Goal: Task Accomplishment & Management: Manage account settings

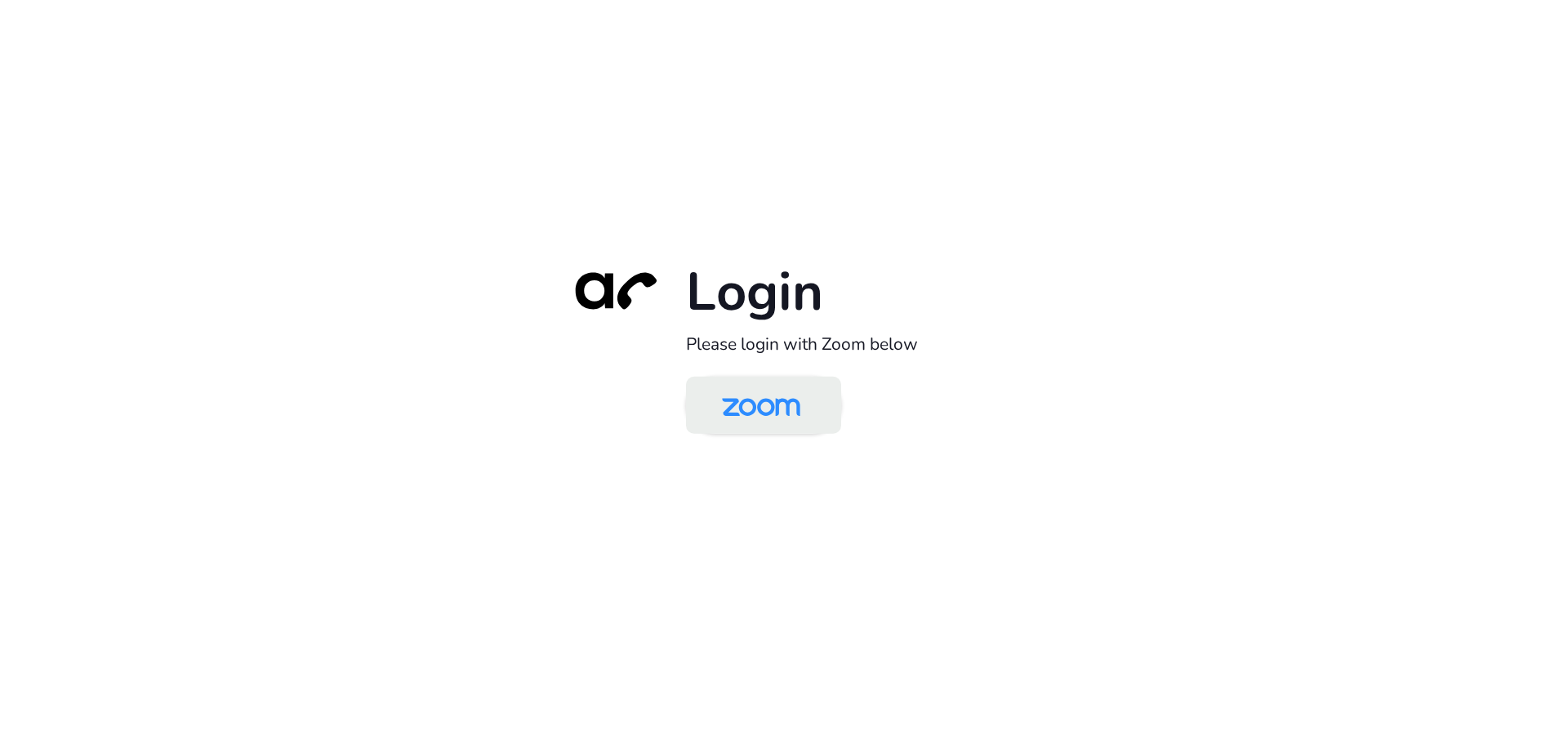
click at [714, 392] on img at bounding box center [762, 406] width 112 height 53
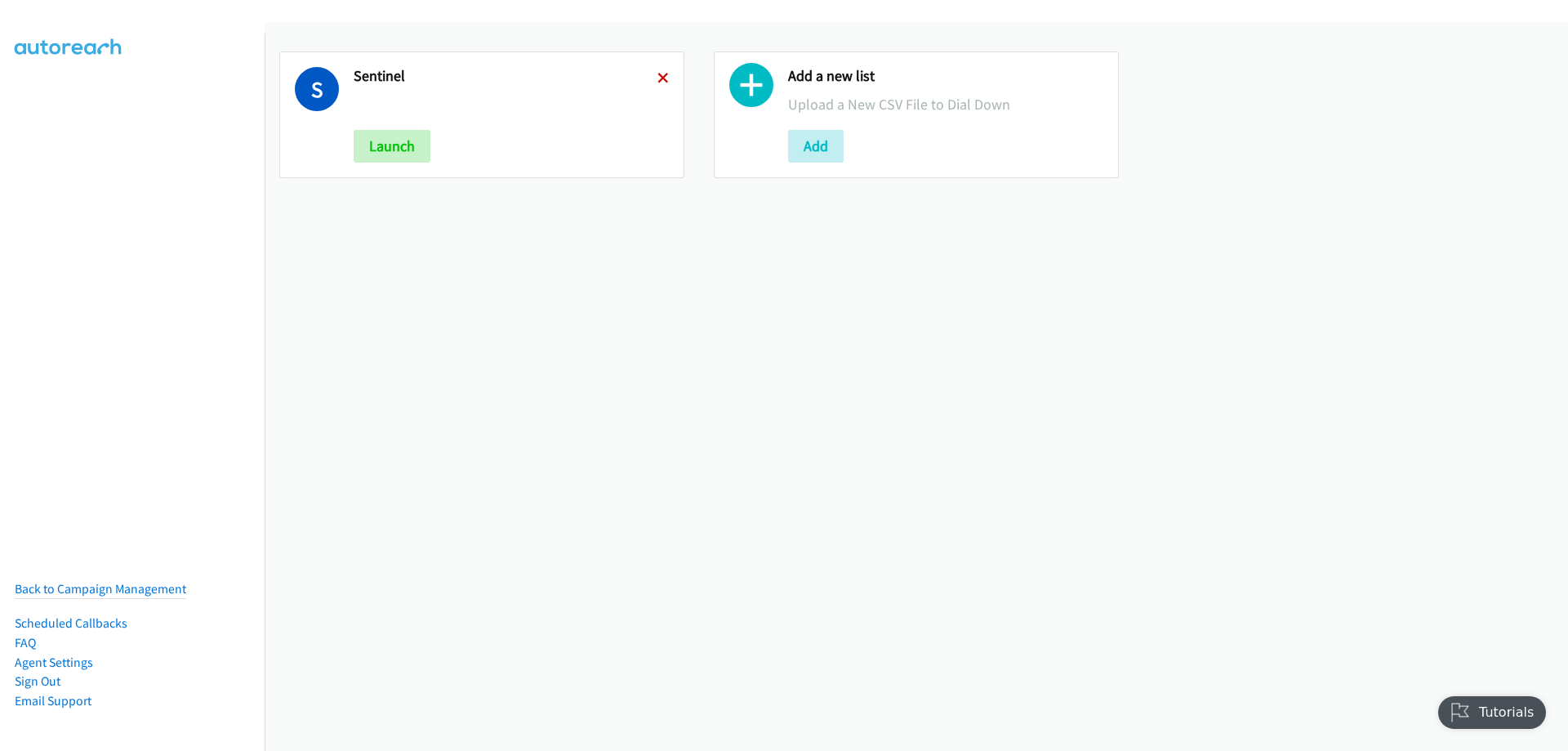
click at [658, 80] on icon at bounding box center [663, 79] width 11 height 11
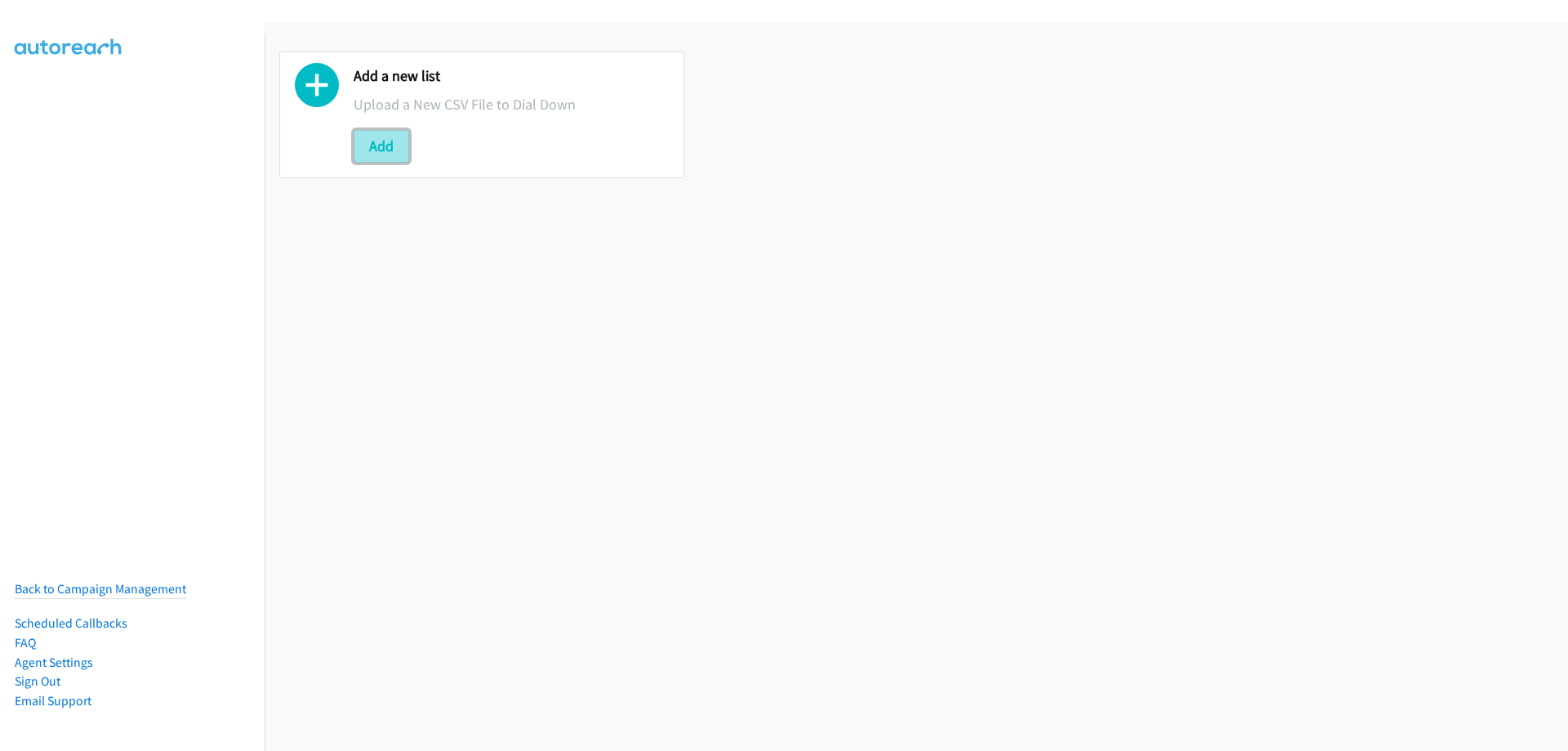
click at [371, 141] on button "Add" at bounding box center [382, 146] width 55 height 33
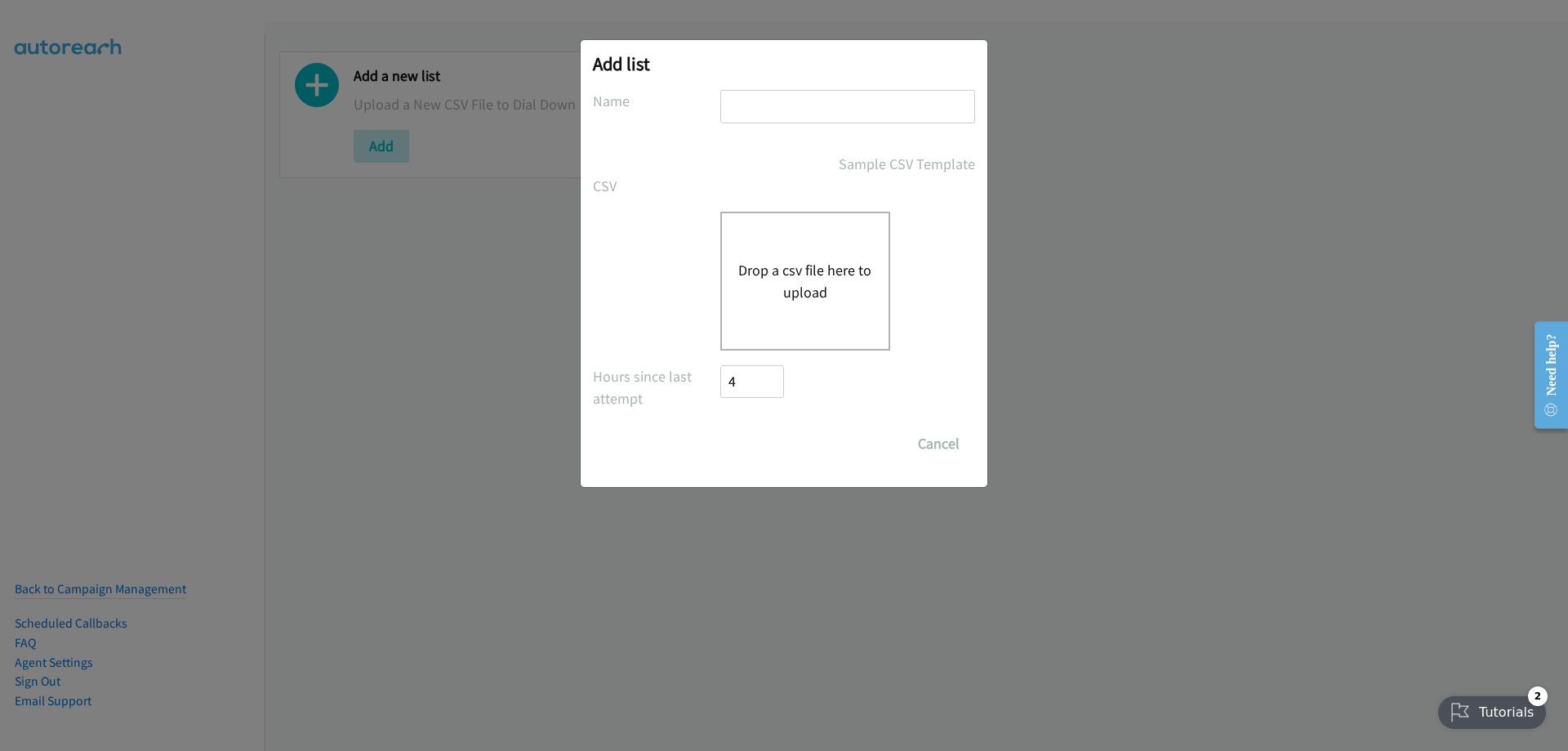
click at [779, 108] on input "text" at bounding box center [848, 106] width 255 height 34
type input "Sentinel"
click at [825, 235] on div "Drop a csv file here to upload" at bounding box center [806, 280] width 170 height 138
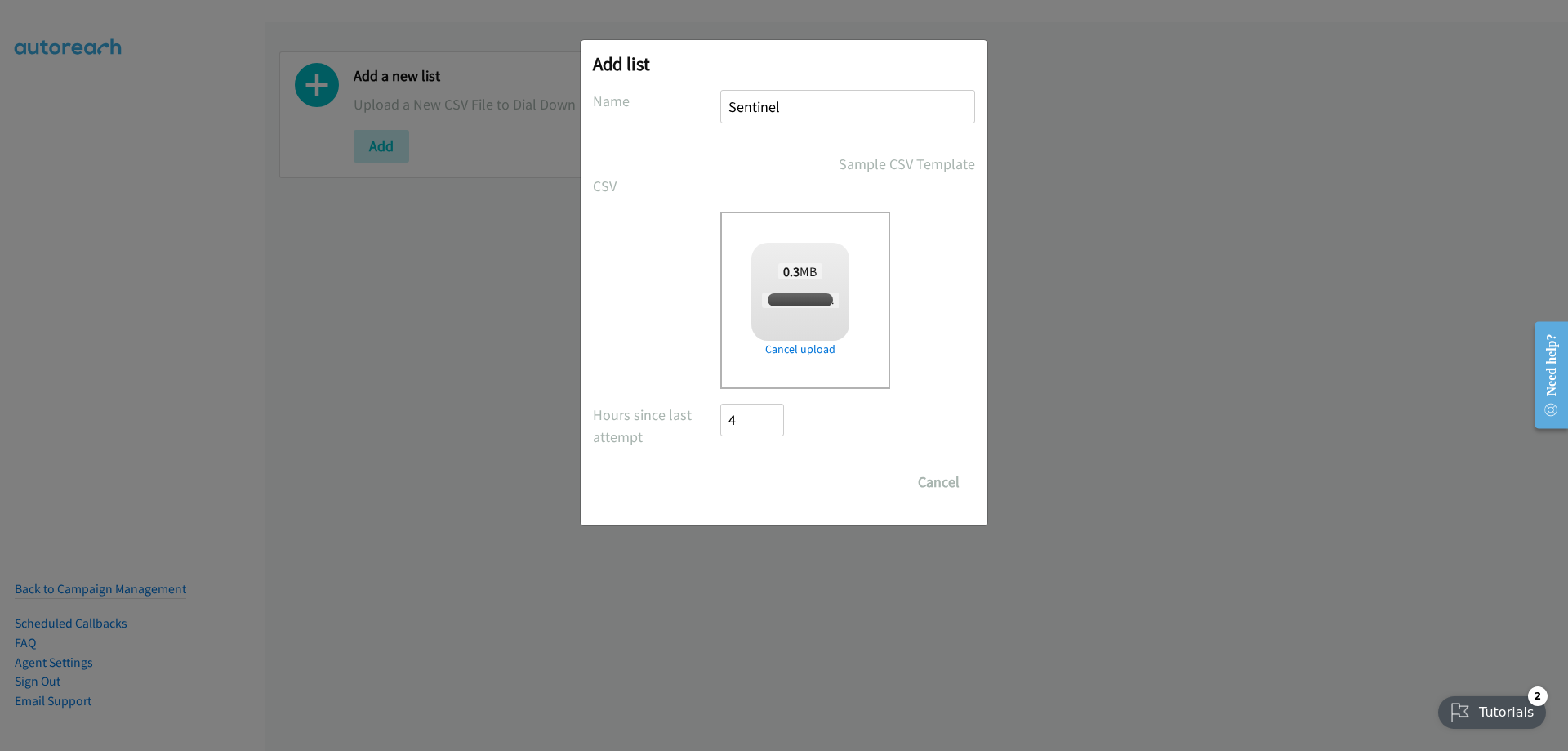
checkbox input "true"
click at [755, 478] on input "Save List" at bounding box center [763, 482] width 86 height 33
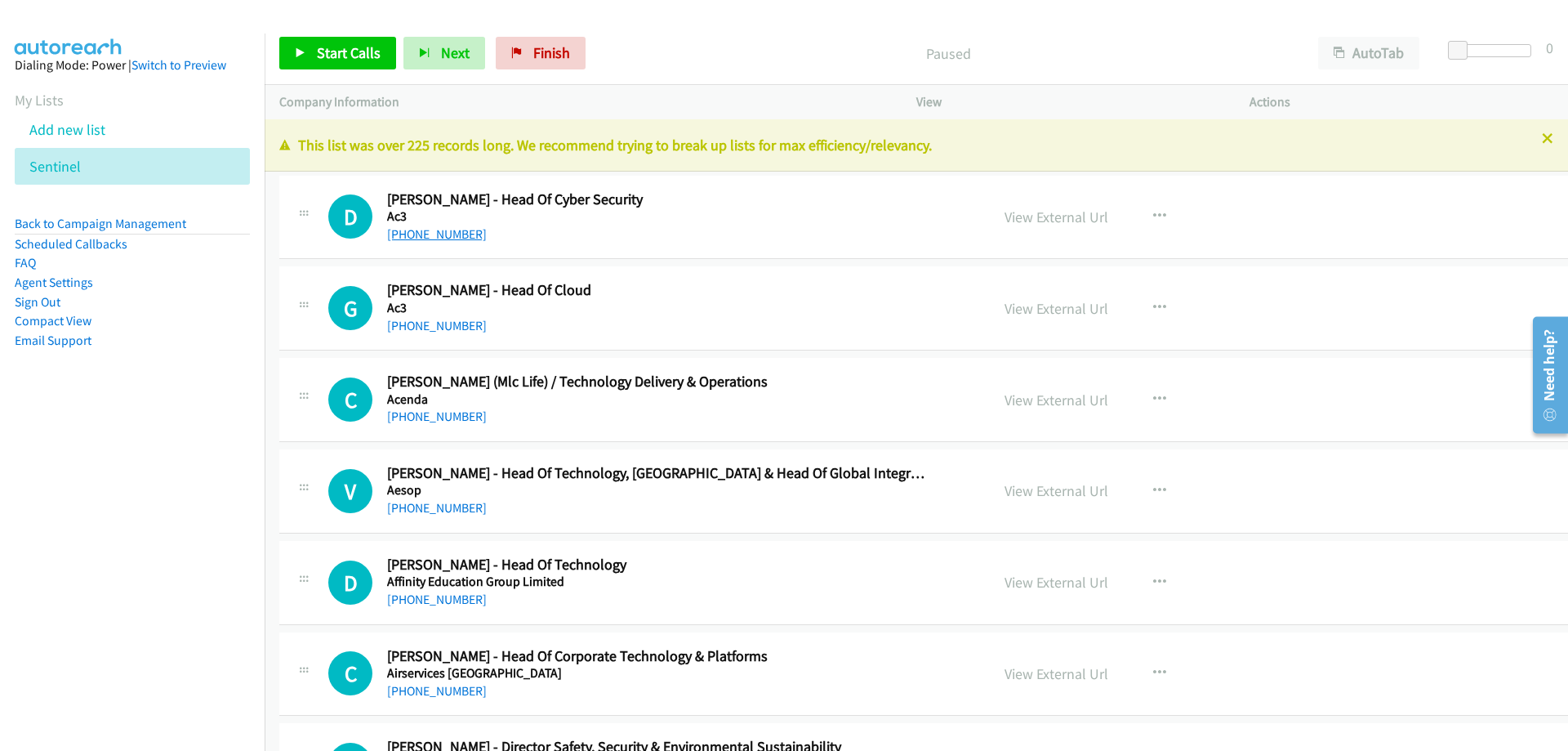
click at [449, 232] on link "+61 409 510 289" at bounding box center [436, 234] width 100 height 16
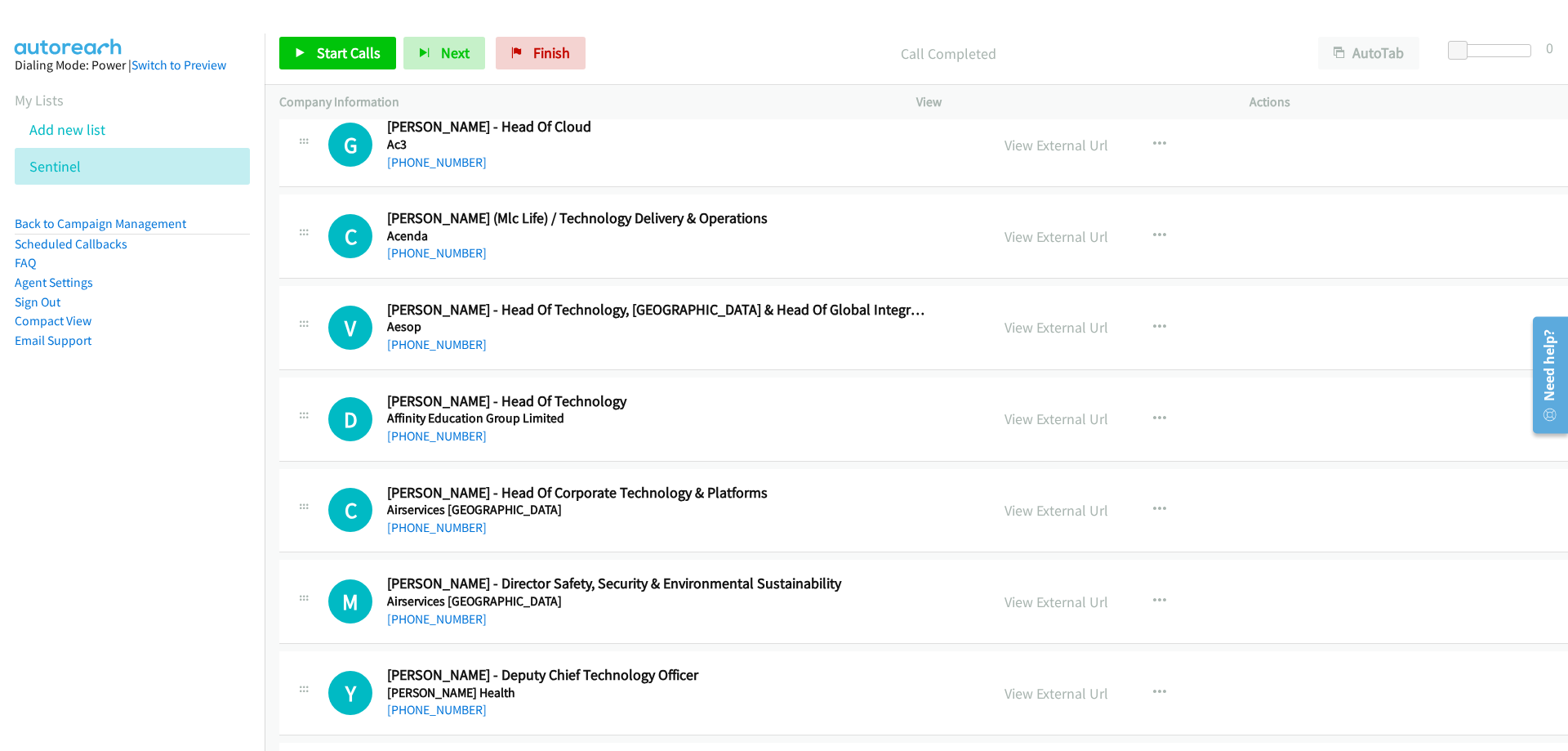
scroll to position [245, 0]
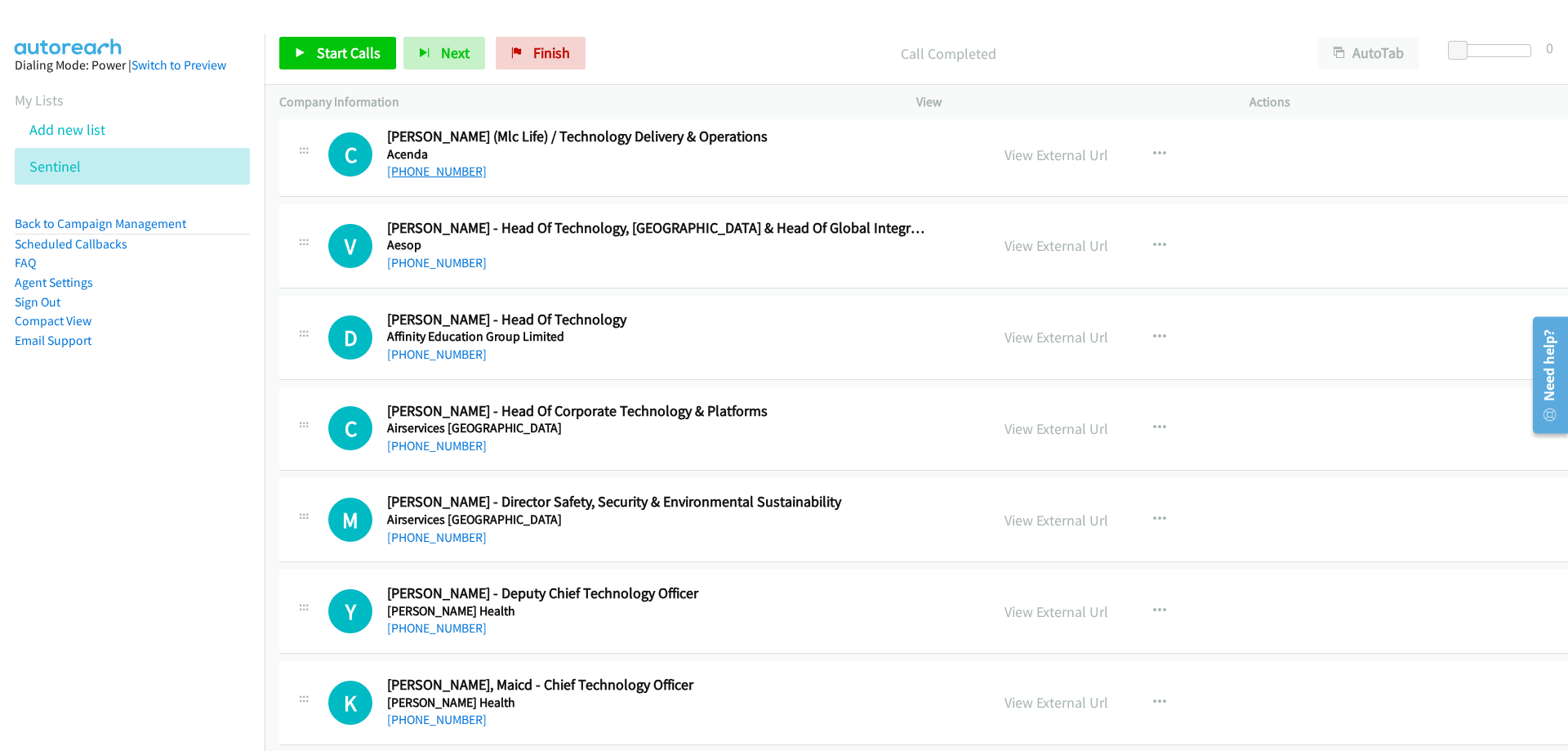
click at [451, 167] on link "+61 475 803 668" at bounding box center [436, 171] width 100 height 16
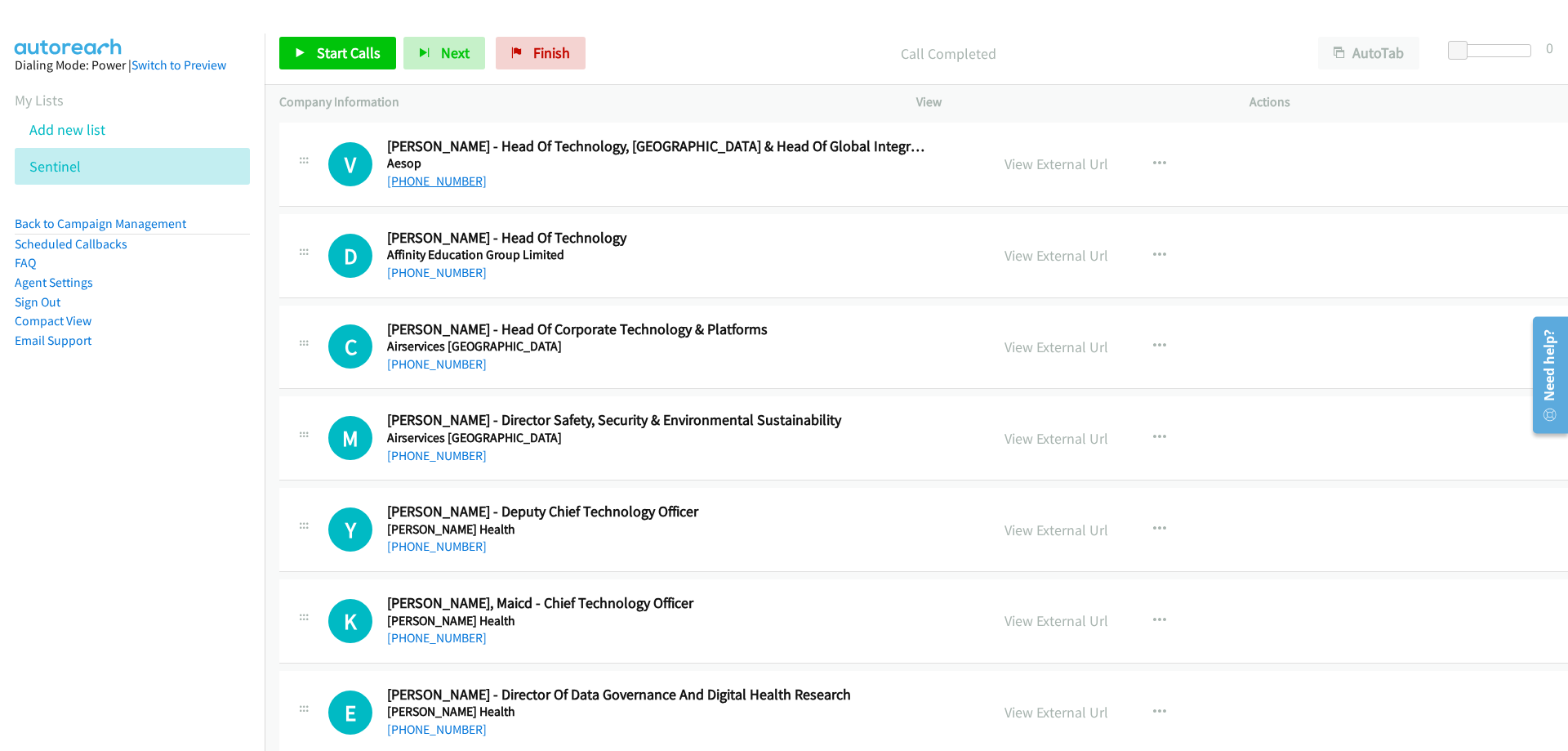
click at [464, 183] on link "+61 415 794 884" at bounding box center [436, 181] width 100 height 16
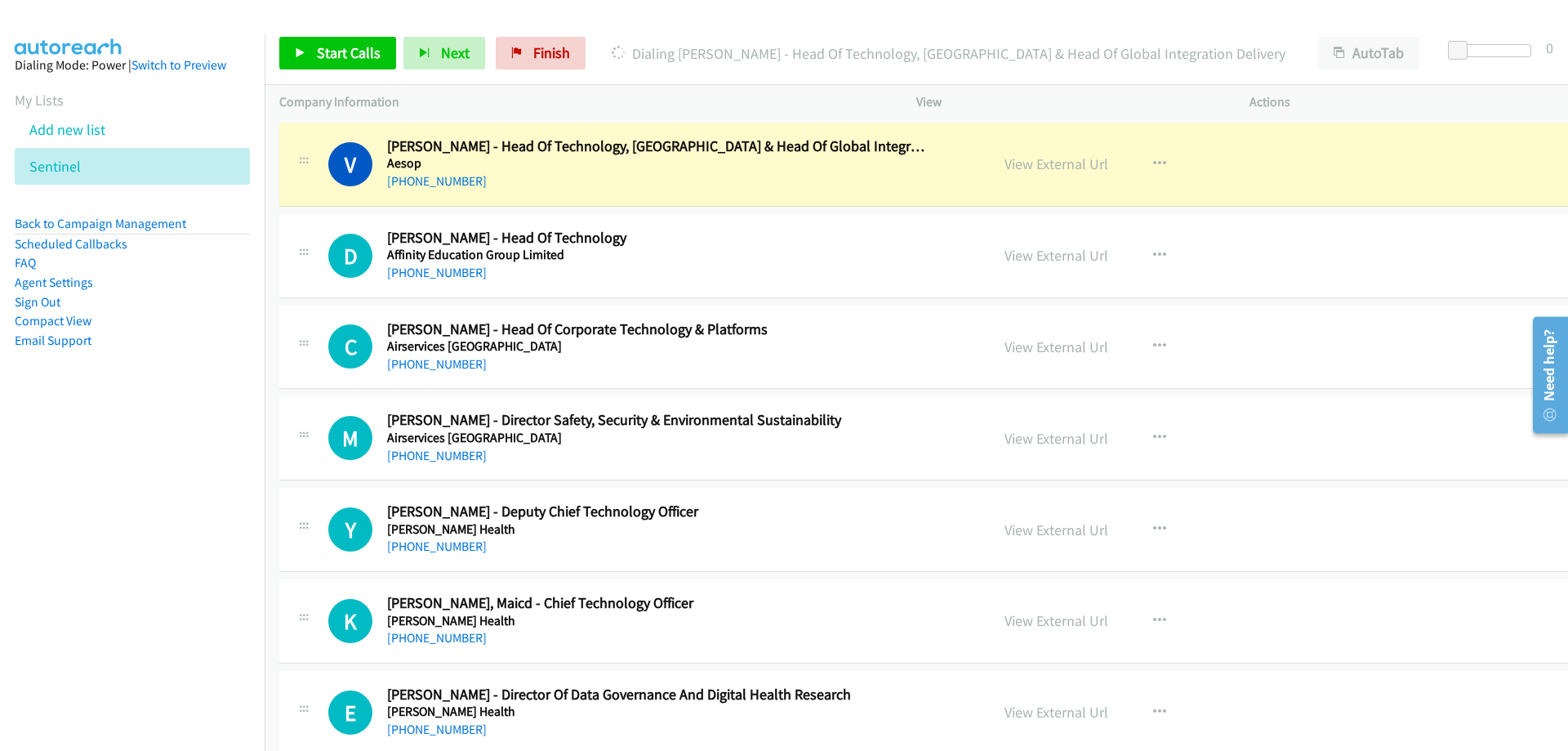
scroll to position [408, 0]
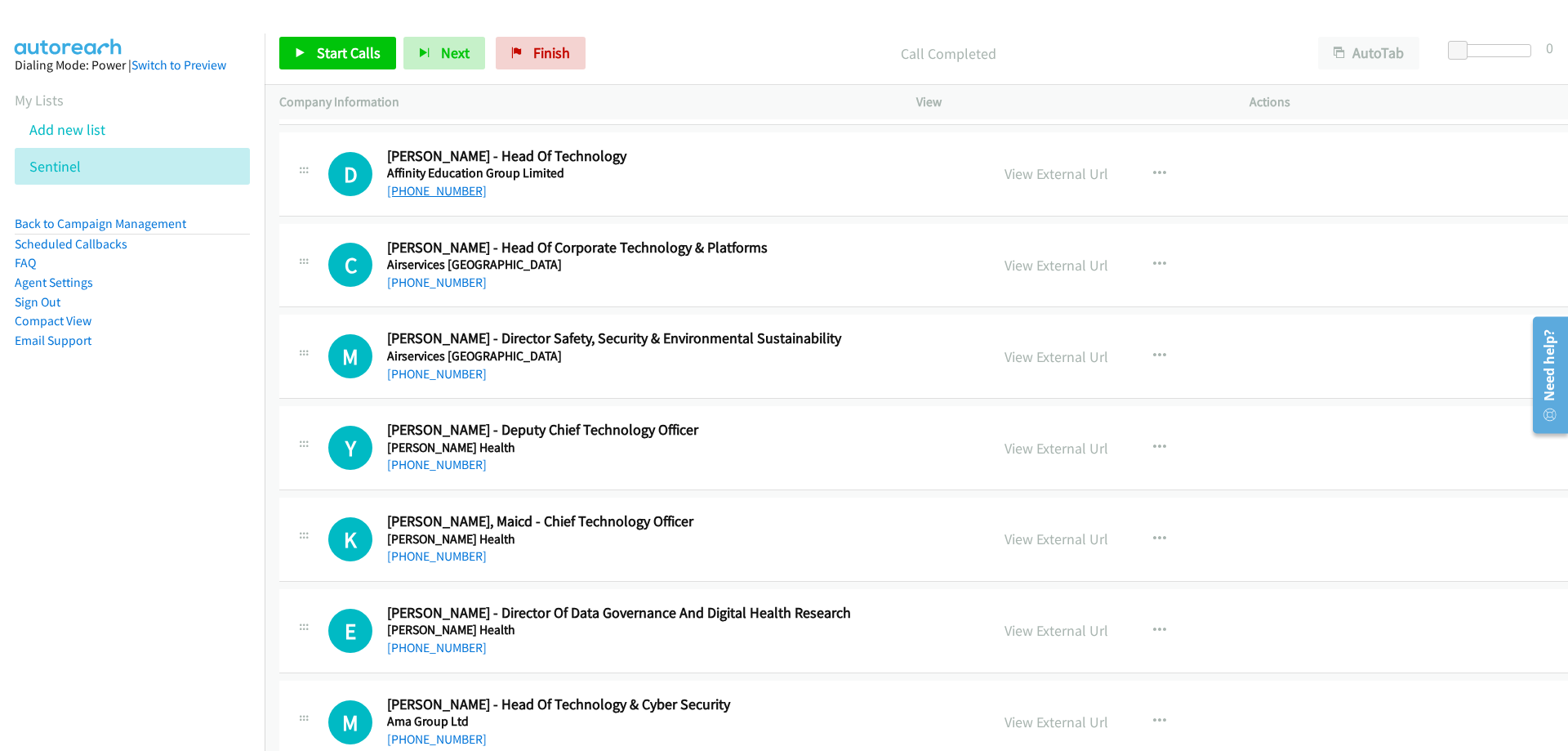
click at [466, 193] on link "+61 420 295 550" at bounding box center [436, 190] width 100 height 16
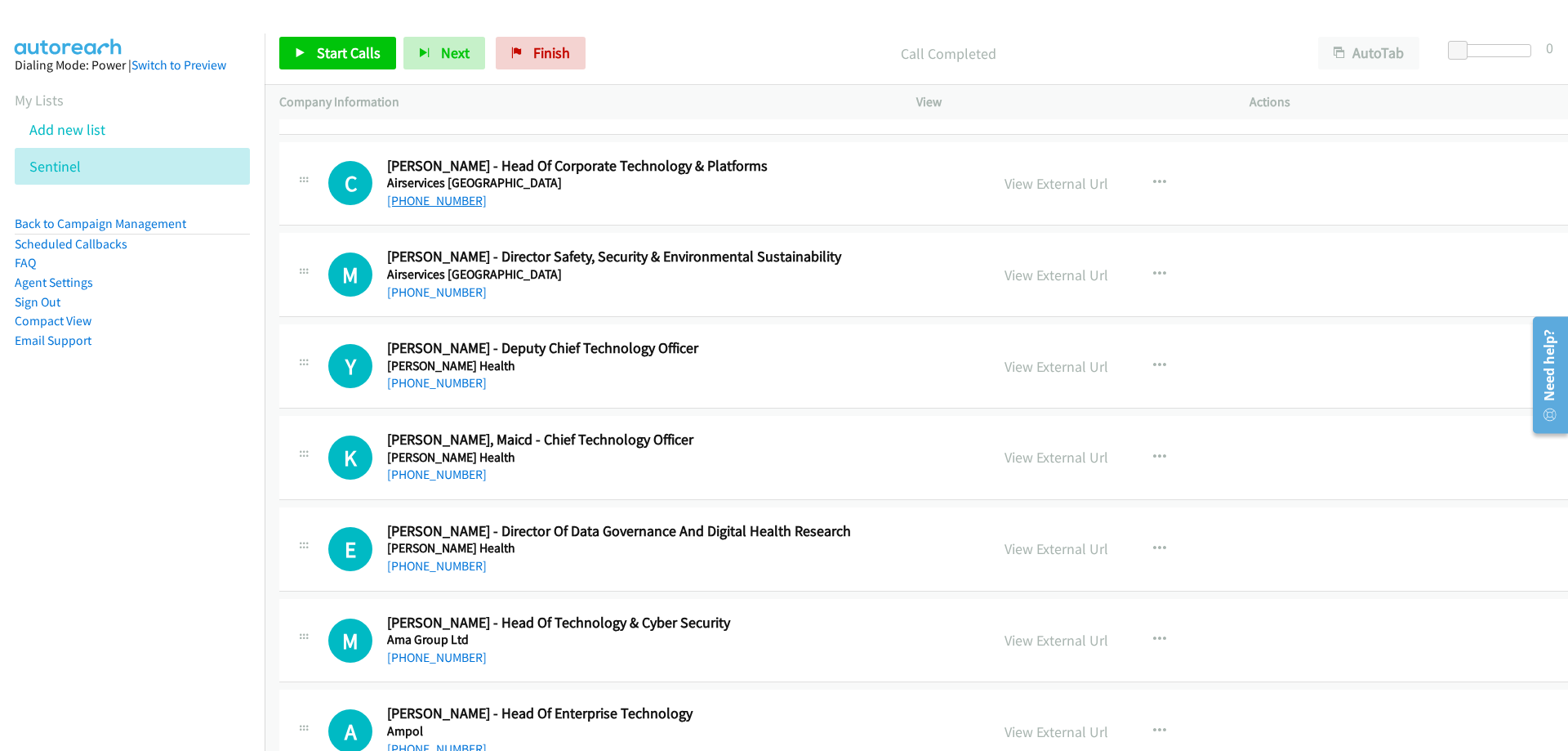
click at [453, 196] on link "+61 425 812 989" at bounding box center [436, 201] width 100 height 16
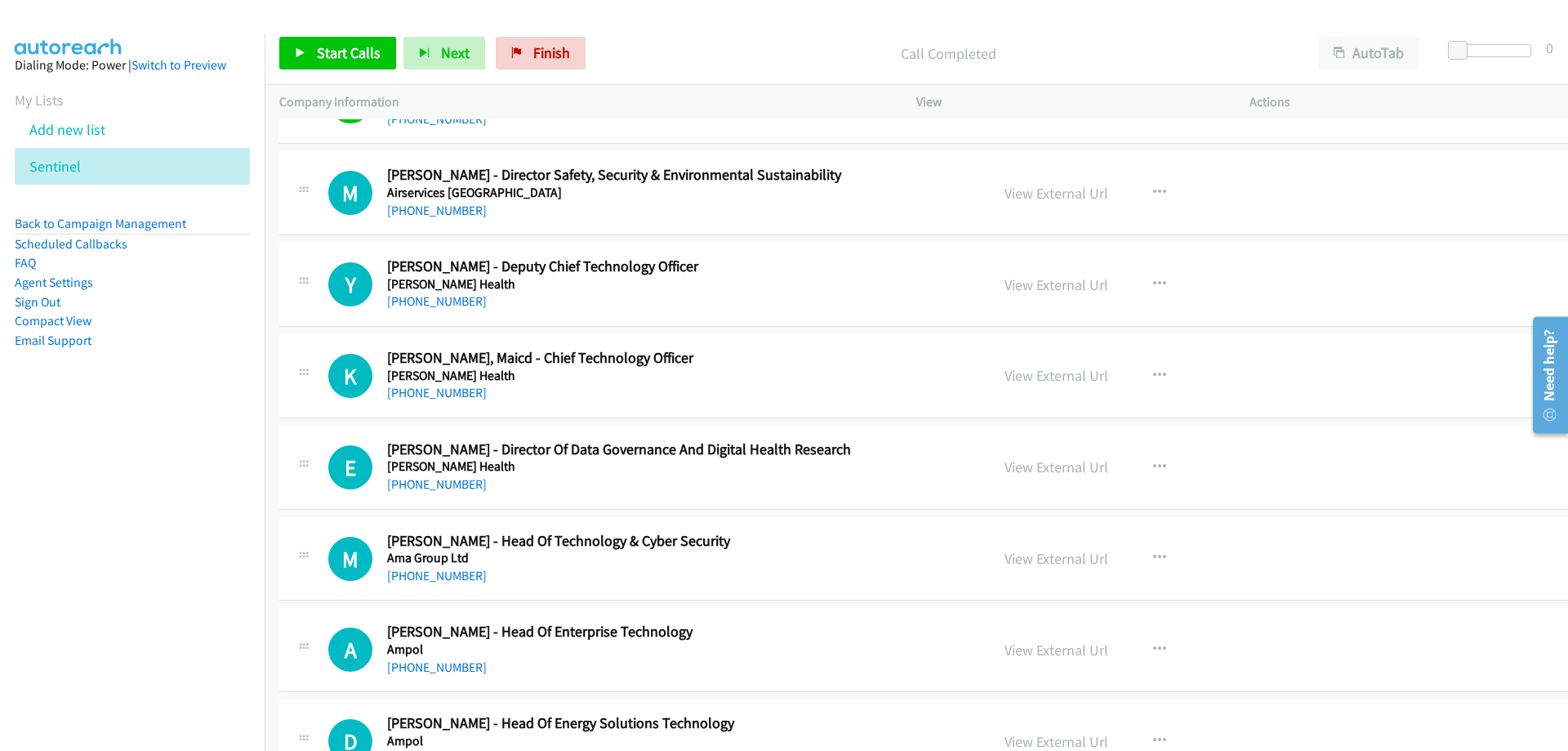
scroll to position [653, 0]
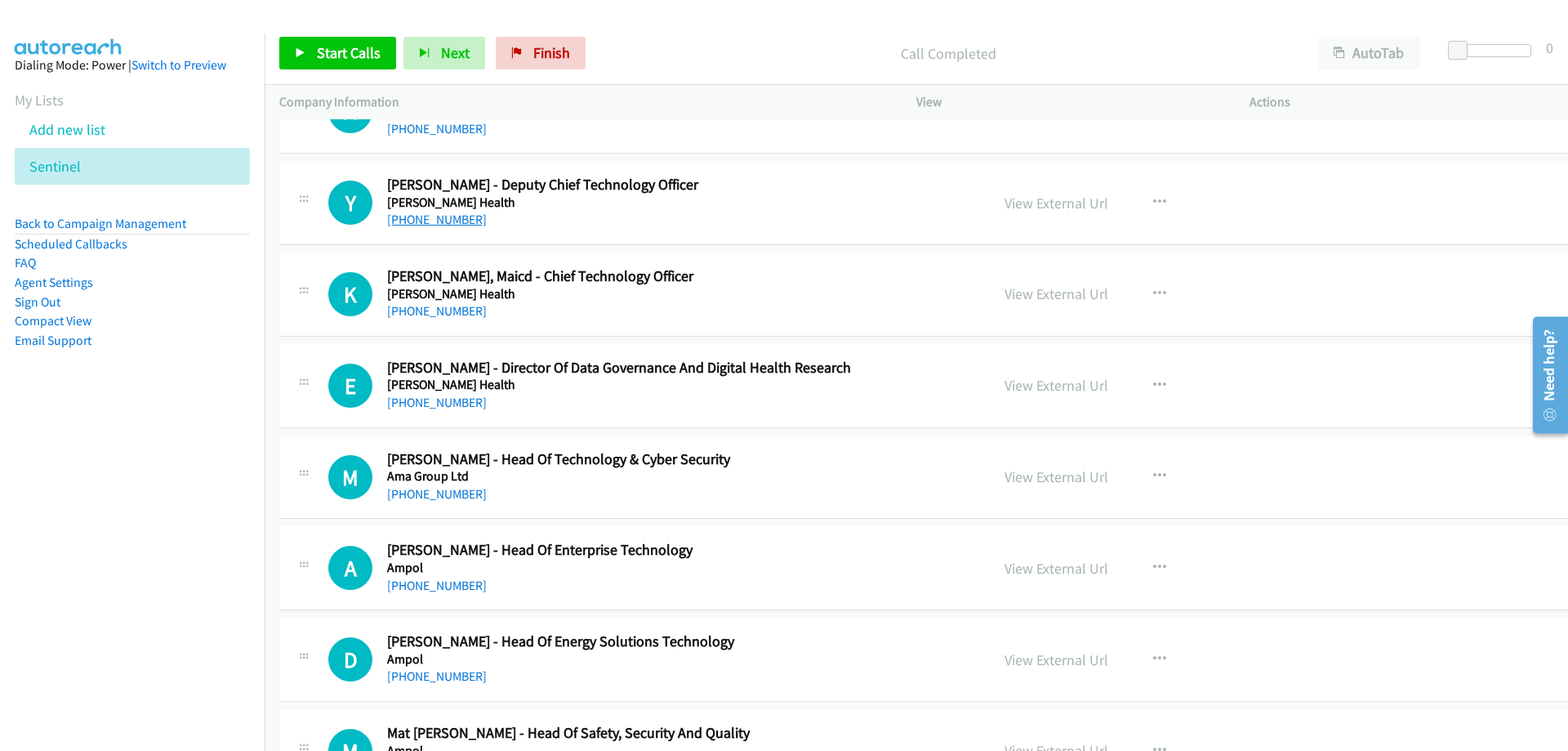
click at [419, 220] on link "+61 409 867 674" at bounding box center [436, 219] width 100 height 16
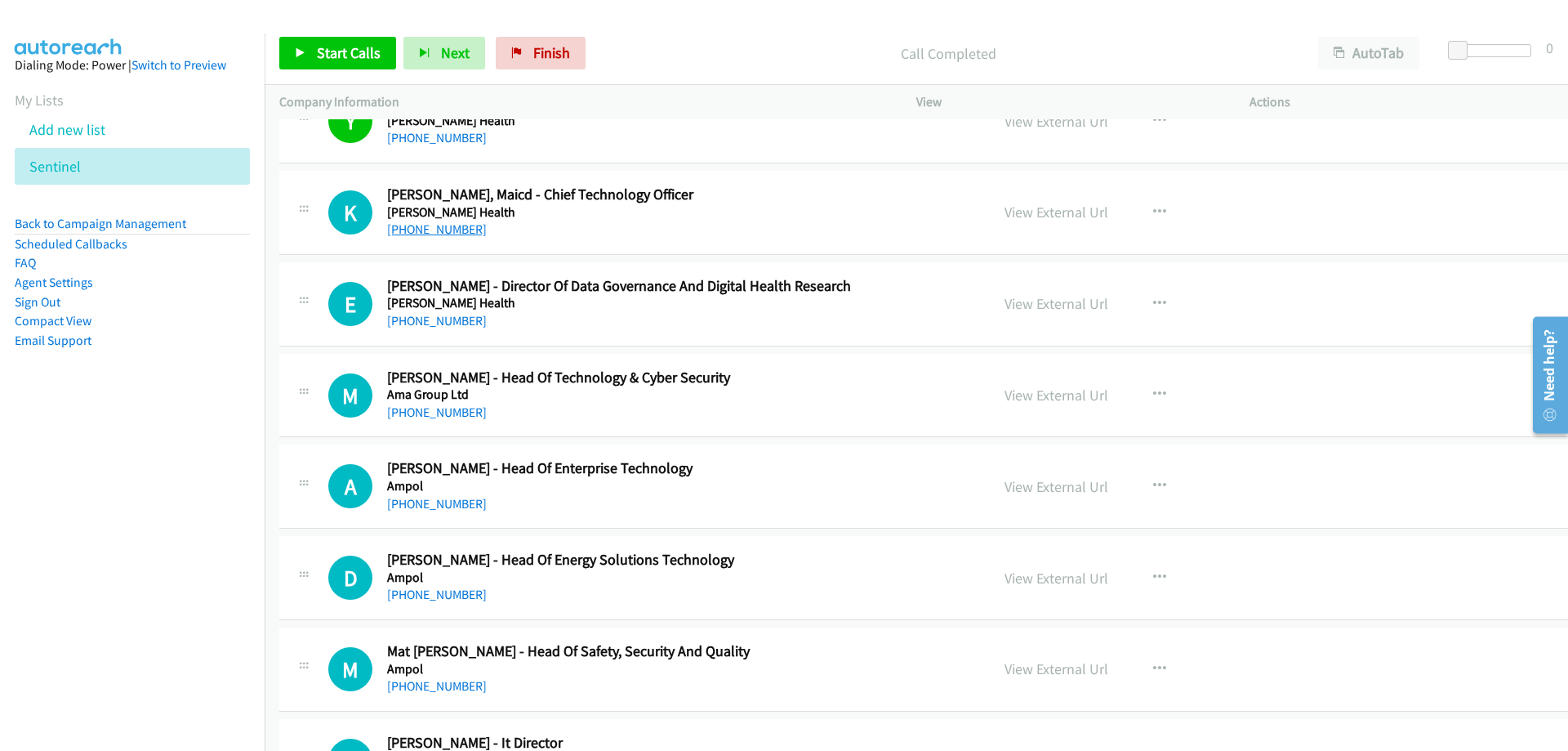
click at [411, 227] on link "+61 416 267 466" at bounding box center [436, 229] width 100 height 16
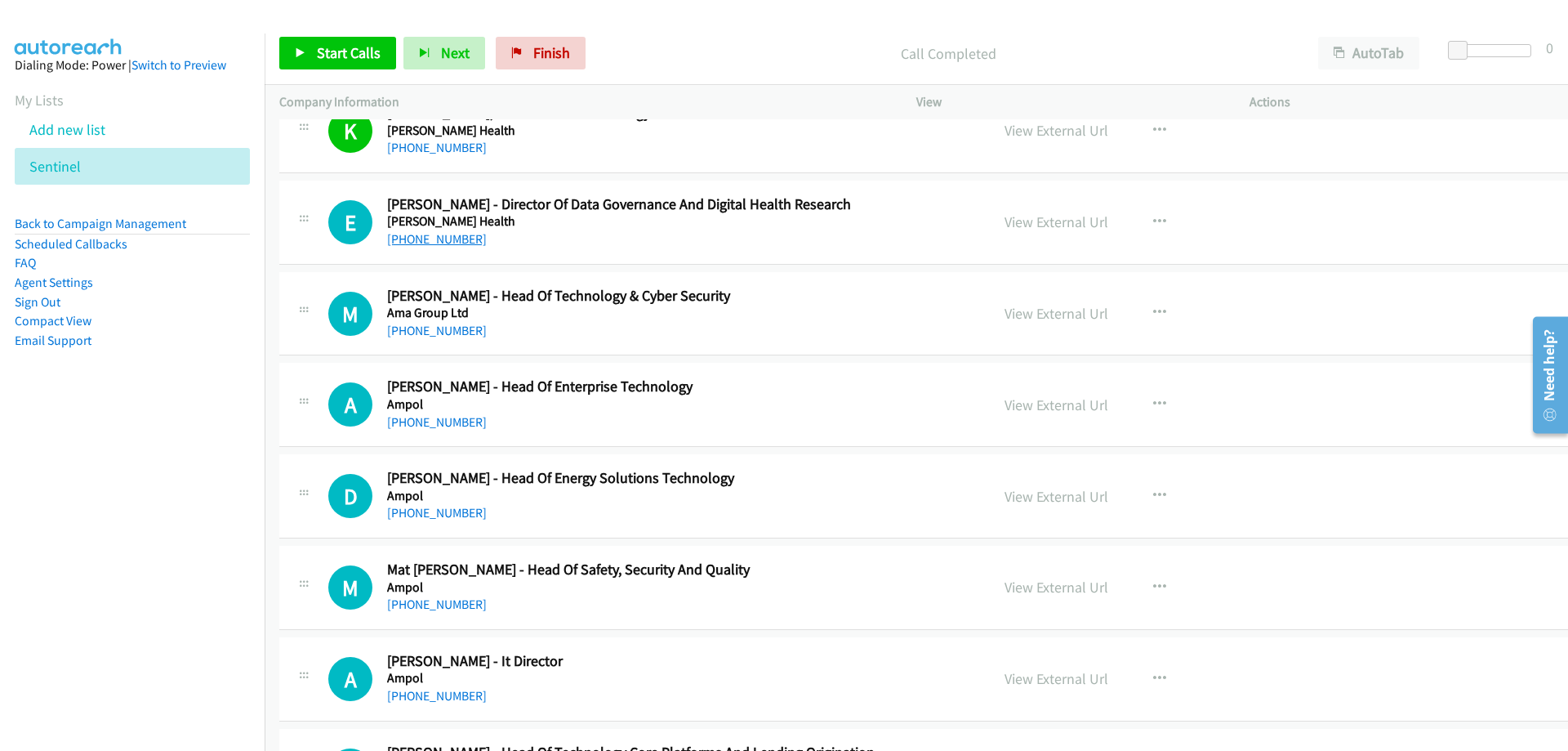
click at [451, 239] on link "+61 427 877 636" at bounding box center [436, 239] width 100 height 16
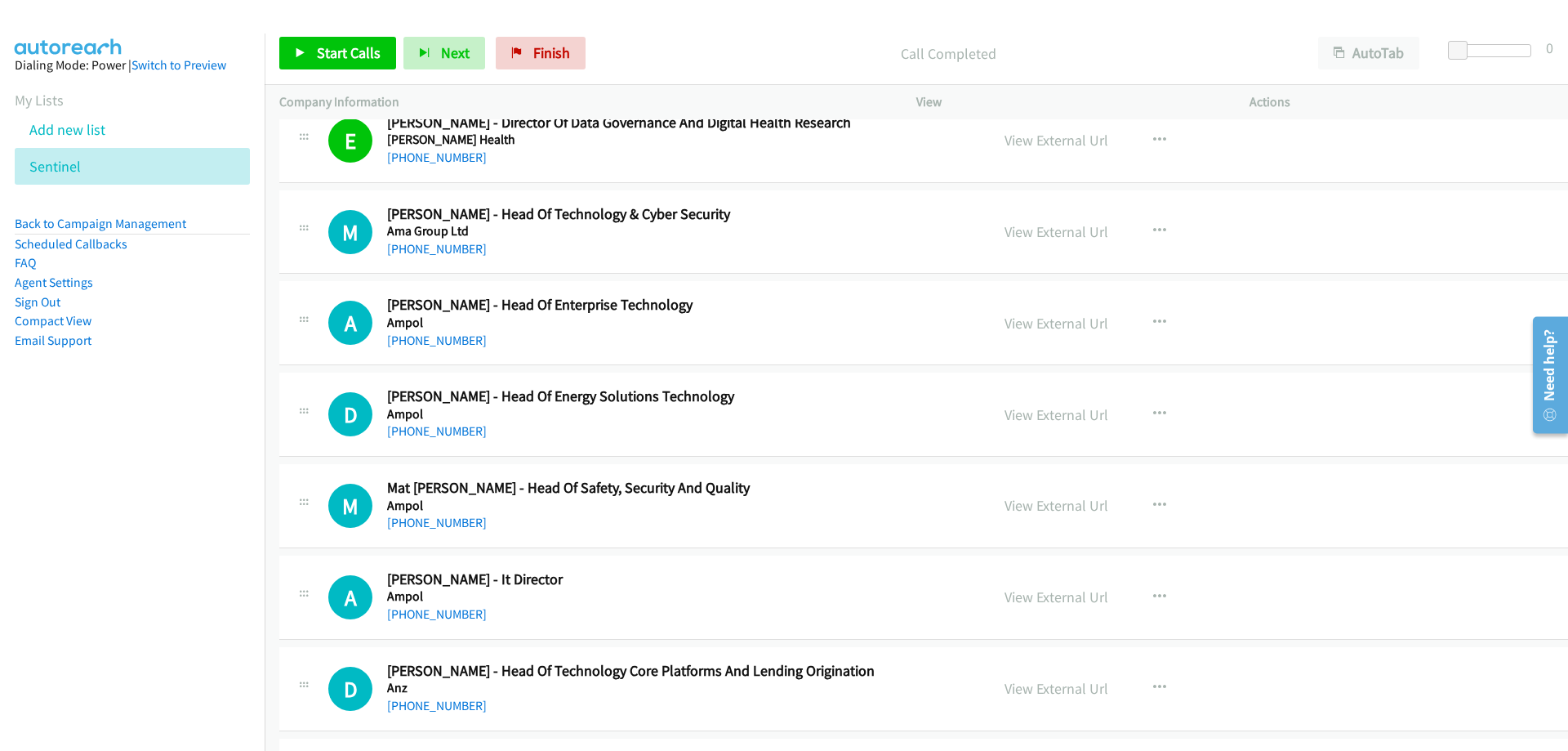
scroll to position [980, 0]
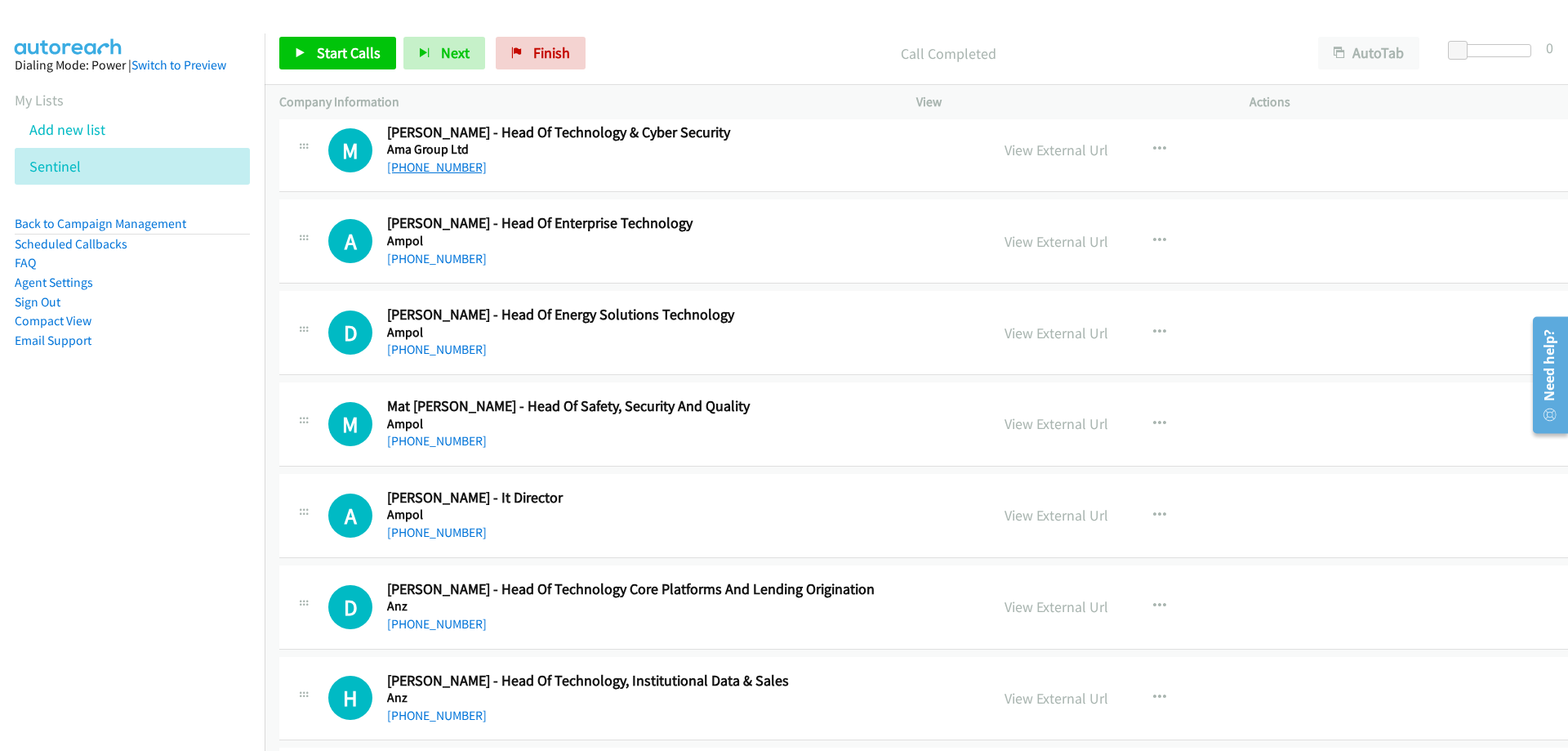
click at [443, 170] on link "+61 429 590 490" at bounding box center [436, 167] width 100 height 16
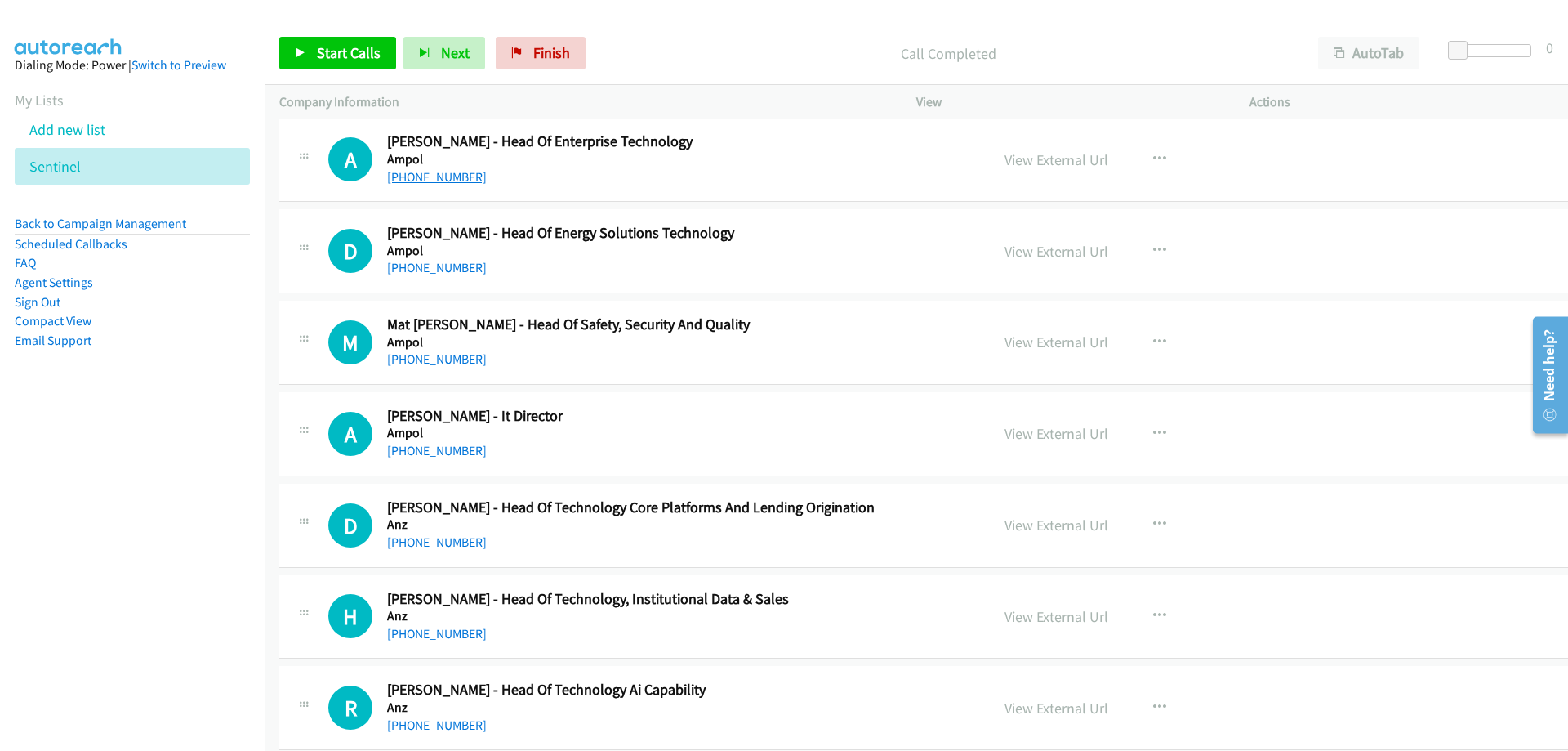
click at [447, 176] on link "+61 406 974 204" at bounding box center [436, 177] width 100 height 16
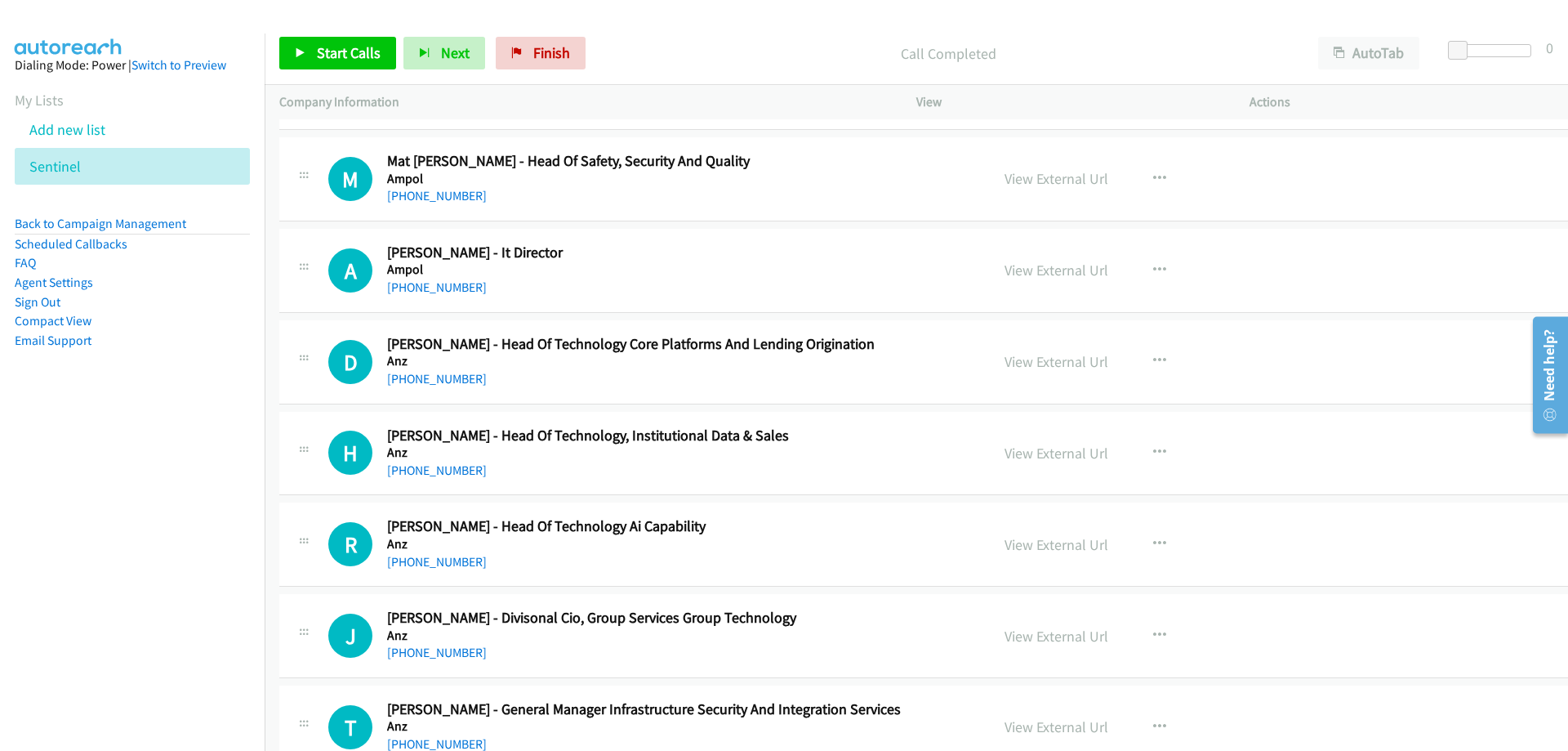
scroll to position [1306, 0]
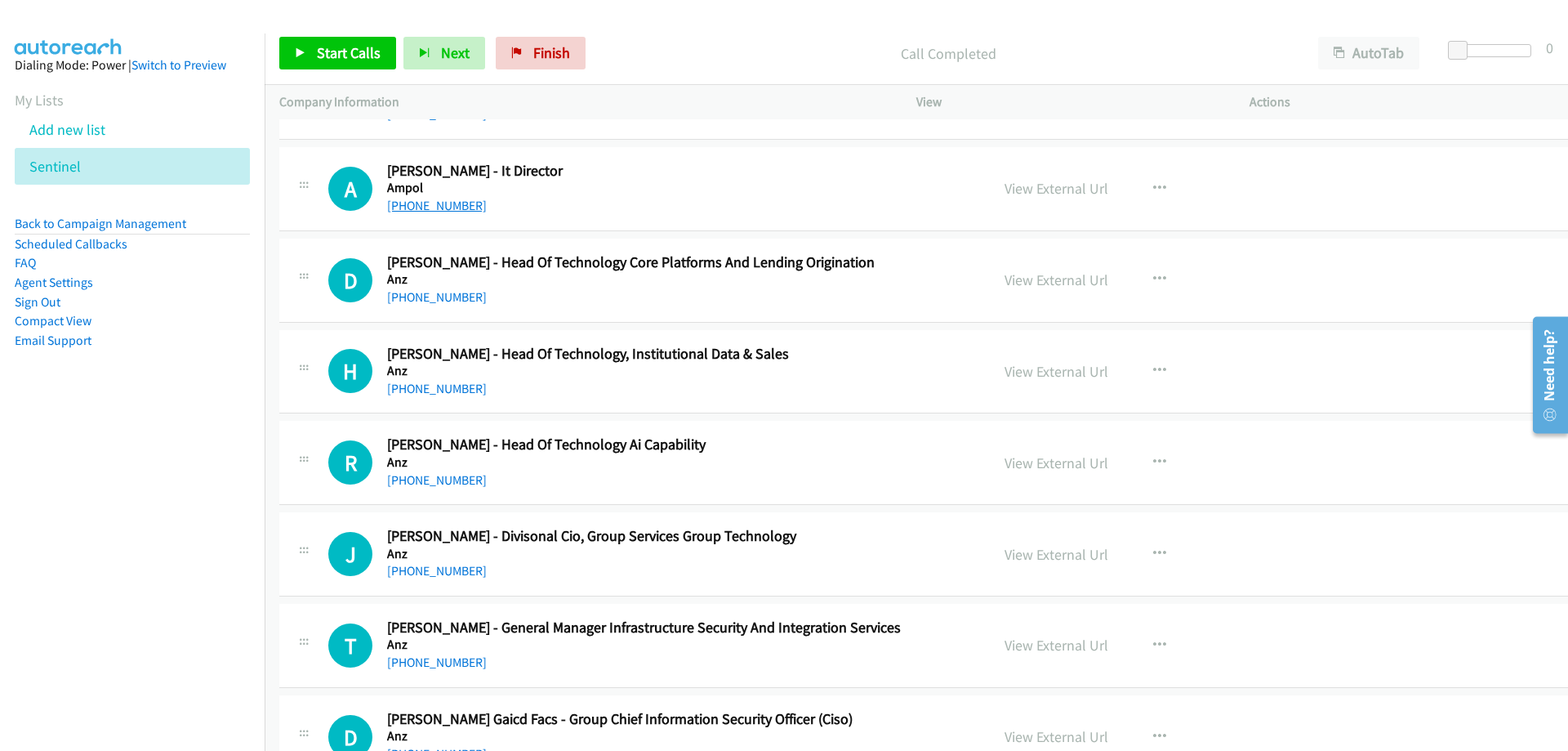
click at [438, 207] on link "+61 1800 240 398" at bounding box center [436, 205] width 100 height 16
drag, startPoint x: 438, startPoint y: 207, endPoint x: 494, endPoint y: 273, distance: 86.6
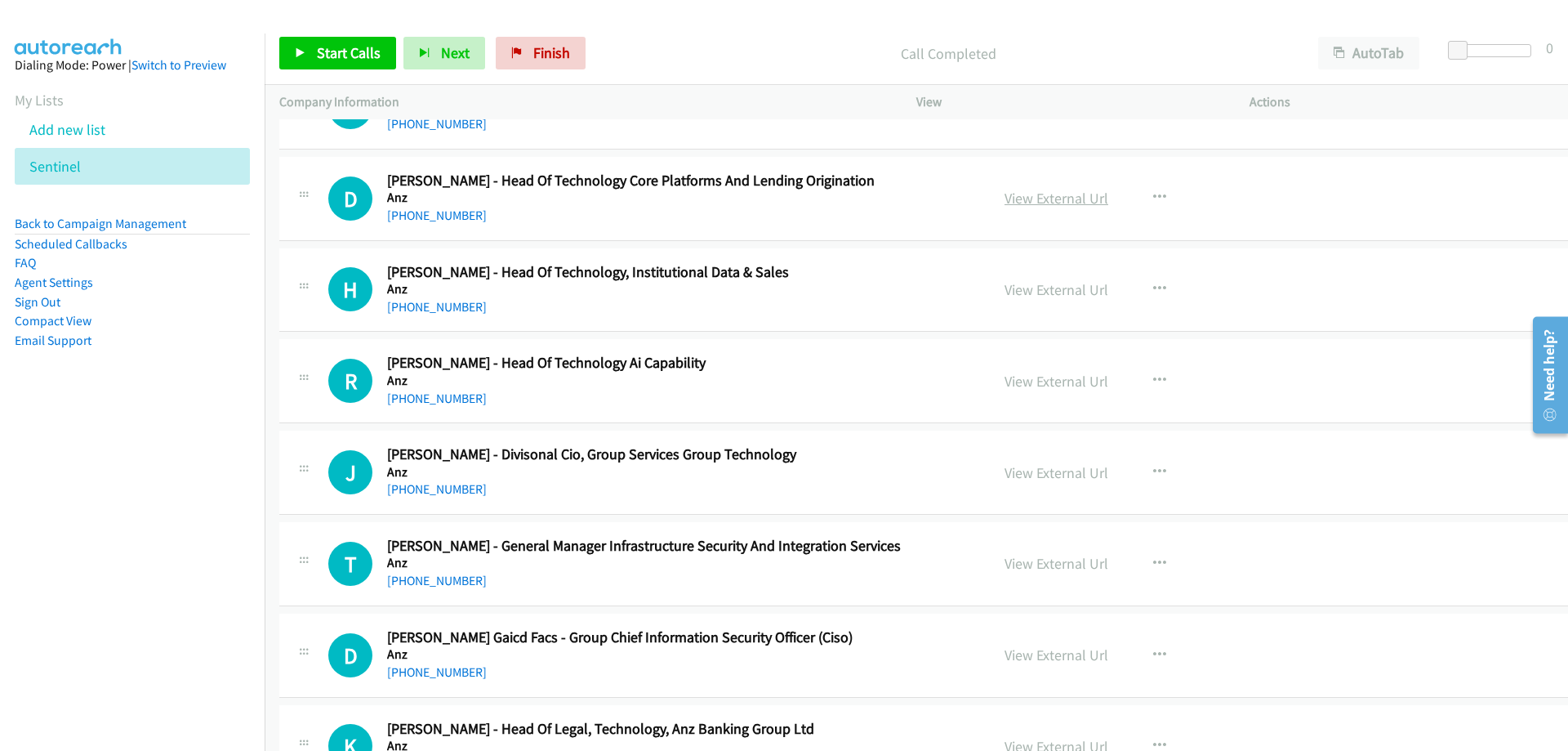
click at [1005, 195] on link "View External Url" at bounding box center [1057, 198] width 104 height 19
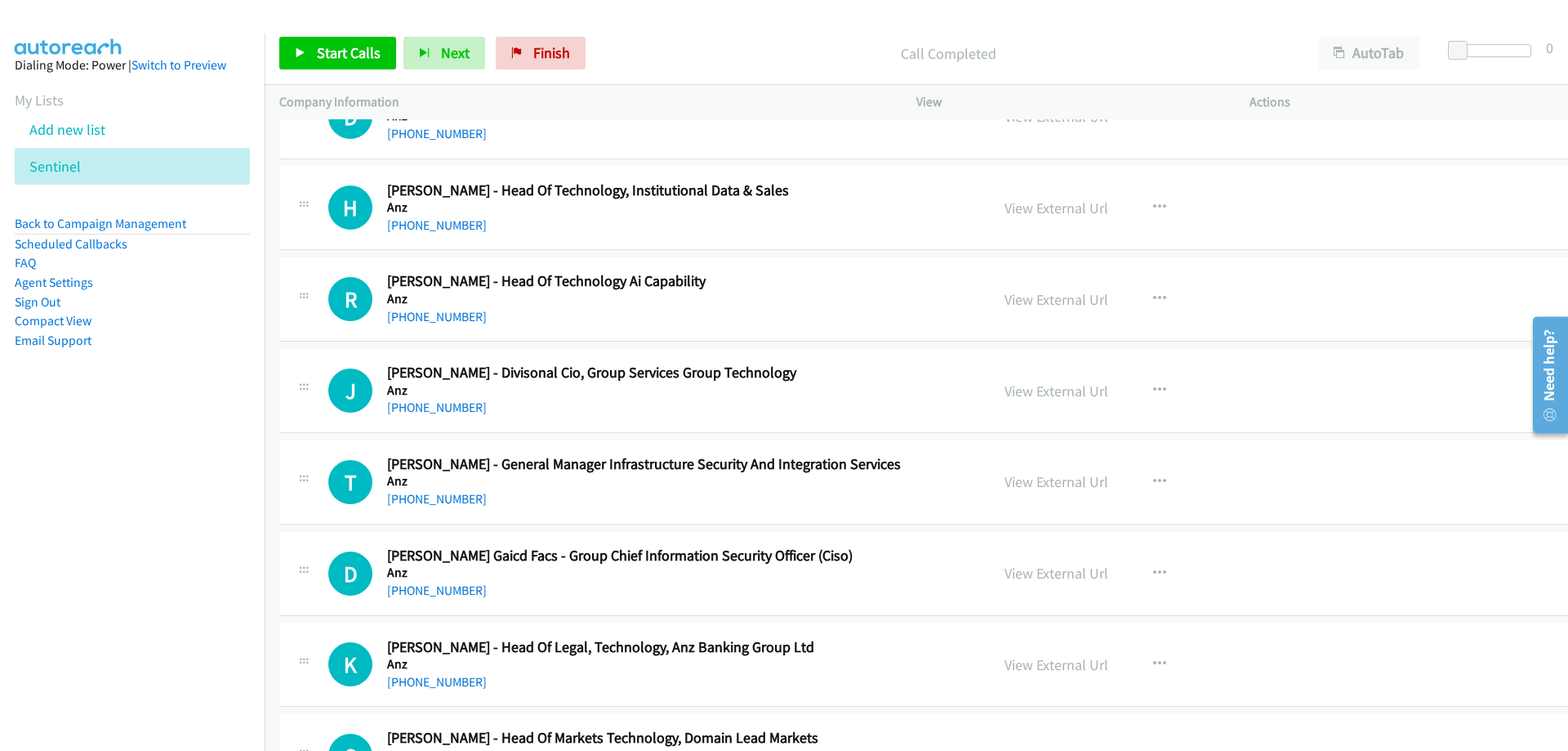
scroll to position [1552, 0]
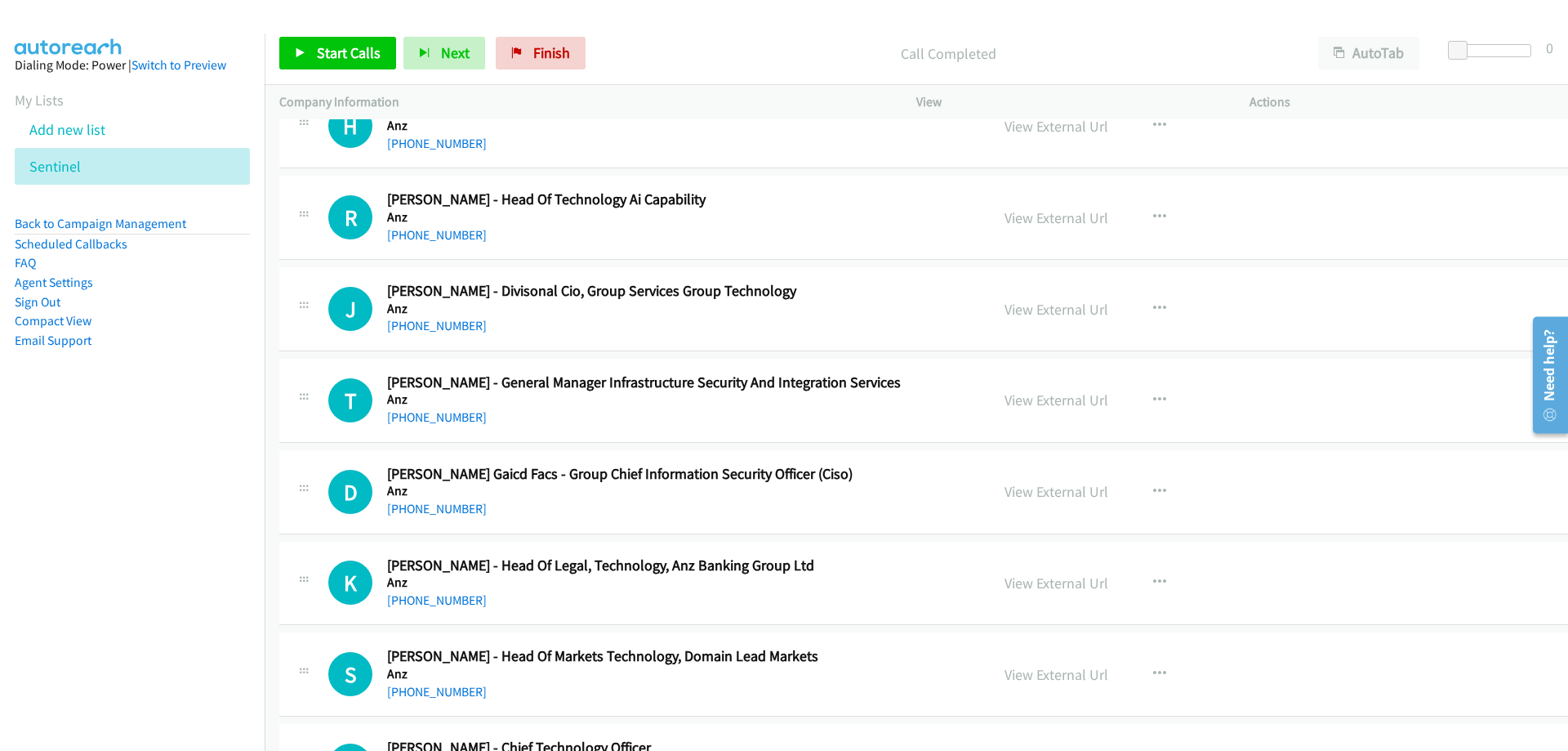
click at [447, 226] on div "+61 434 859 558" at bounding box center [656, 235] width 538 height 20
click at [449, 230] on link "+61 434 859 558" at bounding box center [436, 234] width 100 height 16
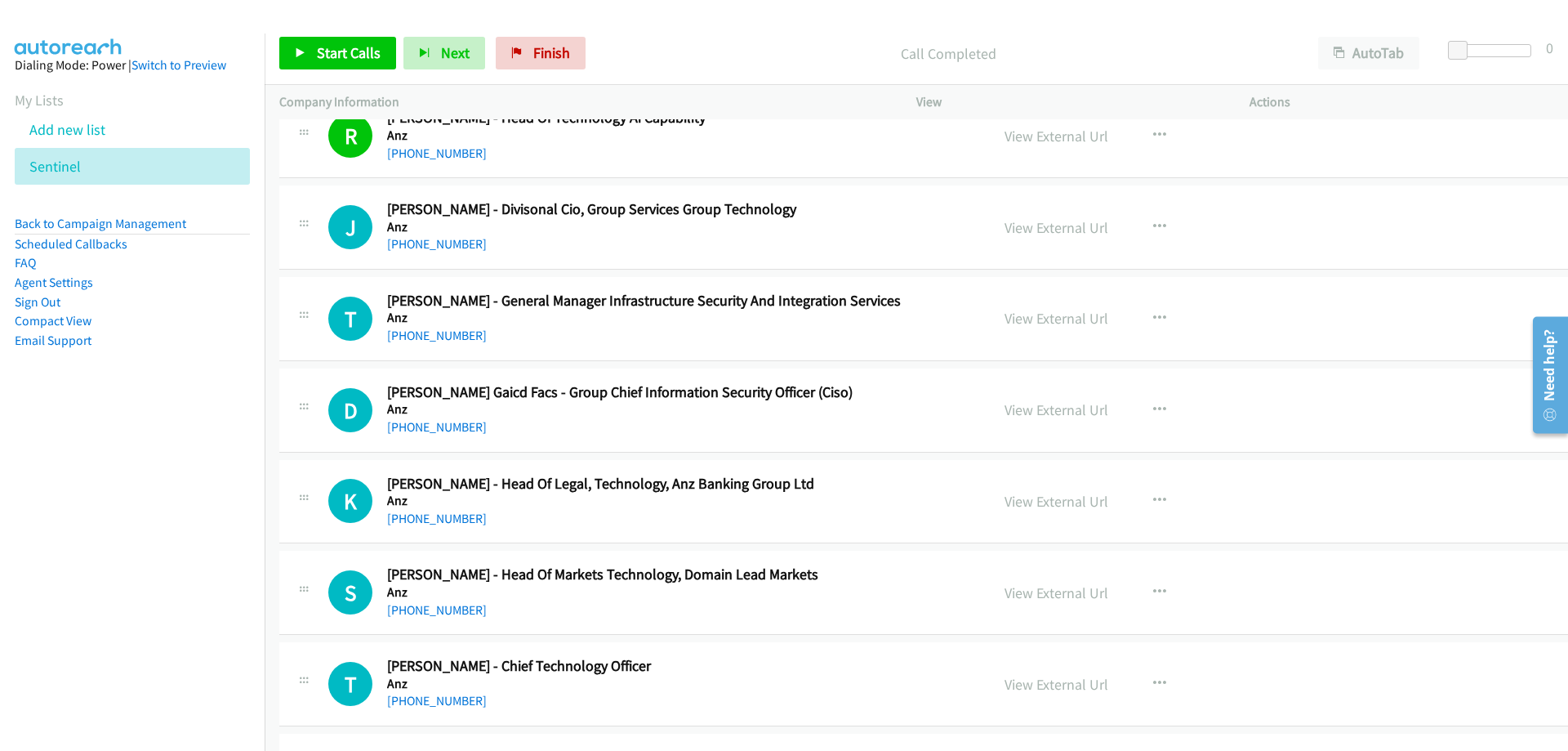
scroll to position [1797, 0]
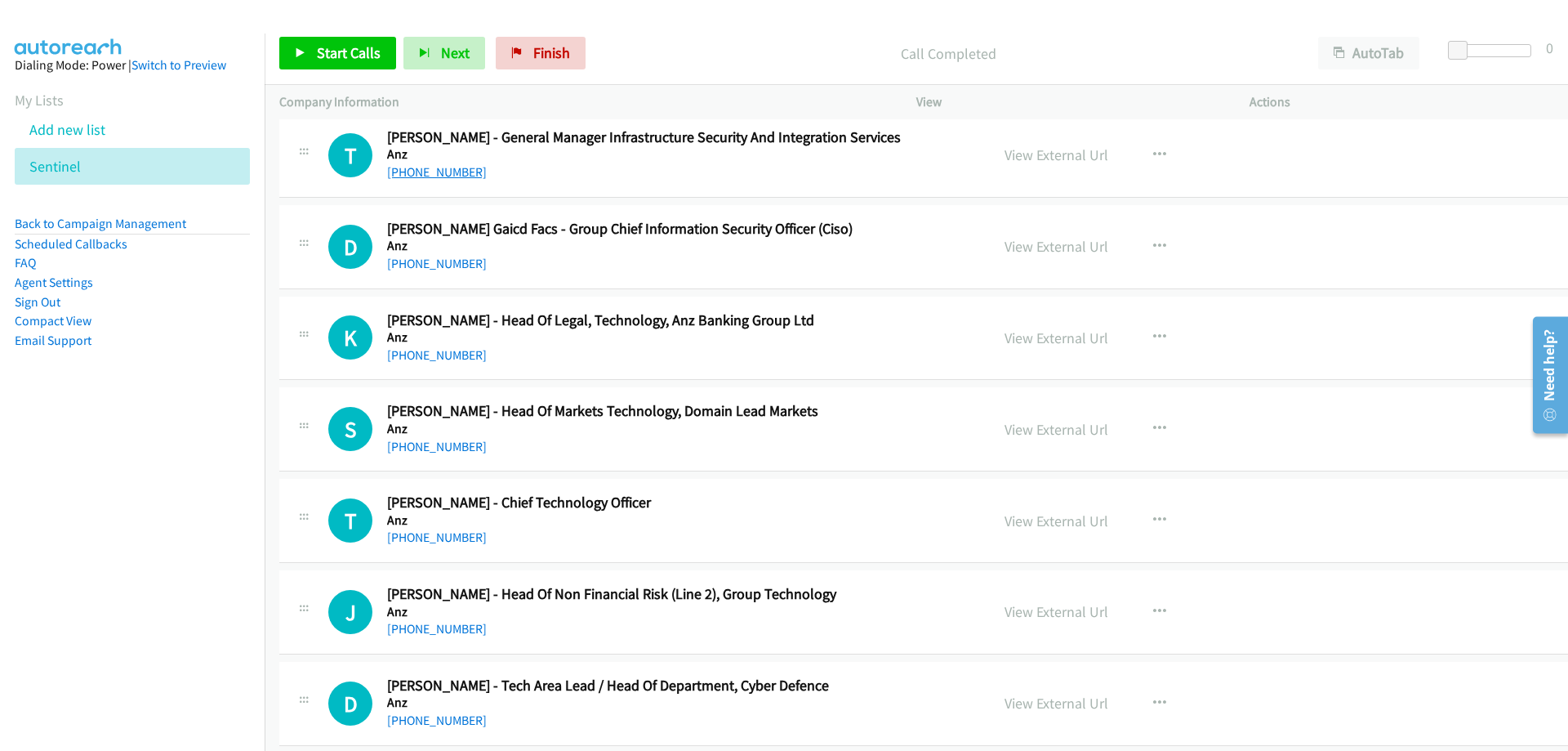
click at [450, 170] on link "+61 401 676 542" at bounding box center [436, 172] width 100 height 16
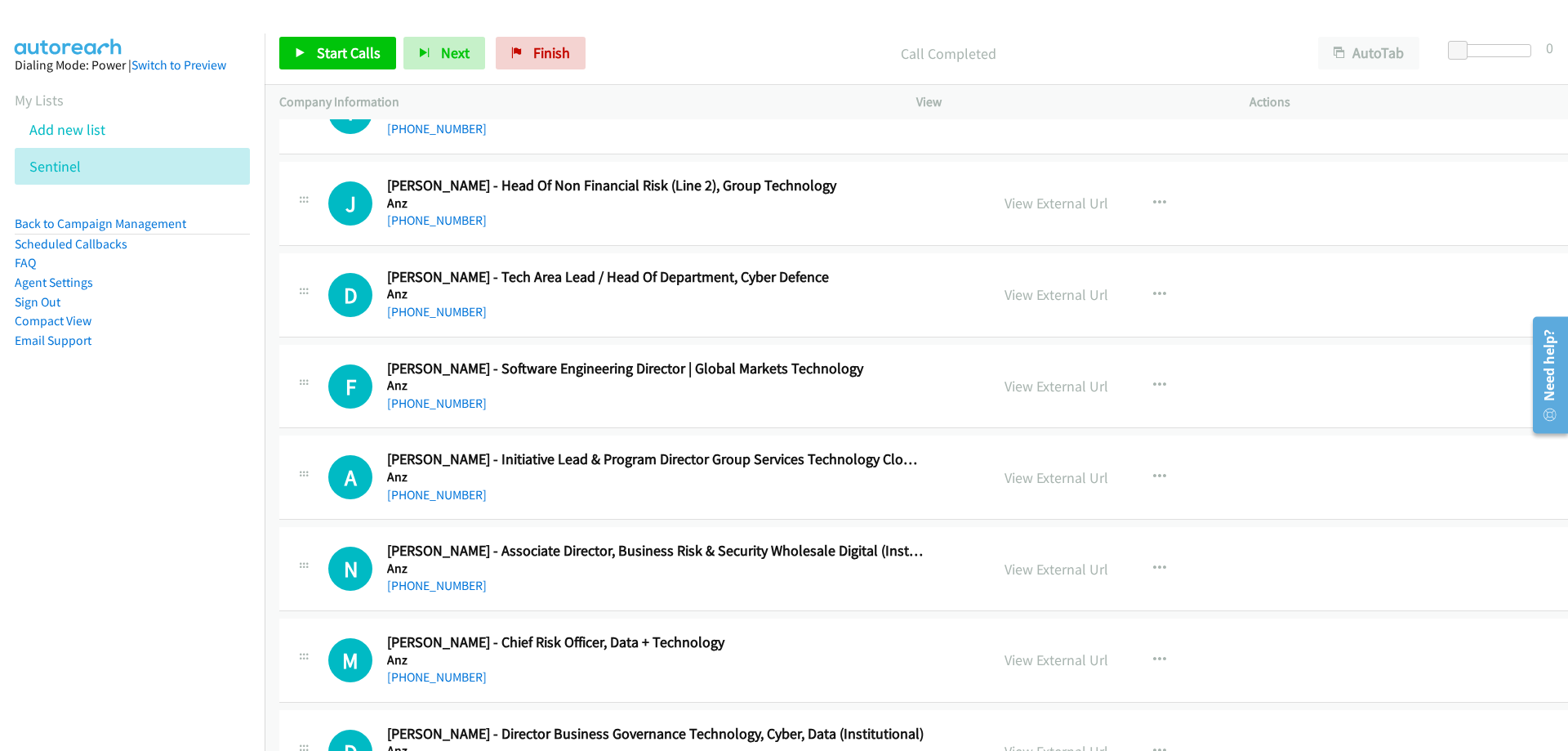
scroll to position [2287, 0]
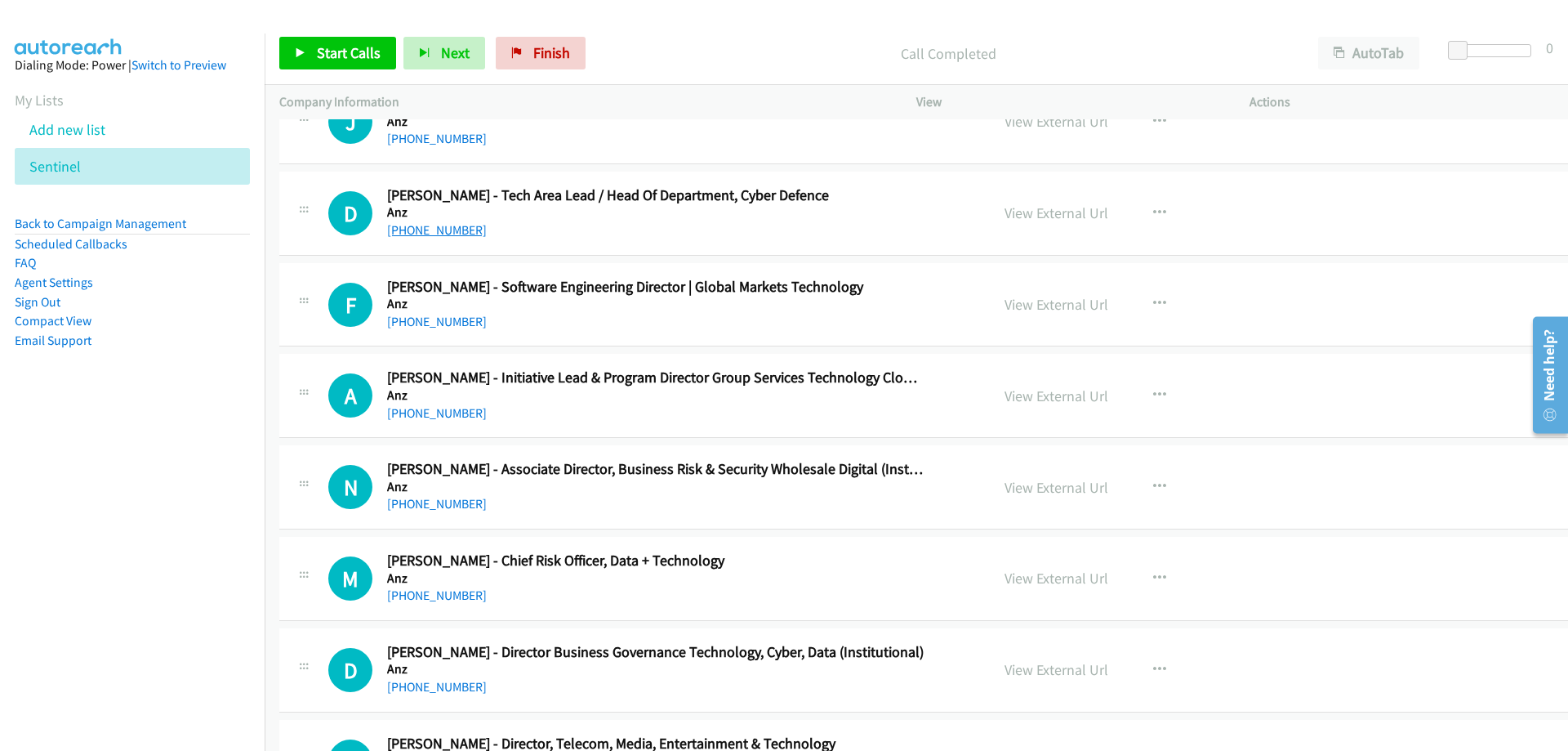
click at [427, 230] on link "+61 434 605 776" at bounding box center [436, 230] width 100 height 16
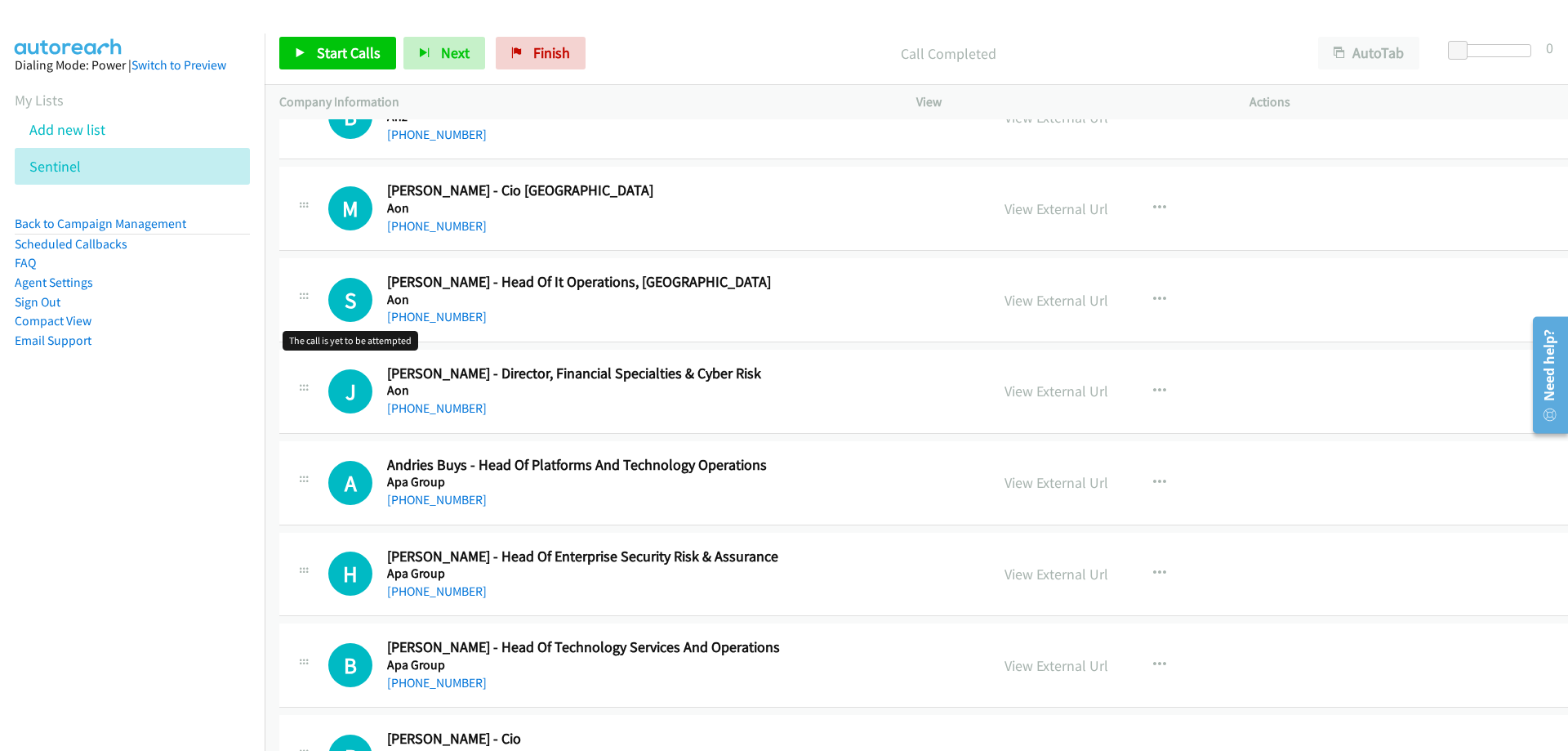
scroll to position [3103, 0]
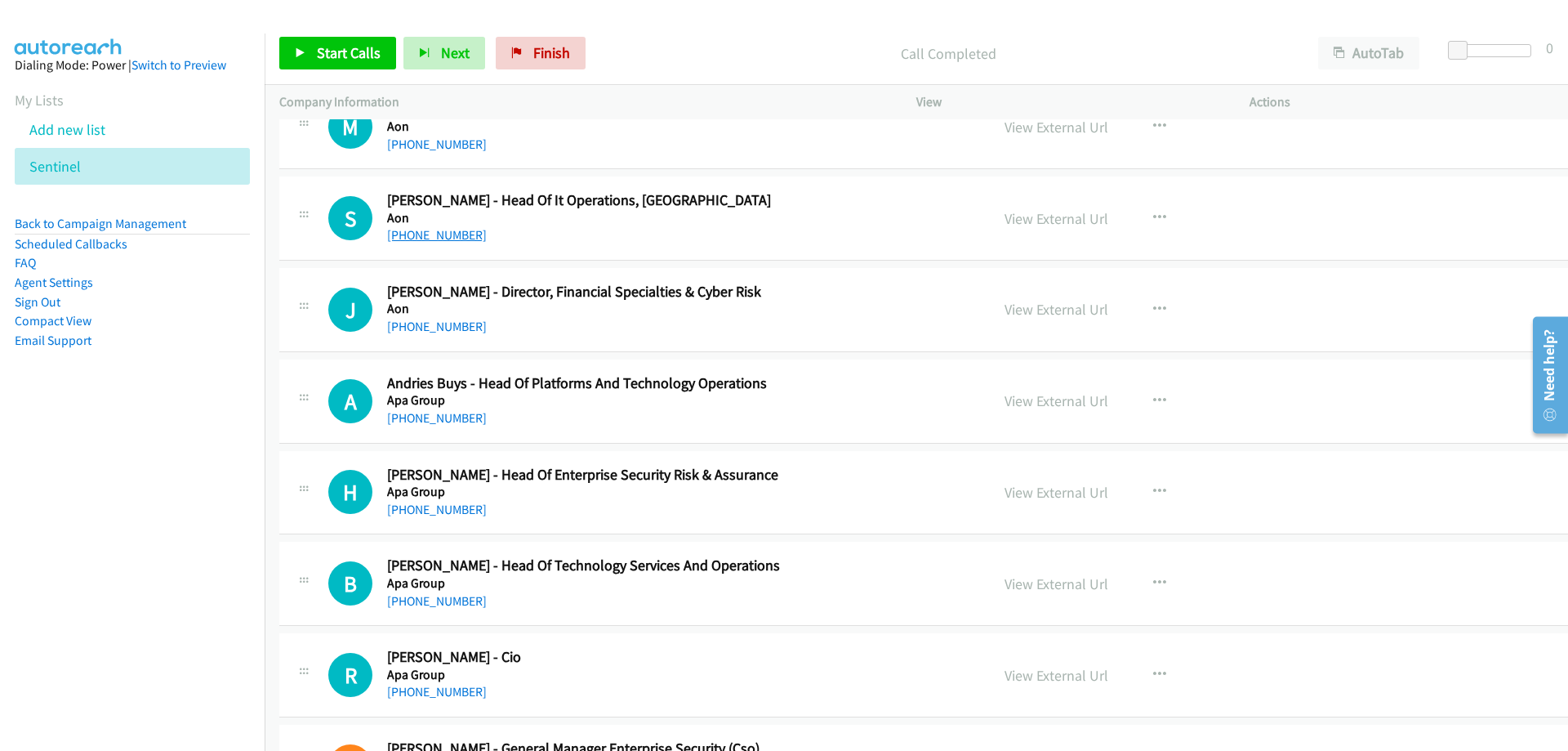
click at [413, 231] on link "+61 481 035 888" at bounding box center [436, 234] width 100 height 16
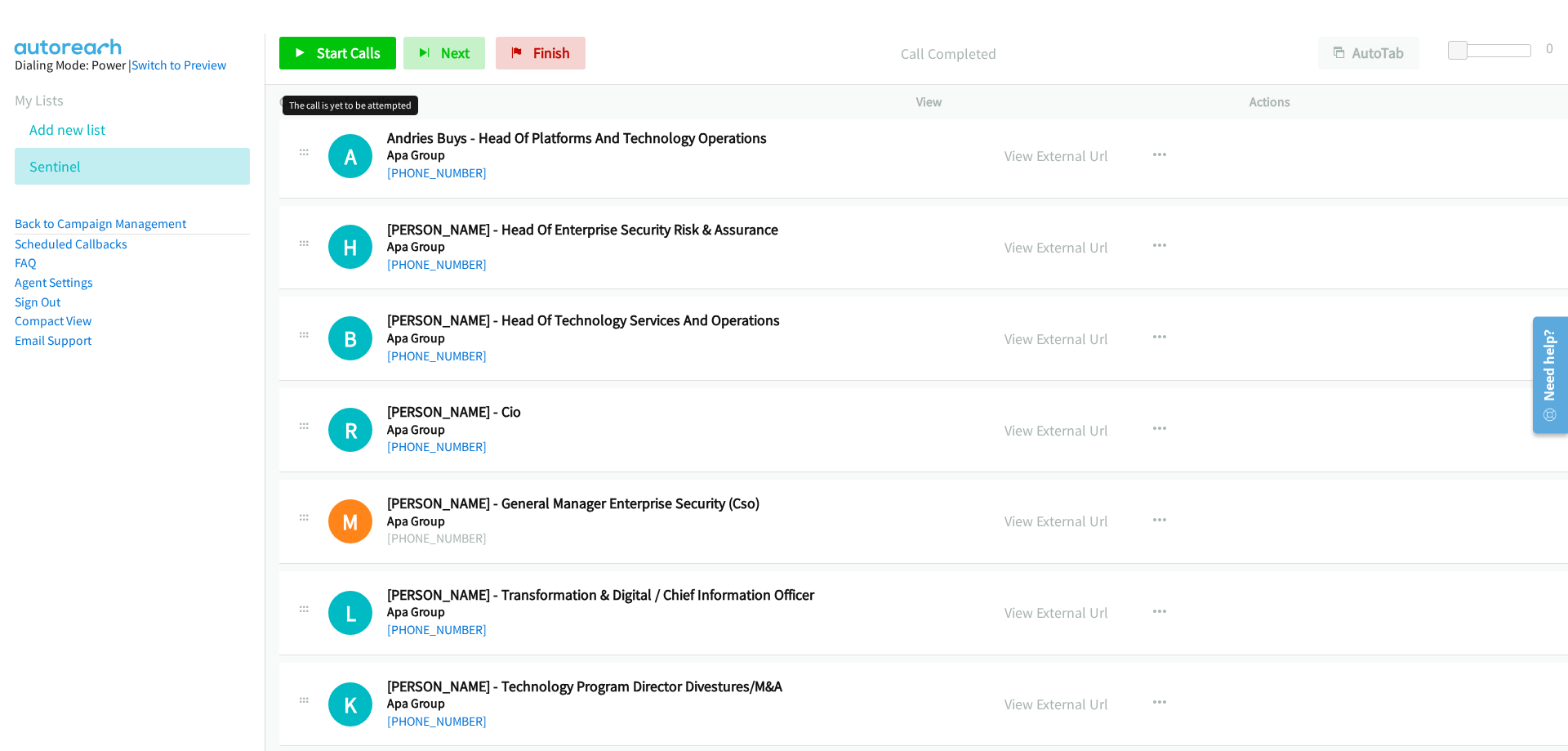
scroll to position [3431, 0]
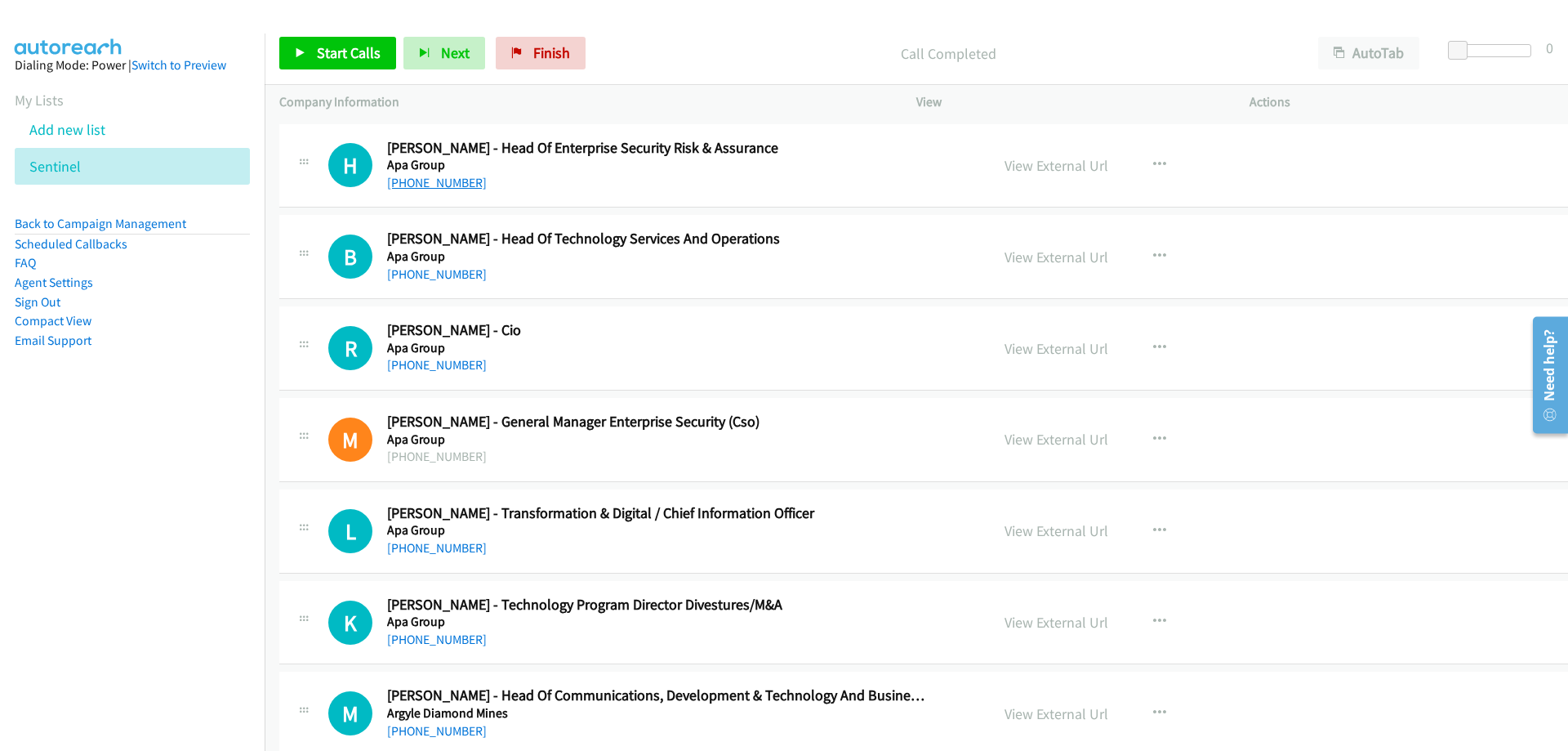
click at [417, 183] on link "+61 402 326 297" at bounding box center [436, 183] width 100 height 16
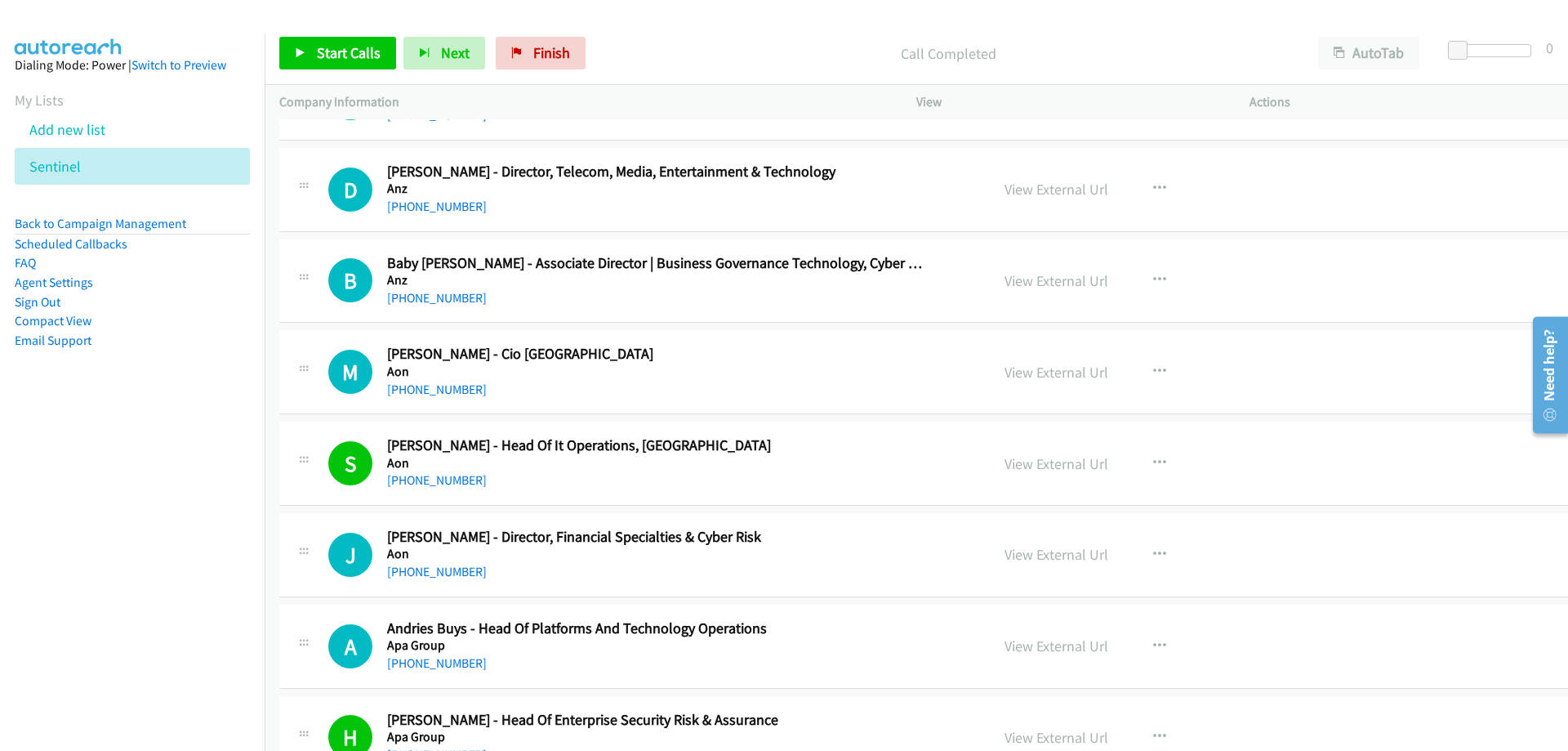
scroll to position [2940, 0]
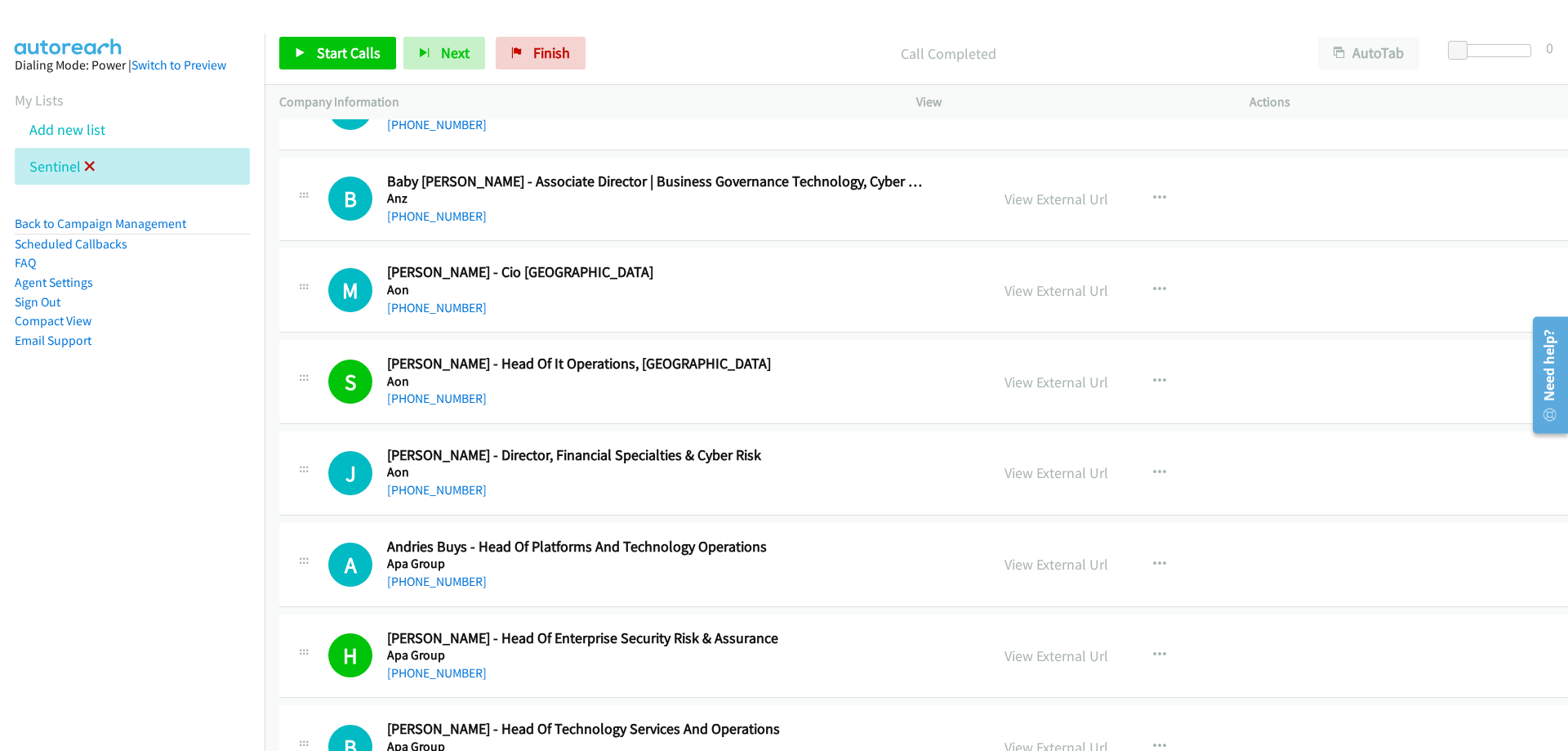
click at [93, 165] on icon at bounding box center [89, 167] width 11 height 11
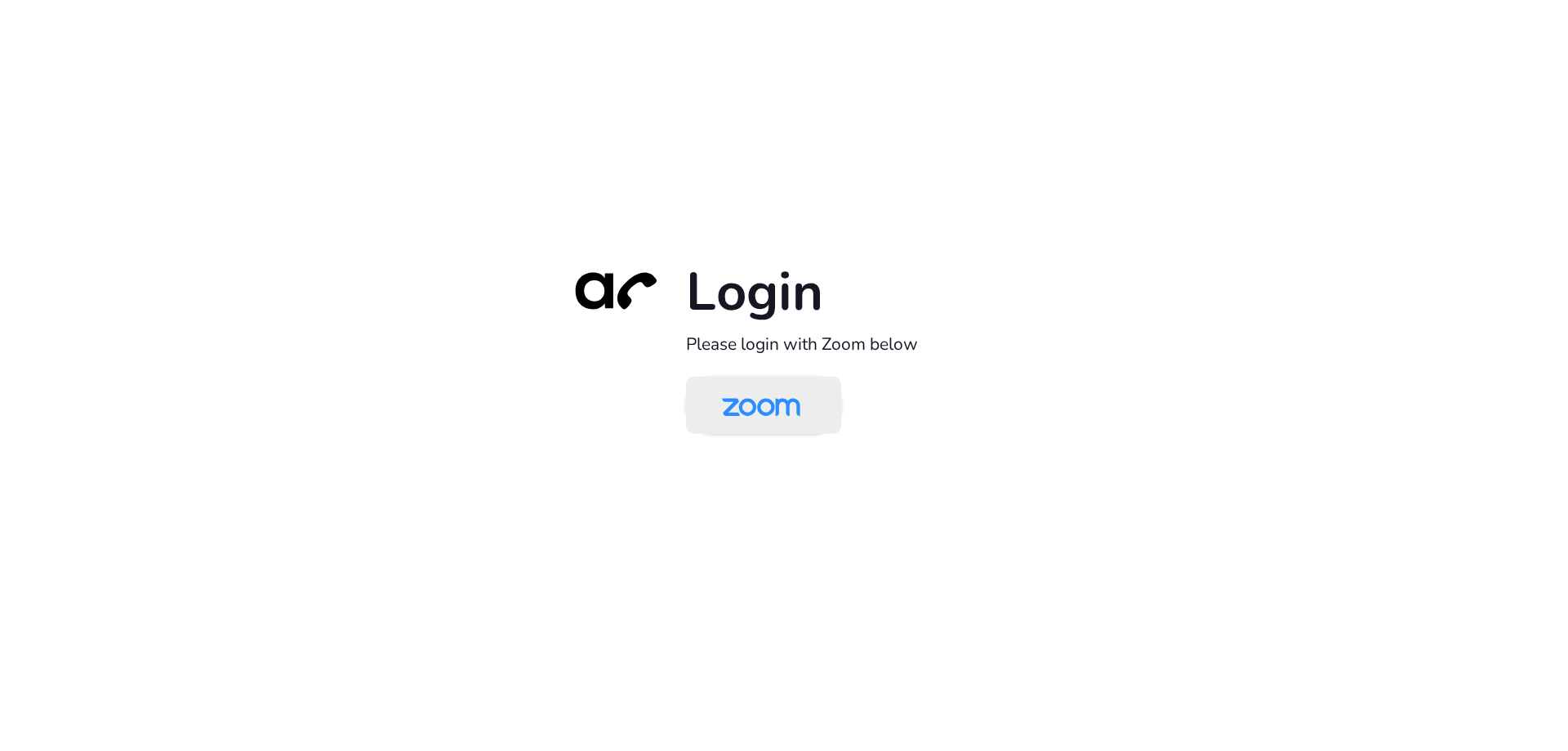
click at [761, 403] on img at bounding box center [762, 406] width 112 height 53
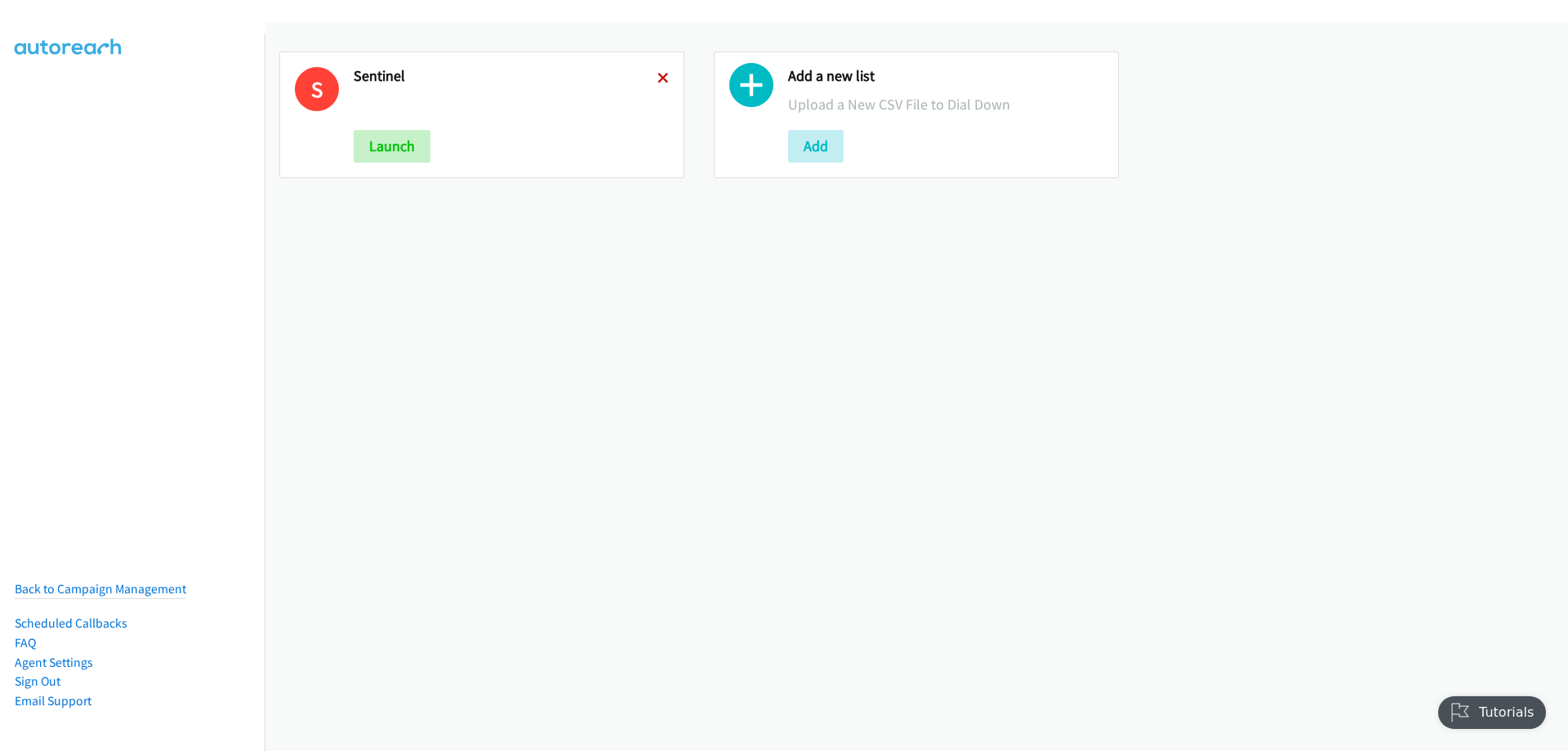
click at [659, 78] on icon at bounding box center [663, 79] width 11 height 11
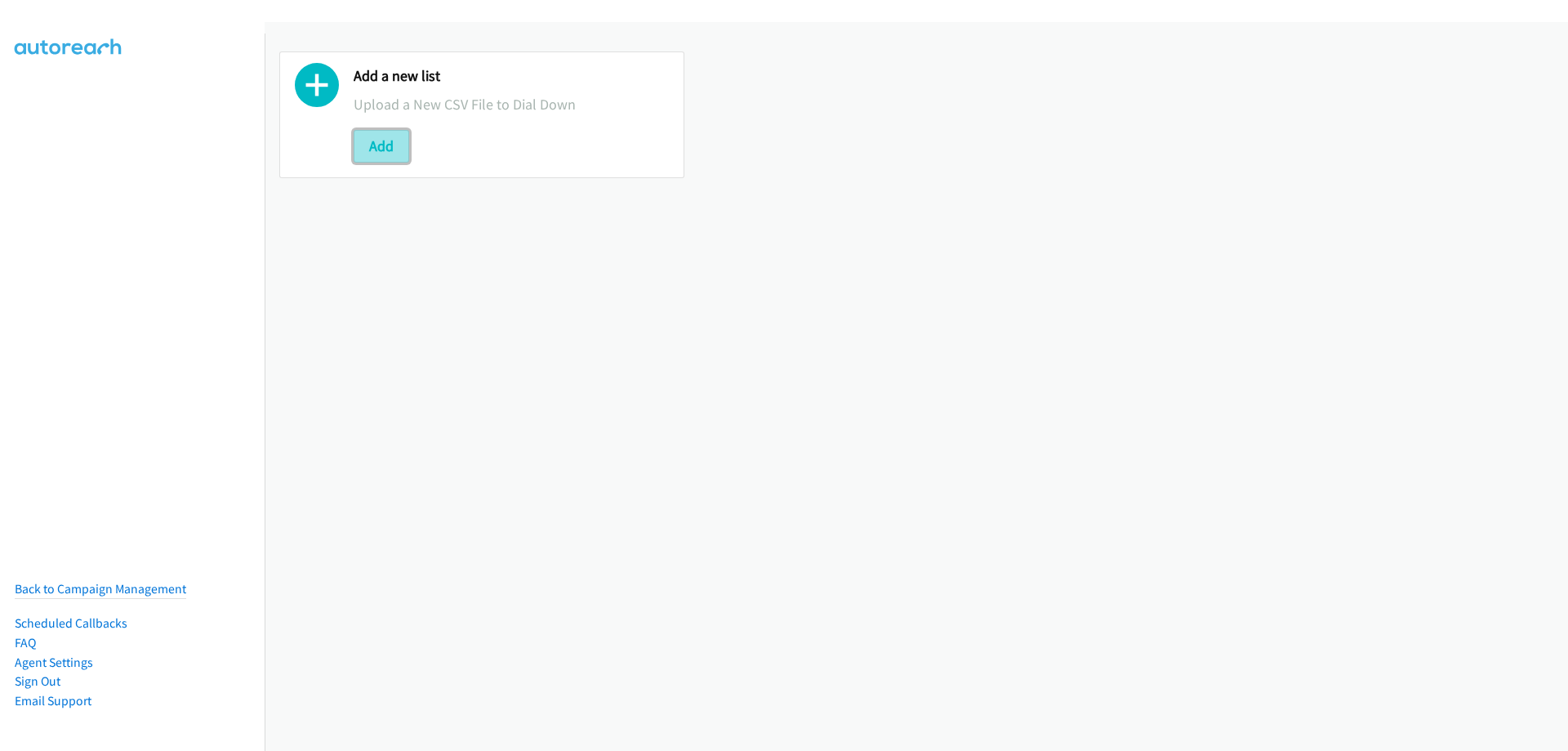
click at [357, 151] on button "Add" at bounding box center [382, 146] width 55 height 33
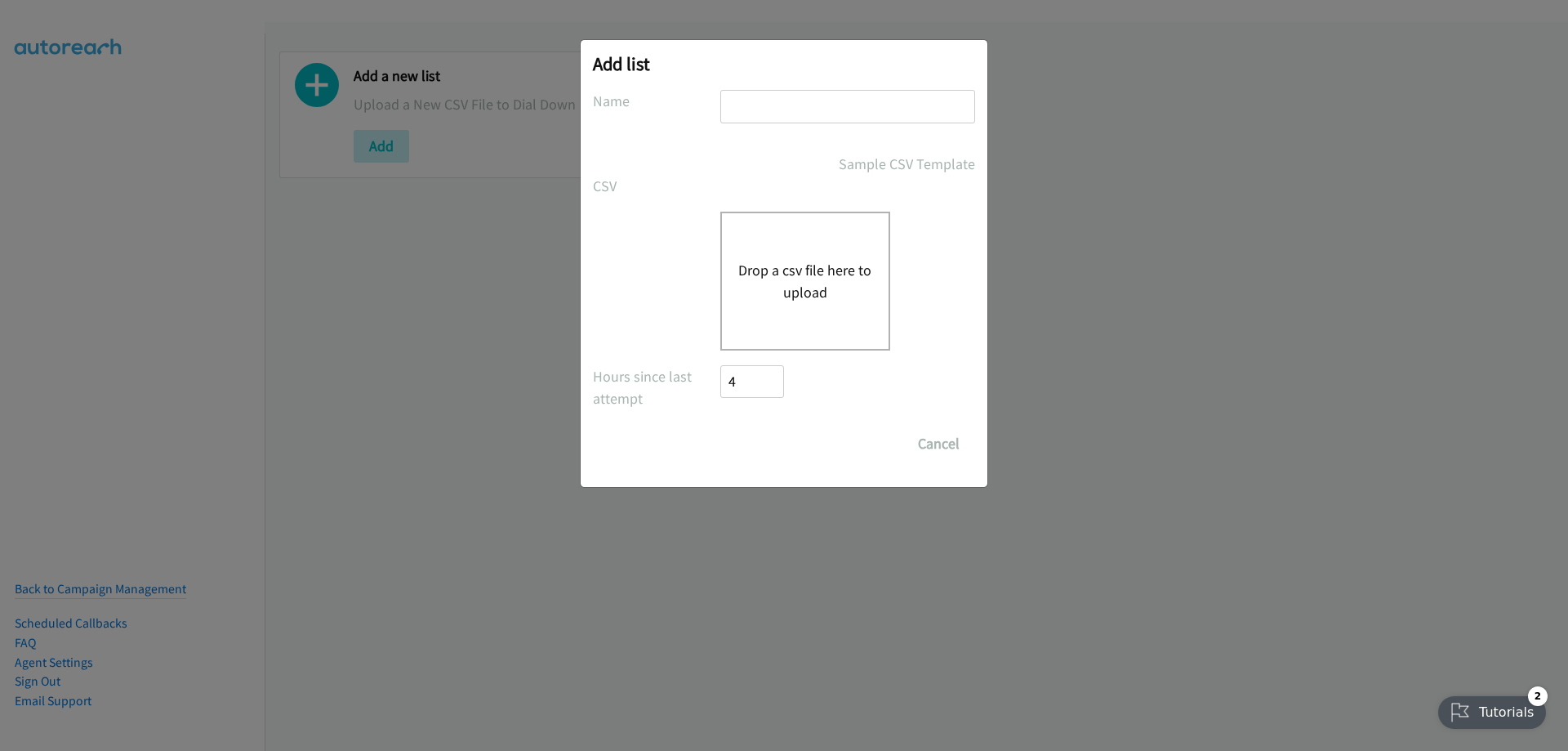
click at [824, 118] on input "text" at bounding box center [848, 106] width 255 height 34
type input "Sentinel"
click at [814, 247] on div "Drop a csv file here to upload" at bounding box center [806, 280] width 170 height 138
click at [754, 267] on button "Drop a csv file here to upload" at bounding box center [805, 280] width 134 height 44
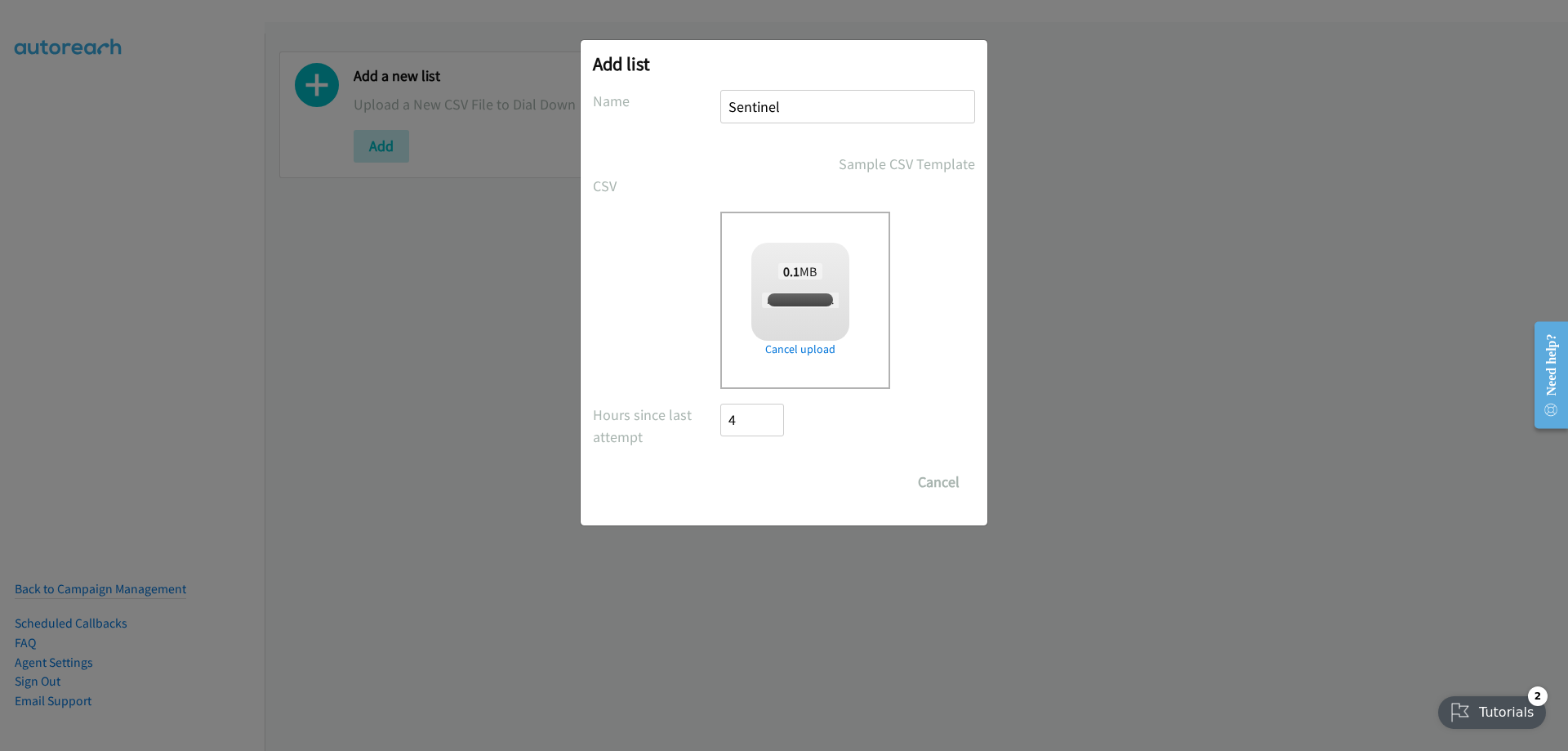
checkbox input "true"
click at [785, 487] on input "Save List" at bounding box center [763, 482] width 86 height 33
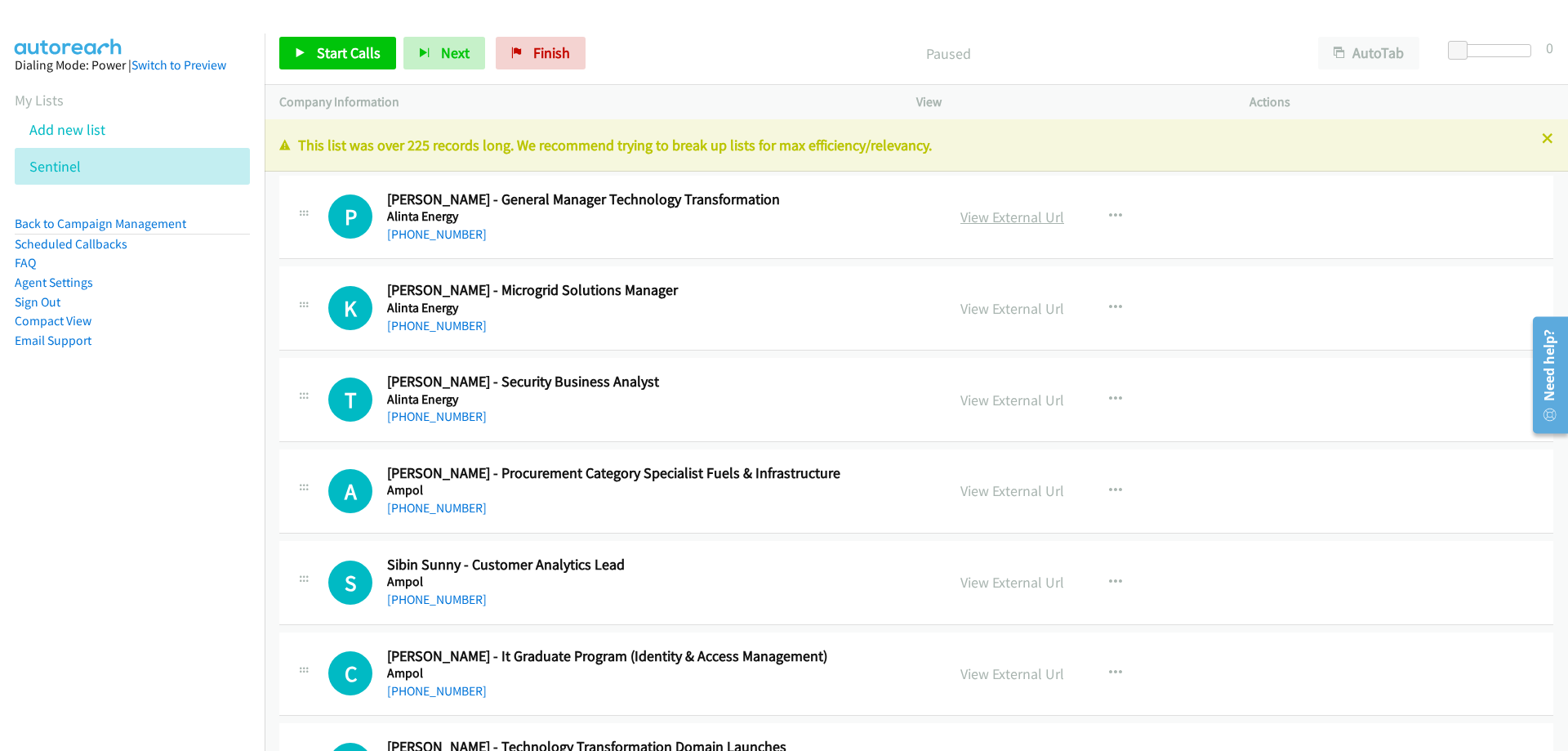
click at [988, 209] on link "View External Url" at bounding box center [1012, 217] width 104 height 19
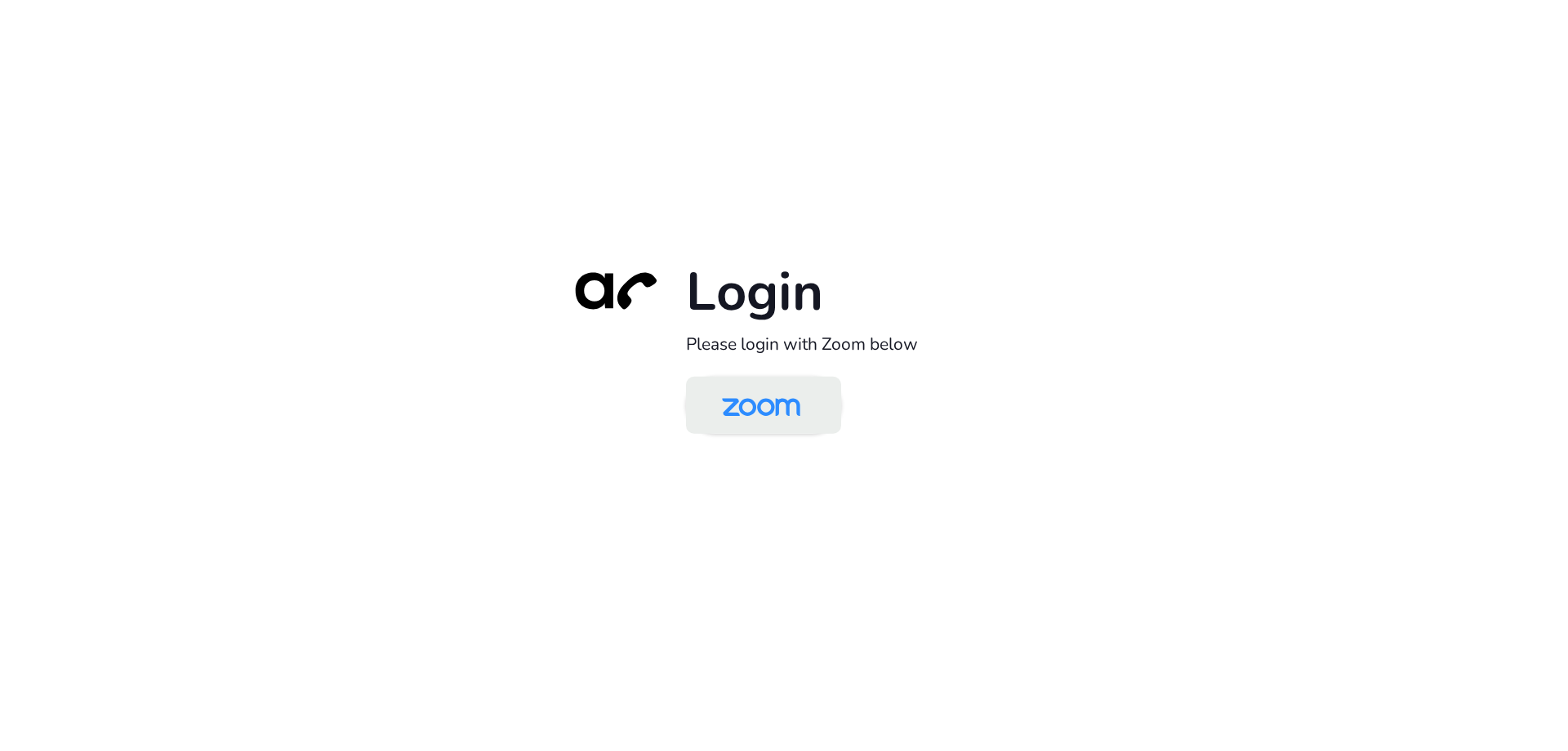
click at [793, 415] on img at bounding box center [762, 406] width 112 height 53
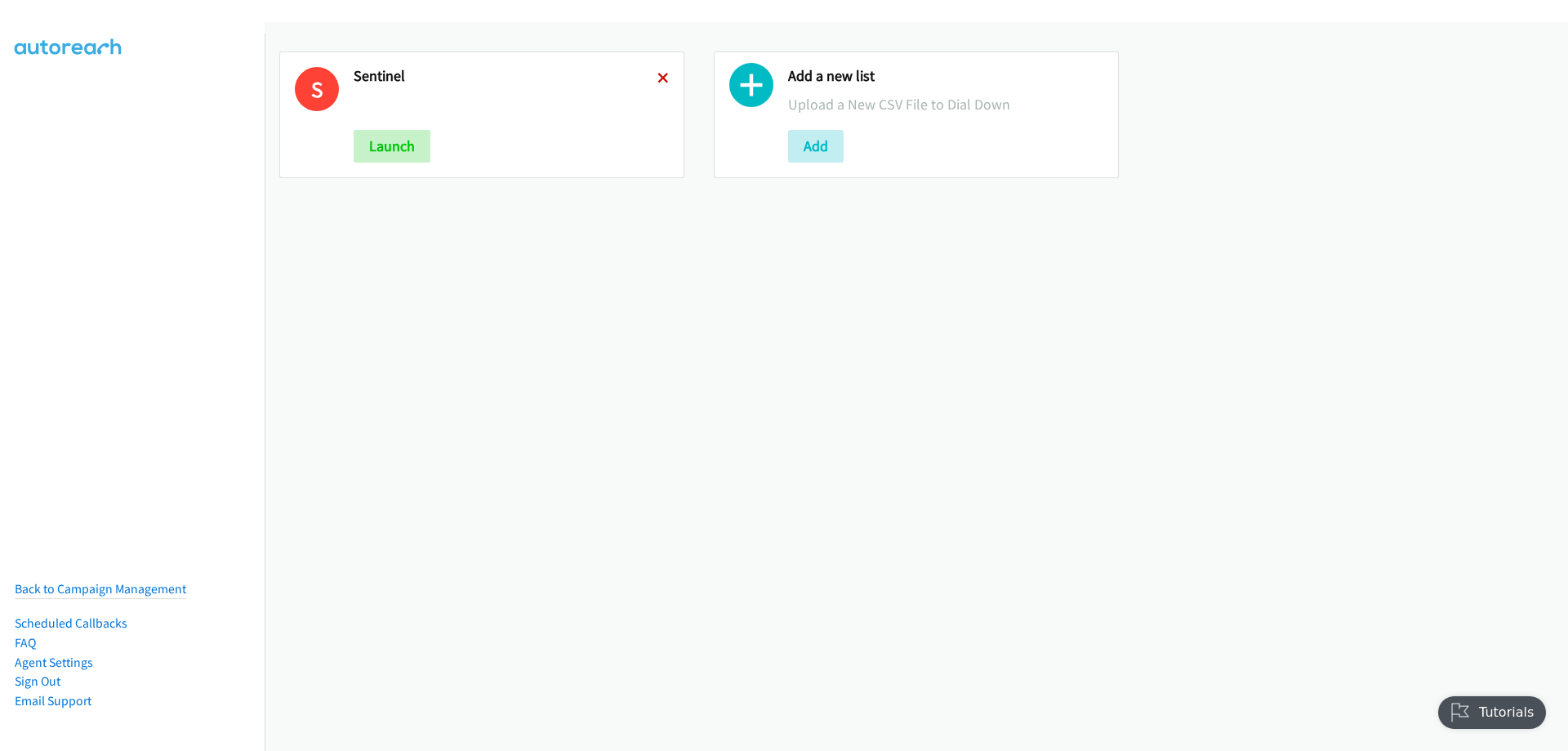
click at [658, 83] on icon at bounding box center [663, 79] width 11 height 11
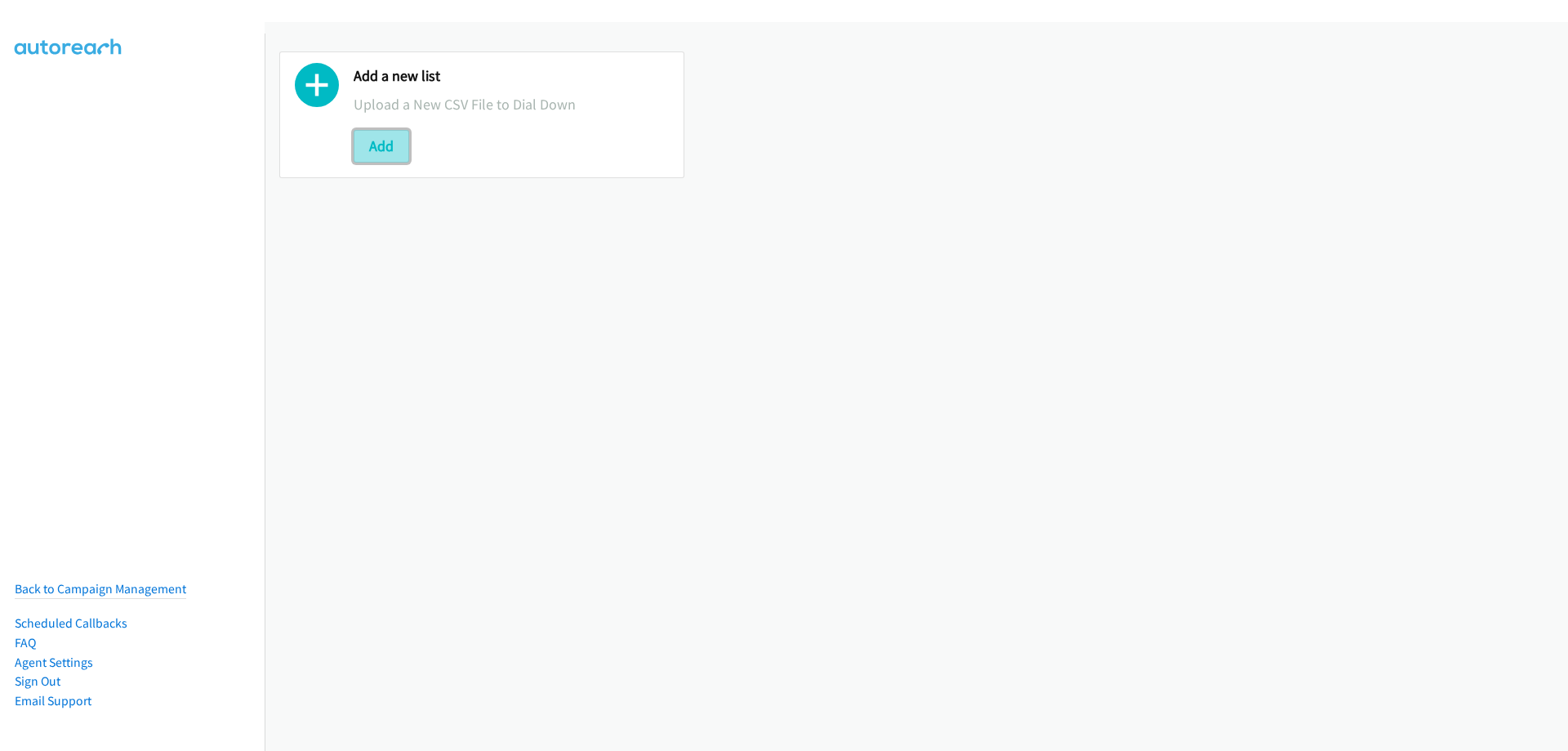
click at [370, 149] on button "Add" at bounding box center [382, 146] width 55 height 33
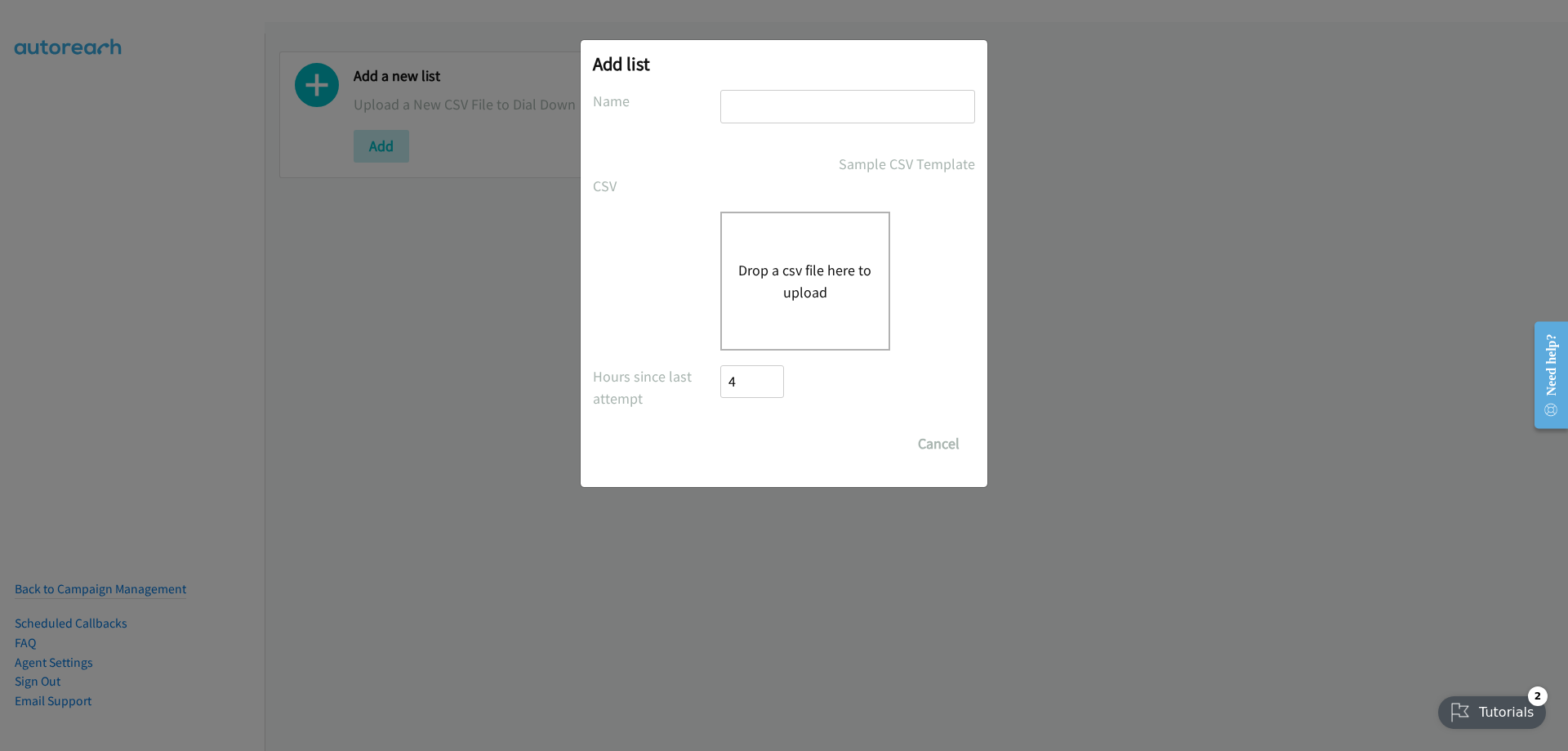
click at [798, 248] on div "Drop a csv file here to upload" at bounding box center [806, 280] width 170 height 138
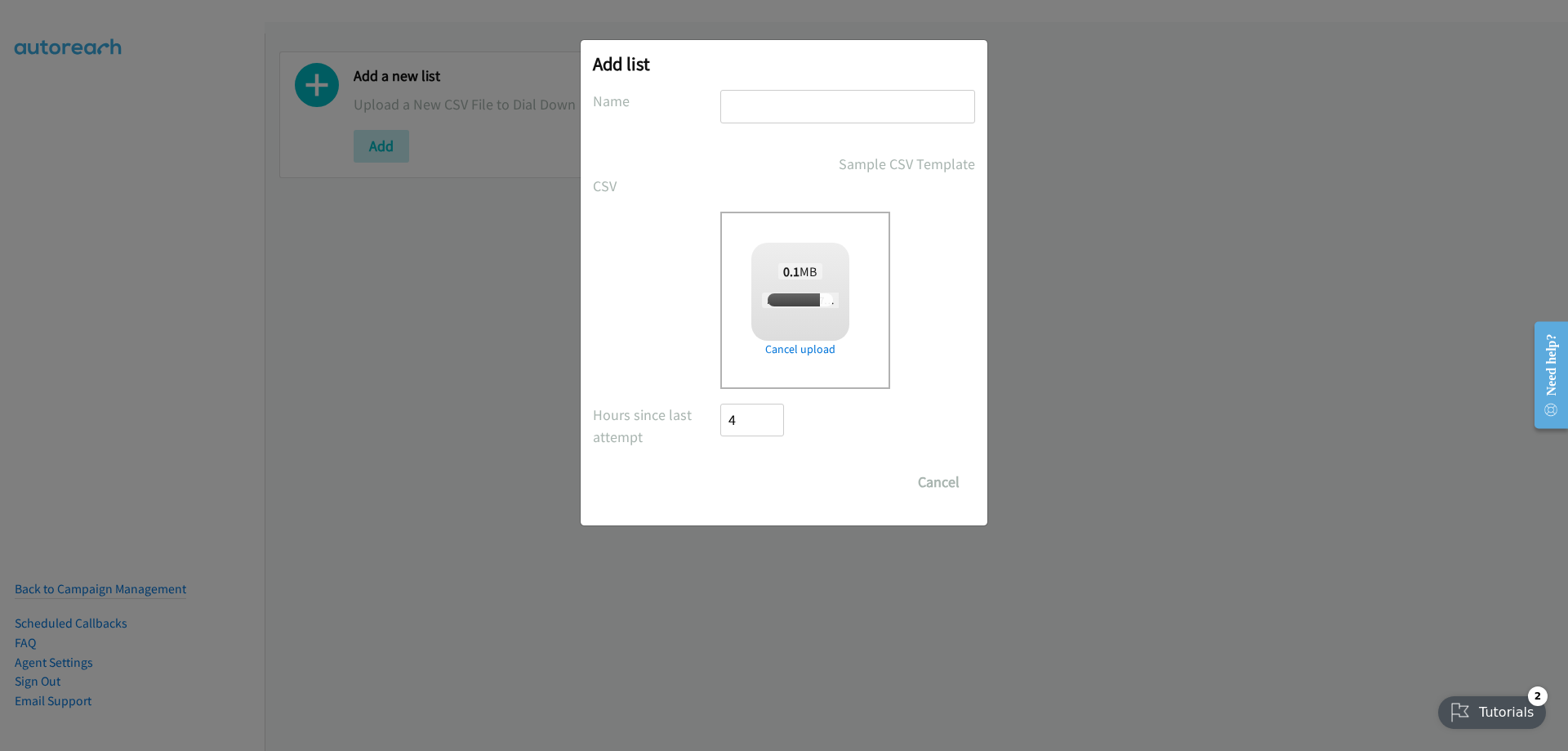
click at [759, 97] on input "text" at bounding box center [848, 106] width 255 height 34
checkbox input "true"
type input "splunk"
click at [776, 483] on input "Save List" at bounding box center [763, 482] width 86 height 33
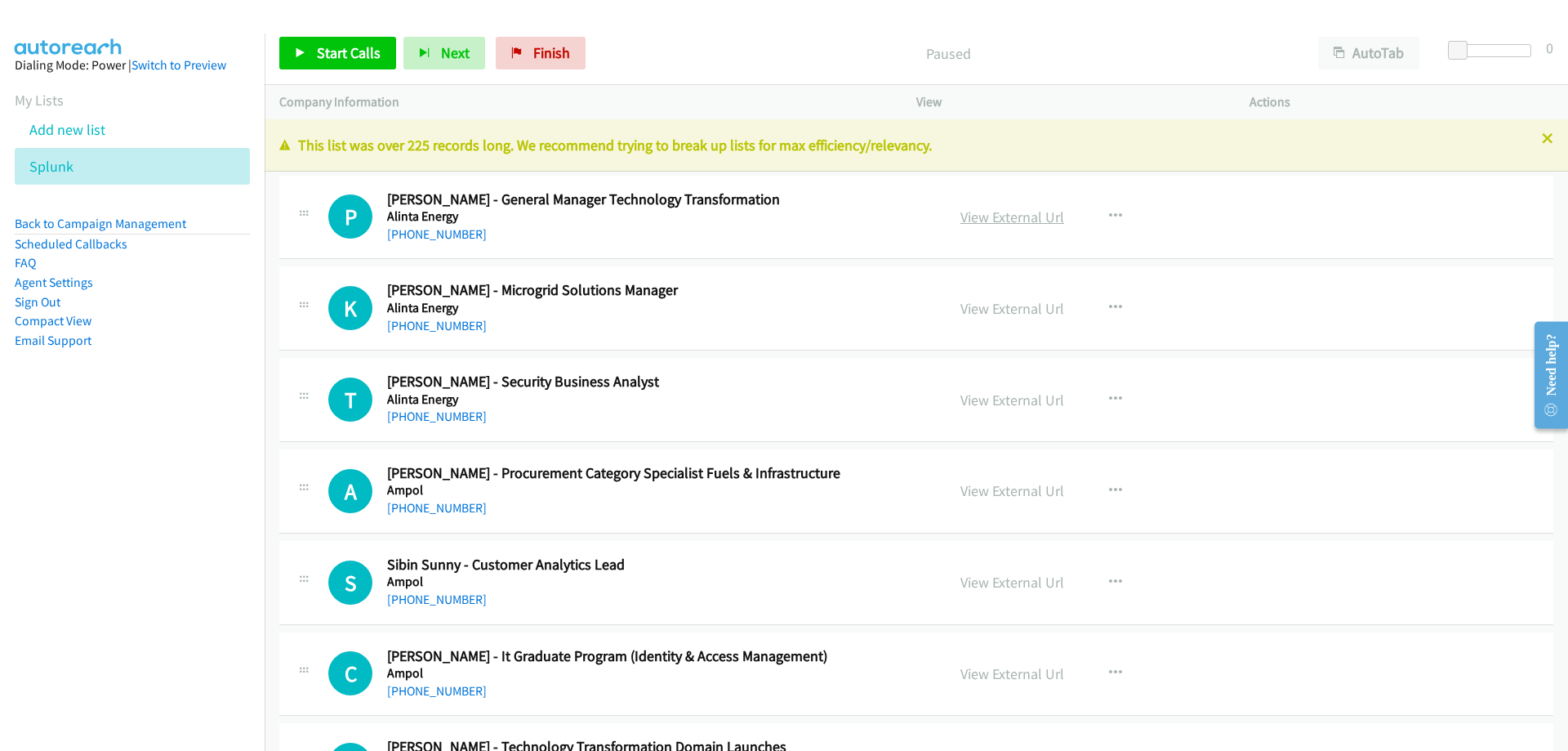
click at [1051, 221] on link "View External Url" at bounding box center [1012, 217] width 104 height 19
click at [1032, 212] on link "View External Url" at bounding box center [1012, 217] width 104 height 19
click at [997, 215] on link "View External Url" at bounding box center [1012, 217] width 104 height 19
click at [454, 233] on link "+61 475 808 826" at bounding box center [436, 234] width 100 height 16
click at [456, 241] on link "+61 475 808 826" at bounding box center [436, 234] width 100 height 16
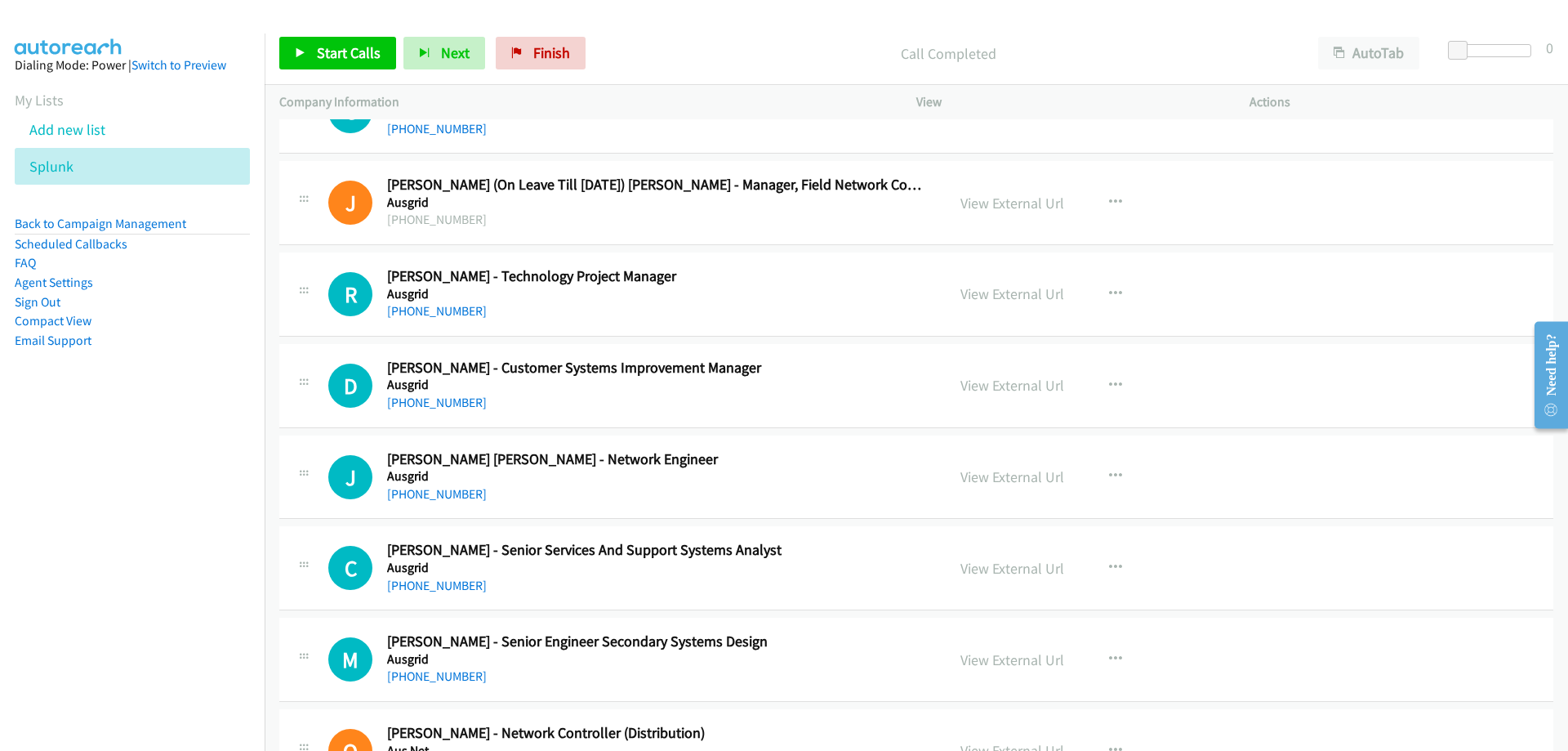
scroll to position [735, 0]
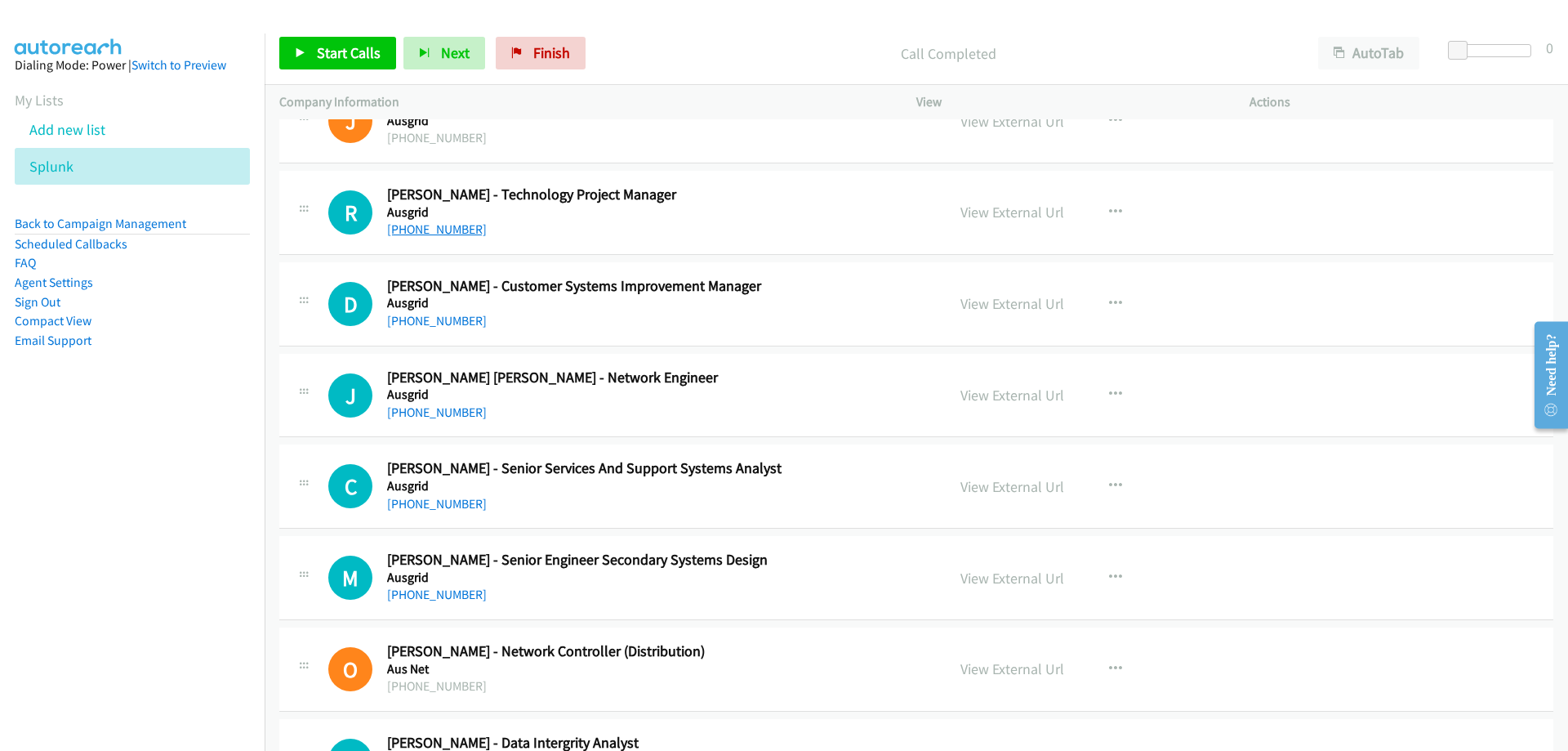
click at [401, 232] on link "+61 409 206 088" at bounding box center [436, 229] width 100 height 16
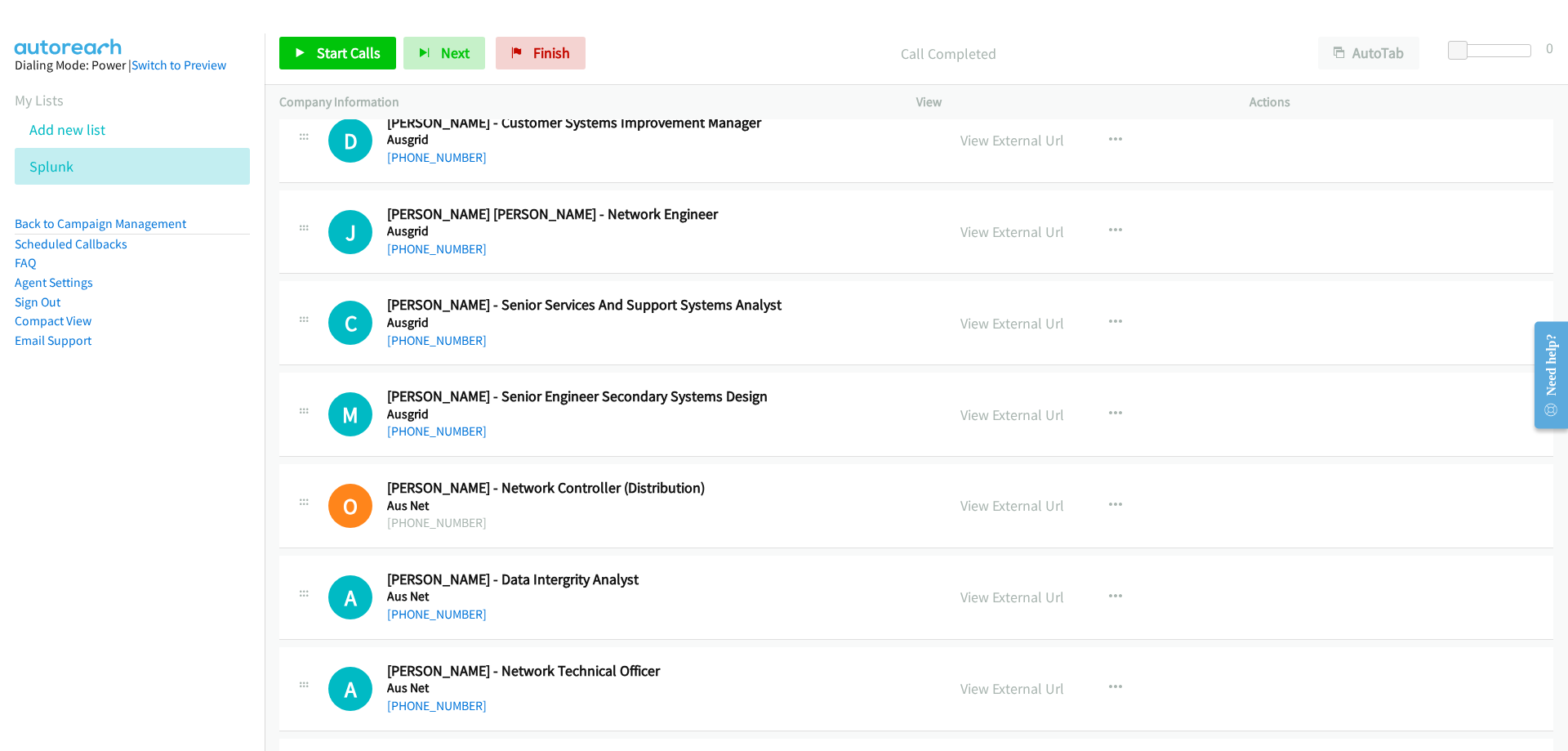
scroll to position [980, 0]
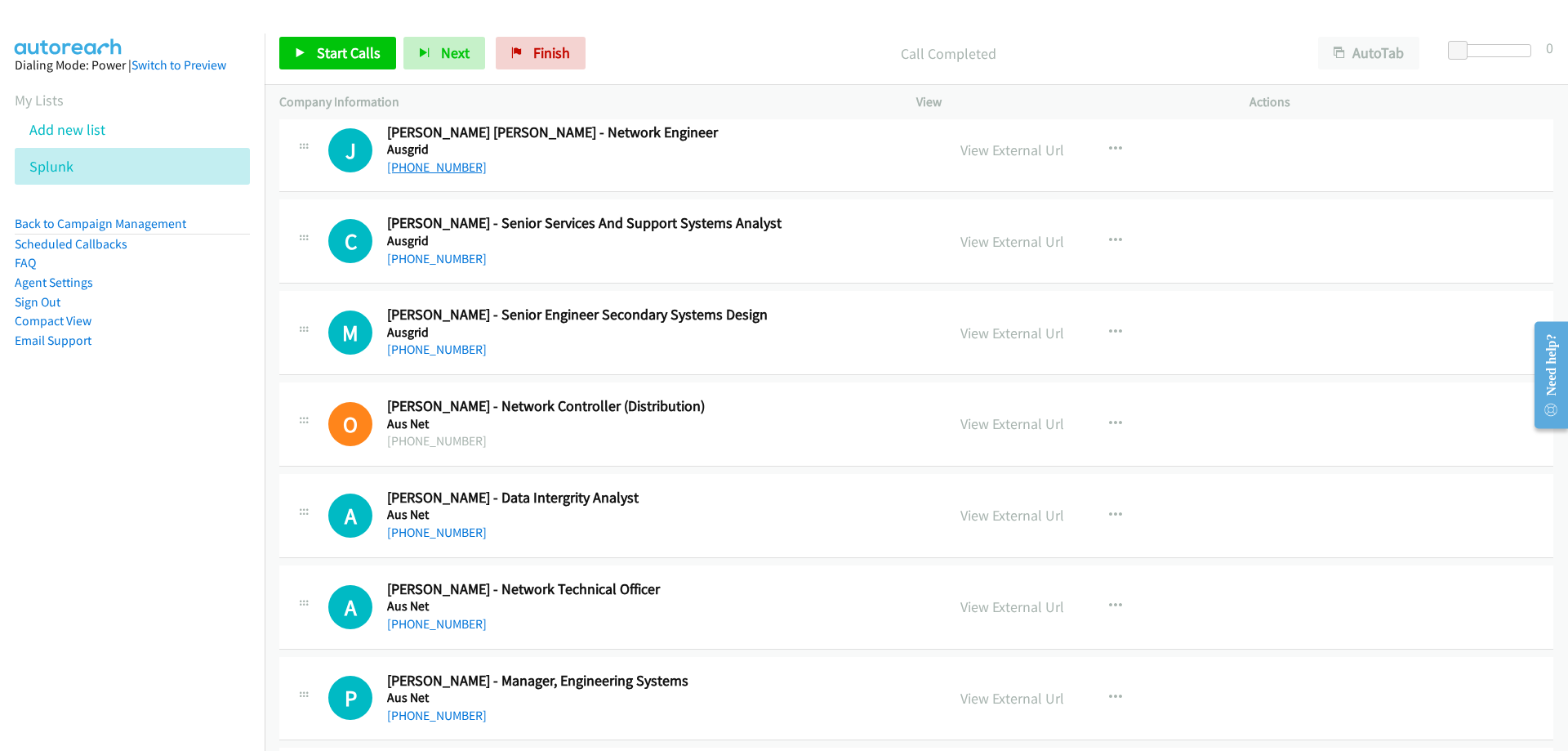
click at [426, 161] on link "+61 437 351 552" at bounding box center [436, 167] width 100 height 16
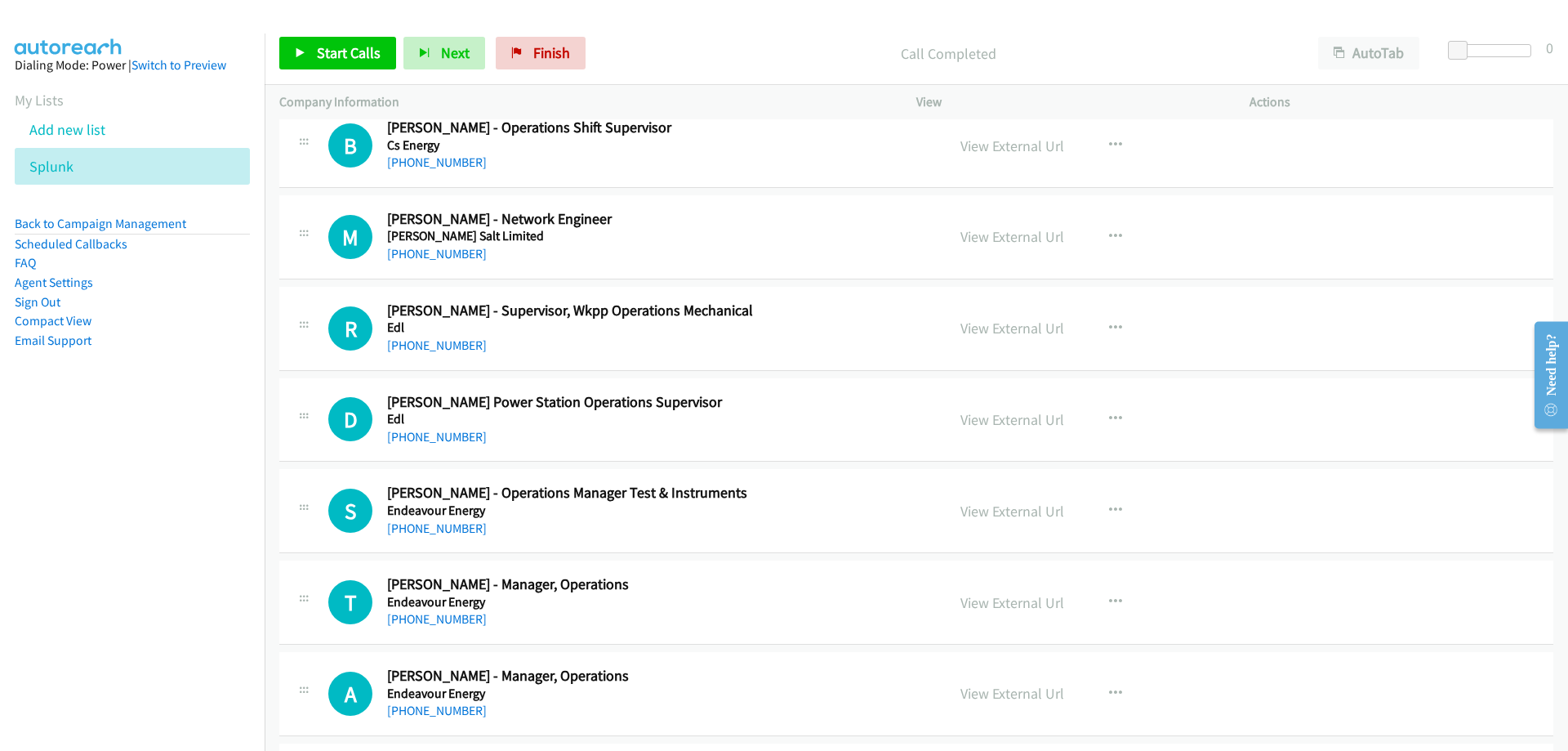
scroll to position [1797, 0]
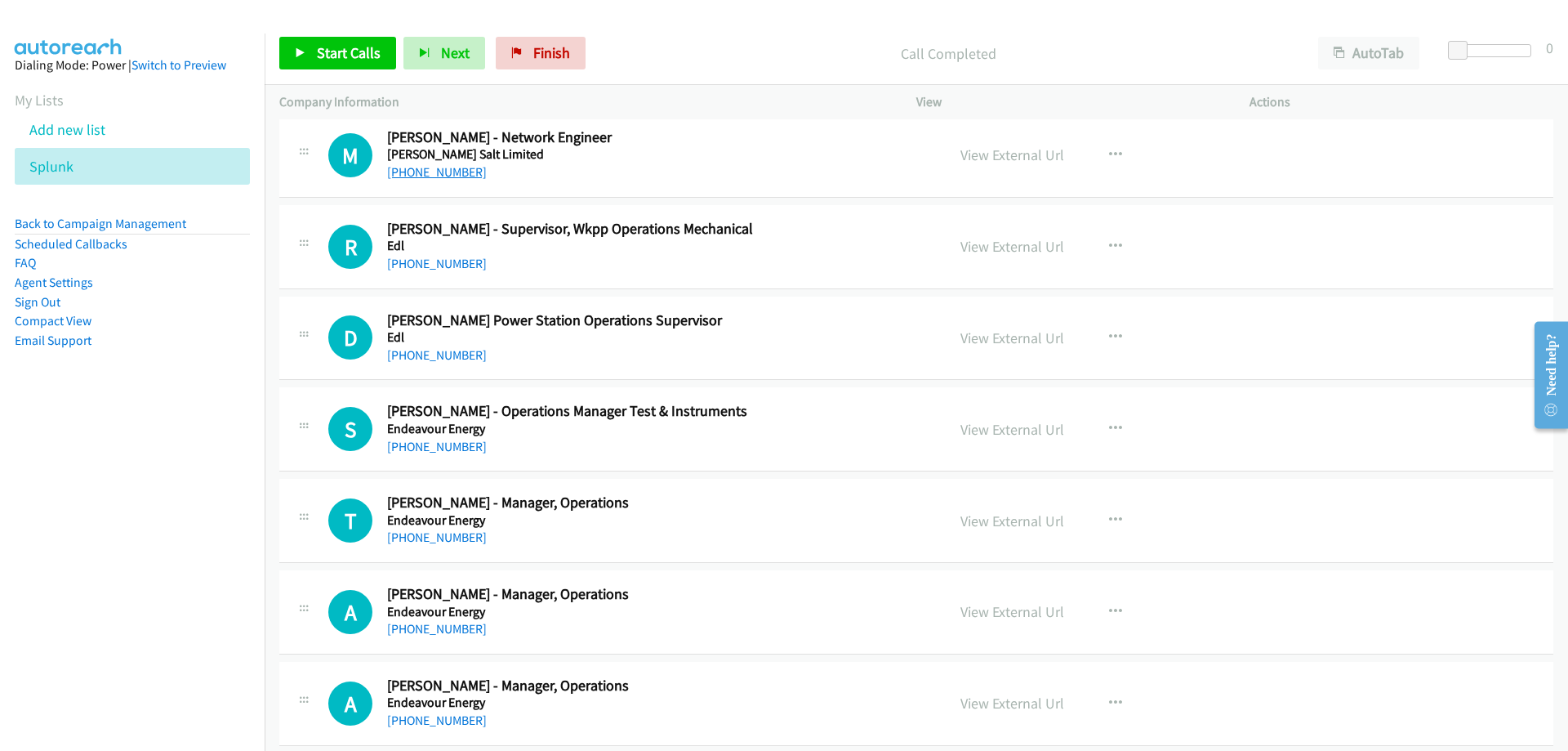
click at [469, 171] on link "+61 403 722 039" at bounding box center [436, 172] width 100 height 16
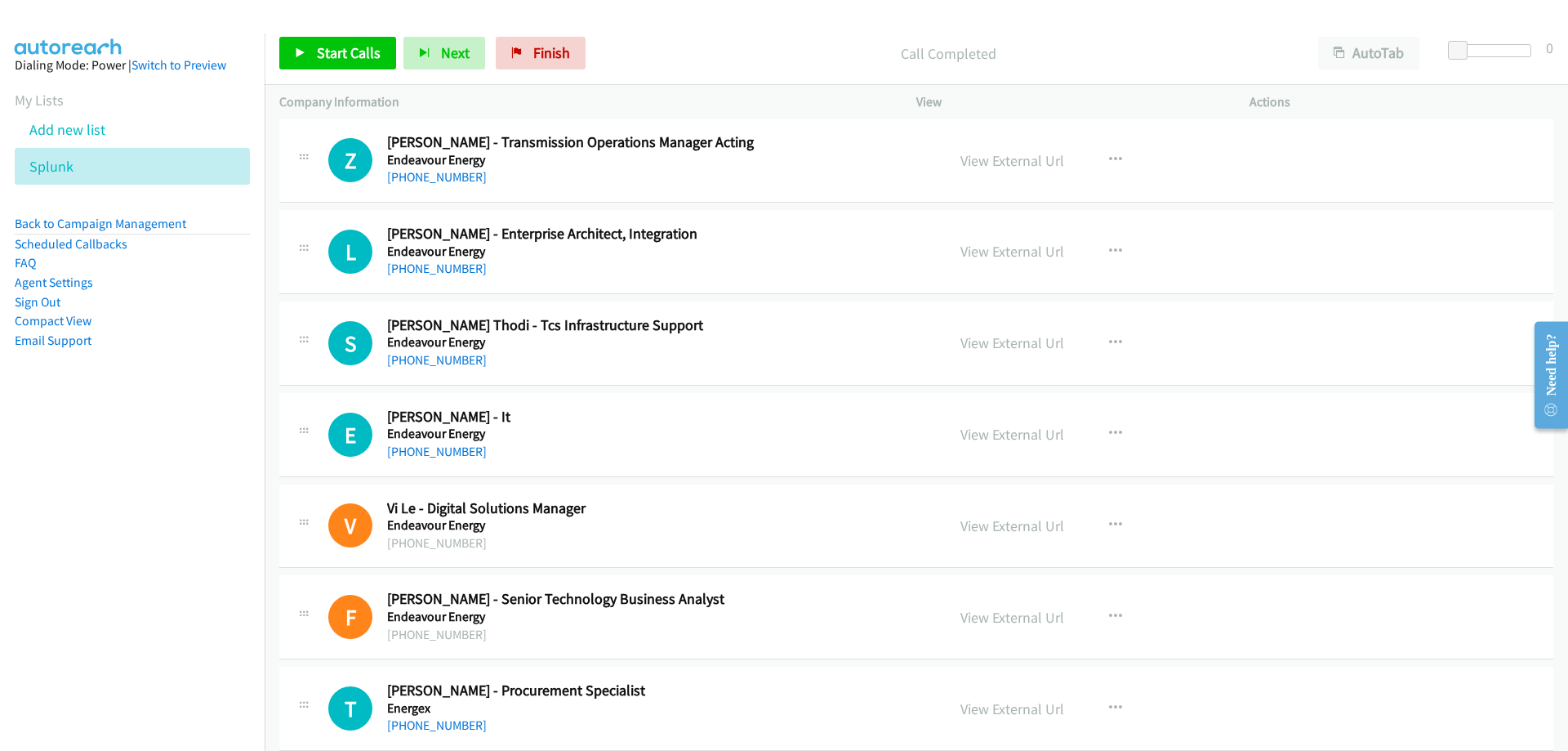
scroll to position [2695, 0]
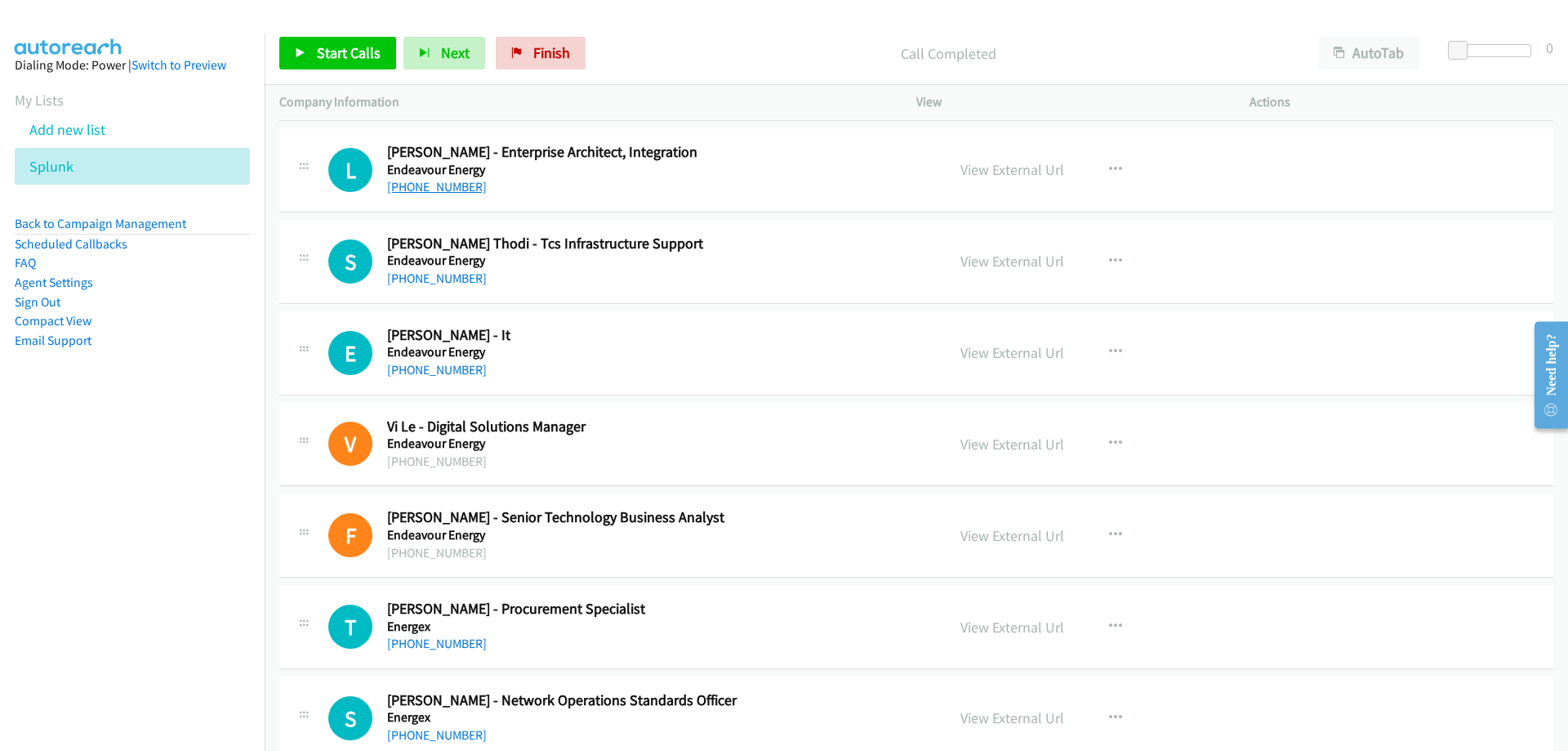
click at [449, 193] on link "+61 2 9853 5128" at bounding box center [436, 187] width 100 height 16
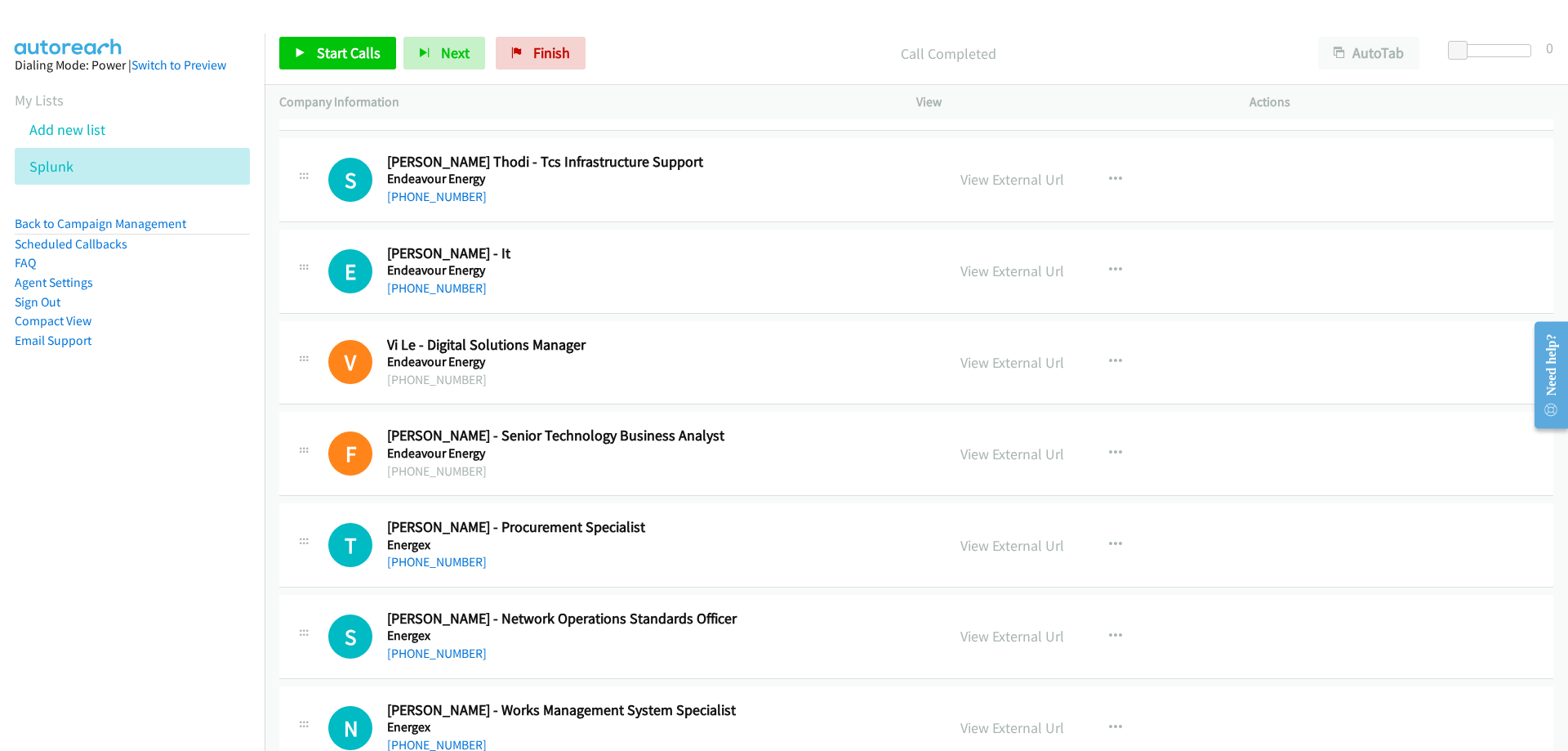
scroll to position [2859, 0]
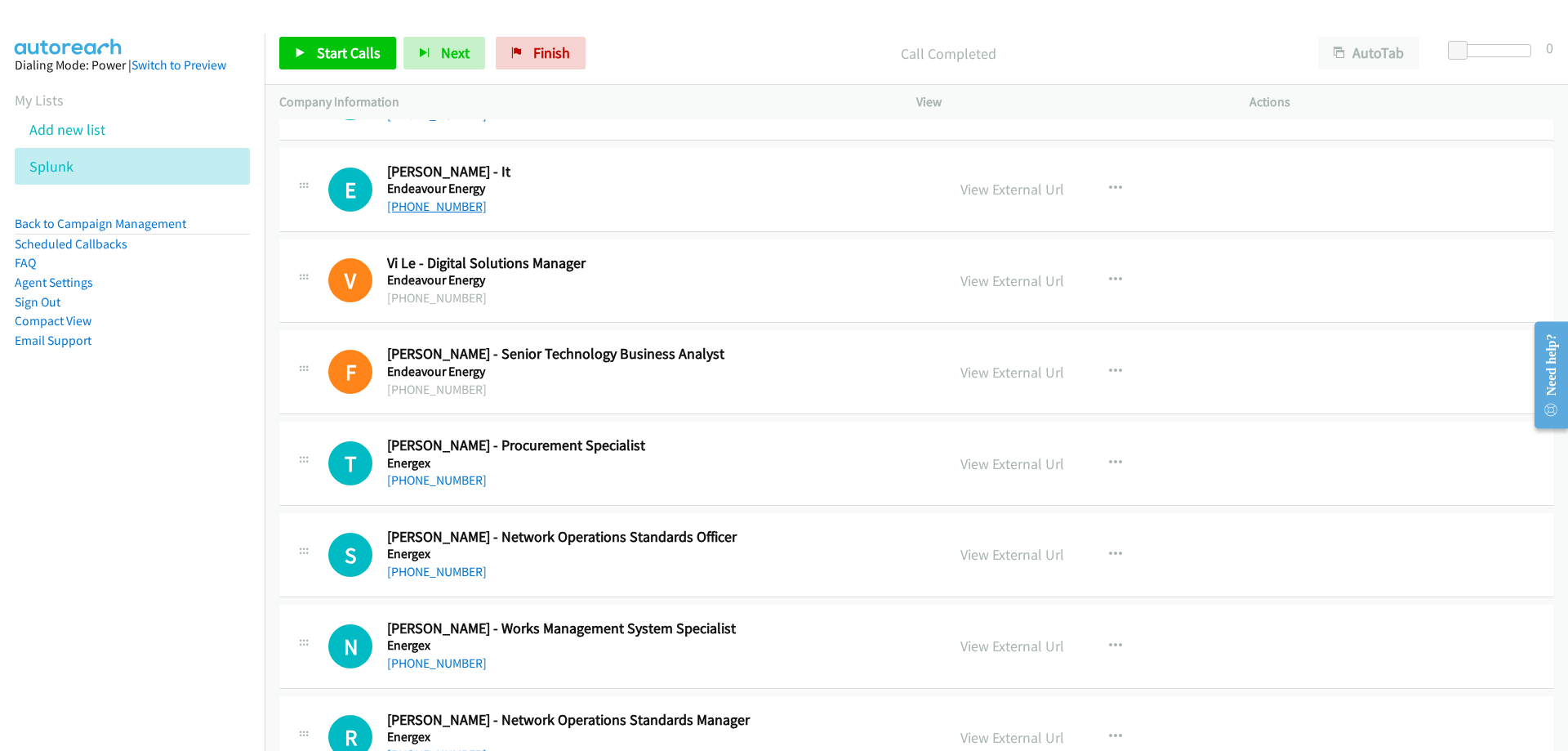
click at [447, 202] on link "+61 401 701 192" at bounding box center [436, 206] width 100 height 16
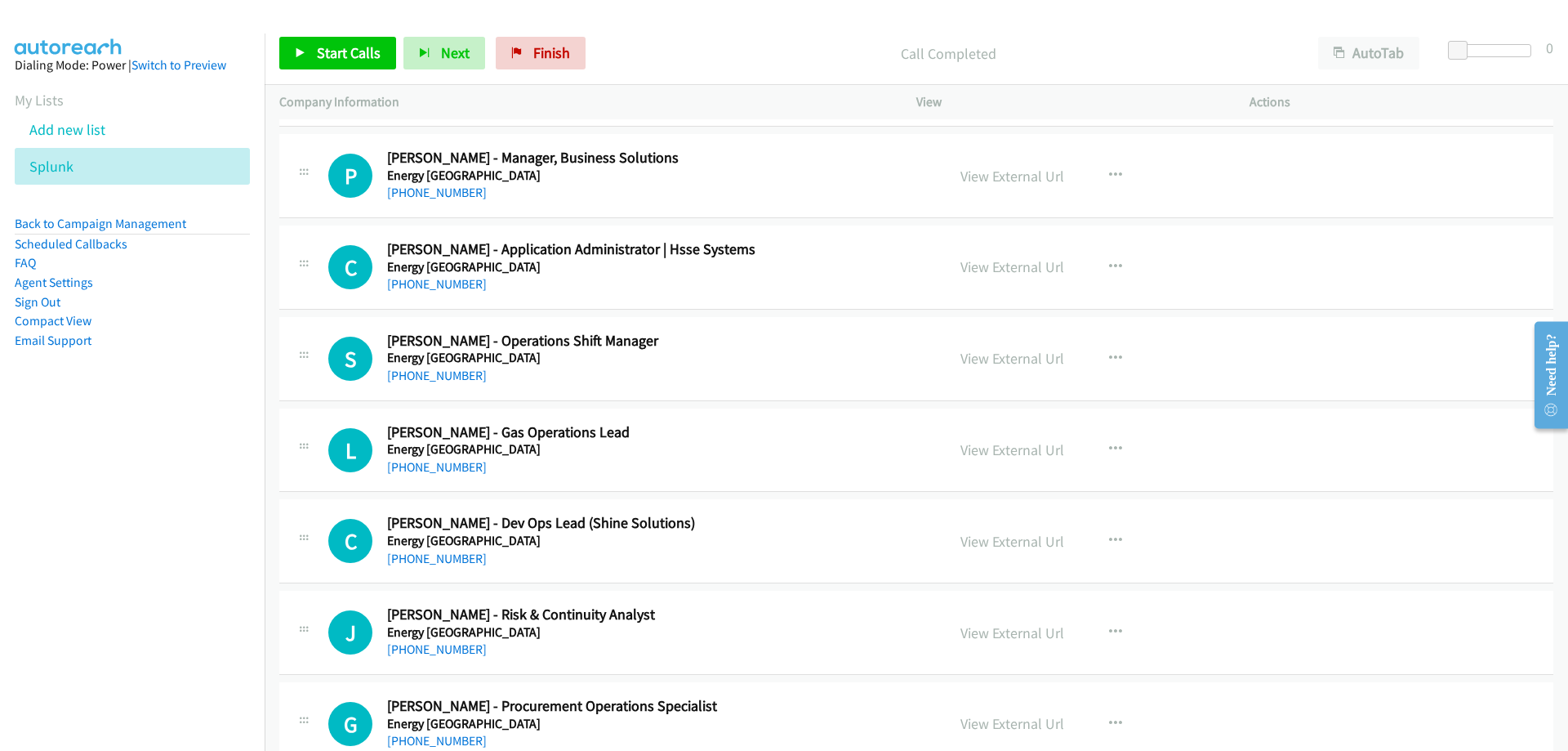
scroll to position [5145, 0]
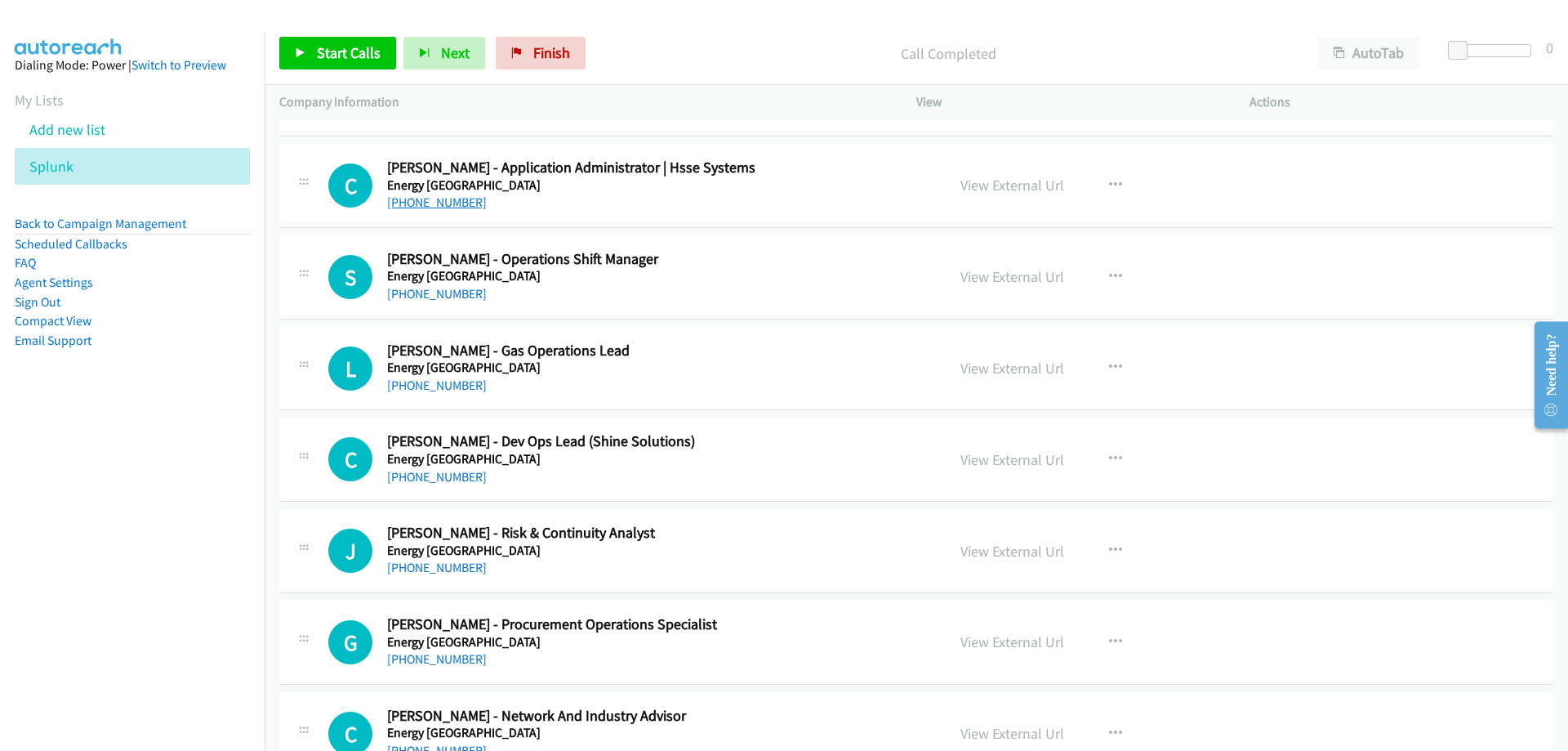
click at [447, 207] on link "+61 3 9976 8680" at bounding box center [436, 202] width 100 height 16
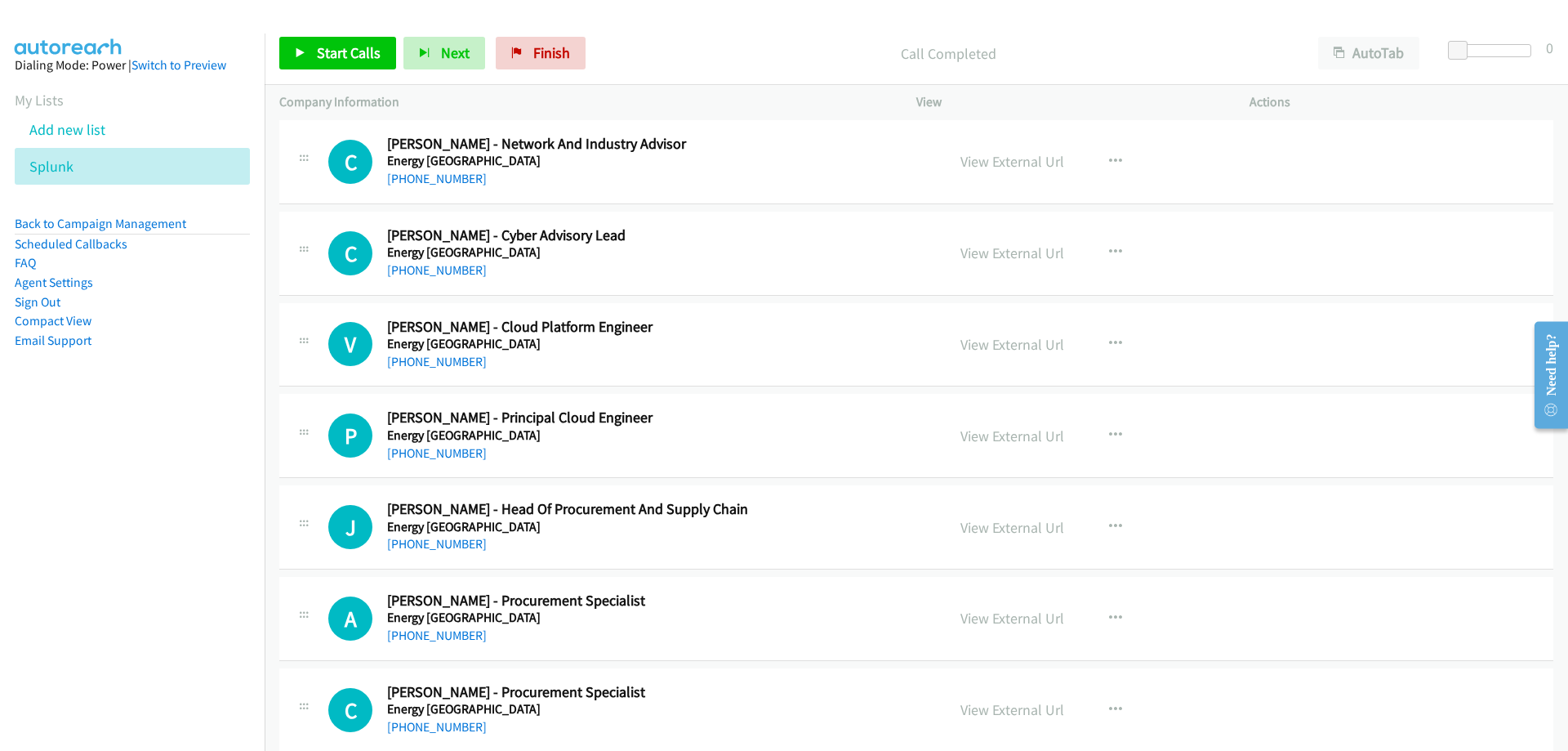
scroll to position [5799, 0]
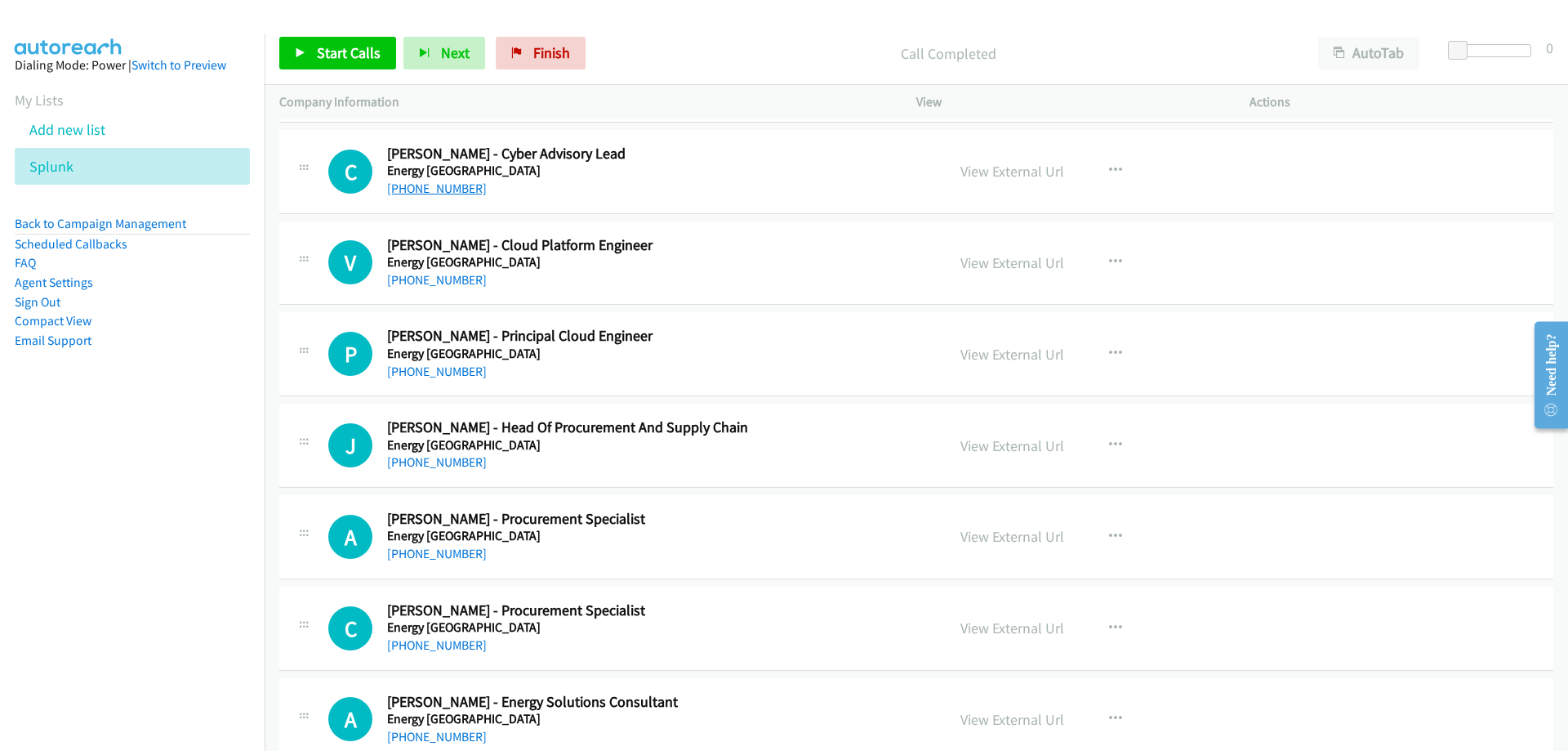
click at [439, 189] on link "+61 417 238 521" at bounding box center [436, 189] width 100 height 16
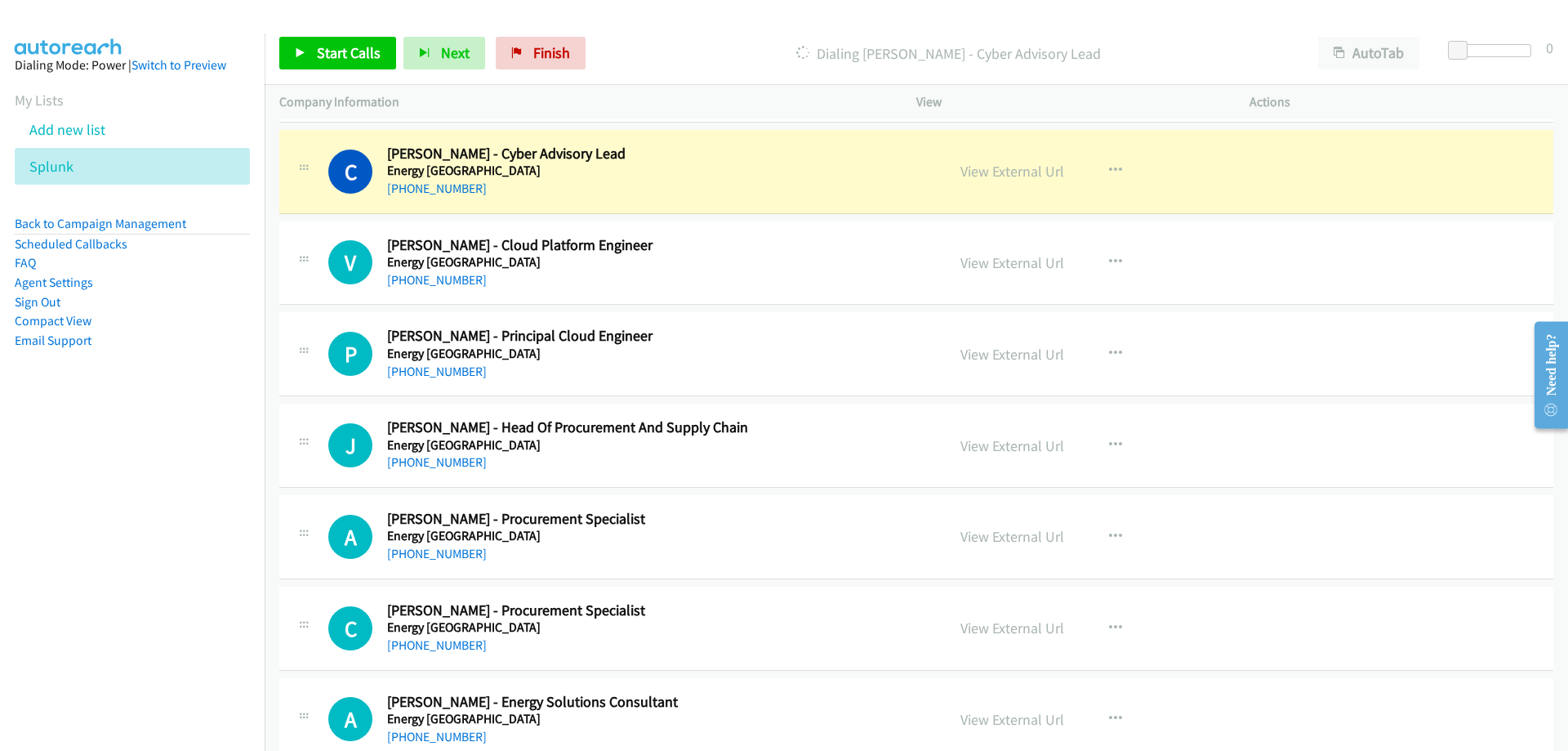
scroll to position [5881, 0]
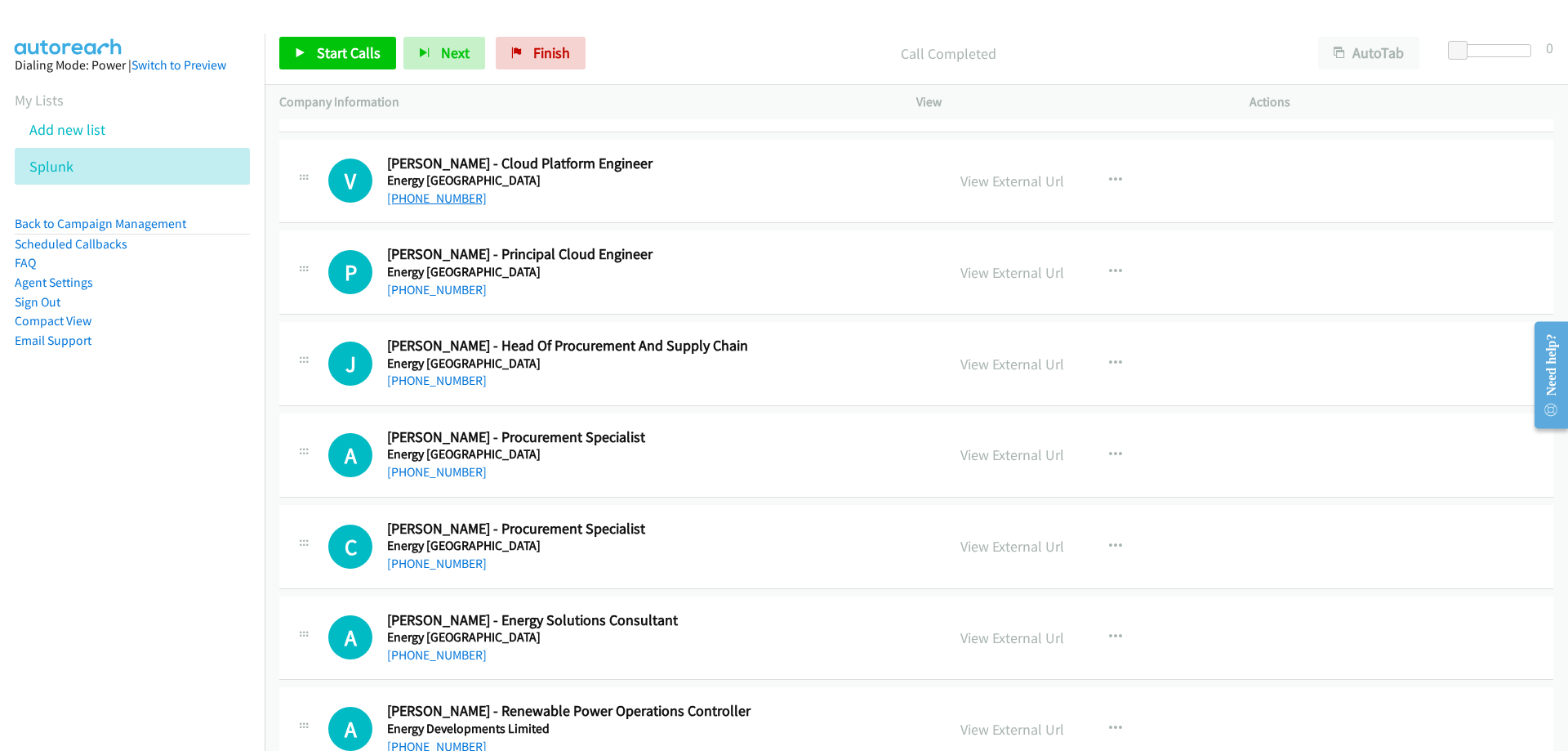
click at [455, 199] on link "+61 478 631 610" at bounding box center [436, 198] width 100 height 16
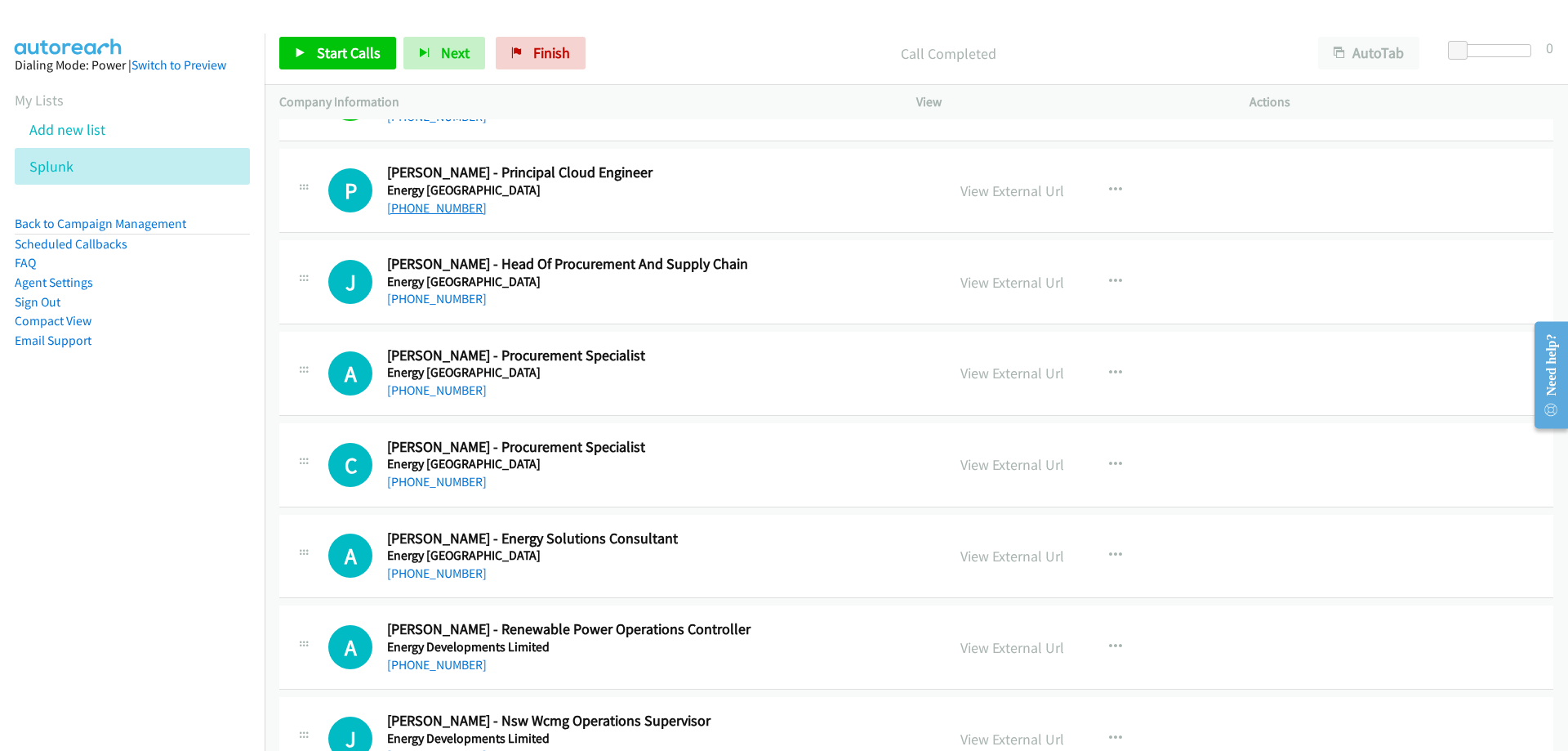
click at [471, 203] on link "+61 3 9060 1250" at bounding box center [436, 208] width 100 height 16
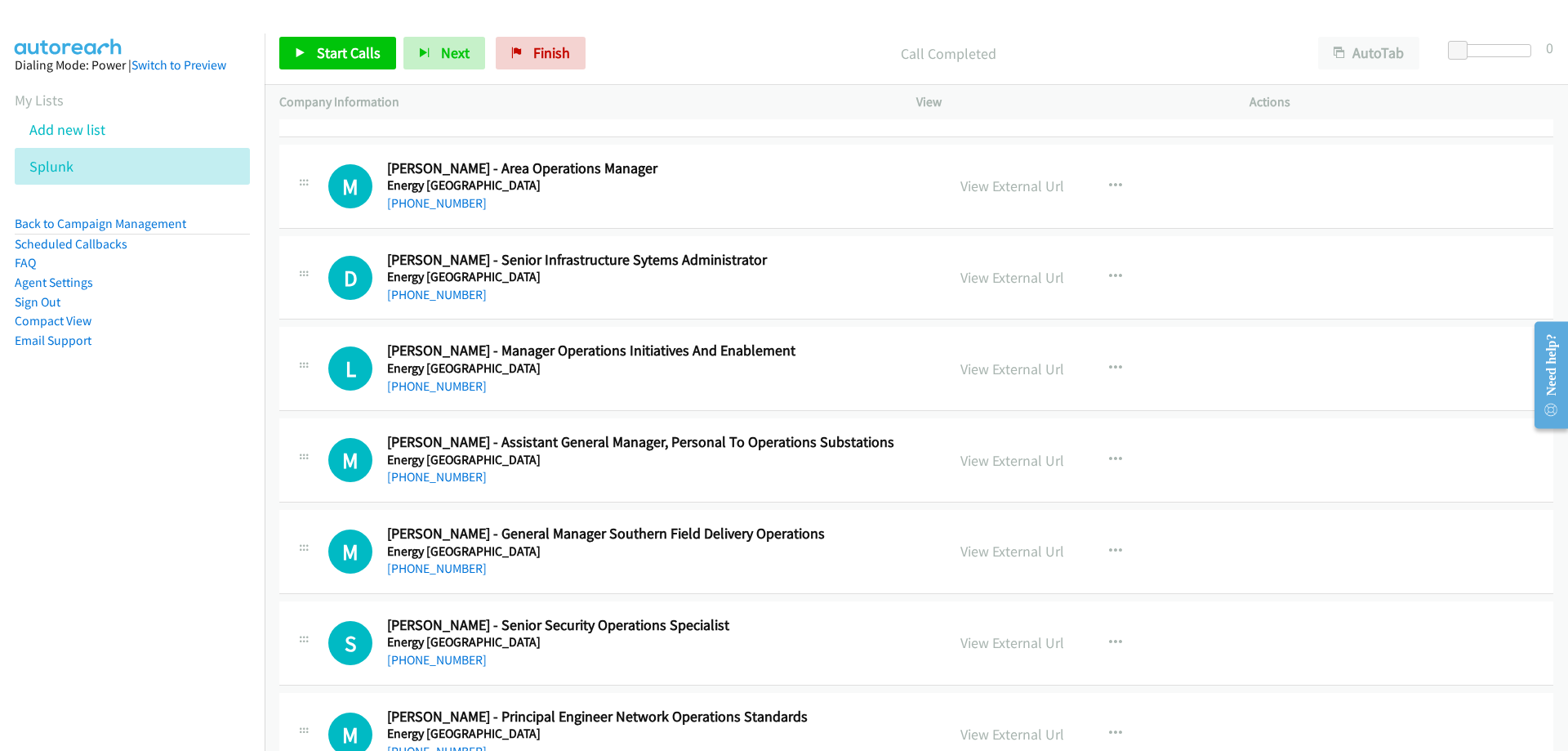
scroll to position [6779, 0]
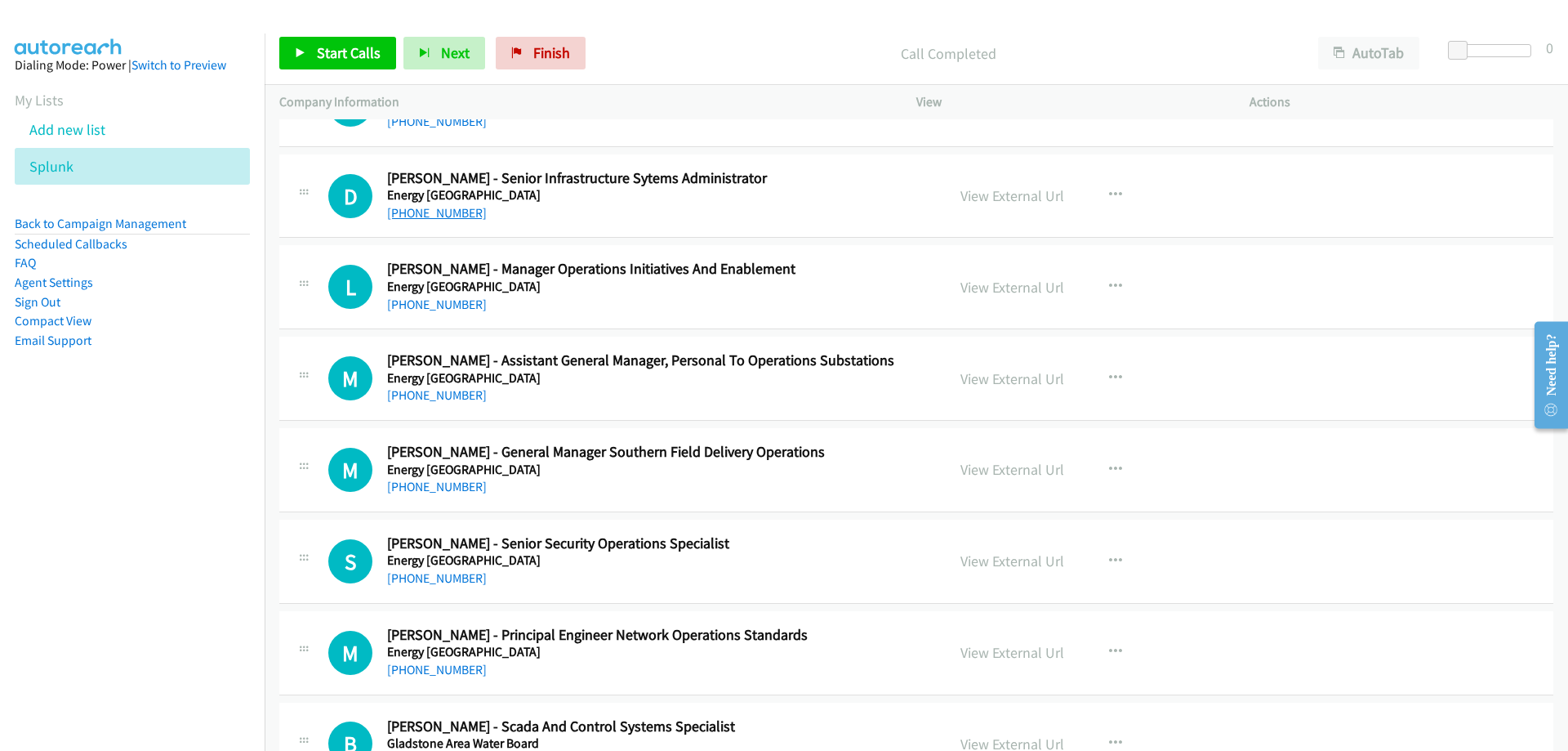
click at [455, 211] on link "+61 7 3637 1301" at bounding box center [436, 213] width 100 height 16
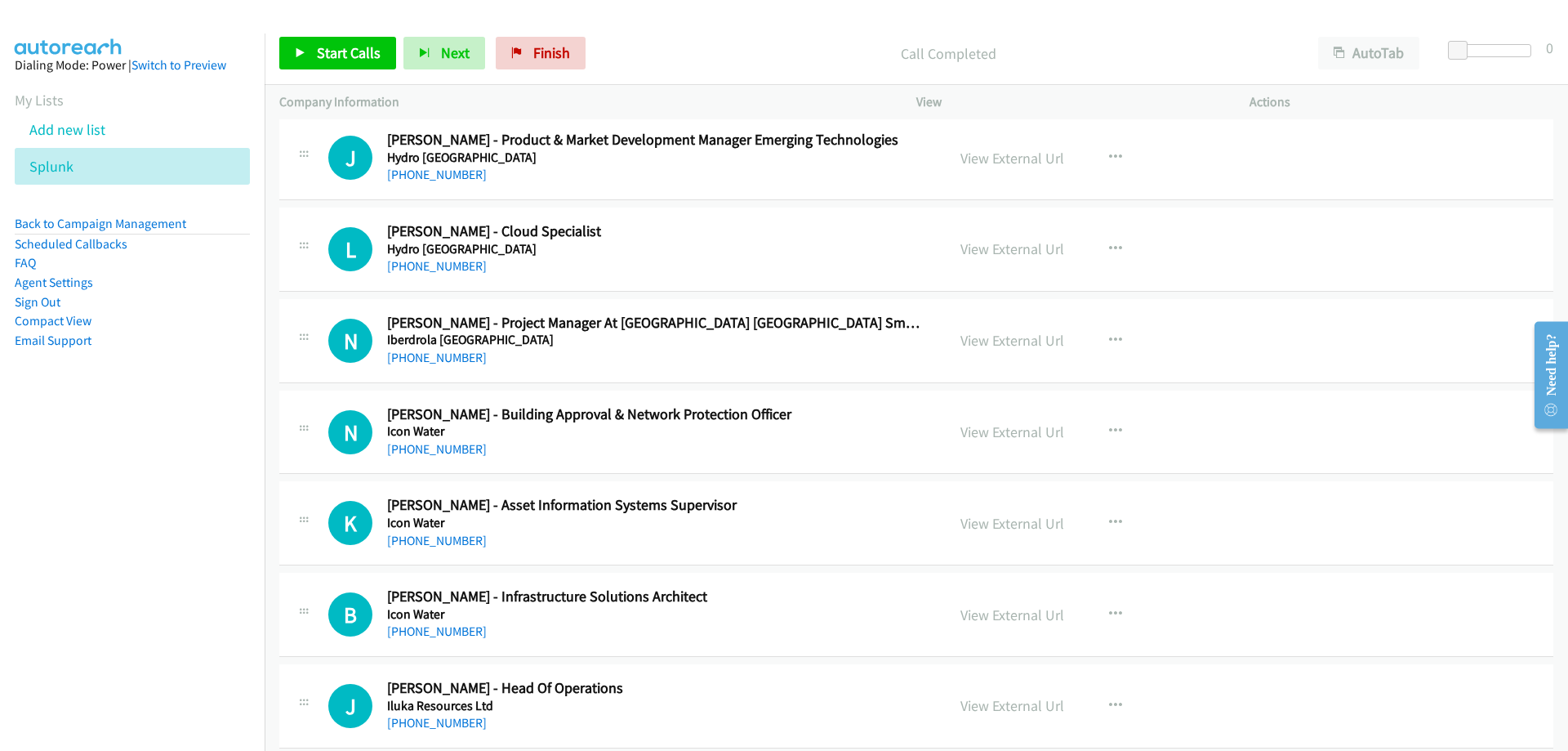
scroll to position [8085, 0]
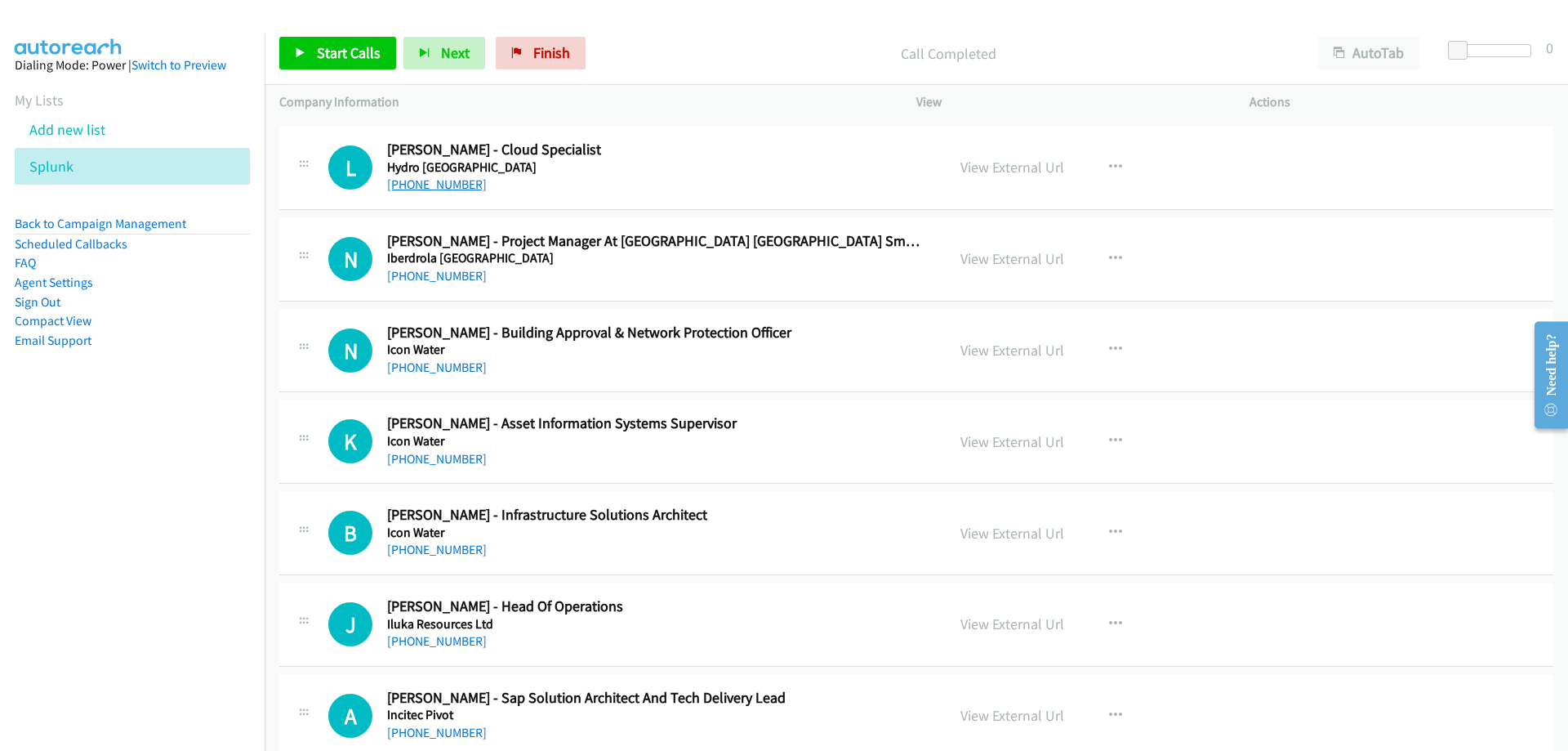
click at [422, 183] on link "+61 416 693 247" at bounding box center [436, 184] width 100 height 16
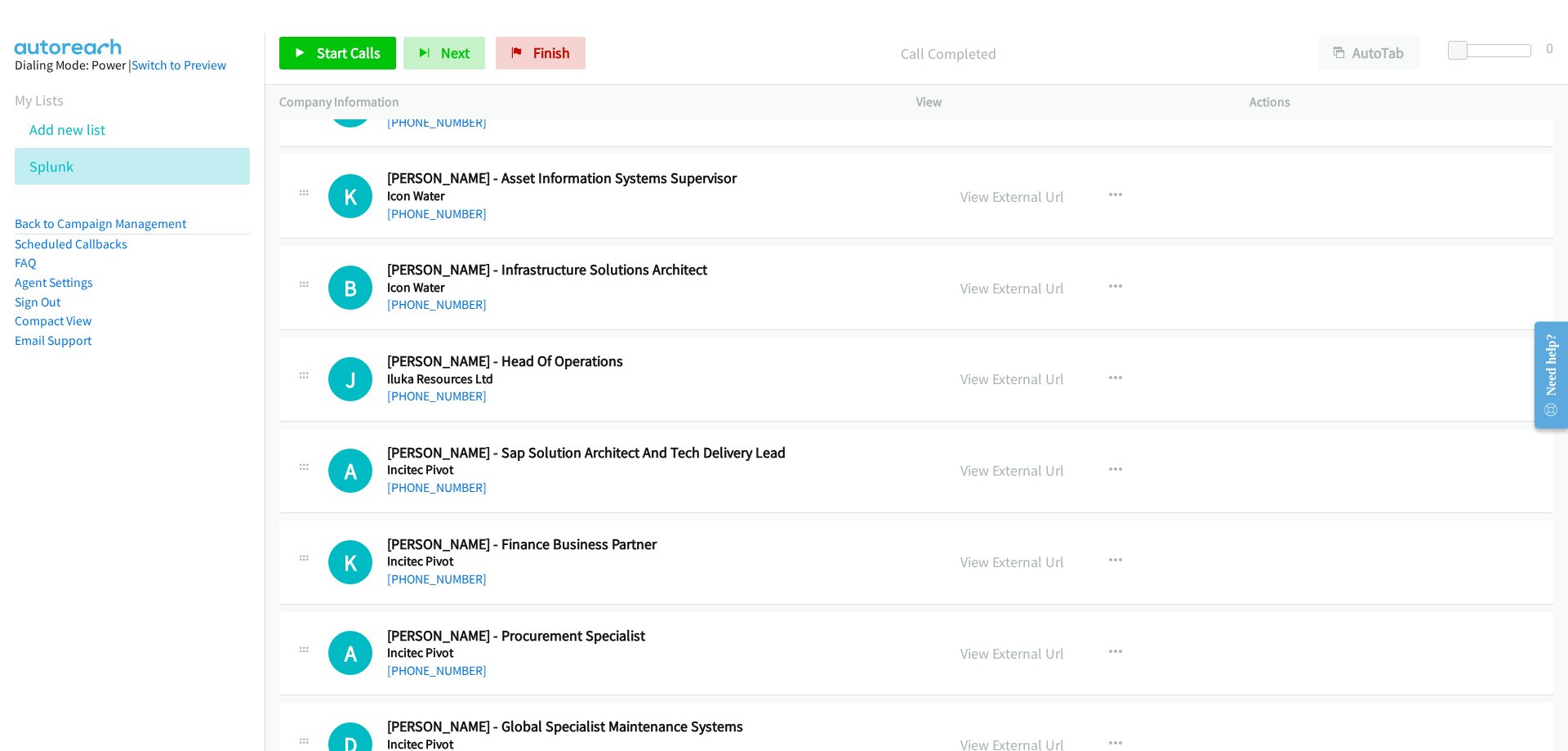
scroll to position [8412, 0]
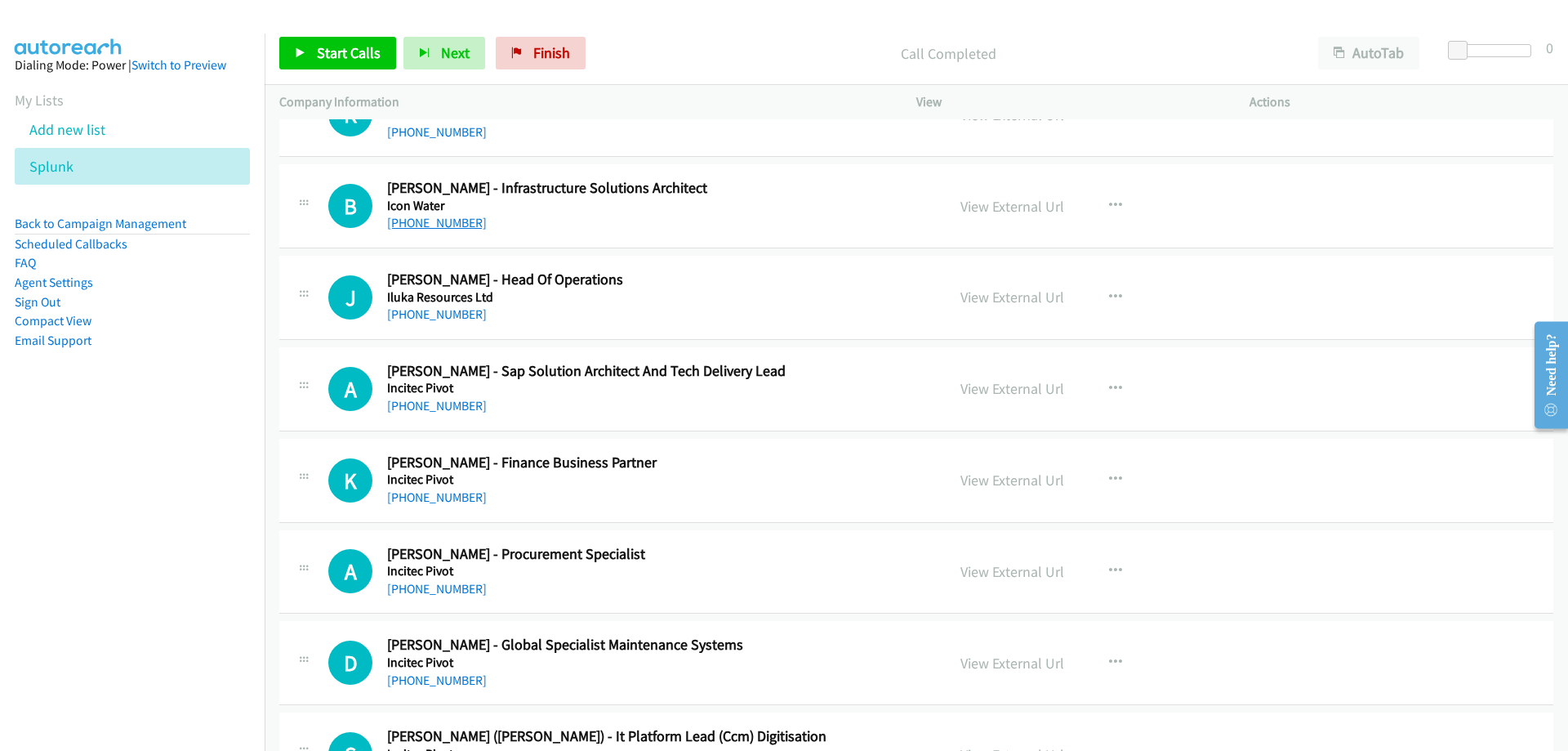
click at [440, 228] on link "+61 477 288 318" at bounding box center [436, 222] width 100 height 16
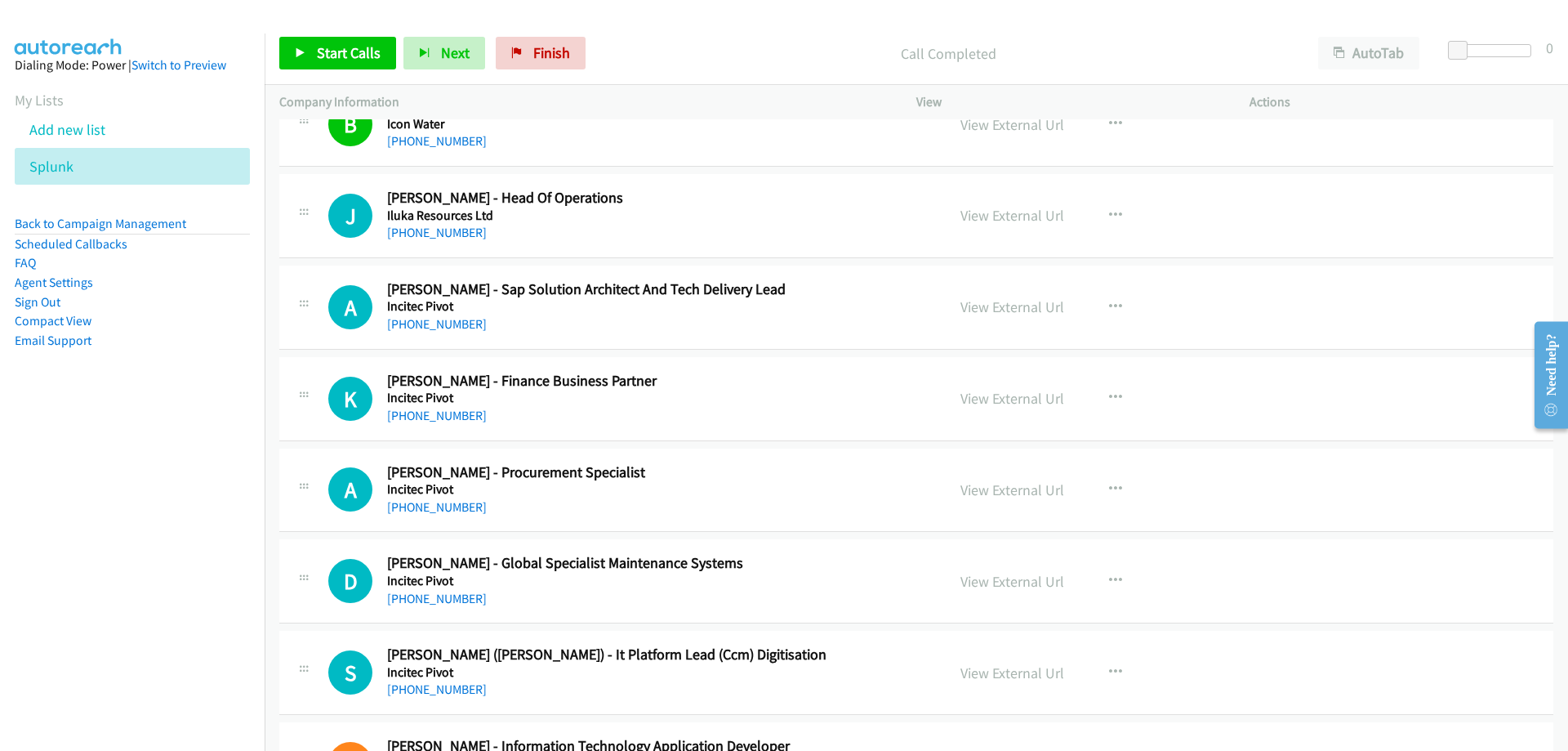
scroll to position [8576, 0]
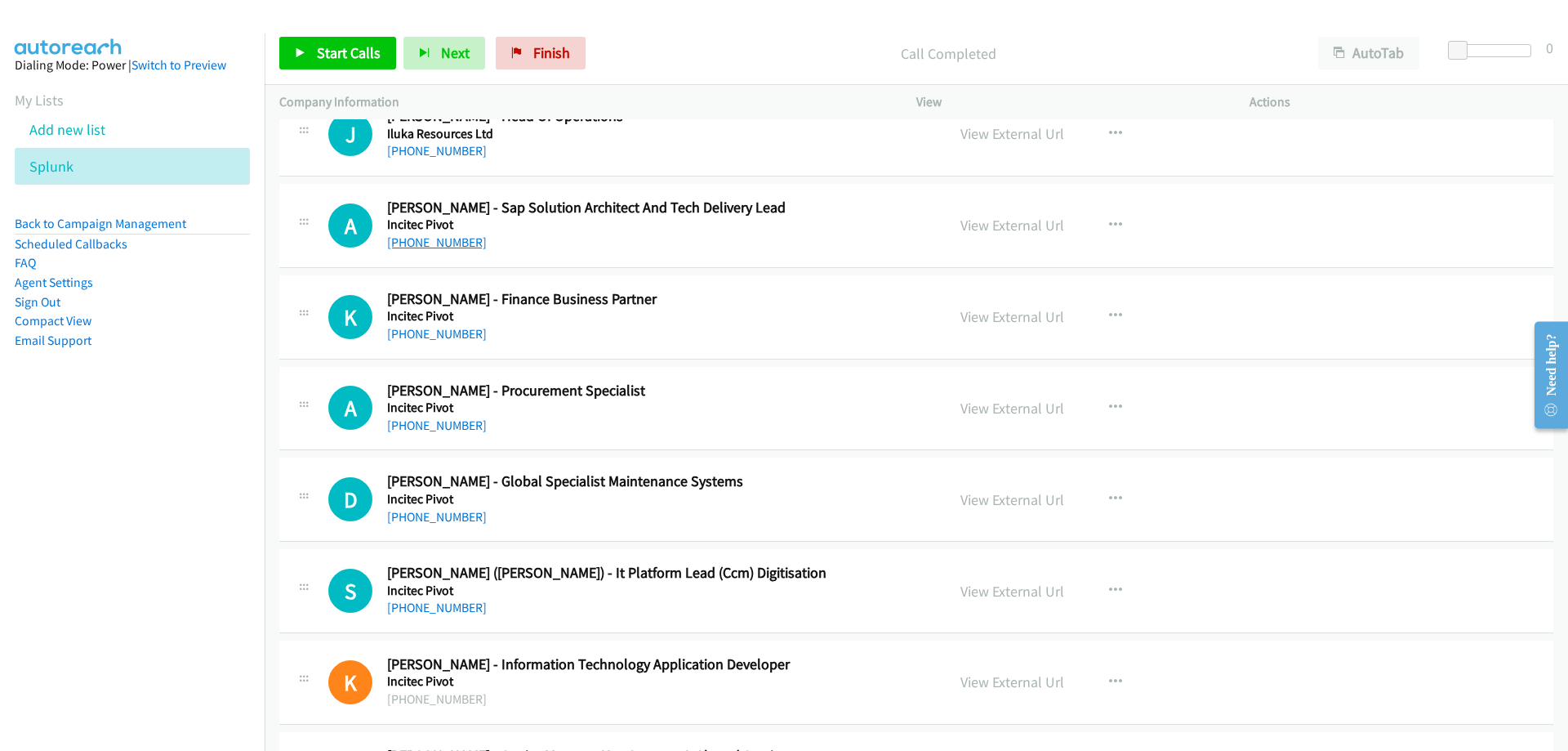
click at [433, 241] on link "+61 412 164 329" at bounding box center [436, 242] width 100 height 16
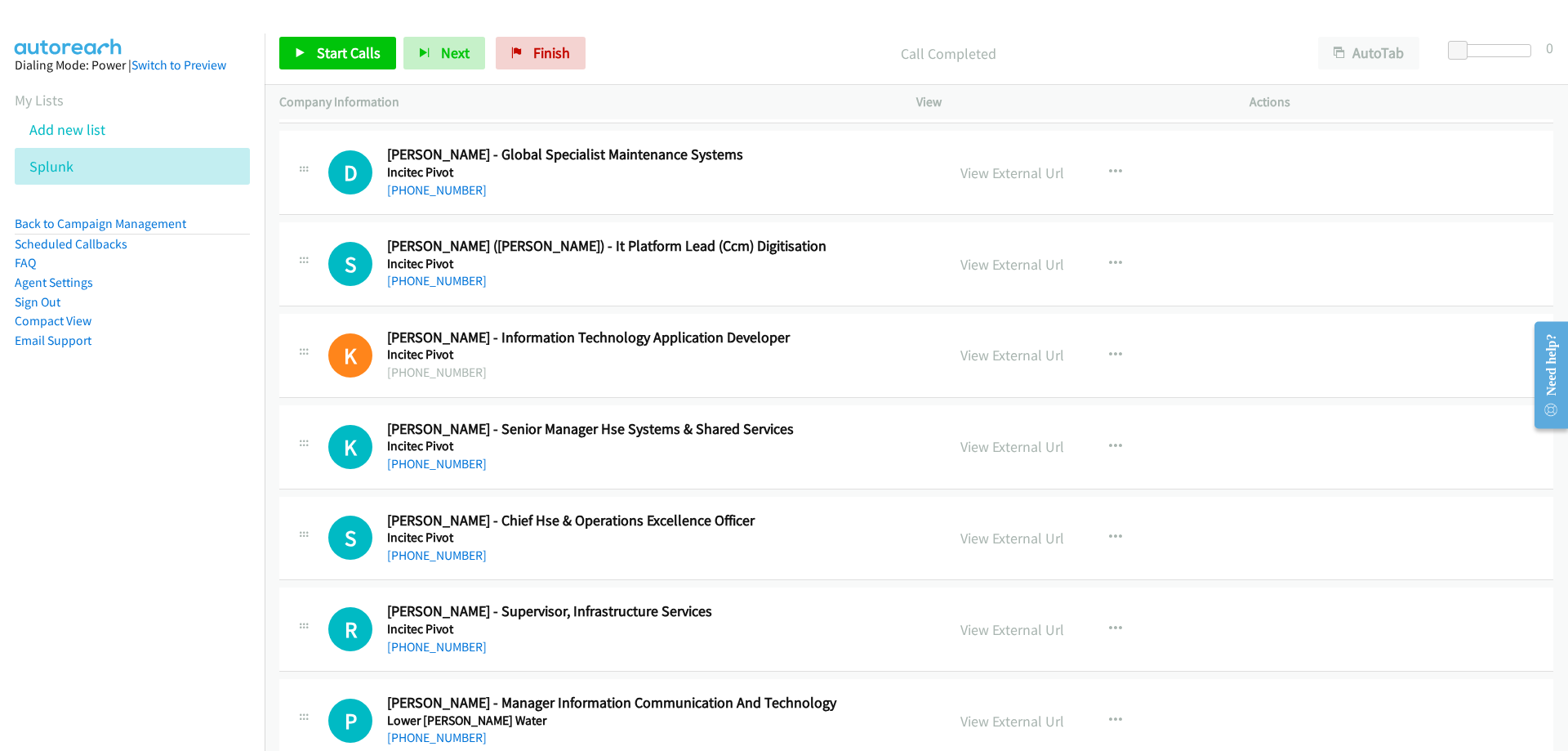
scroll to position [8984, 0]
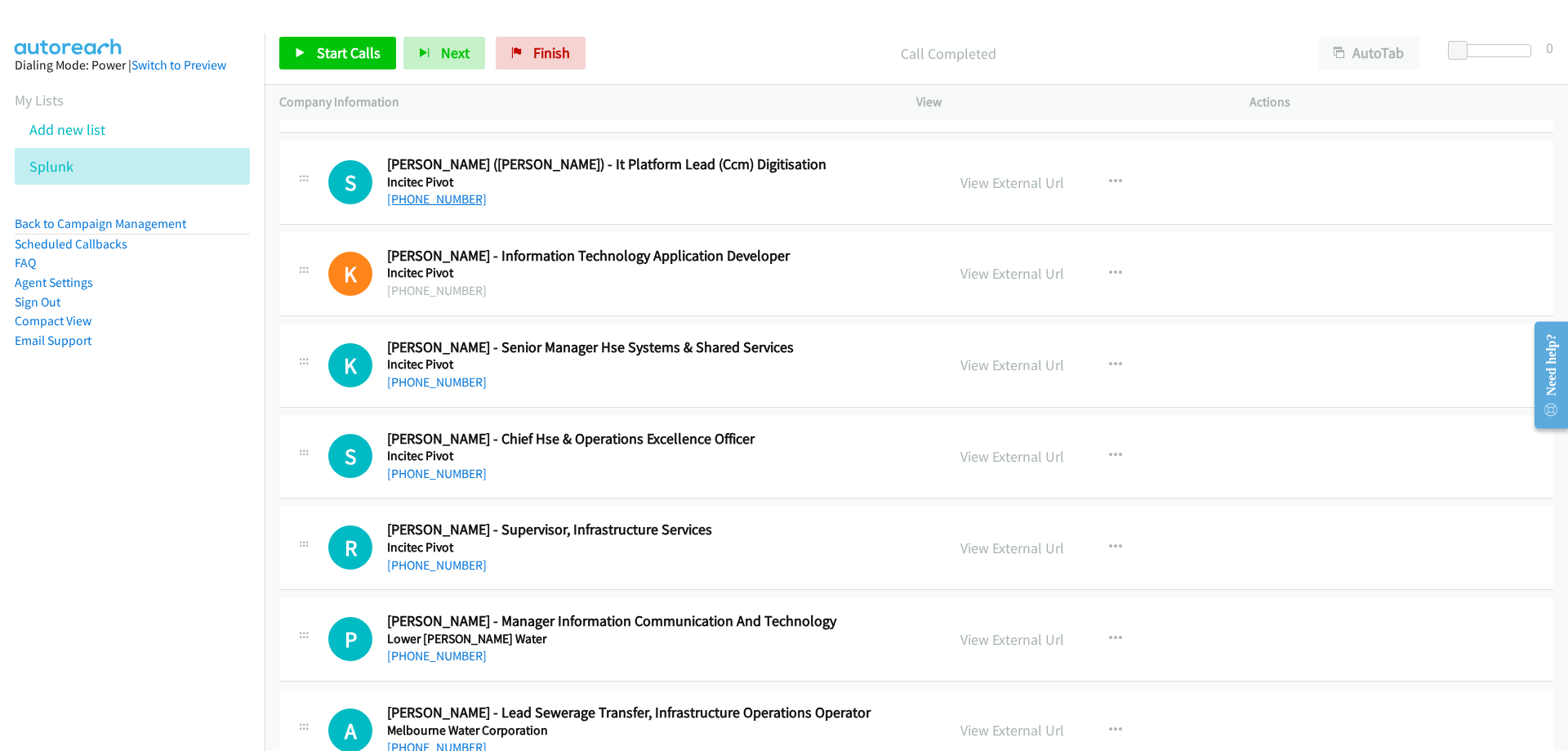
click at [459, 196] on link "+61 451 298 095" at bounding box center [436, 199] width 100 height 16
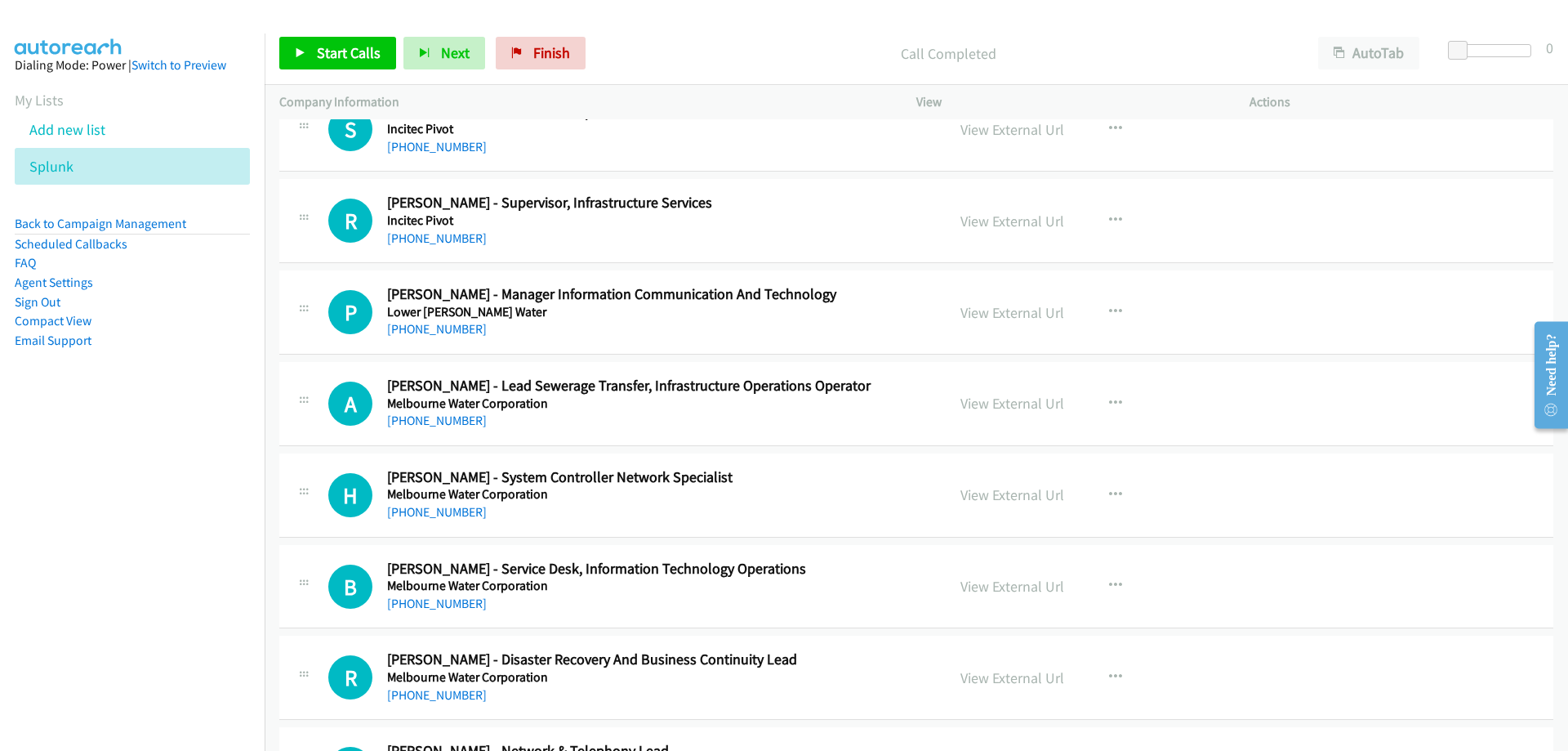
scroll to position [9393, 0]
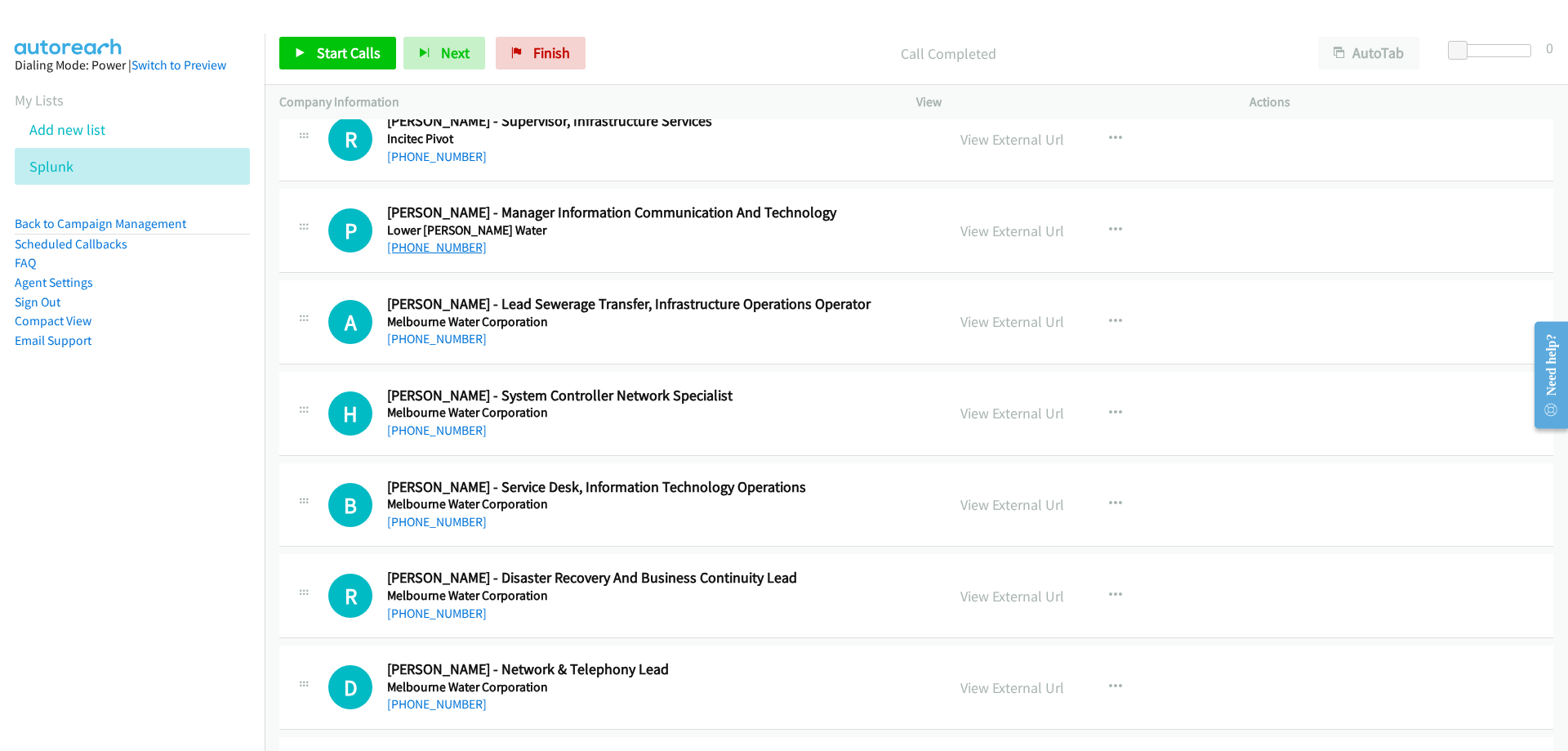
click at [453, 244] on link "+61 477 330 097" at bounding box center [436, 247] width 100 height 16
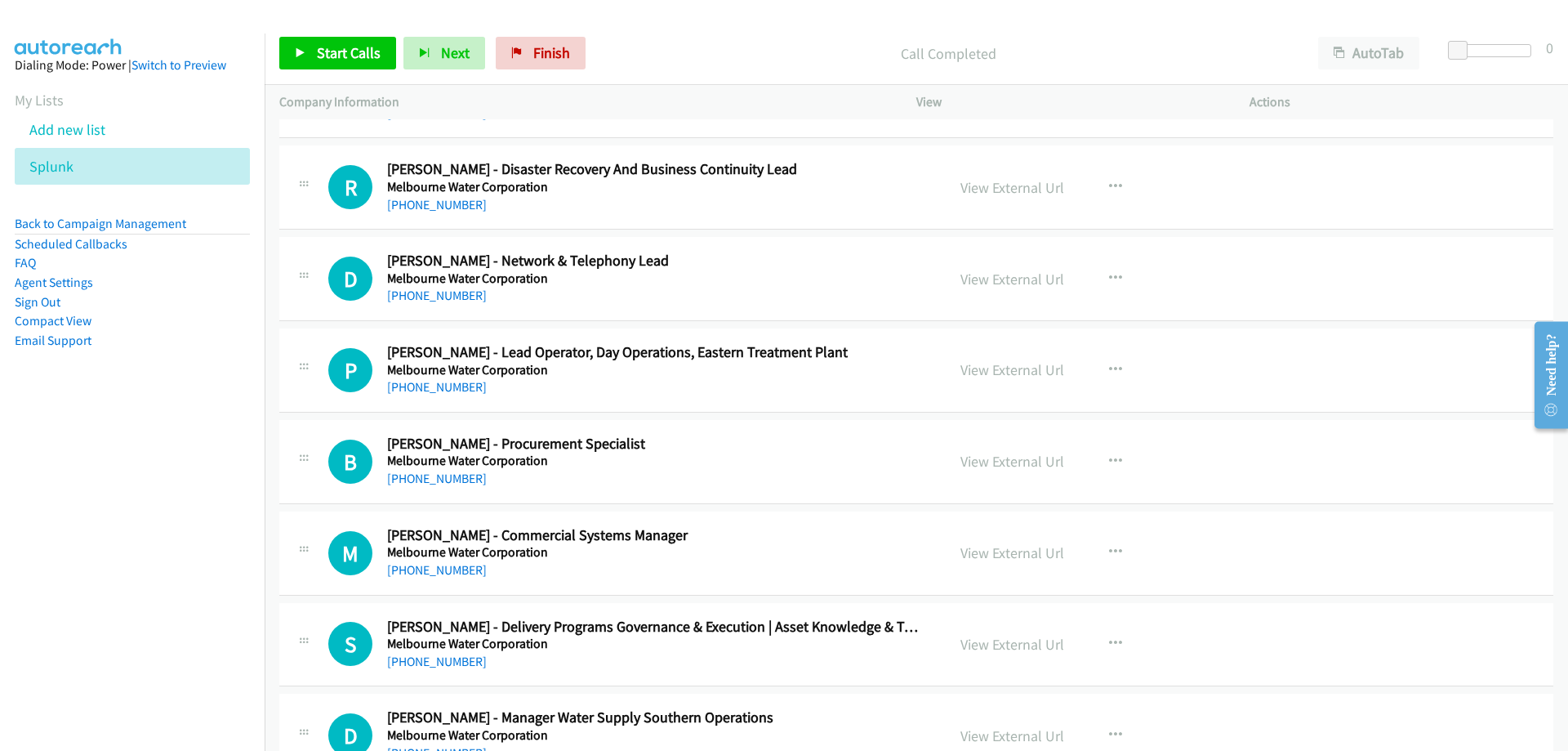
scroll to position [9882, 0]
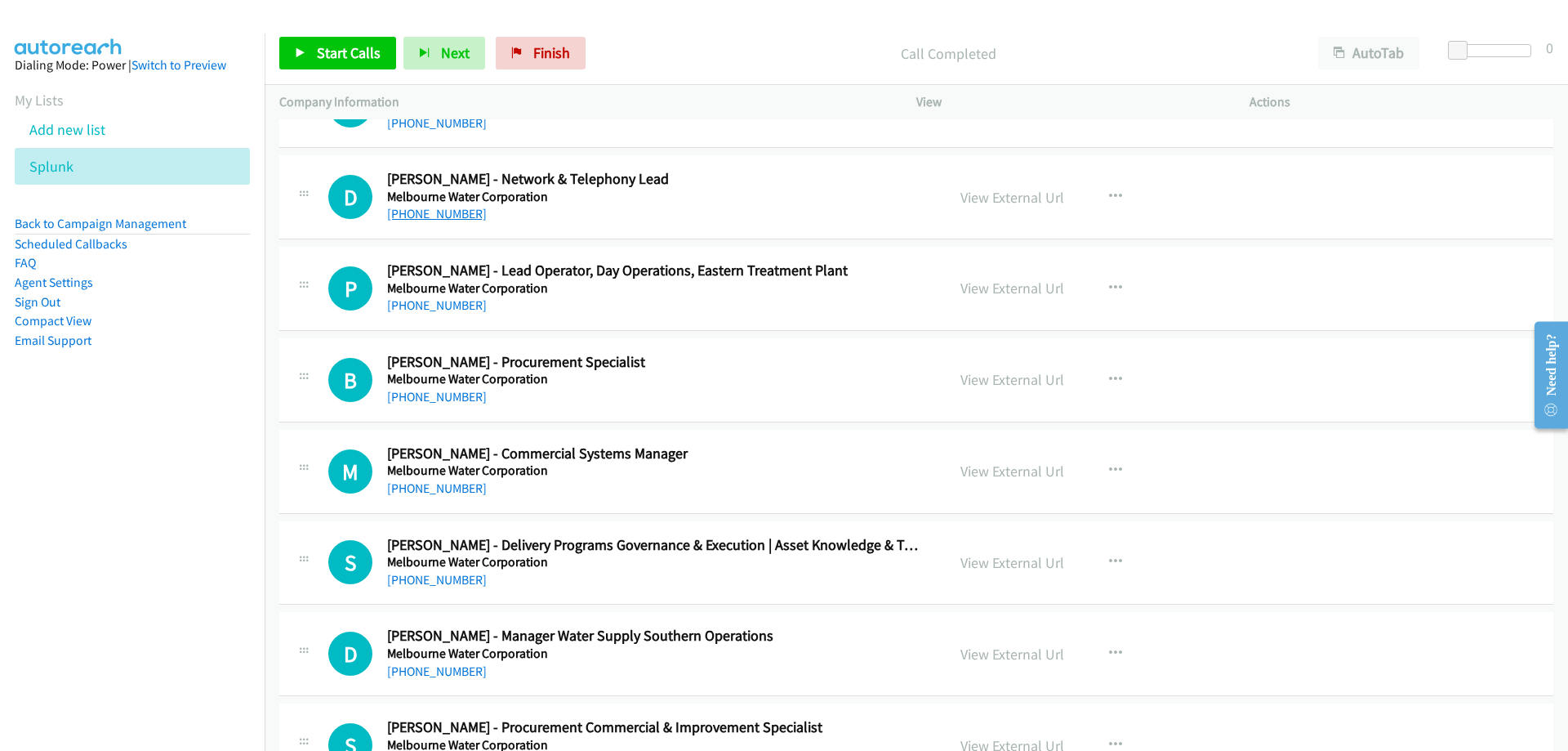
click at [457, 215] on link "+61 403 911 847" at bounding box center [436, 214] width 100 height 16
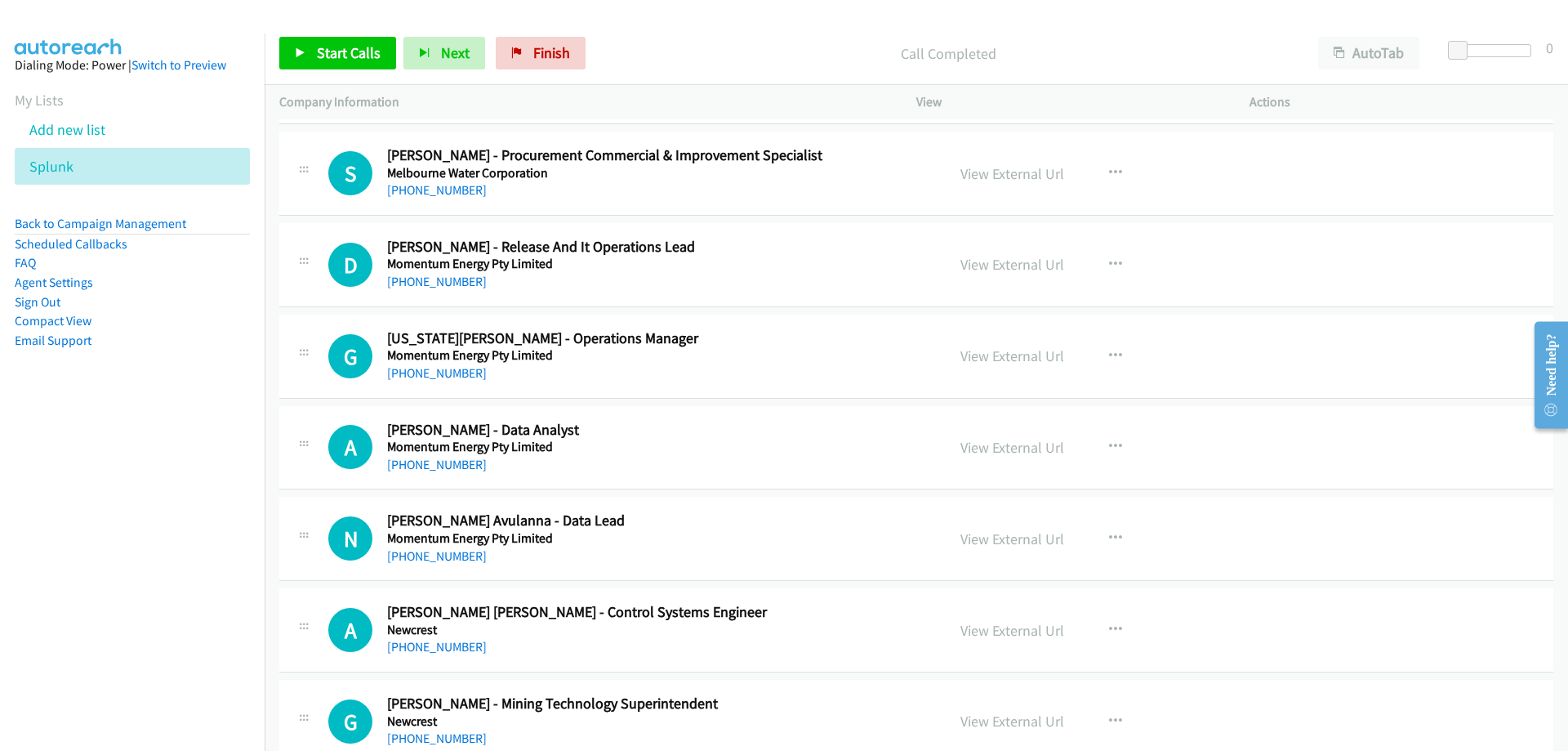
scroll to position [10536, 0]
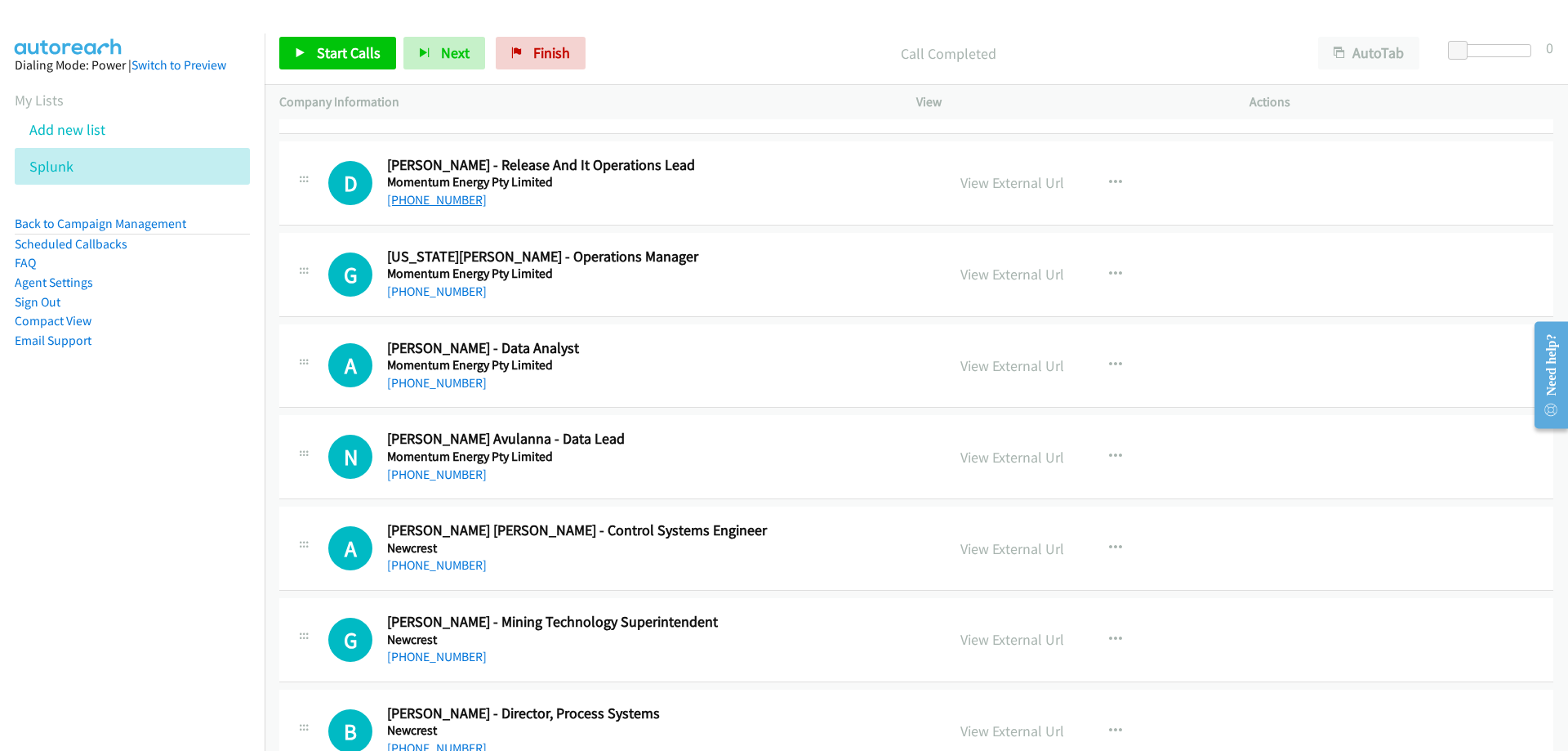
click at [451, 199] on link "+61 3 8651 3533" at bounding box center [436, 200] width 100 height 16
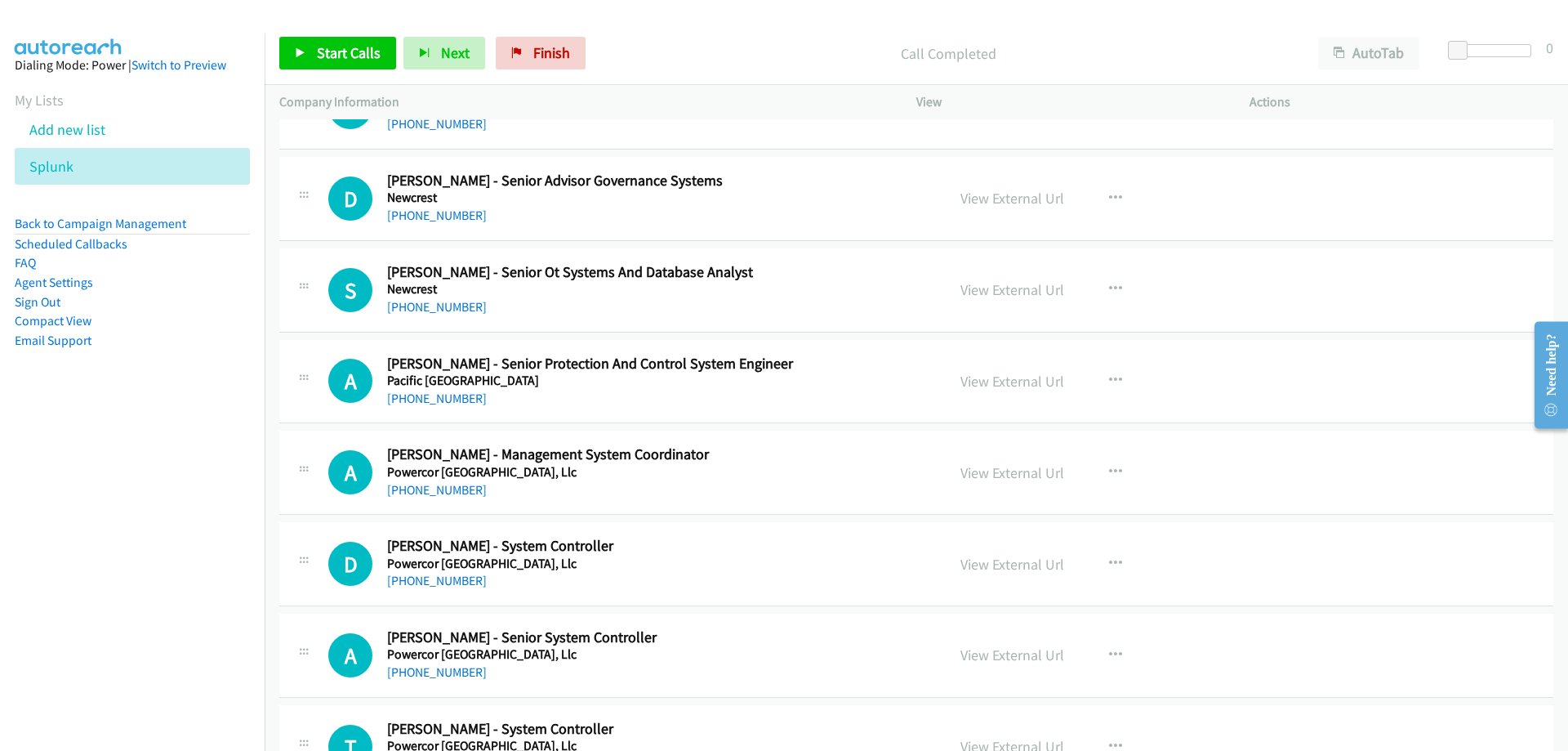
scroll to position [13068, 0]
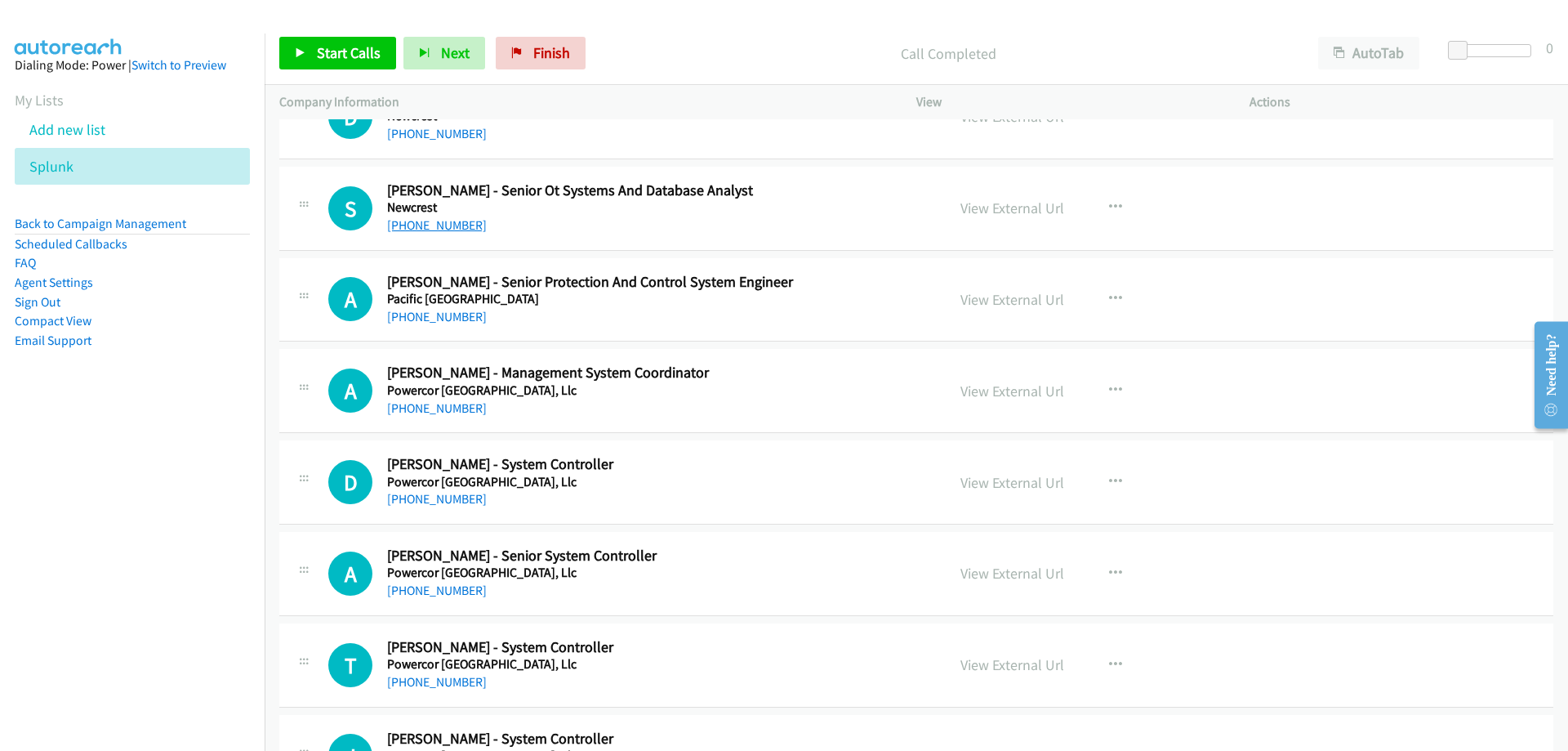
click at [409, 224] on link "+61 8 9423 6556" at bounding box center [436, 225] width 100 height 16
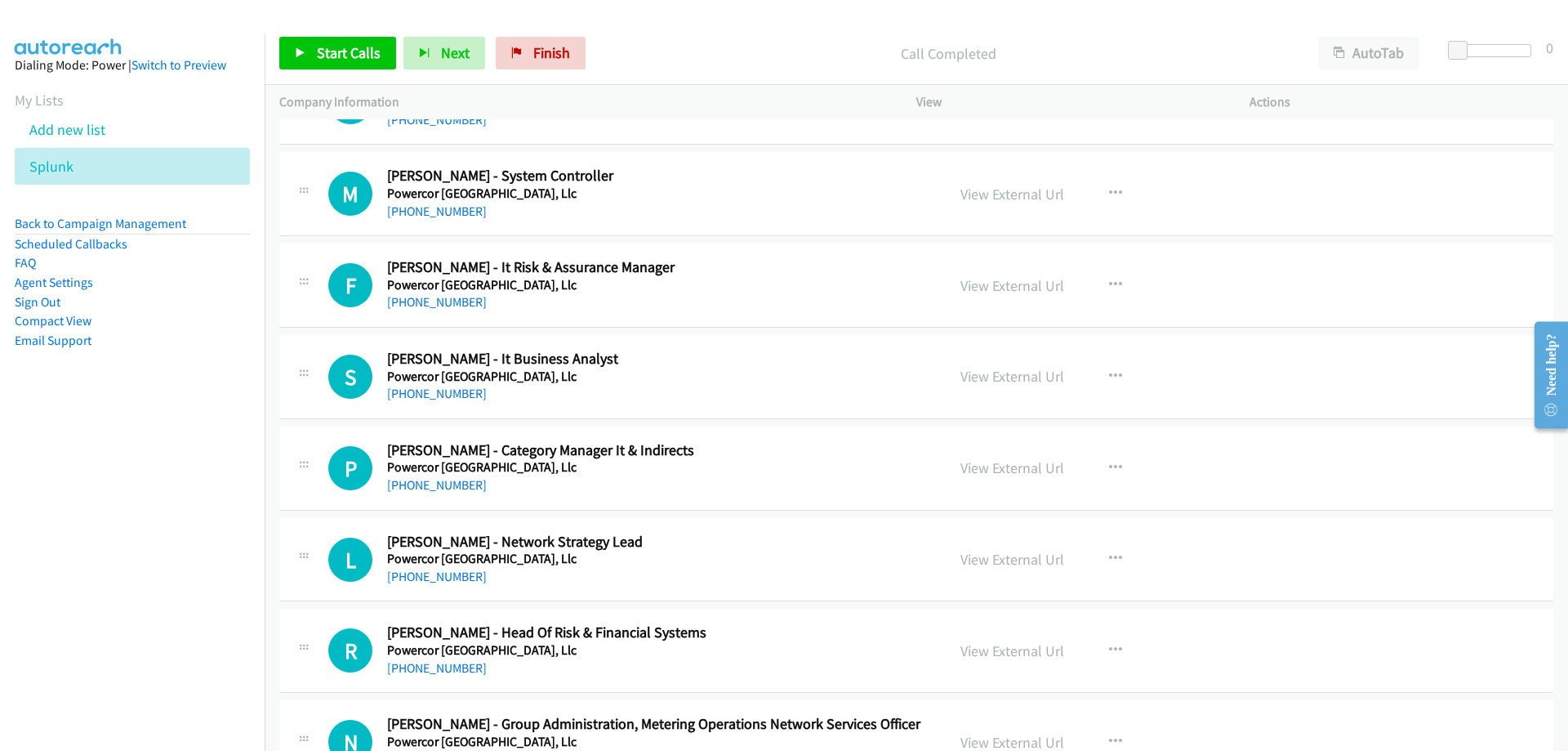
scroll to position [13803, 0]
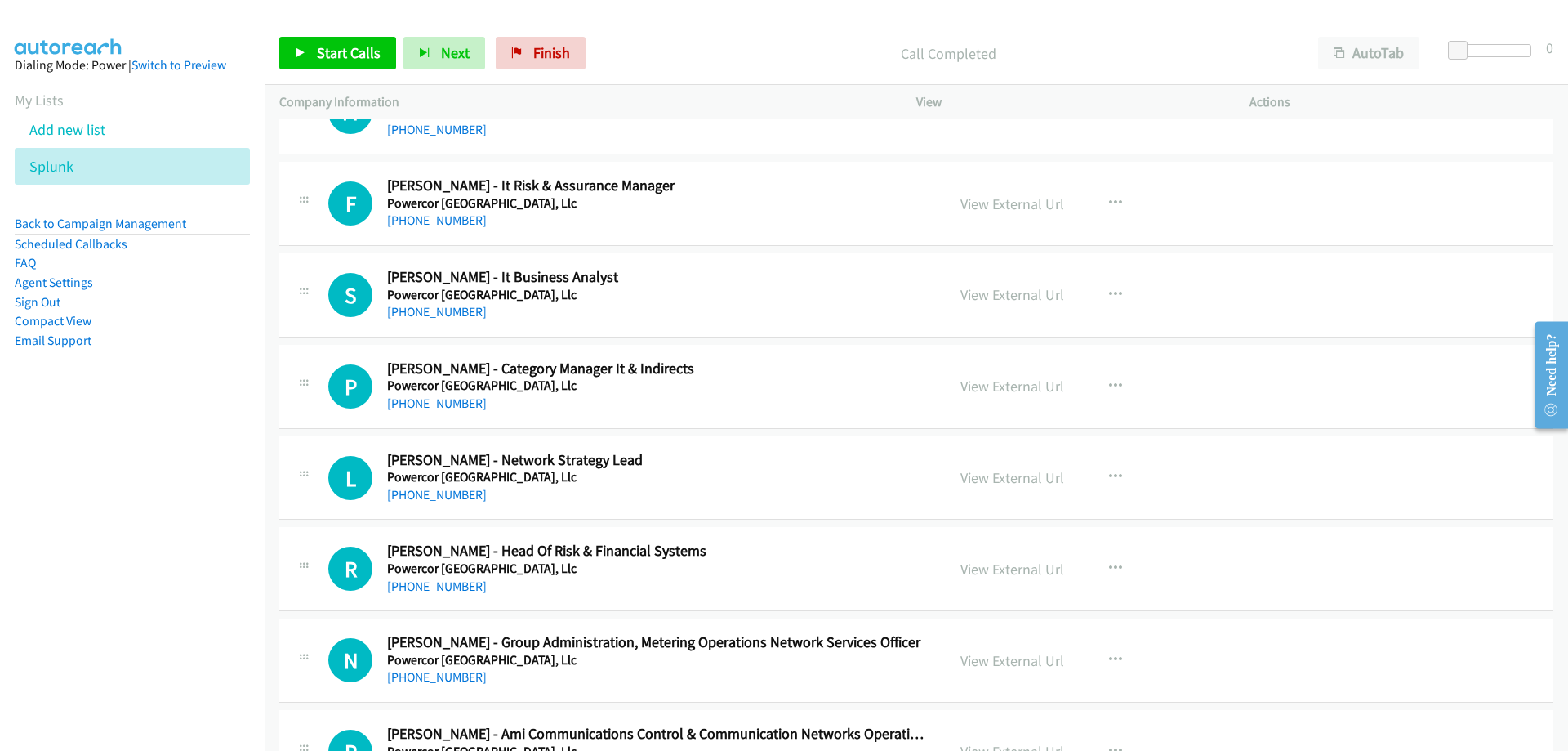
click at [421, 215] on link "+61 427 101 796" at bounding box center [436, 220] width 100 height 16
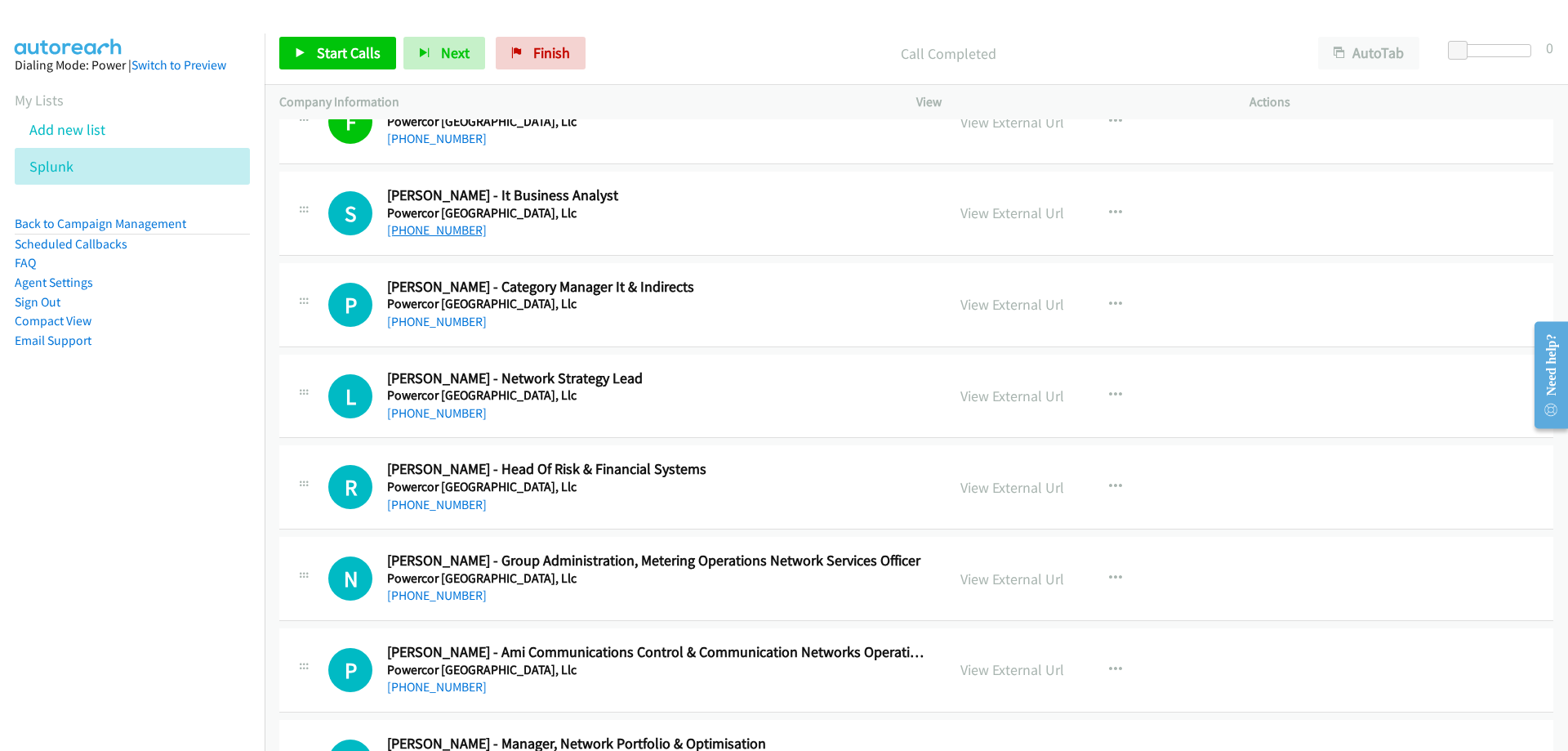
click at [417, 228] on link "+61 481 861 651" at bounding box center [436, 230] width 100 height 16
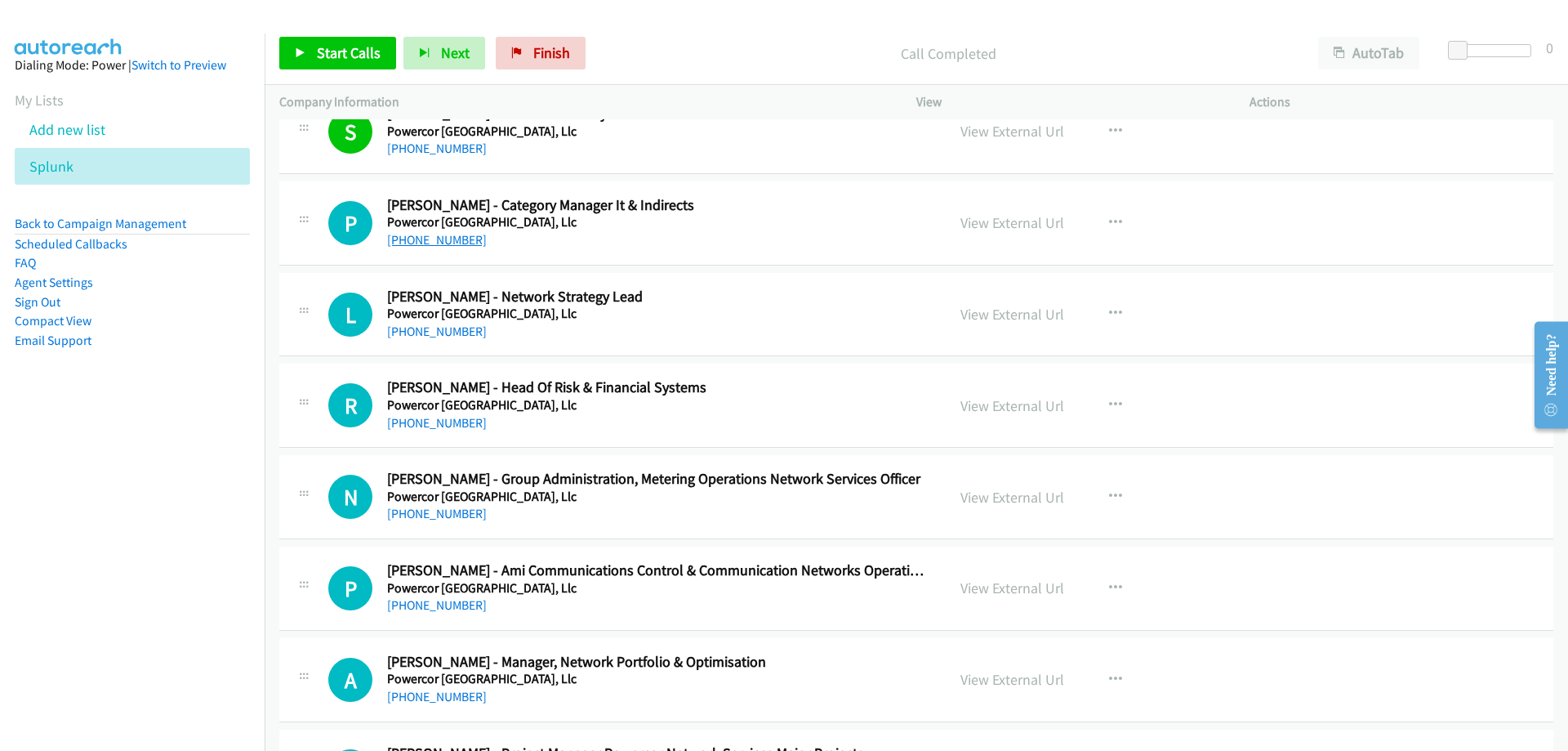
click at [446, 239] on link "+61 419 422 695" at bounding box center [436, 240] width 100 height 16
click at [445, 240] on link "+61 419 422 695" at bounding box center [436, 240] width 100 height 16
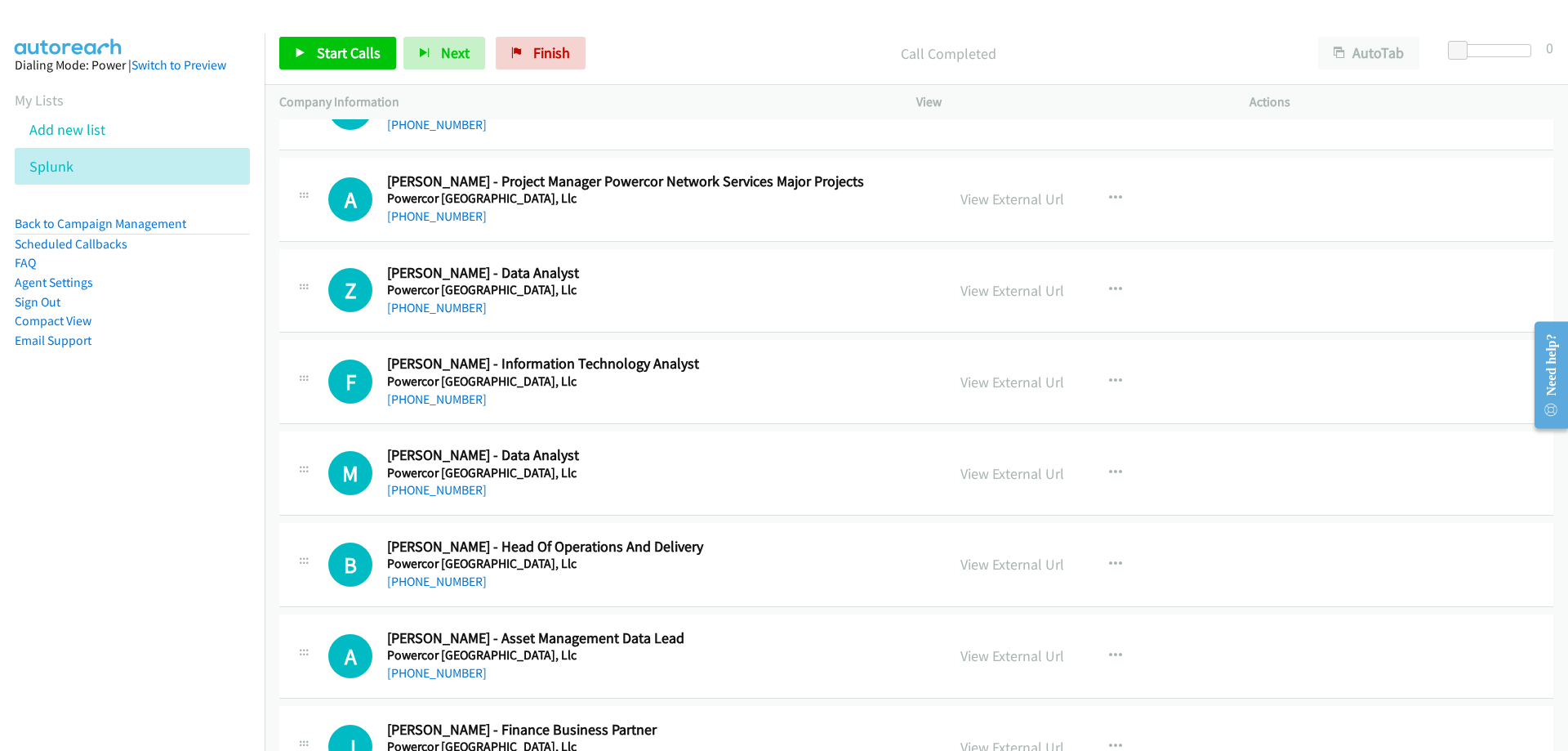
scroll to position [14619, 0]
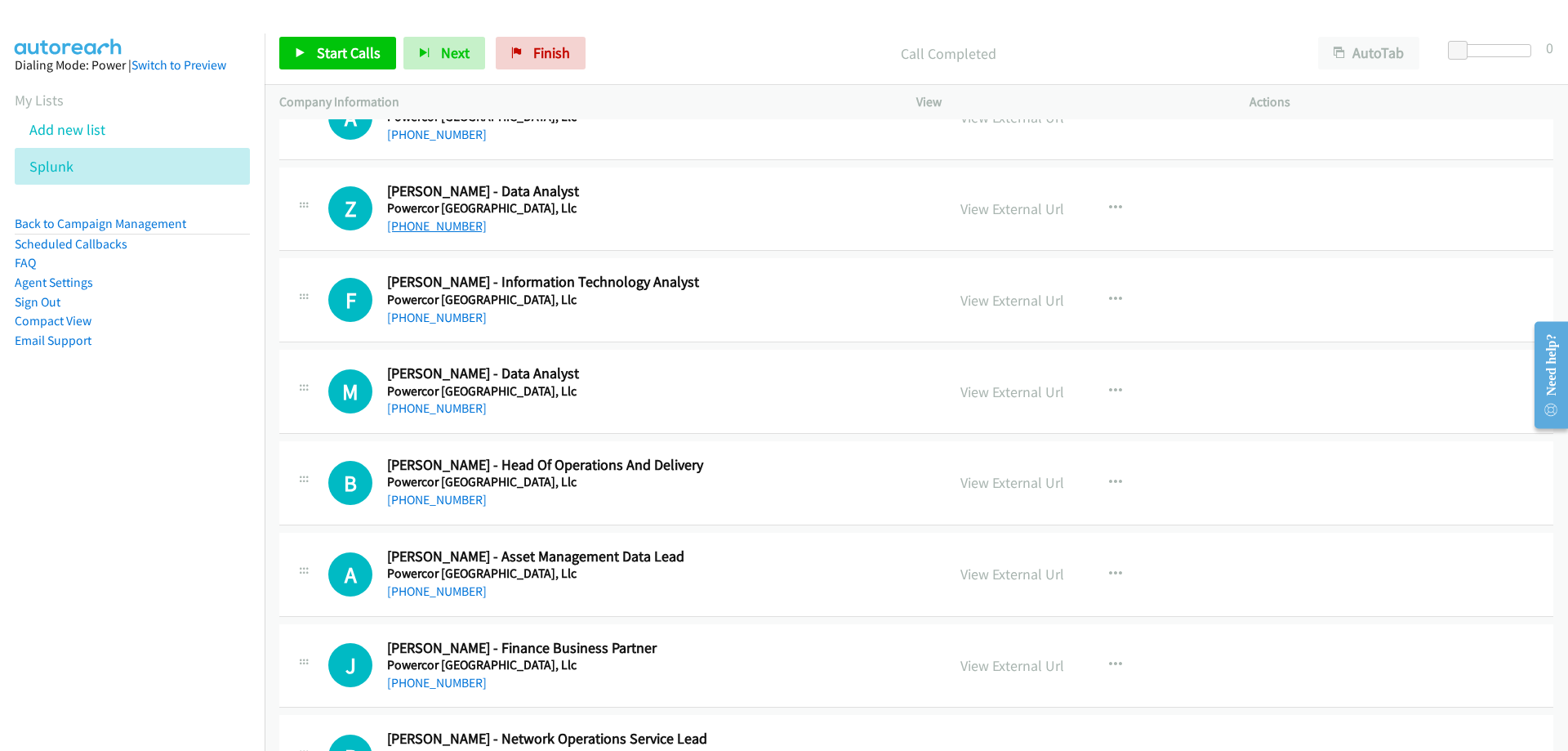
click at [447, 225] on link "+61 449 579 716" at bounding box center [436, 226] width 100 height 16
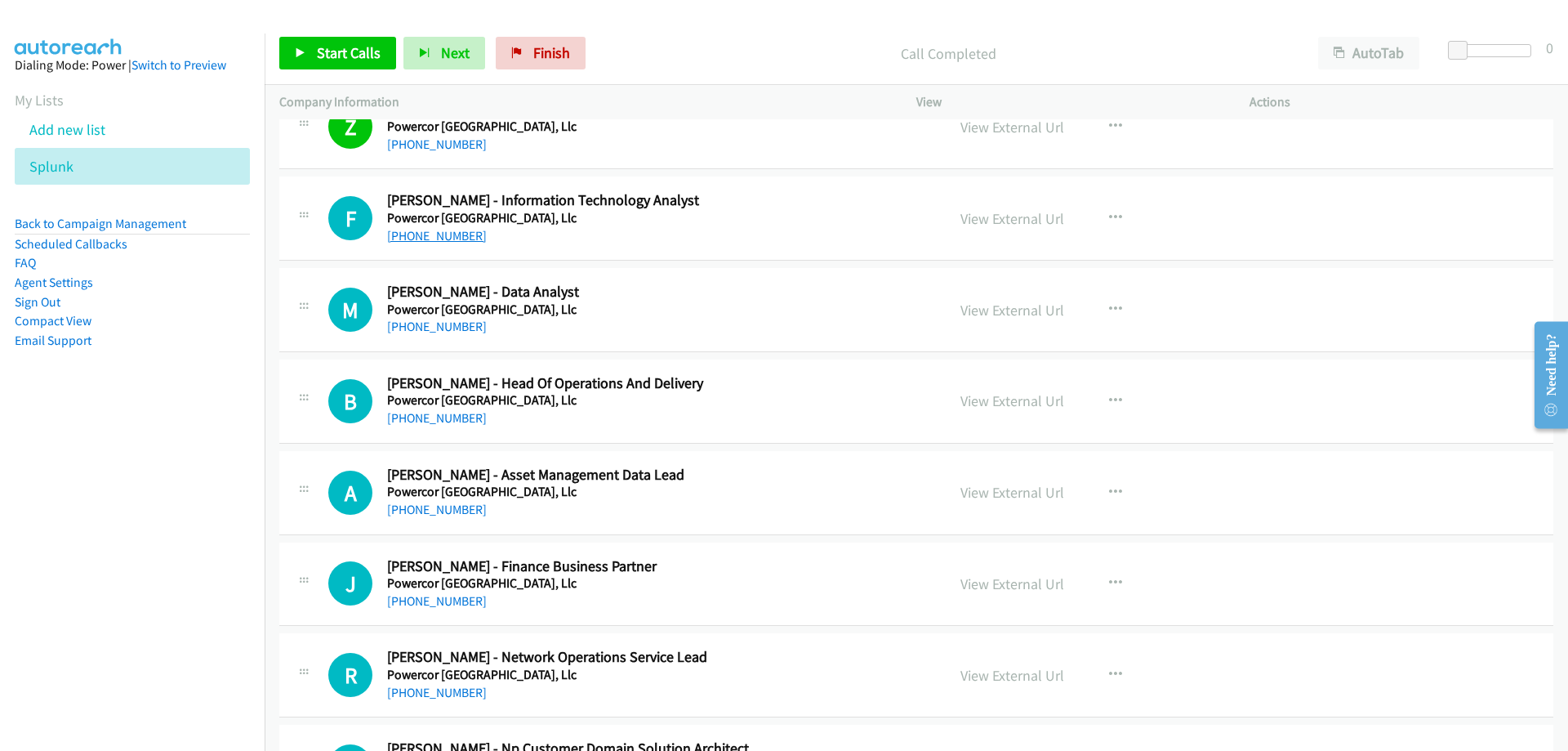
click at [434, 238] on link "+61 448 299 155" at bounding box center [436, 235] width 100 height 16
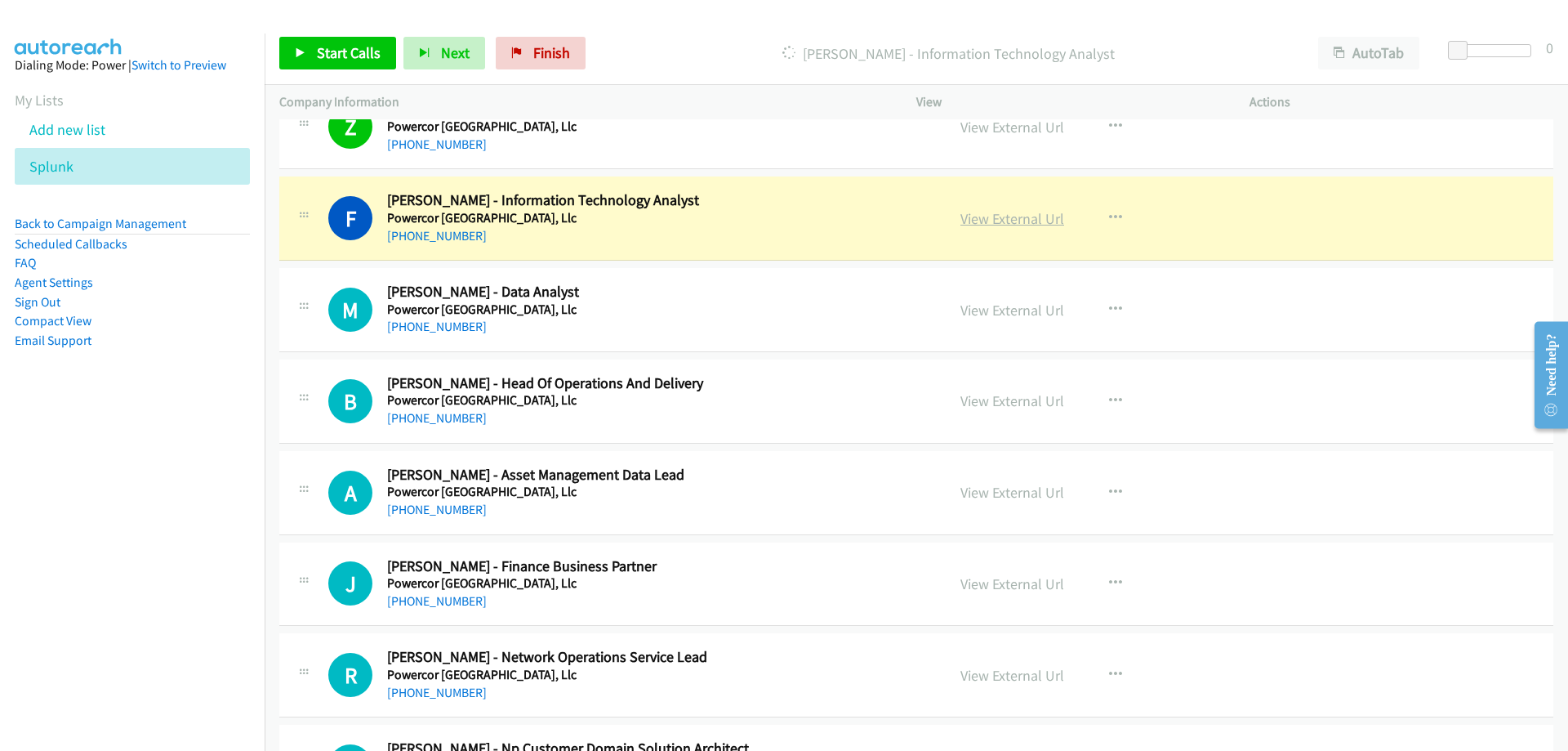
click at [967, 217] on link "View External Url" at bounding box center [1012, 219] width 104 height 19
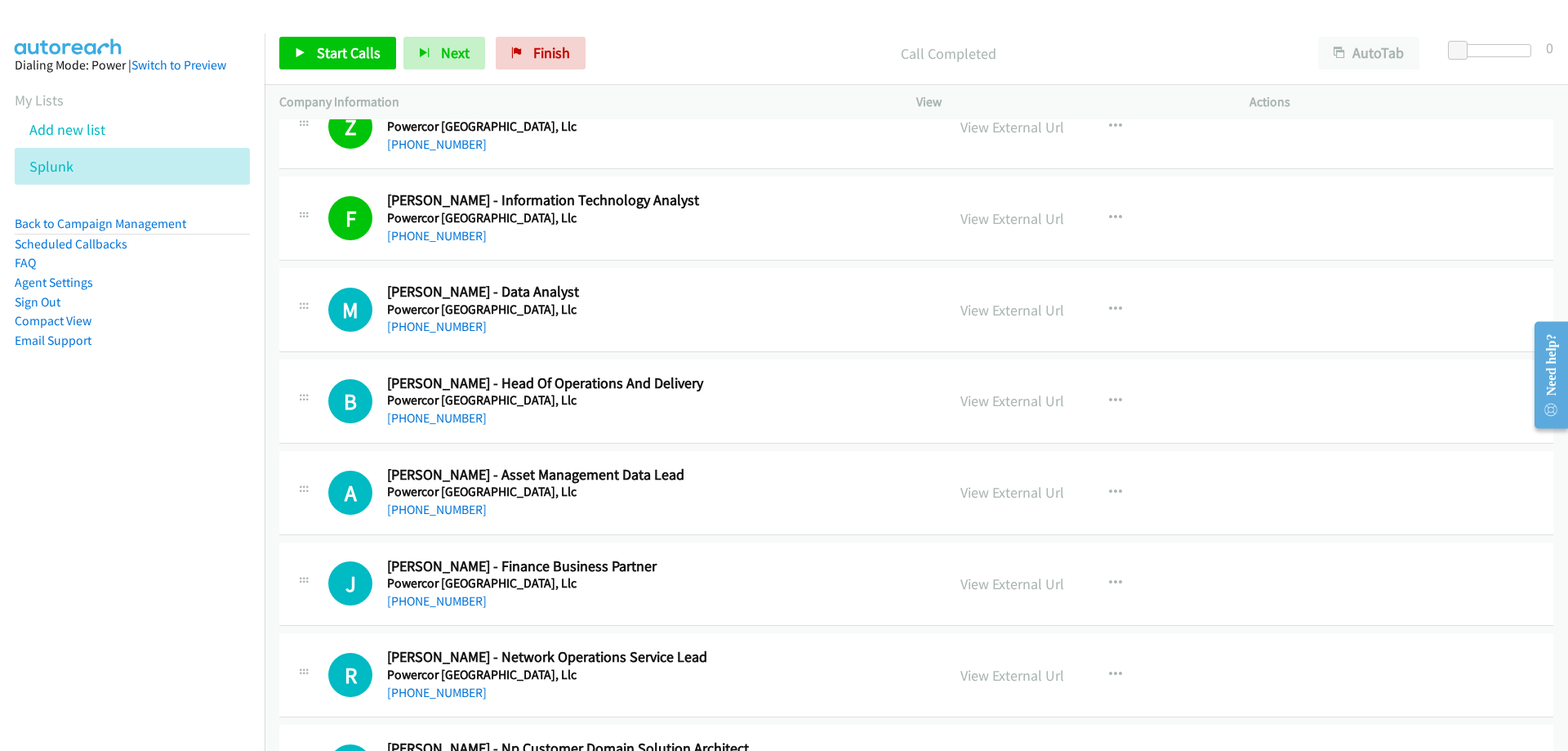
scroll to position [14783, 0]
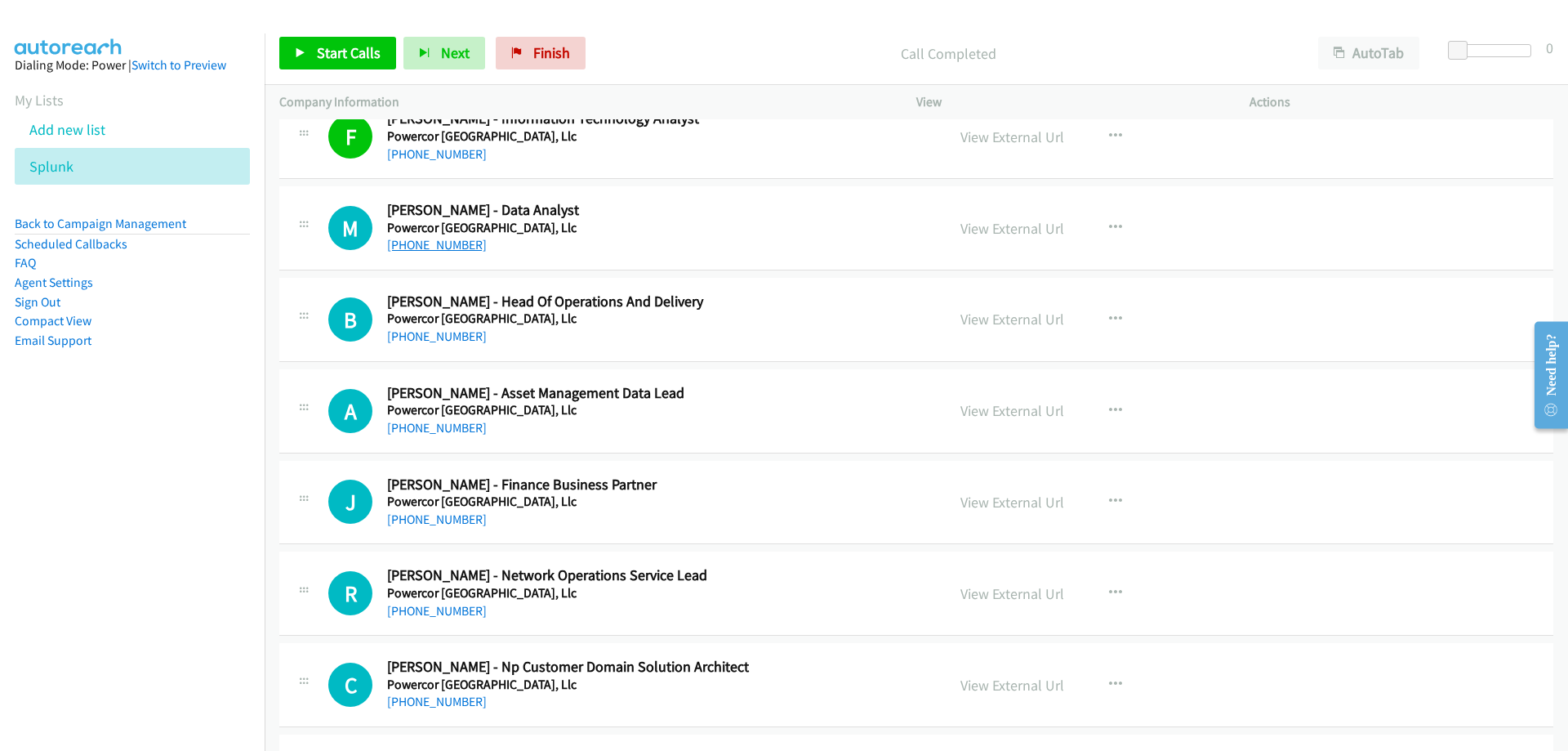
click at [430, 253] on link "+61 433 803 366" at bounding box center [436, 245] width 100 height 16
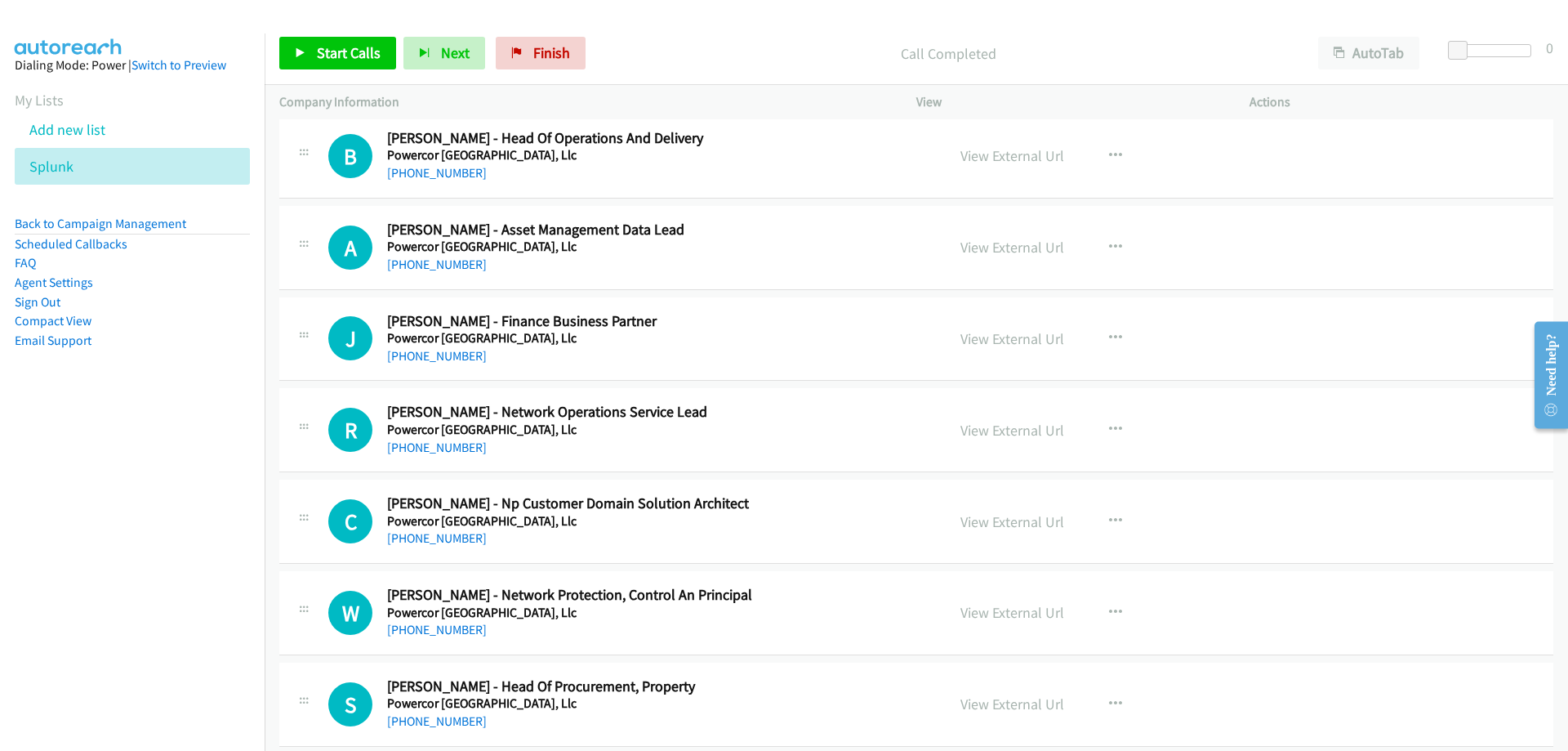
scroll to position [15028, 0]
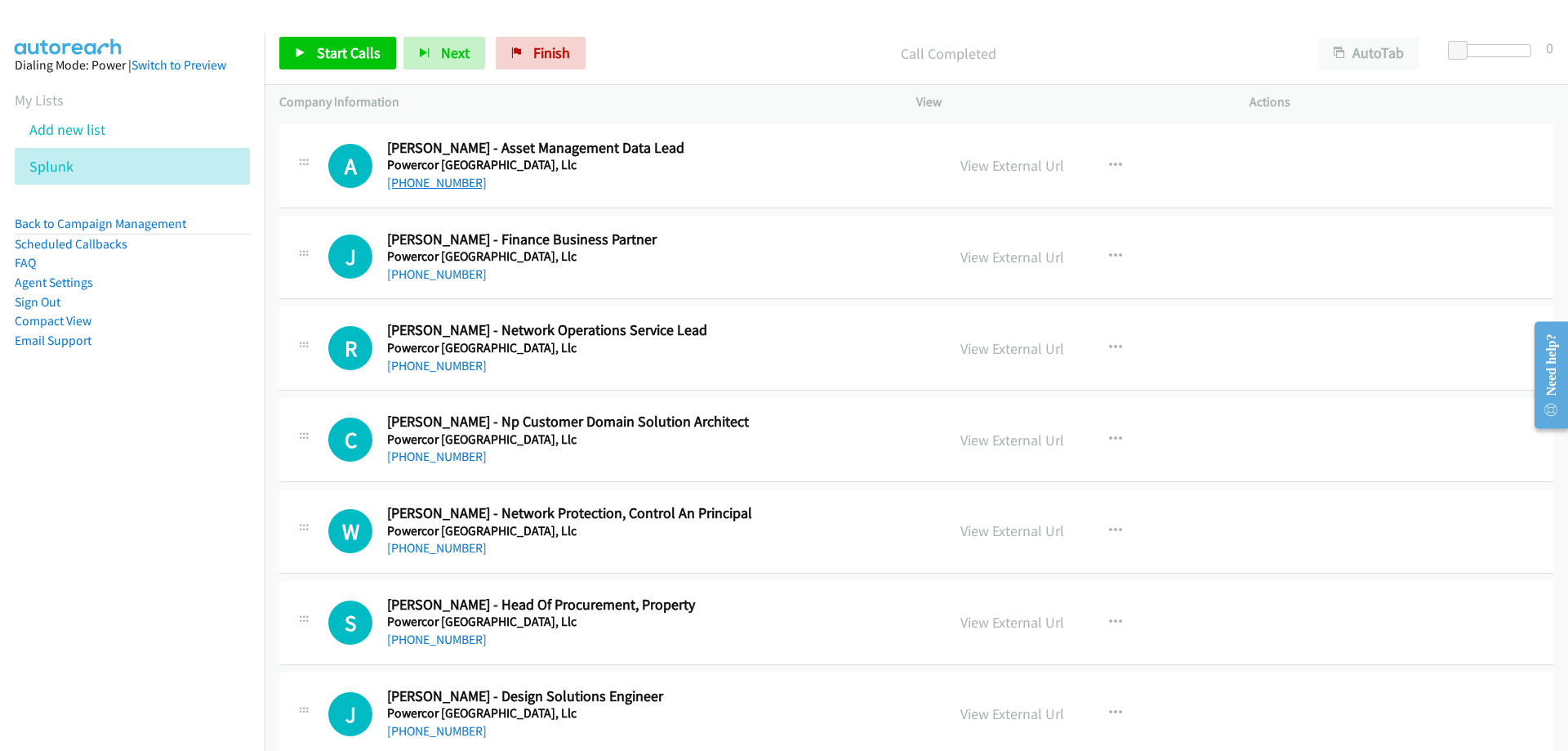
click at [443, 186] on link "+61 452 570 817" at bounding box center [436, 183] width 100 height 16
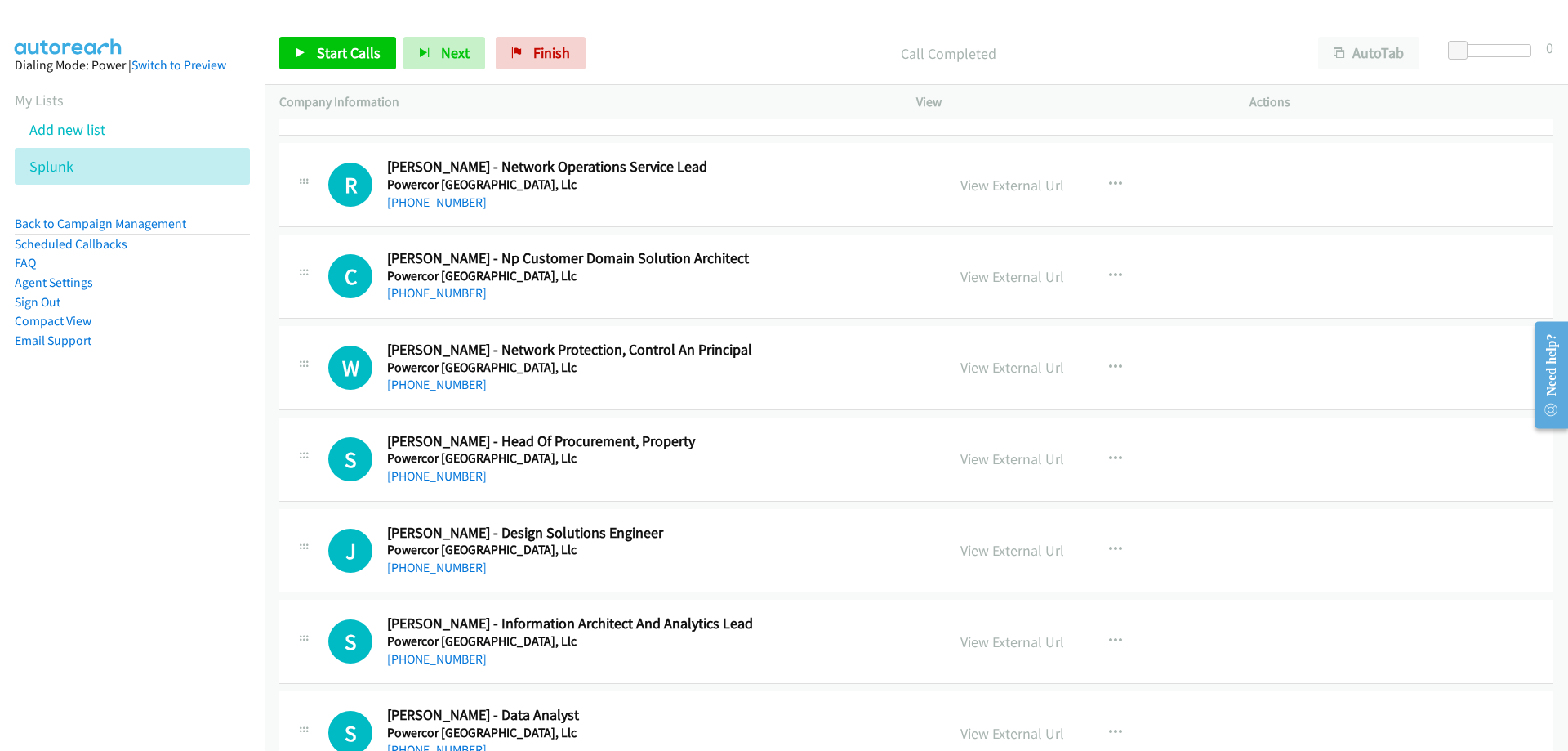
scroll to position [15274, 0]
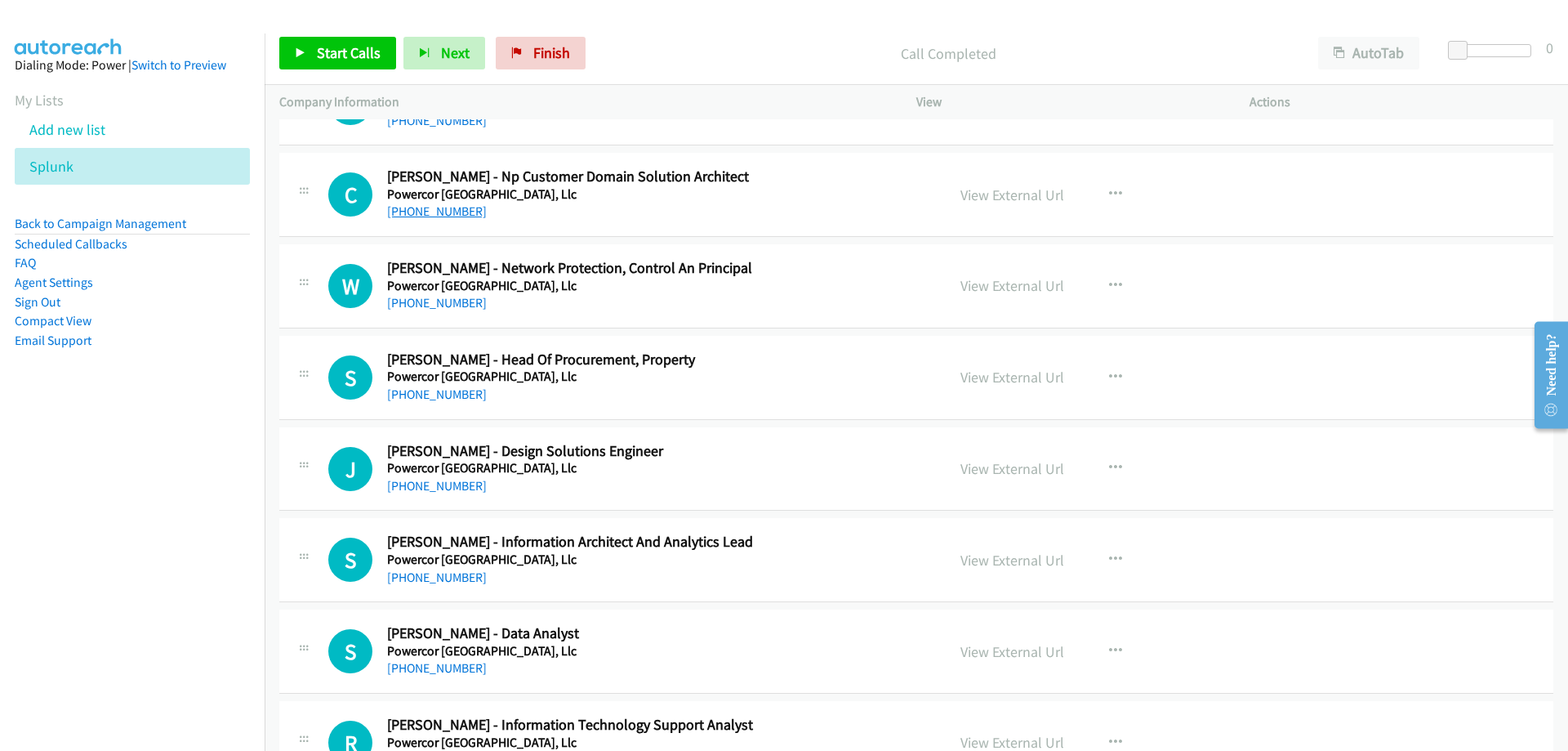
click at [459, 215] on link "+61 3 9683 4147" at bounding box center [436, 211] width 100 height 16
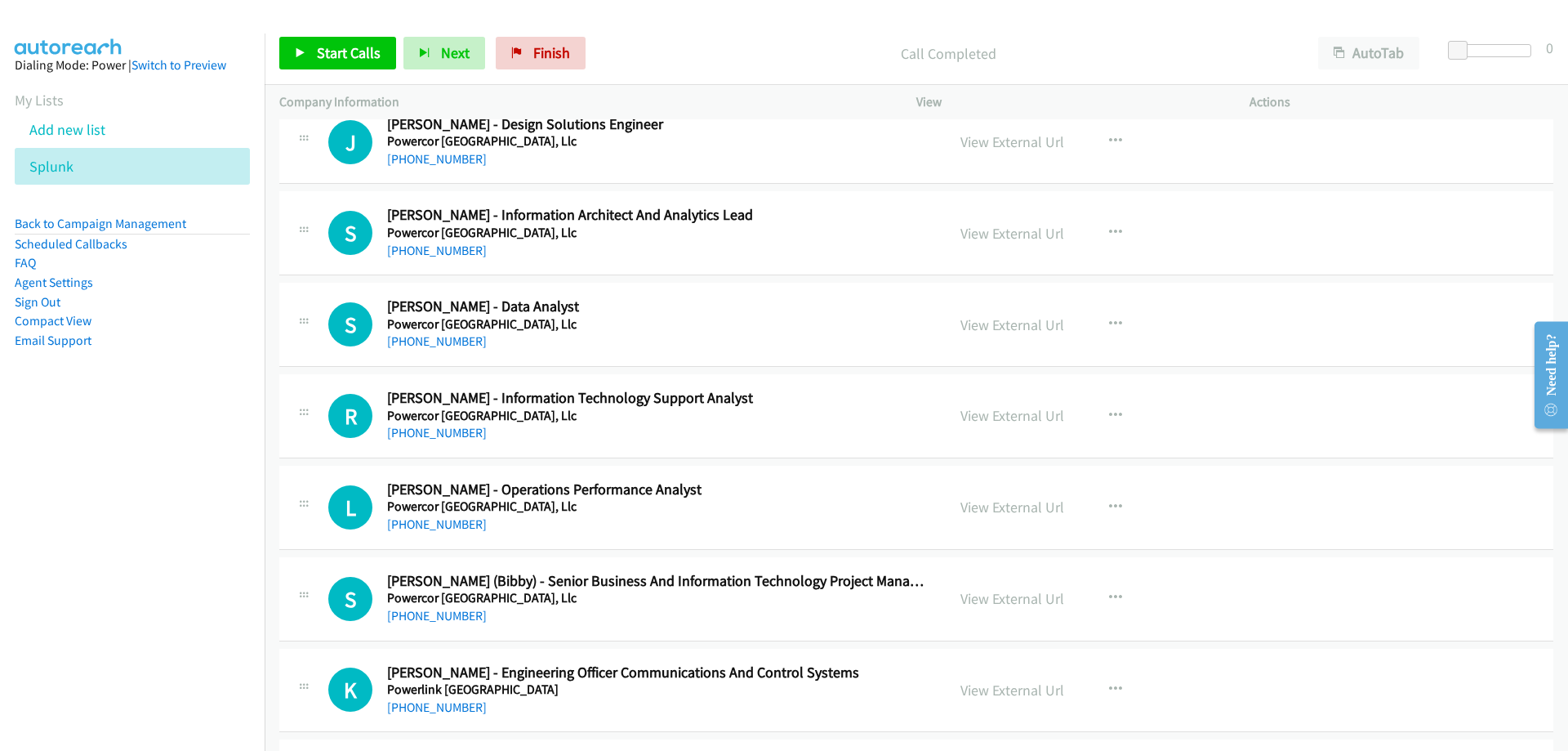
scroll to position [15682, 0]
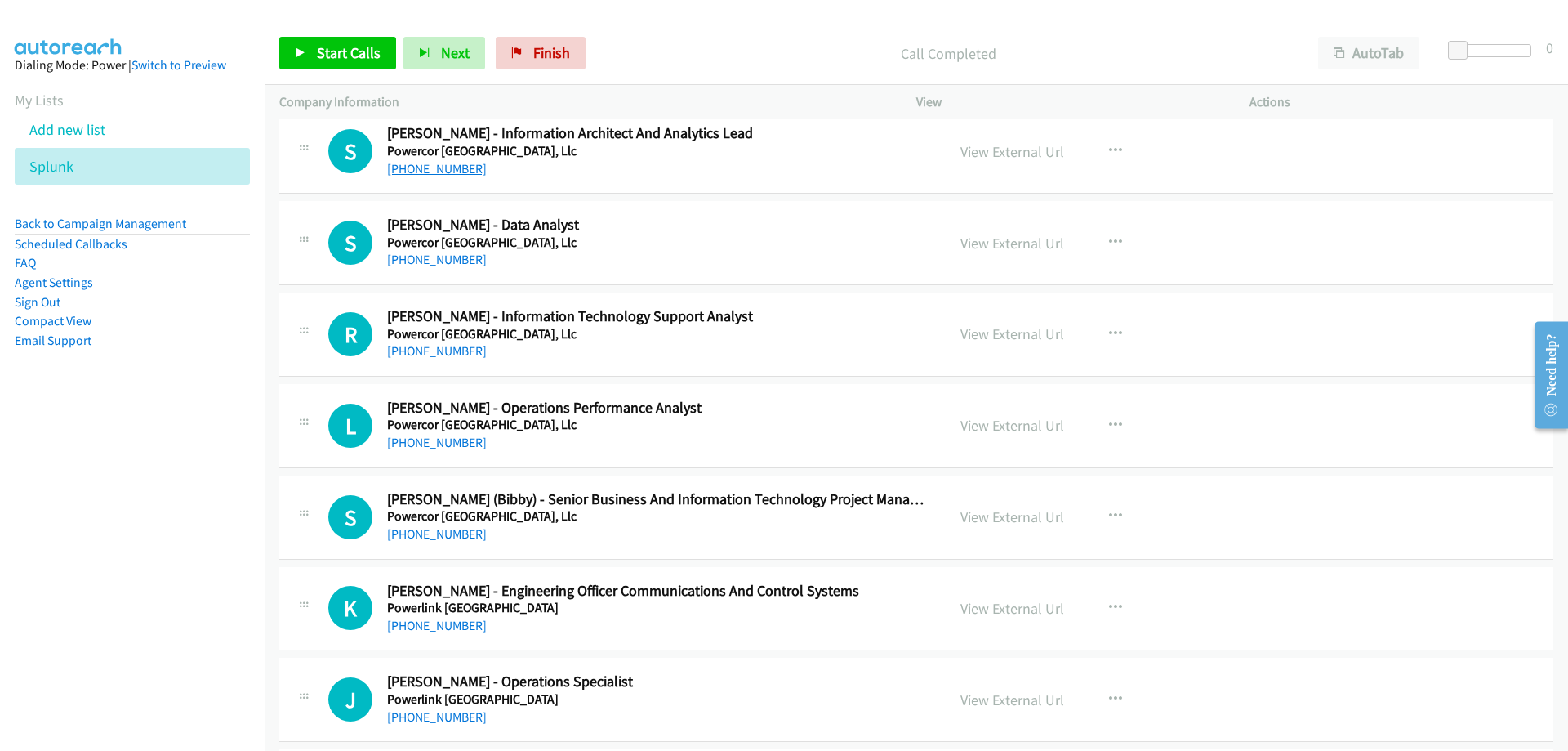
click at [448, 167] on link "+61 435 711 683" at bounding box center [436, 169] width 100 height 16
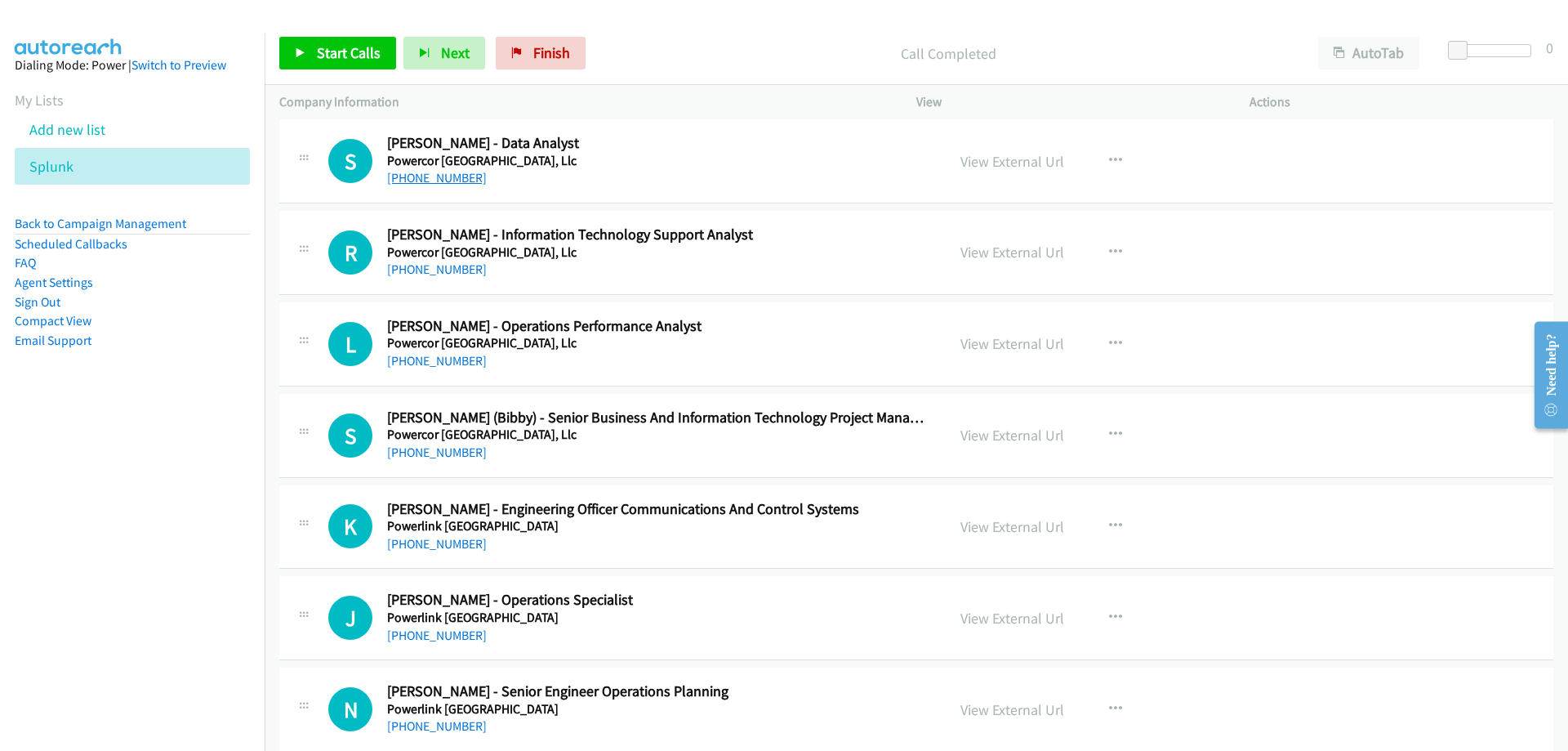
click at [448, 180] on link "+61 421 008 248" at bounding box center [436, 177] width 100 height 16
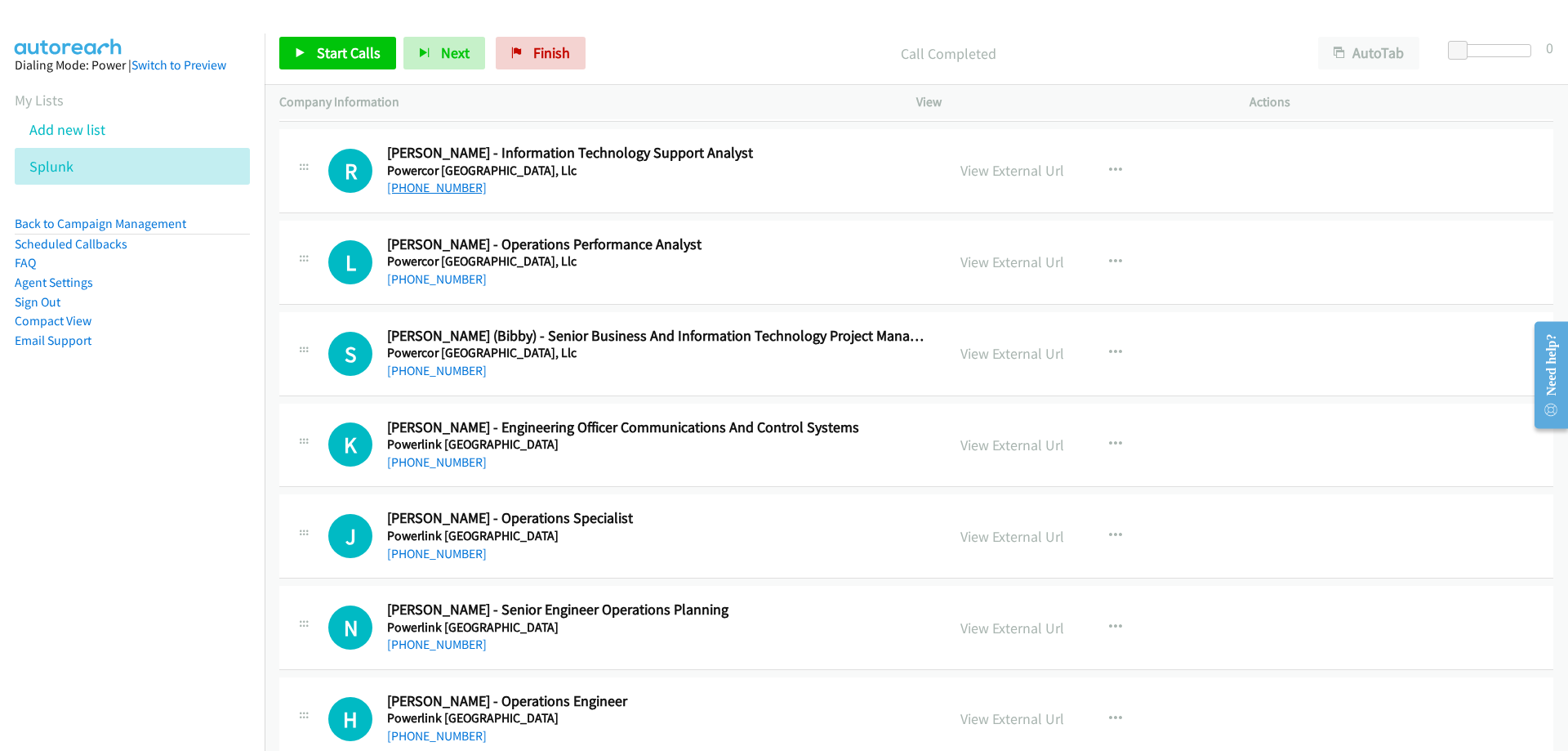
click at [419, 181] on link "+61 499 194 365" at bounding box center [436, 188] width 100 height 16
click at [421, 189] on link "+61 499 194 365" at bounding box center [436, 188] width 100 height 16
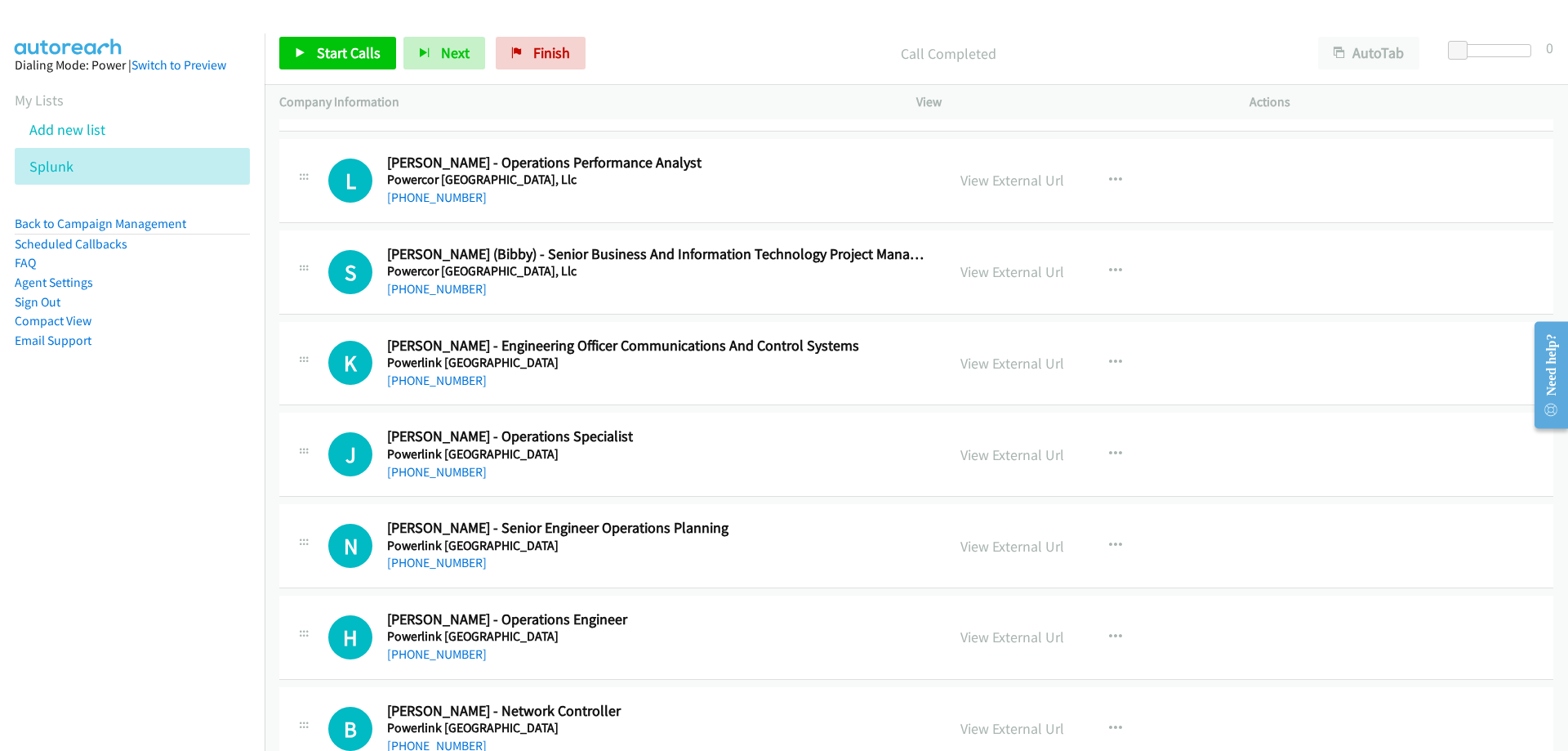
scroll to position [16008, 0]
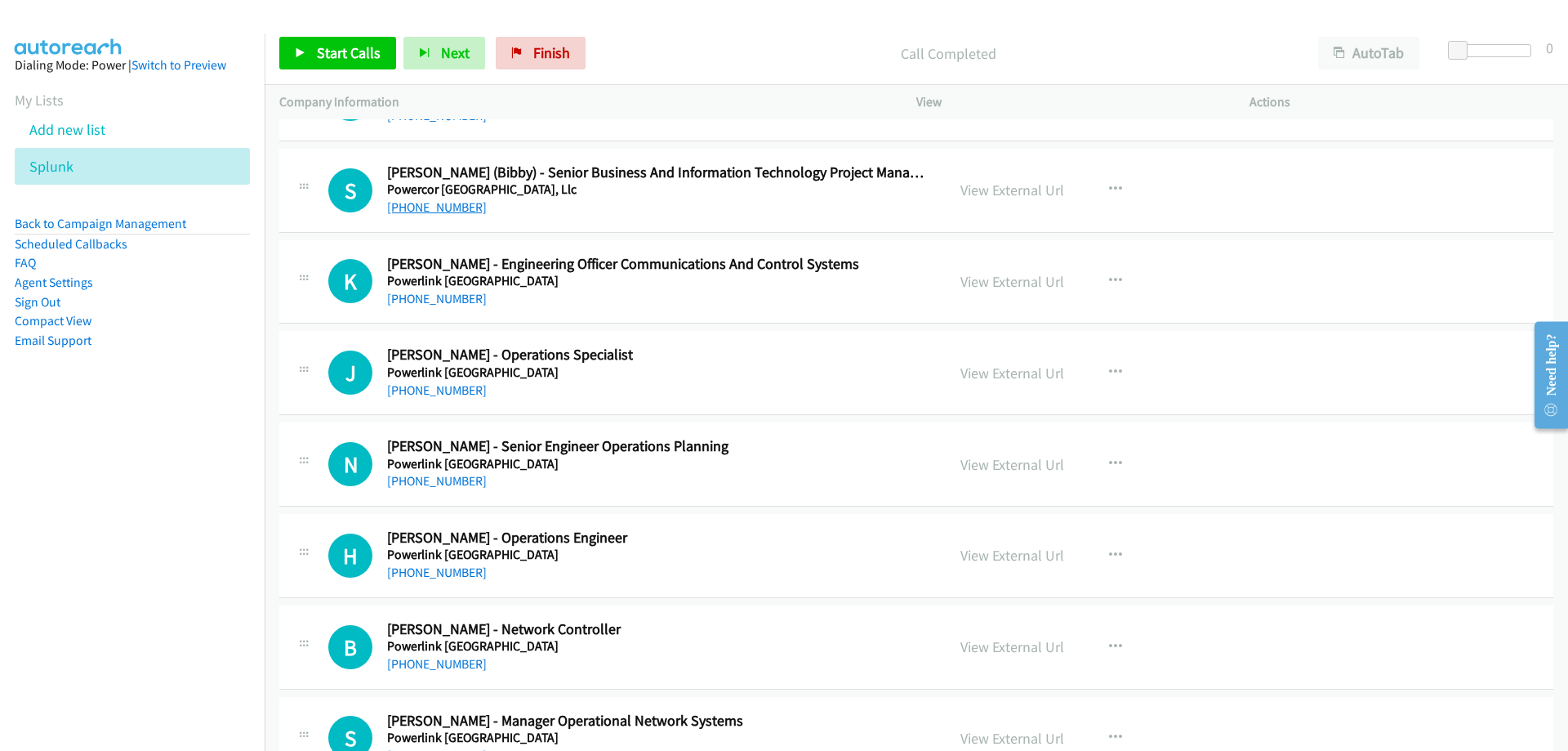
click at [402, 208] on link "+61 409 585 168" at bounding box center [436, 207] width 100 height 16
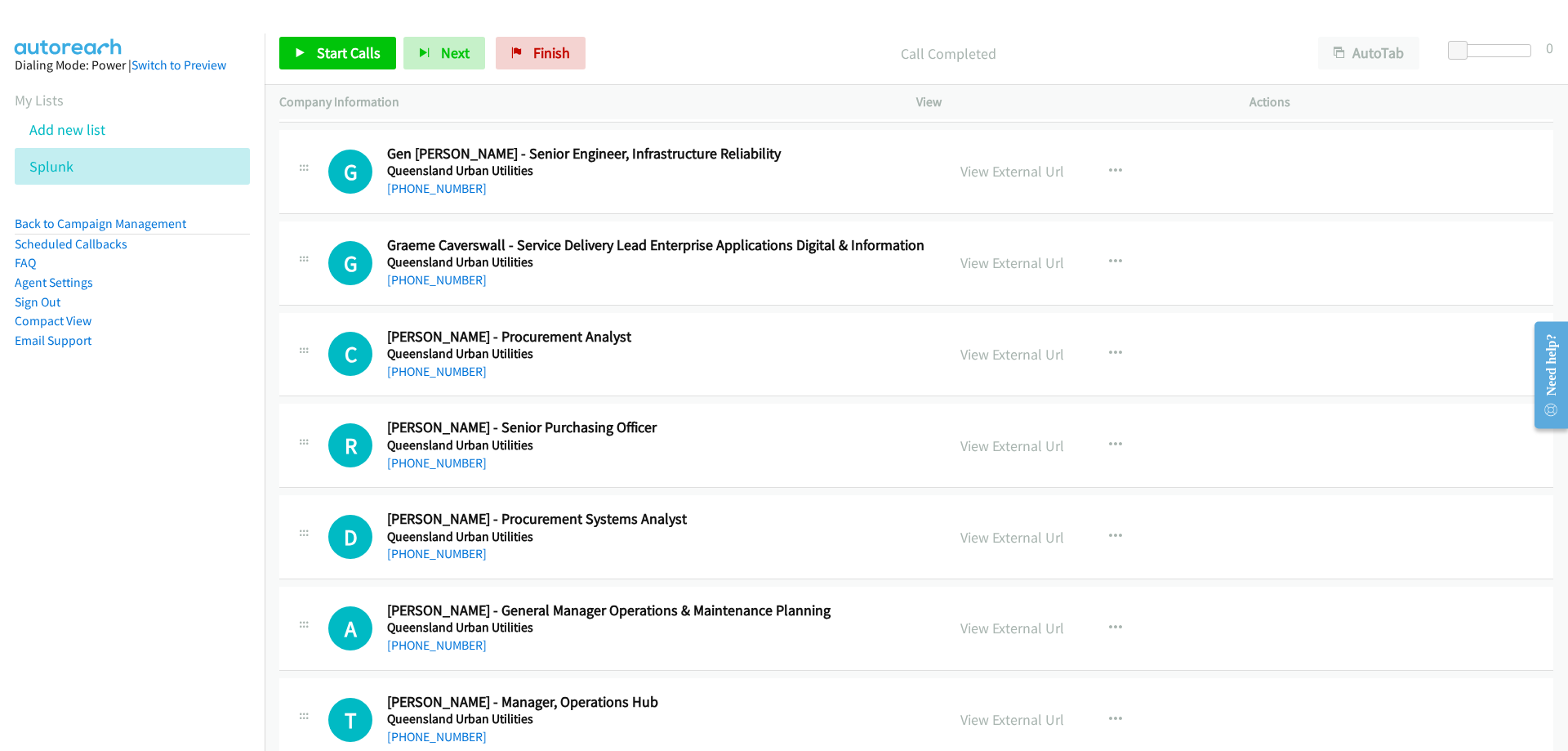
scroll to position [17478, 0]
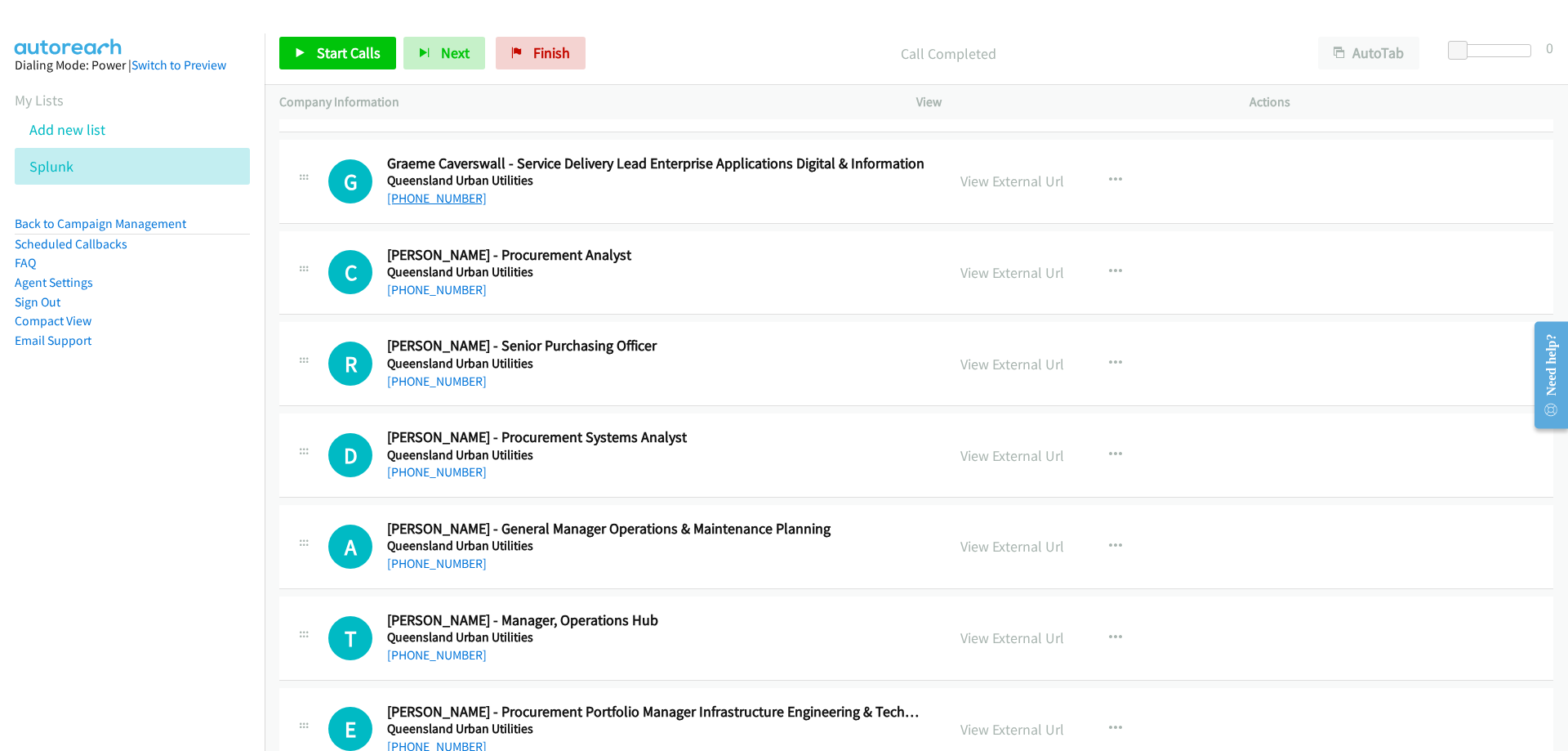
click at [459, 192] on link "+61 401 204 779" at bounding box center [436, 198] width 100 height 16
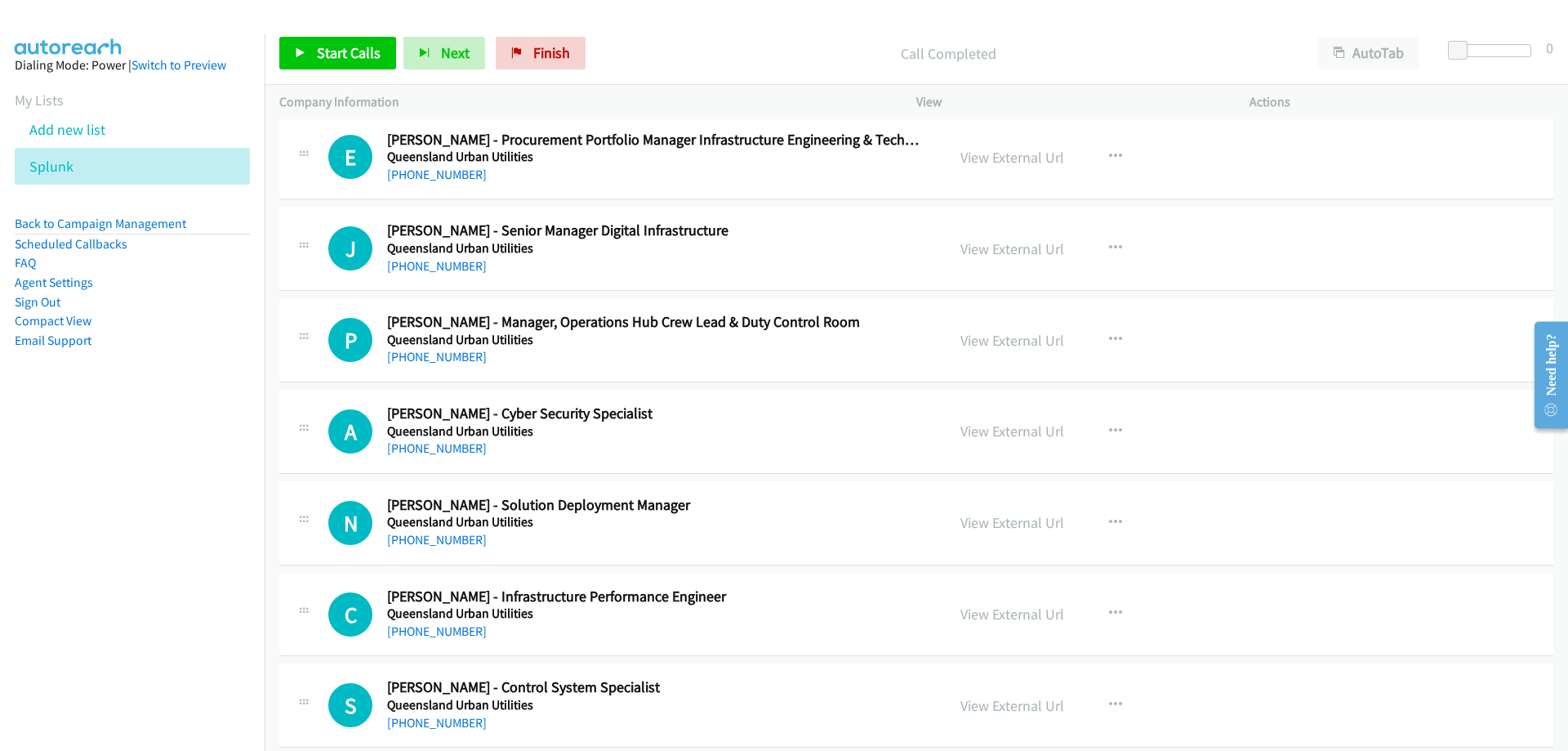
scroll to position [18131, 0]
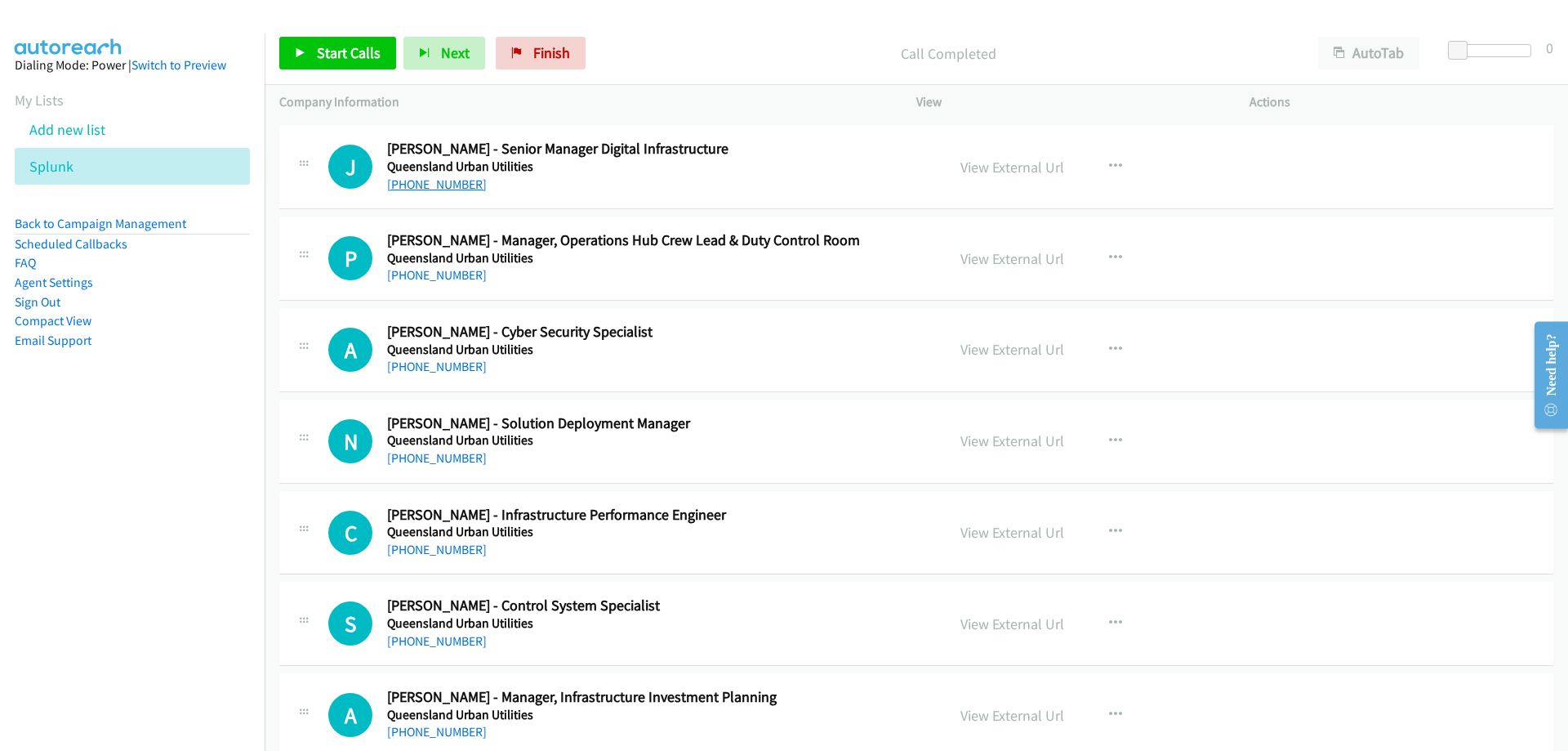
click at [433, 177] on link "+61 433 339 904" at bounding box center [436, 184] width 100 height 16
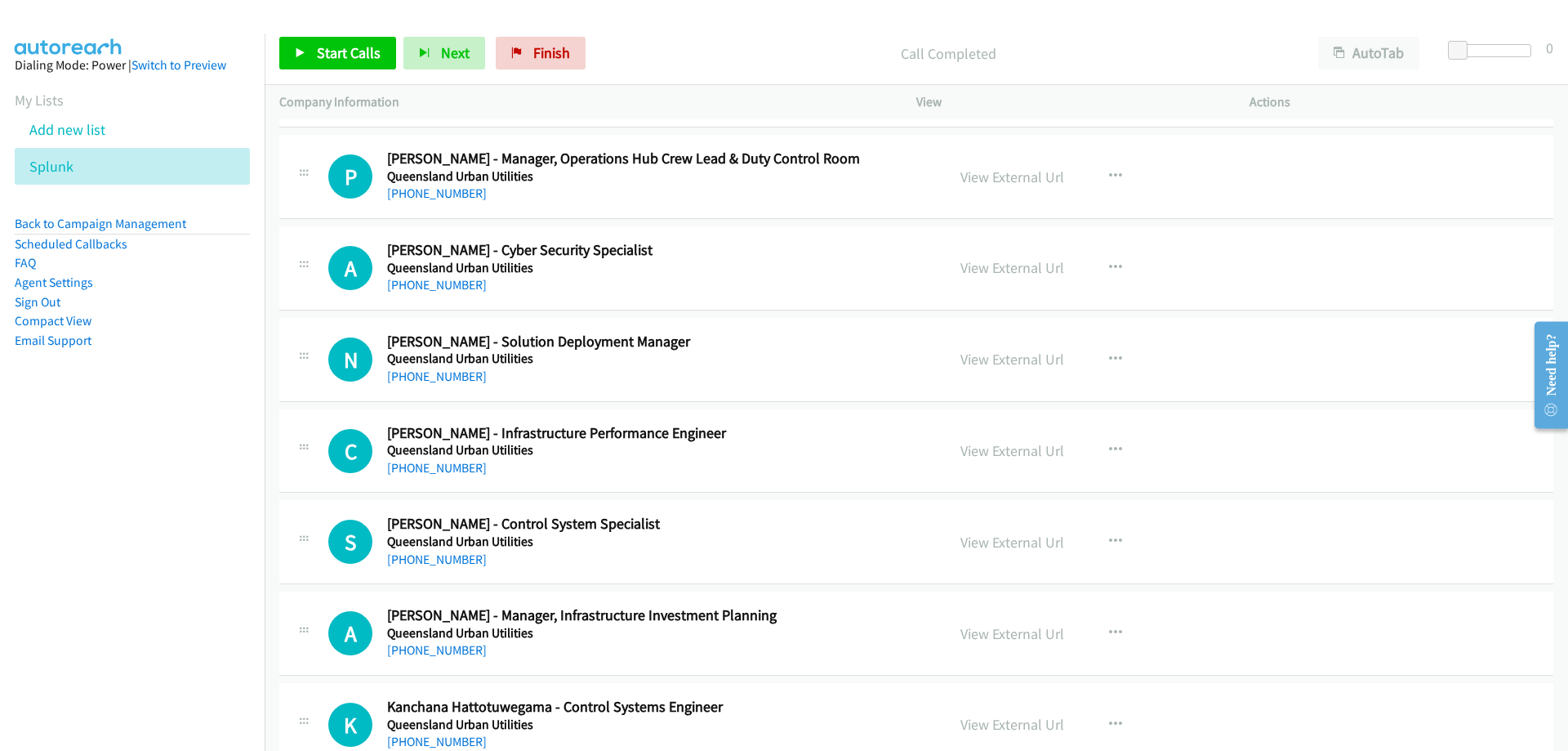
scroll to position [18295, 0]
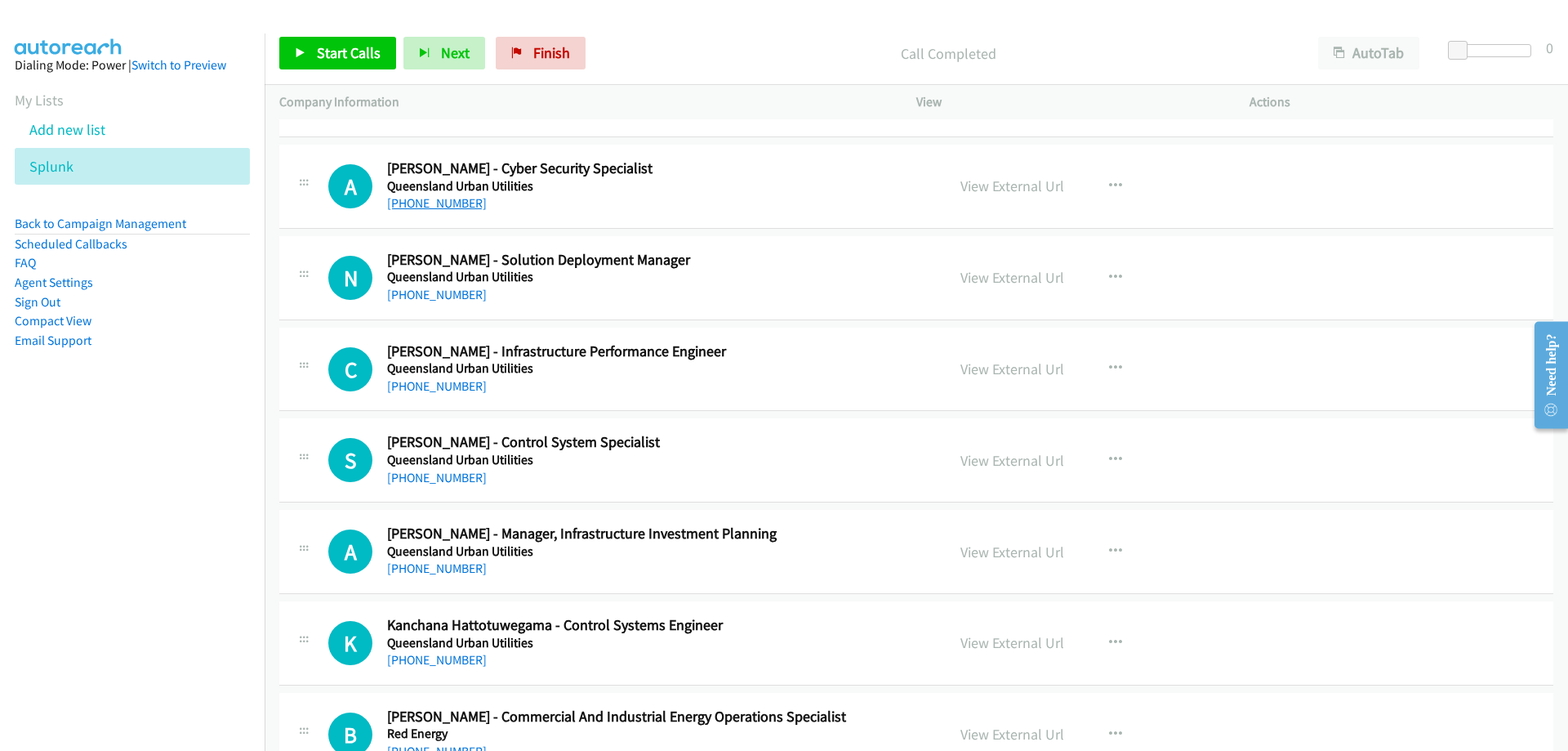
click at [412, 201] on link "+61 435 105 845" at bounding box center [436, 203] width 100 height 16
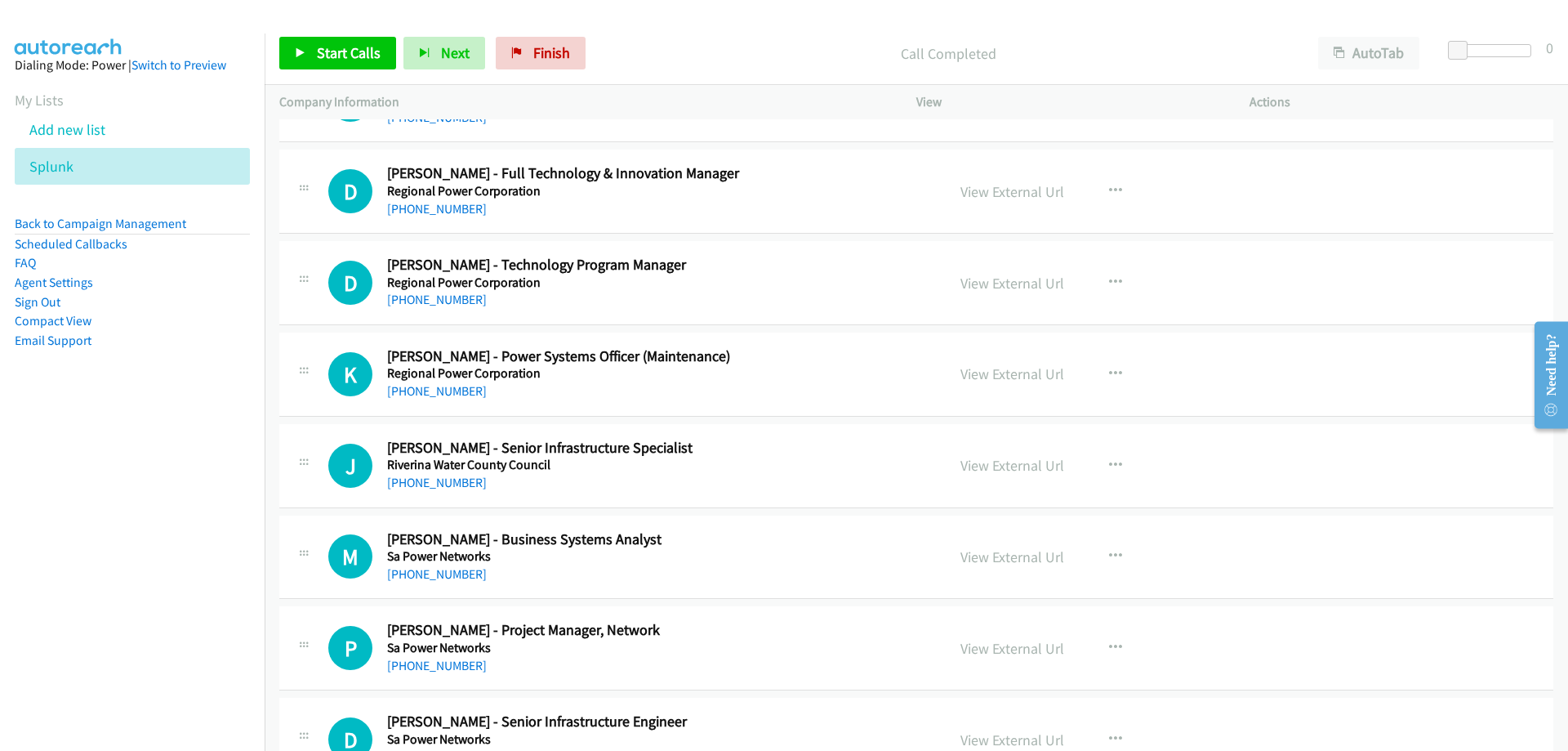
scroll to position [19194, 0]
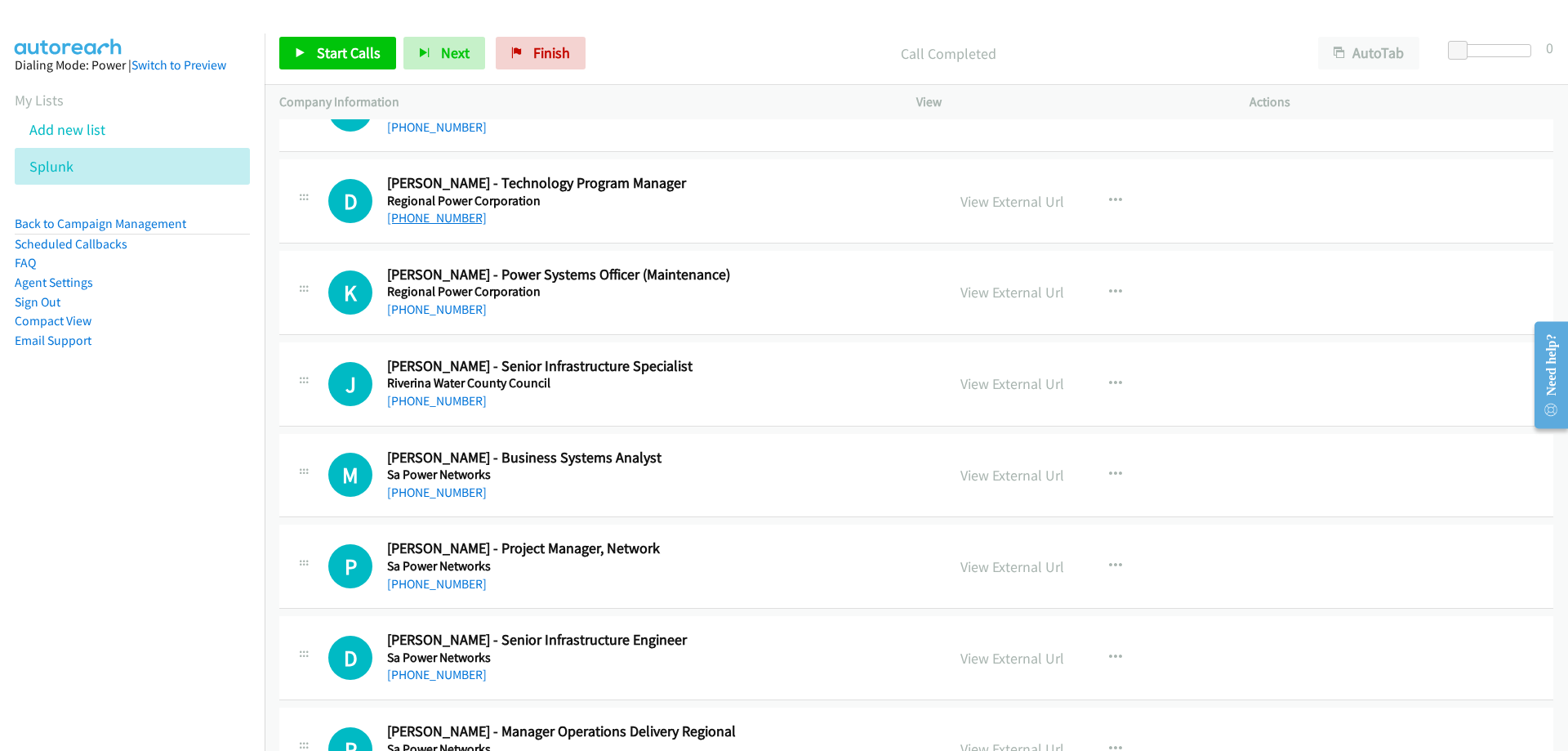
click at [464, 219] on link "+61 497 679 601" at bounding box center [436, 218] width 100 height 16
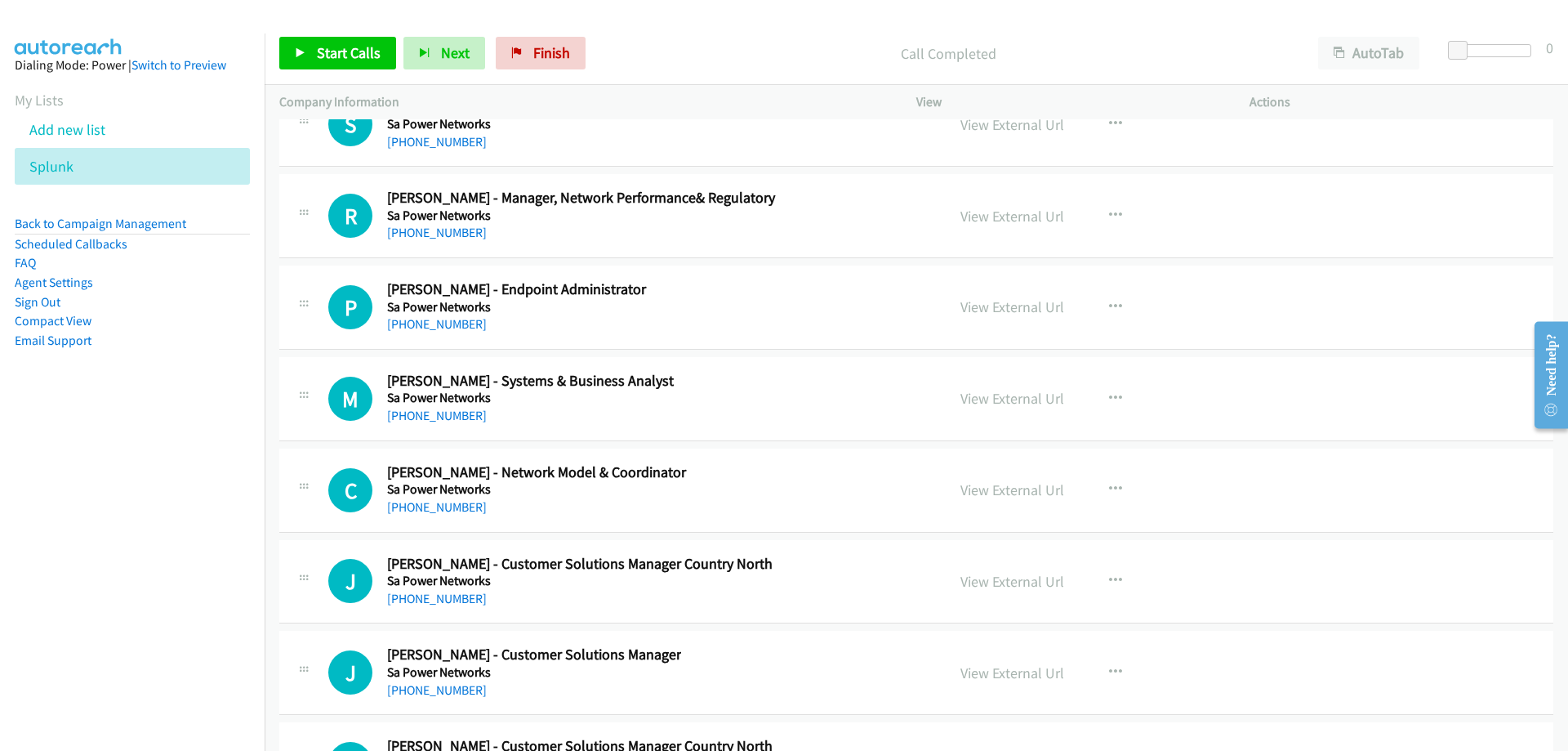
scroll to position [20173, 0]
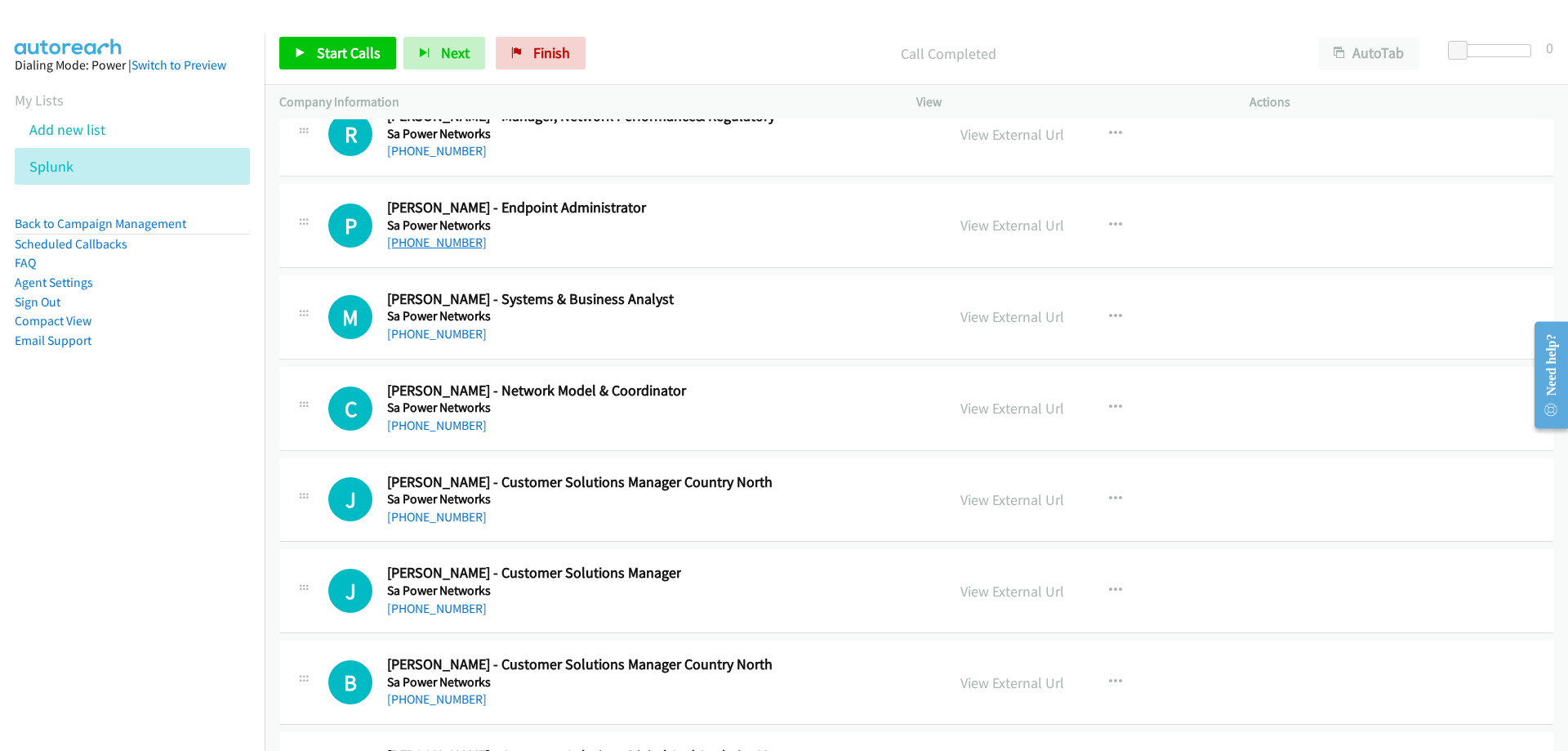
click at [456, 237] on link "+61 433 070 929" at bounding box center [436, 242] width 100 height 16
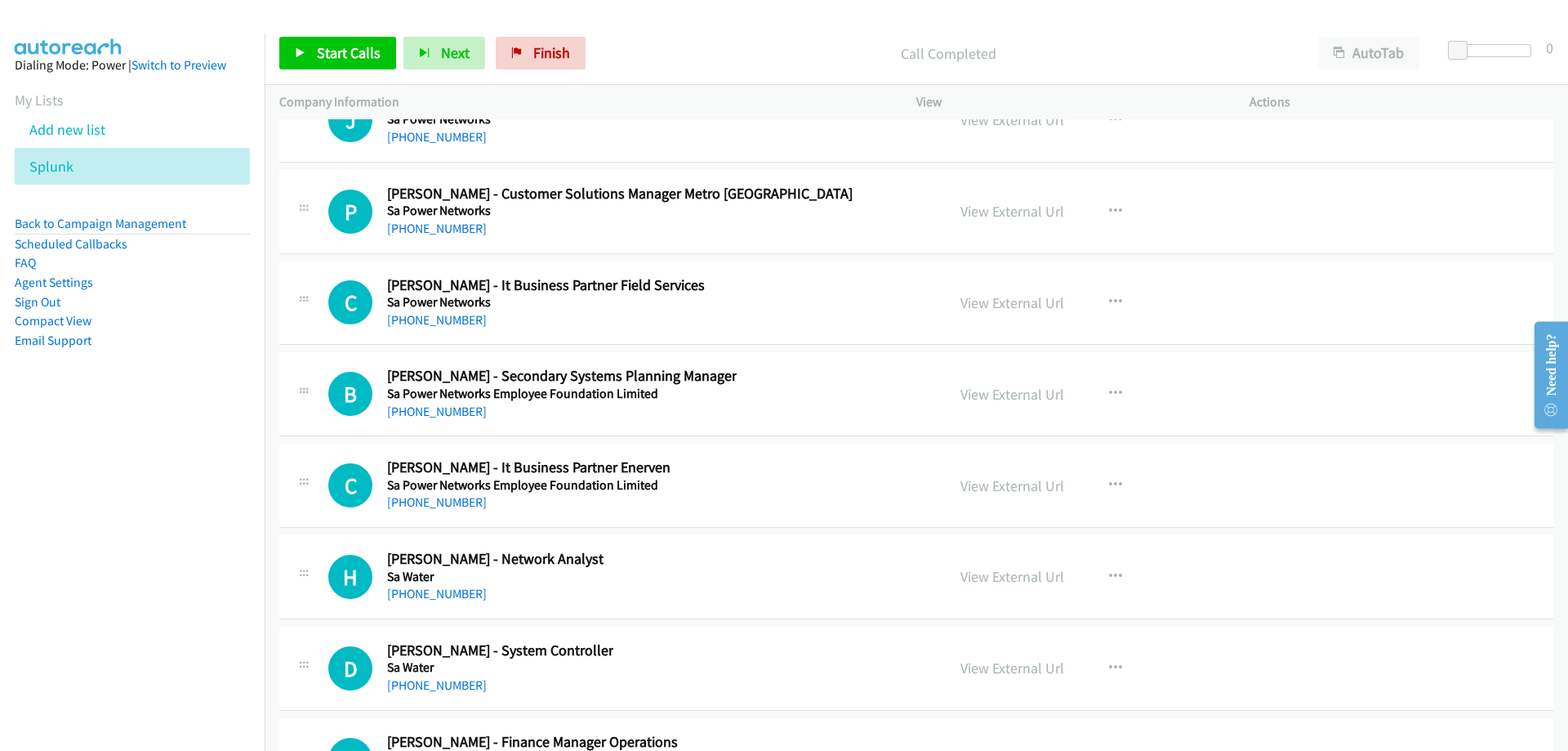
scroll to position [20909, 0]
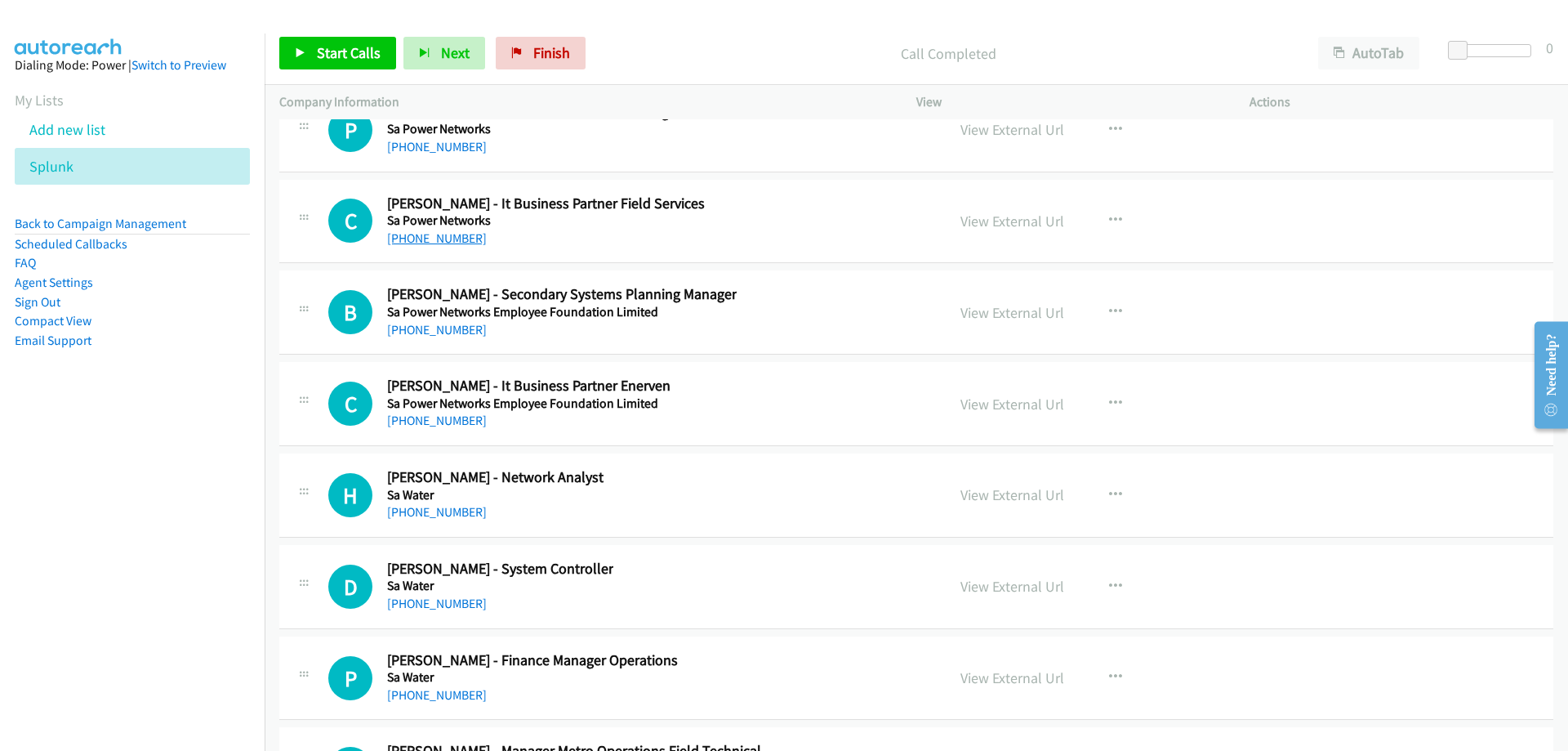
click at [429, 239] on link "+61 403 582 006" at bounding box center [436, 238] width 100 height 16
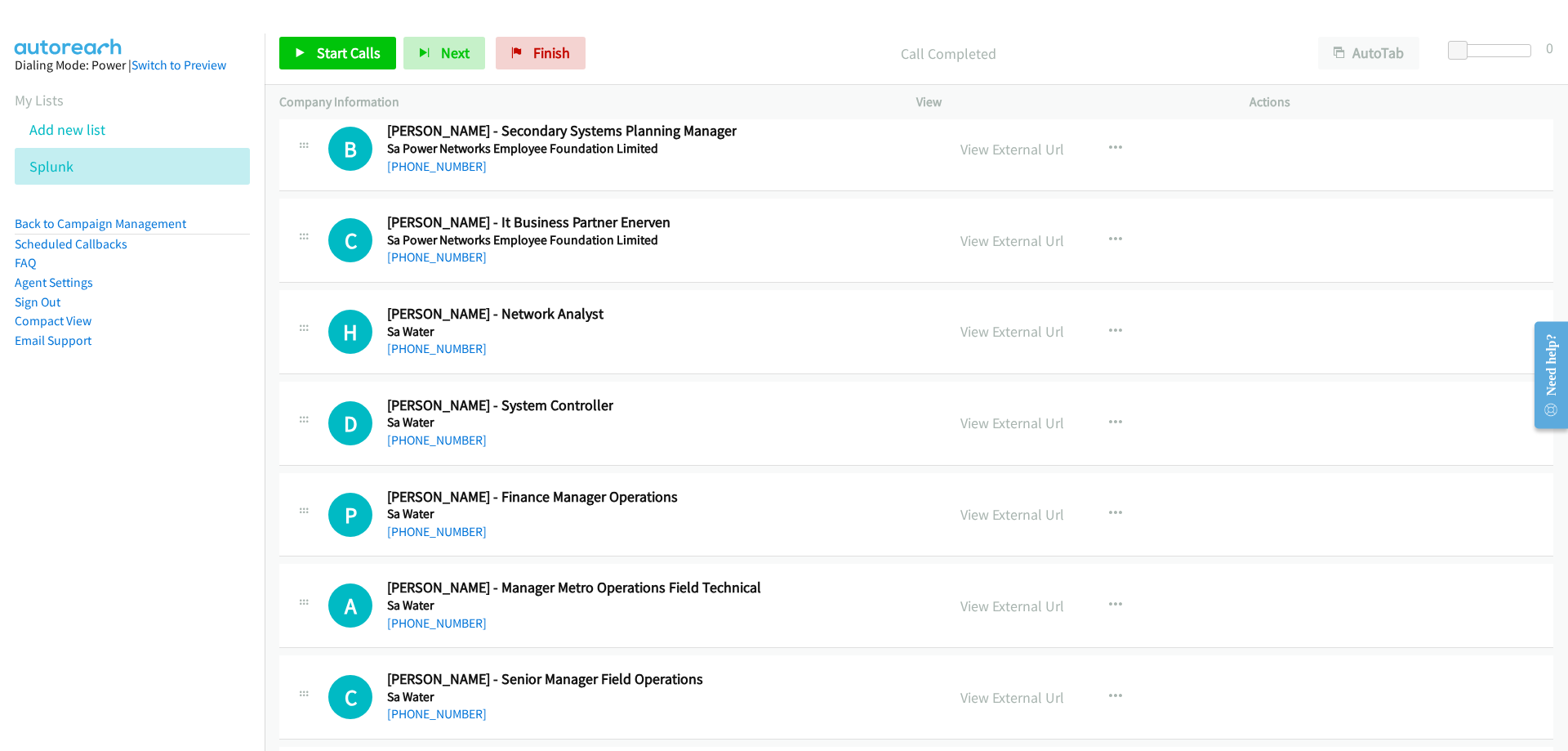
scroll to position [21153, 0]
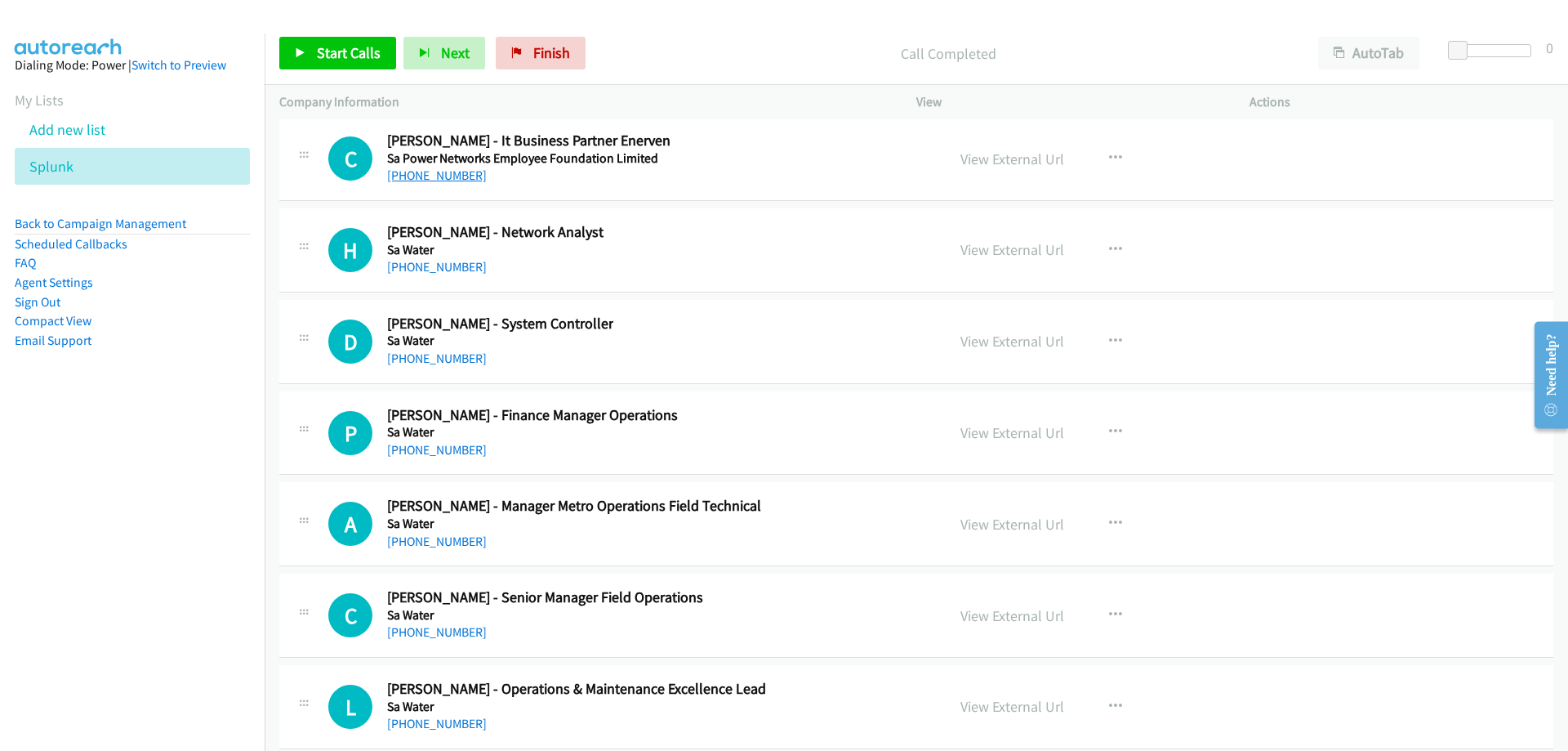
click at [404, 170] on link "+61 405 687 820" at bounding box center [436, 176] width 100 height 16
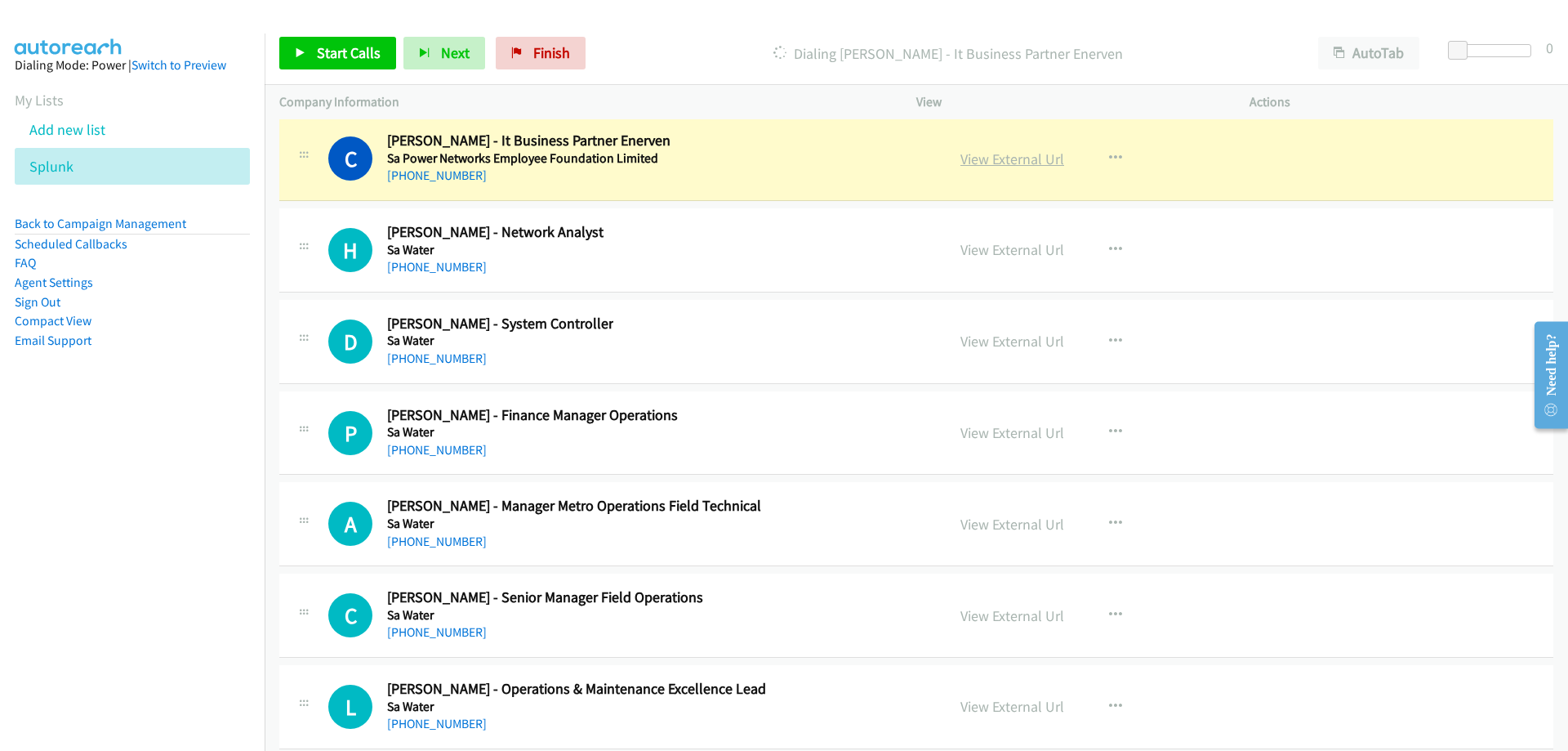
click at [974, 154] on link "View External Url" at bounding box center [1012, 159] width 104 height 19
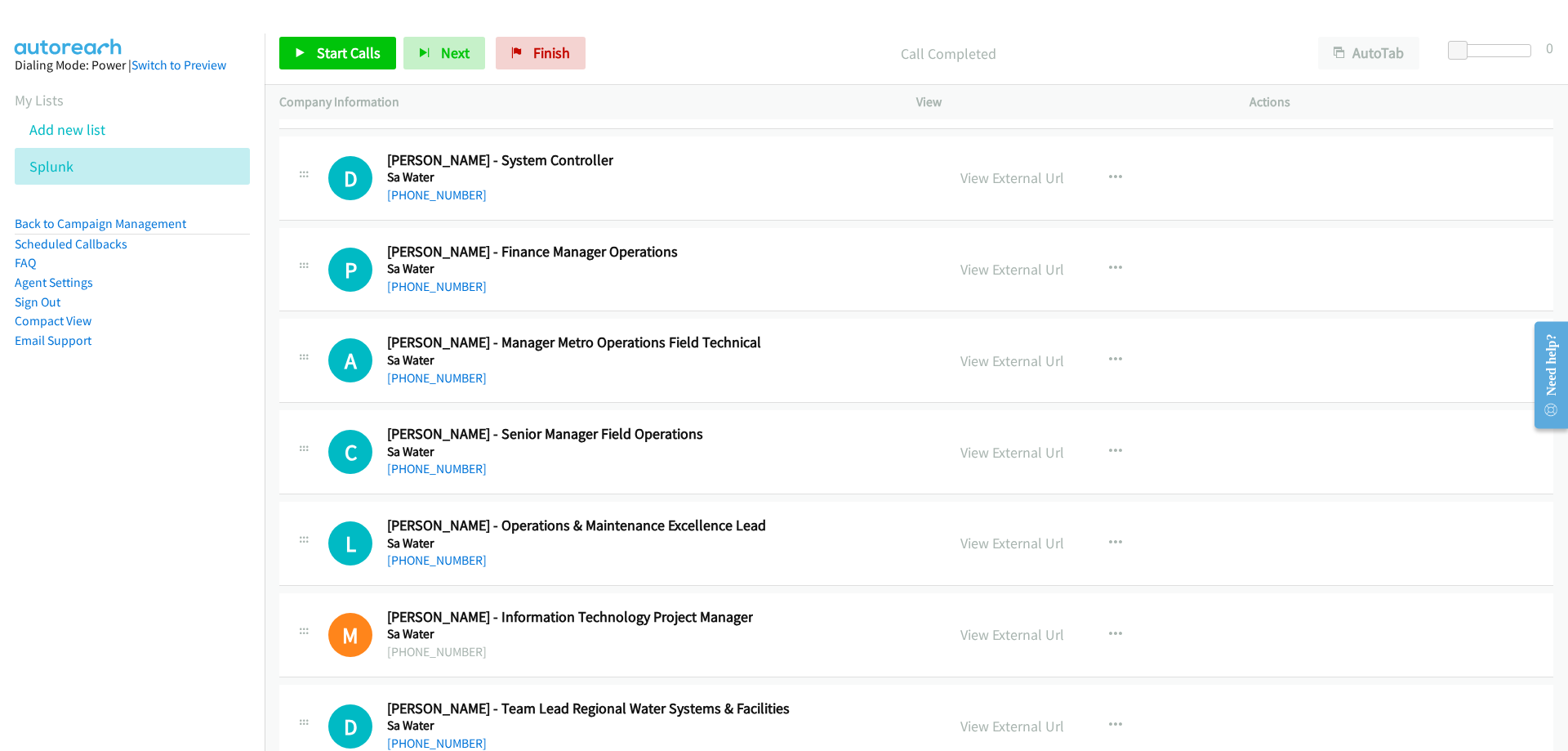
scroll to position [21236, 0]
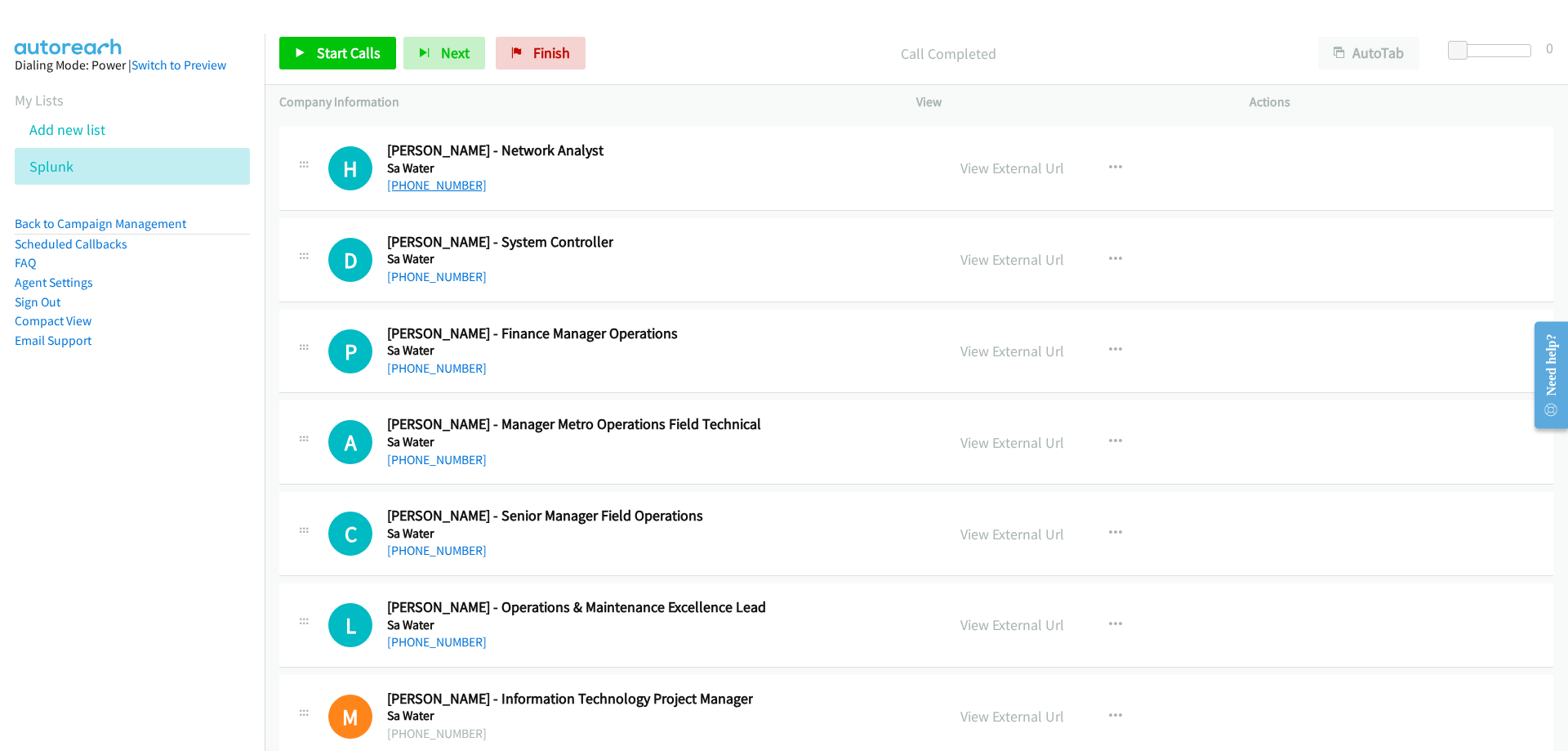
click at [453, 192] on link "+61 437 682 444" at bounding box center [436, 185] width 100 height 16
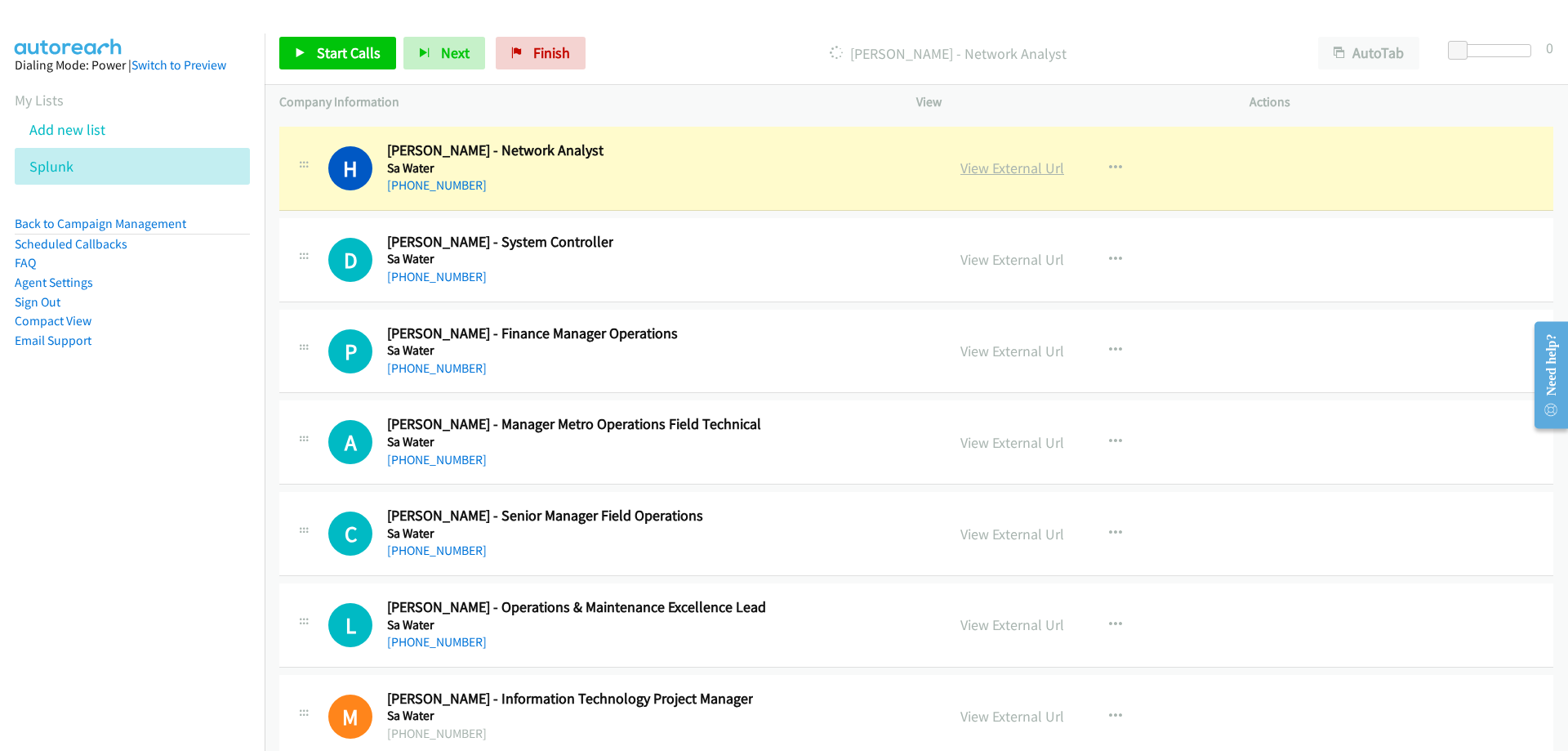
click at [961, 164] on link "View External Url" at bounding box center [1012, 168] width 104 height 19
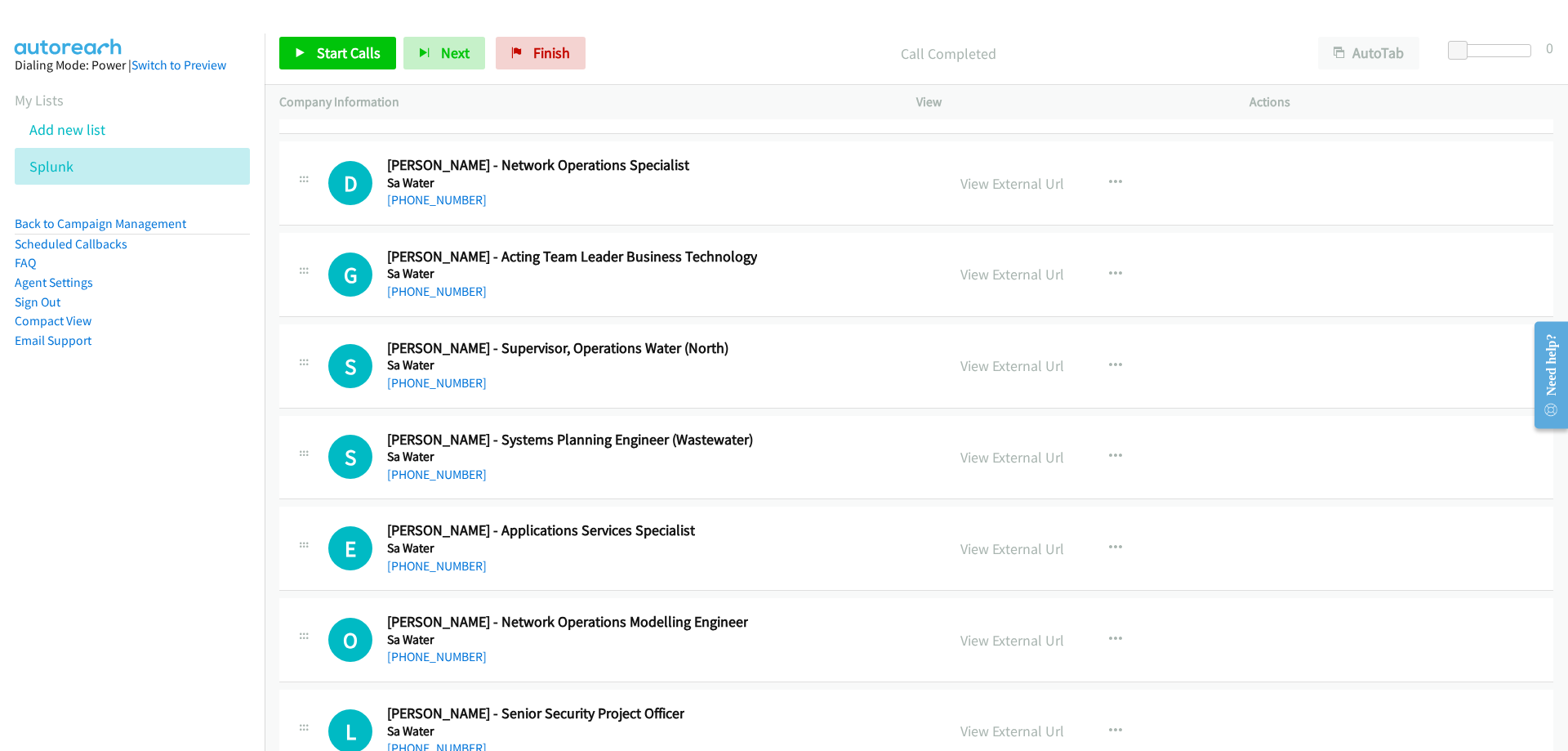
scroll to position [22215, 0]
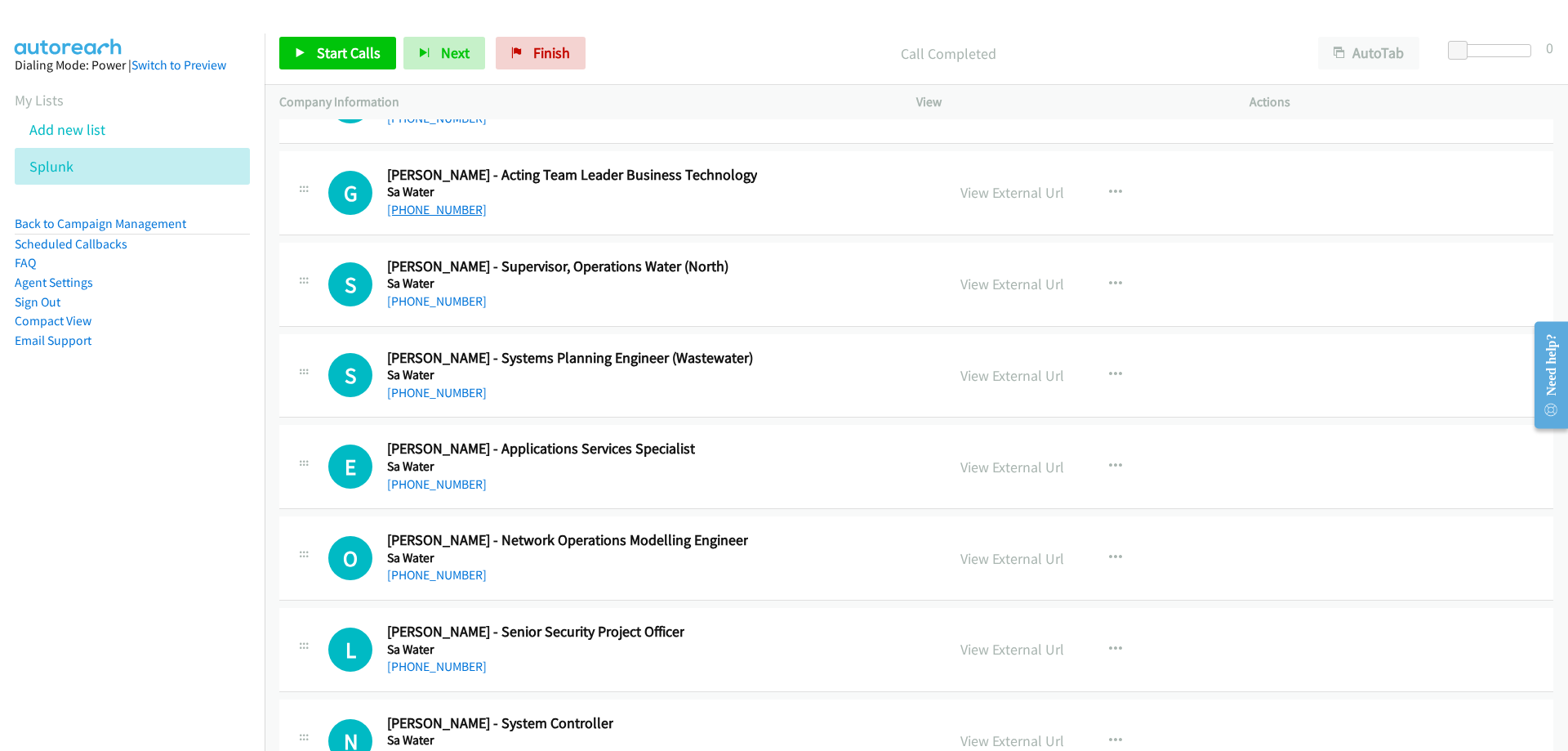
click at [449, 202] on link "+61 8 7424 1056" at bounding box center [436, 209] width 100 height 16
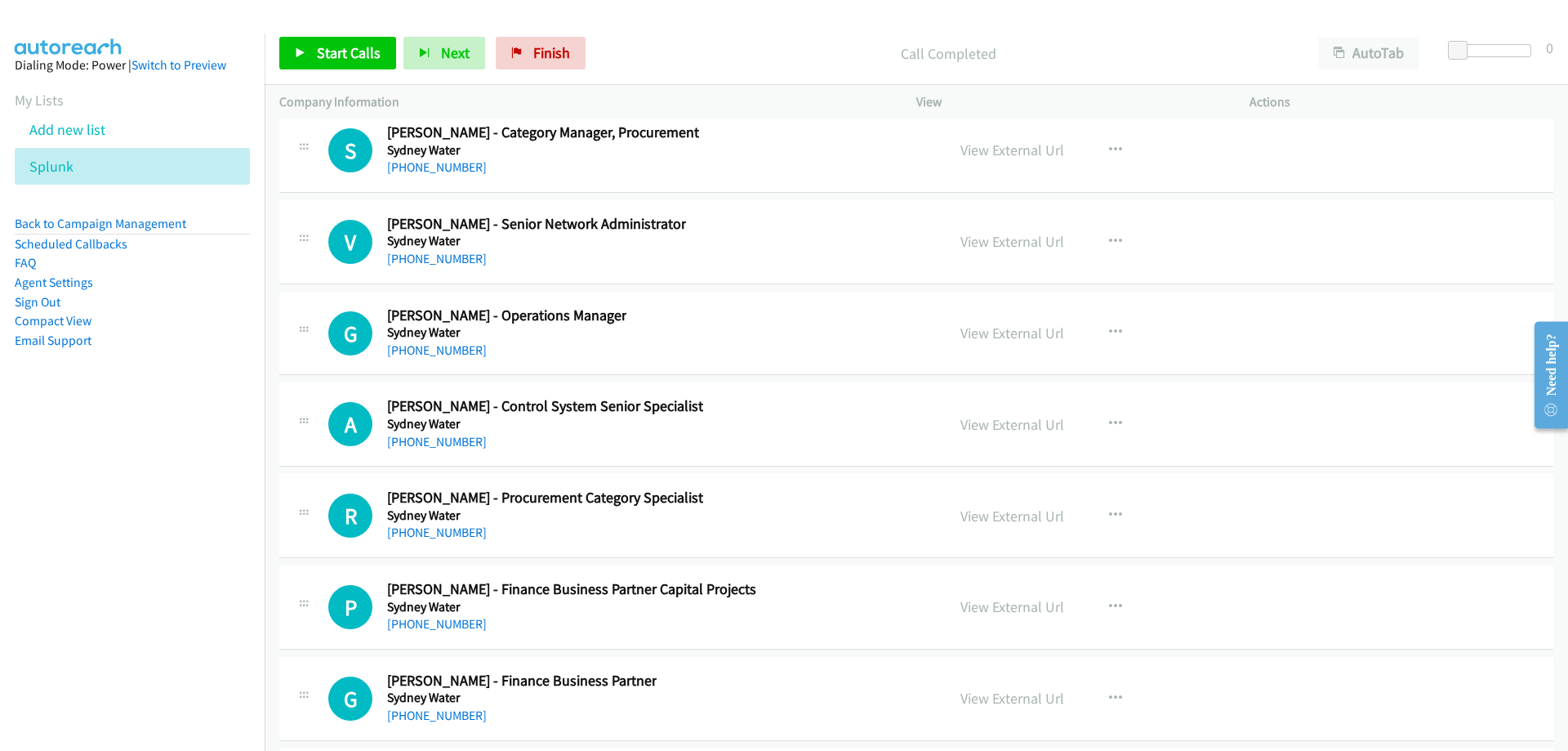
scroll to position [24257, 0]
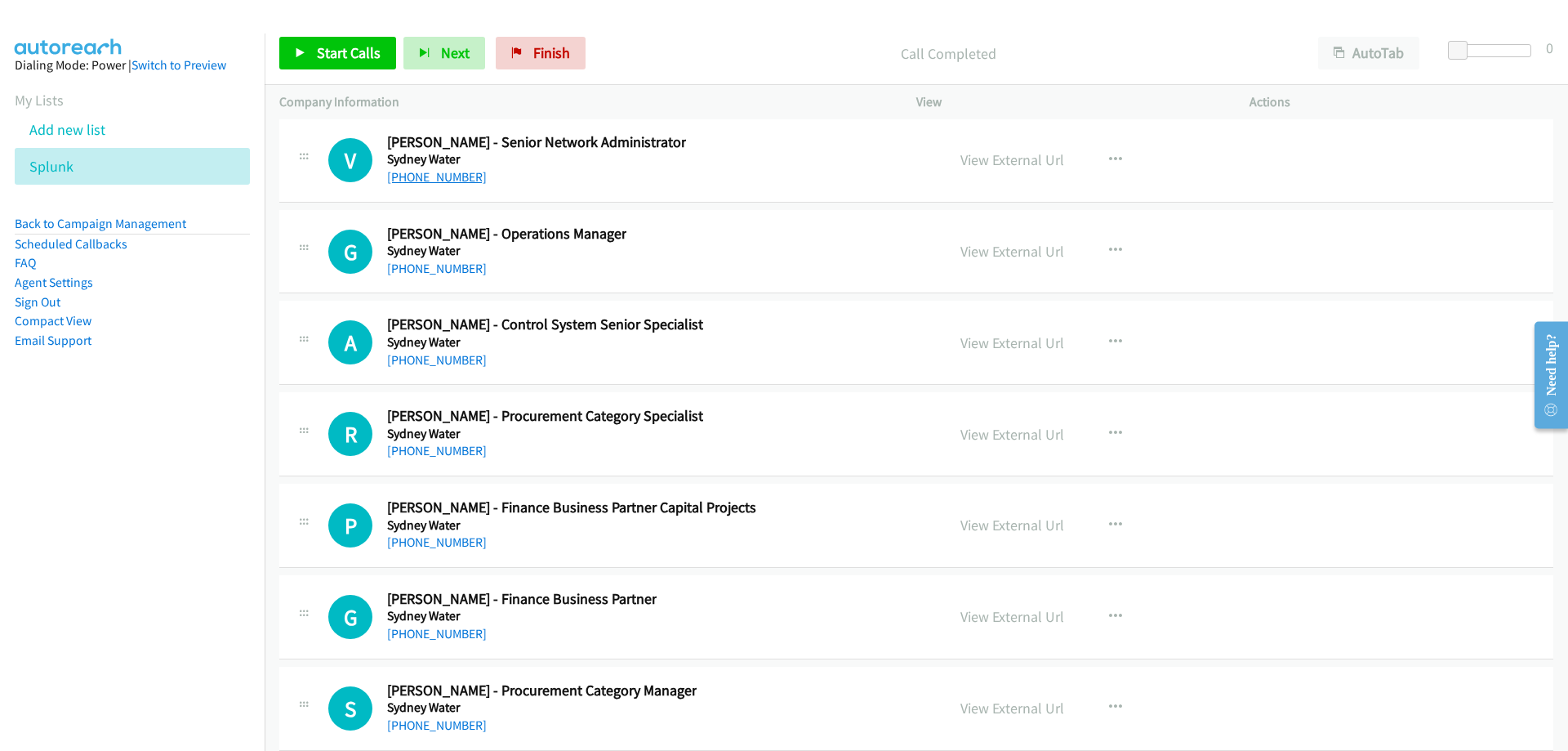
click at [408, 174] on link "+61 403 422 807" at bounding box center [436, 177] width 100 height 16
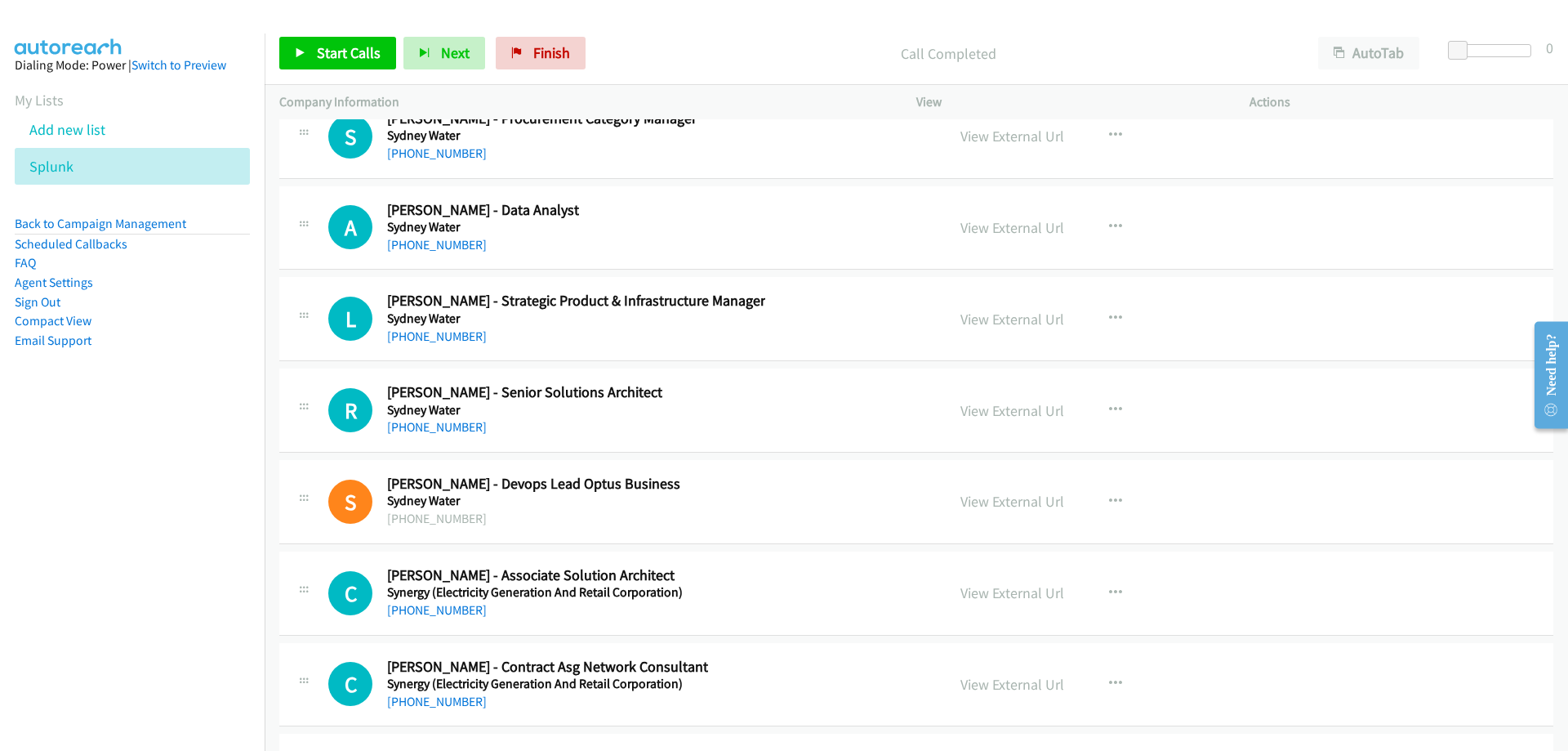
scroll to position [24911, 0]
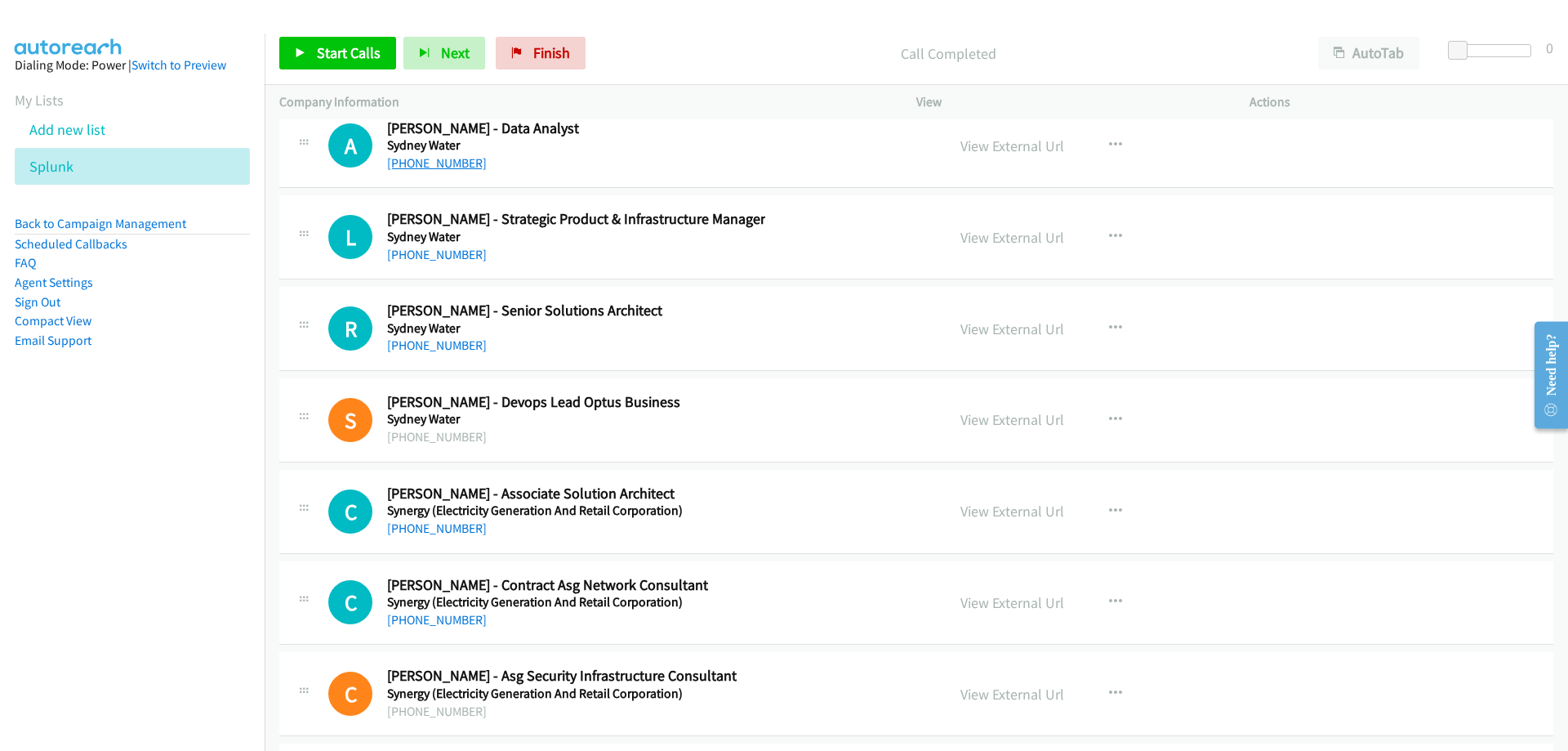
click at [450, 161] on link "+61 416 253 005" at bounding box center [436, 163] width 100 height 16
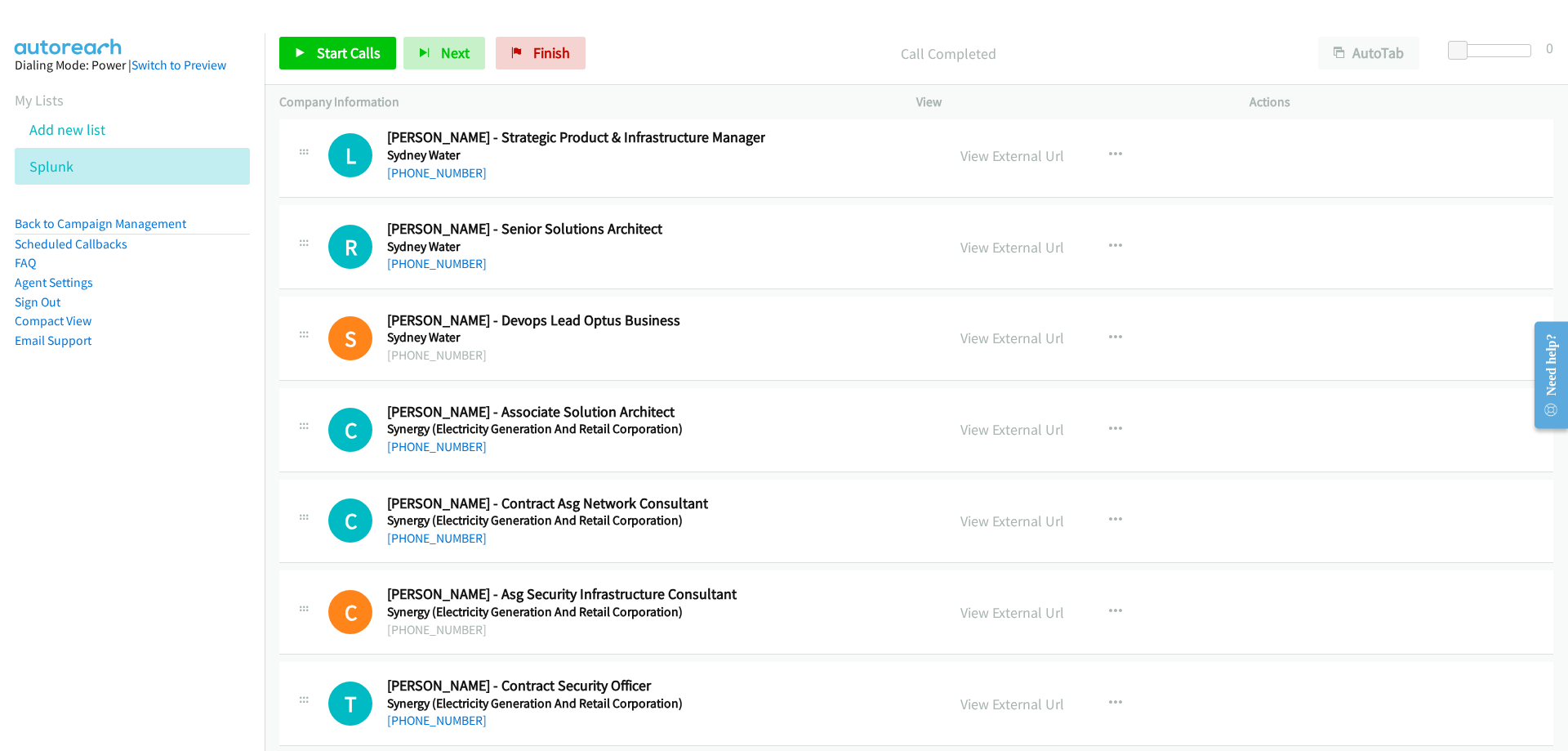
scroll to position [25074, 0]
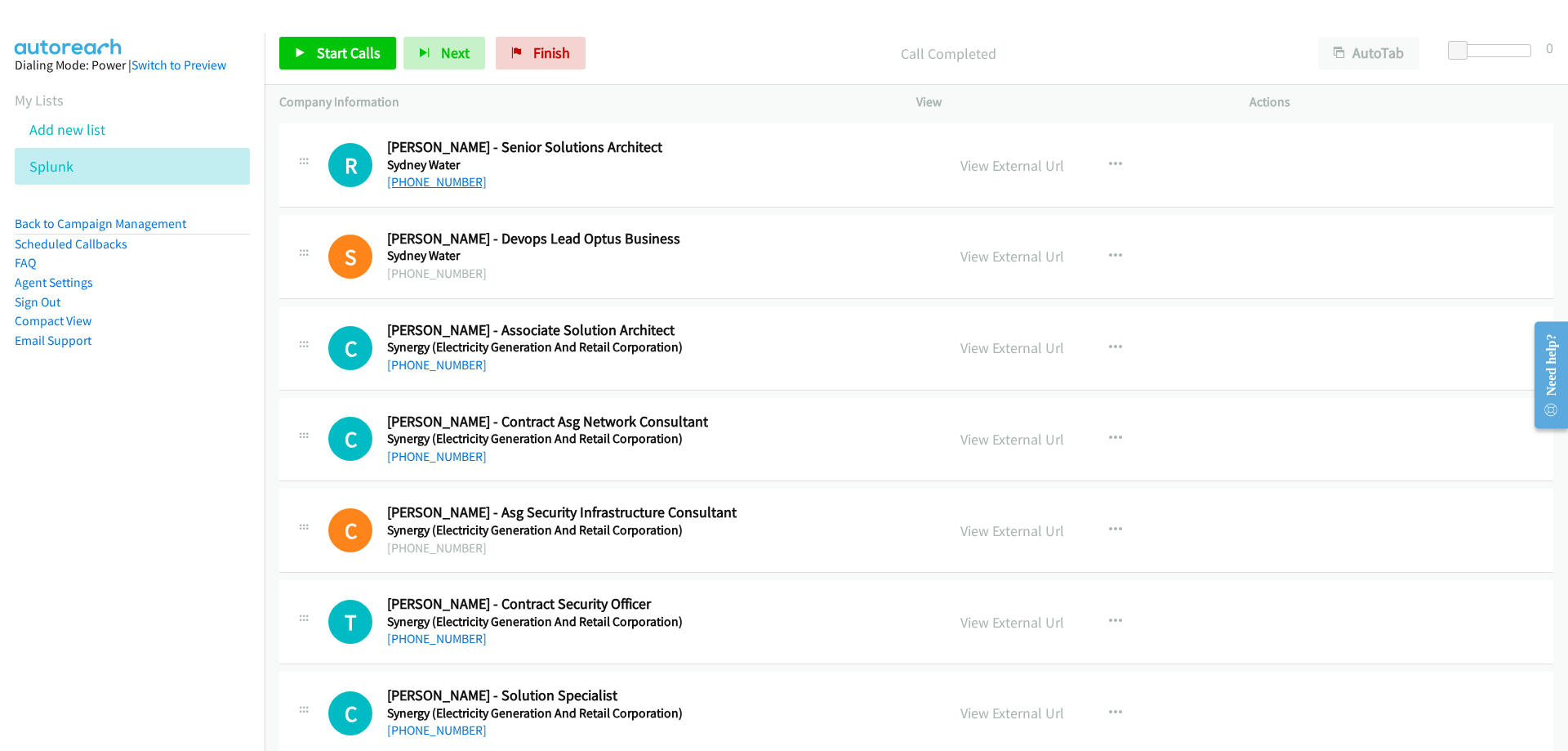
click at [441, 181] on link "+61 429 514 111" at bounding box center [436, 182] width 100 height 16
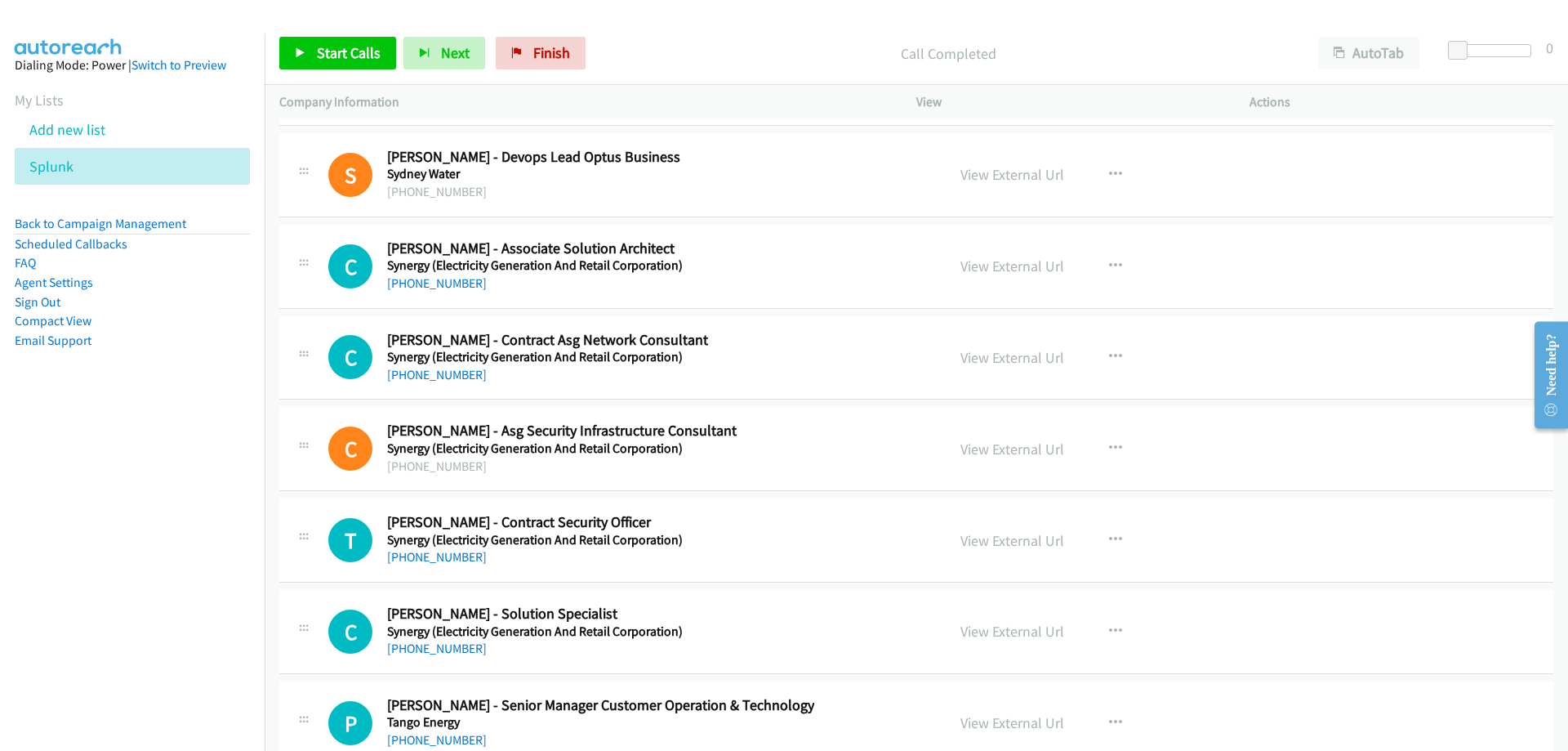
scroll to position [25237, 0]
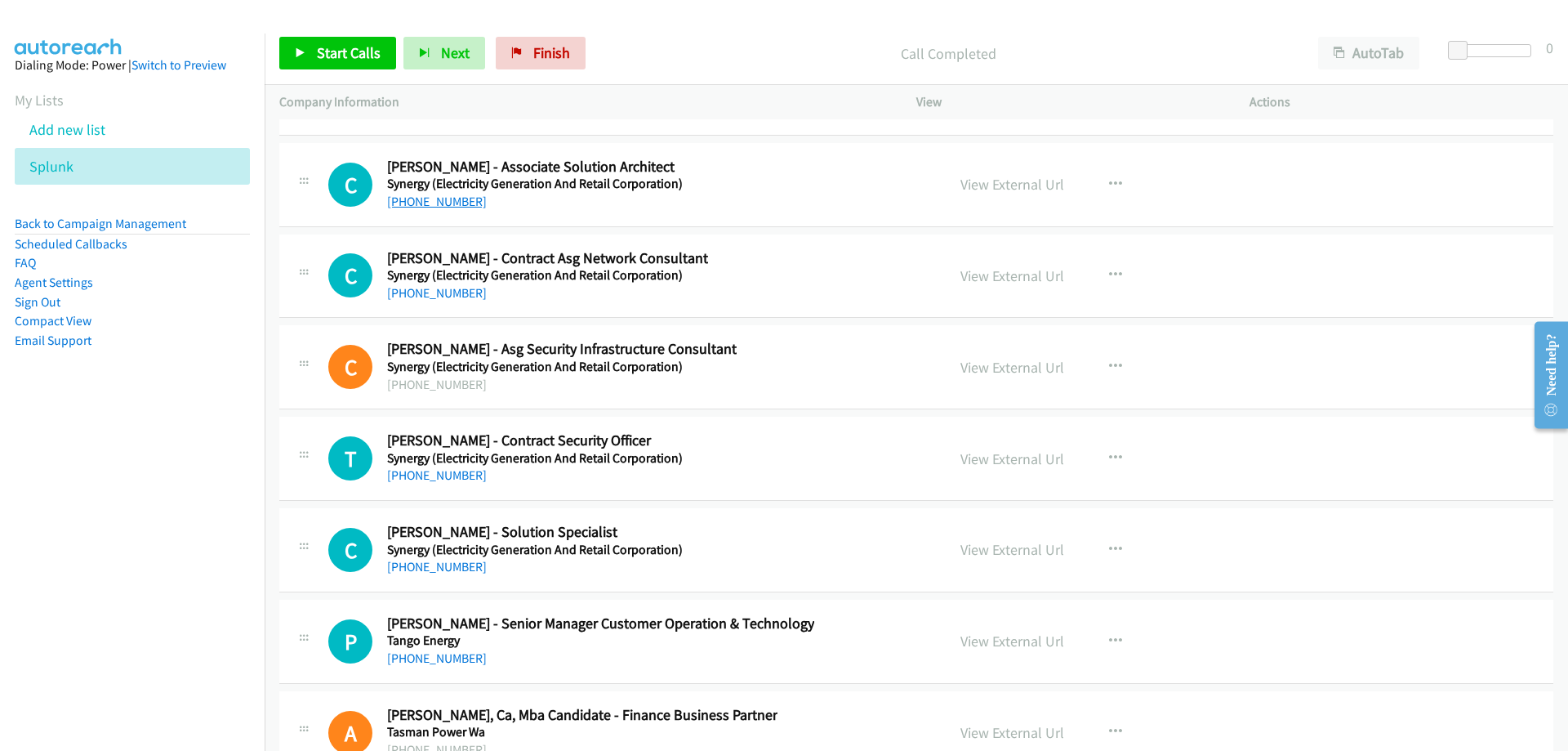
click at [407, 202] on link "+61 8 6212 2206" at bounding box center [436, 202] width 100 height 16
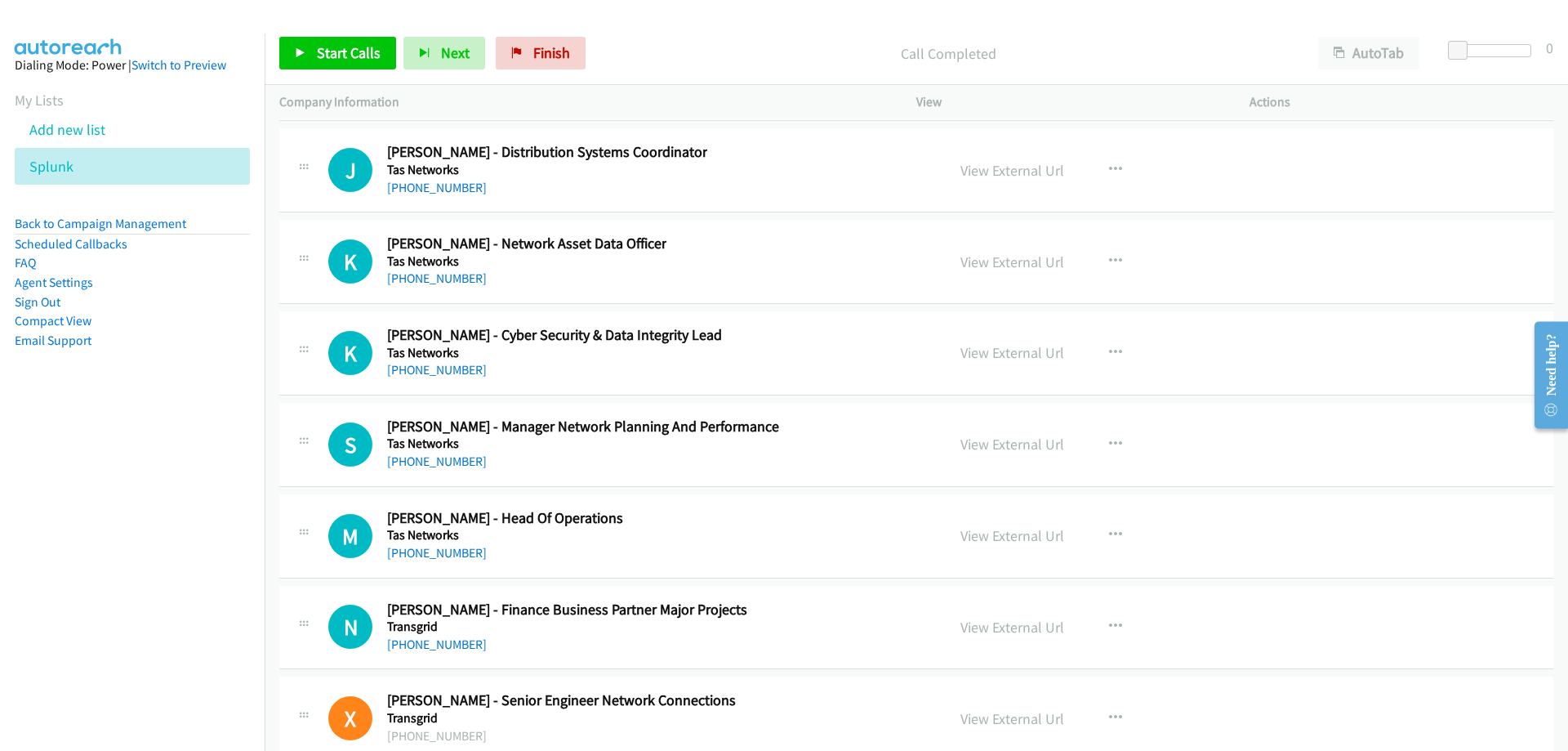
scroll to position [25973, 0]
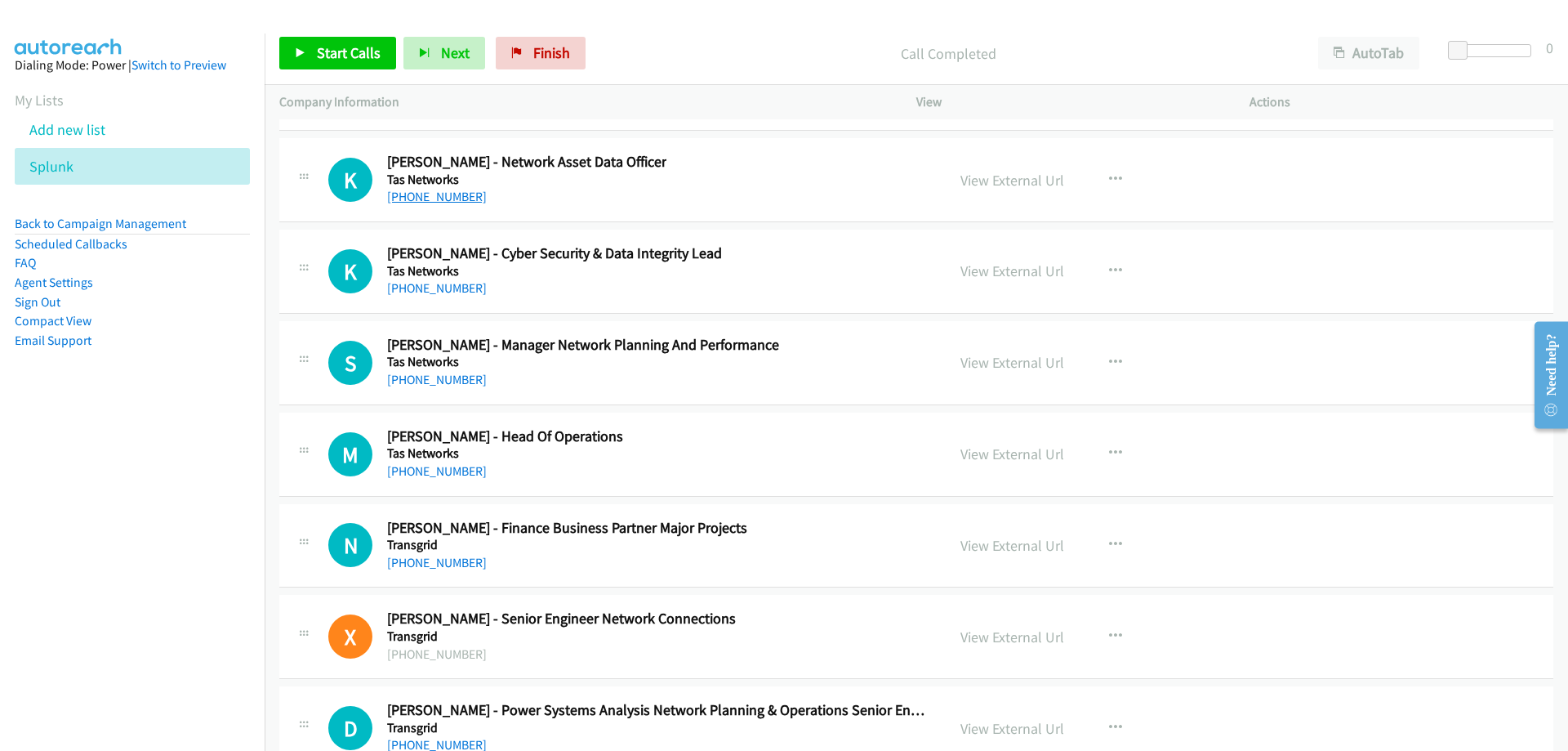
click at [444, 199] on link "+61 408 592 767" at bounding box center [436, 196] width 100 height 16
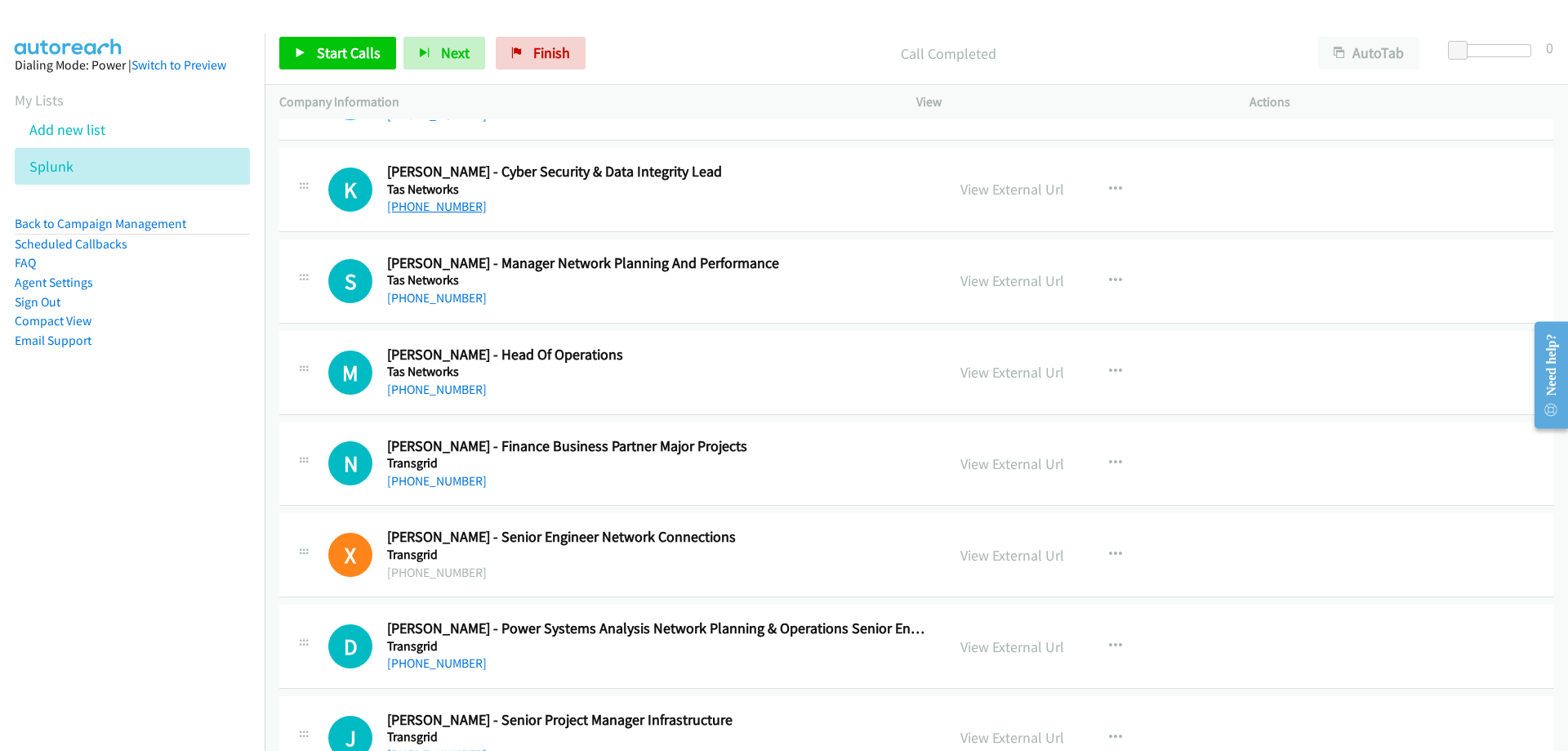
click at [460, 206] on link "+1 801-554-6016" at bounding box center [436, 206] width 100 height 16
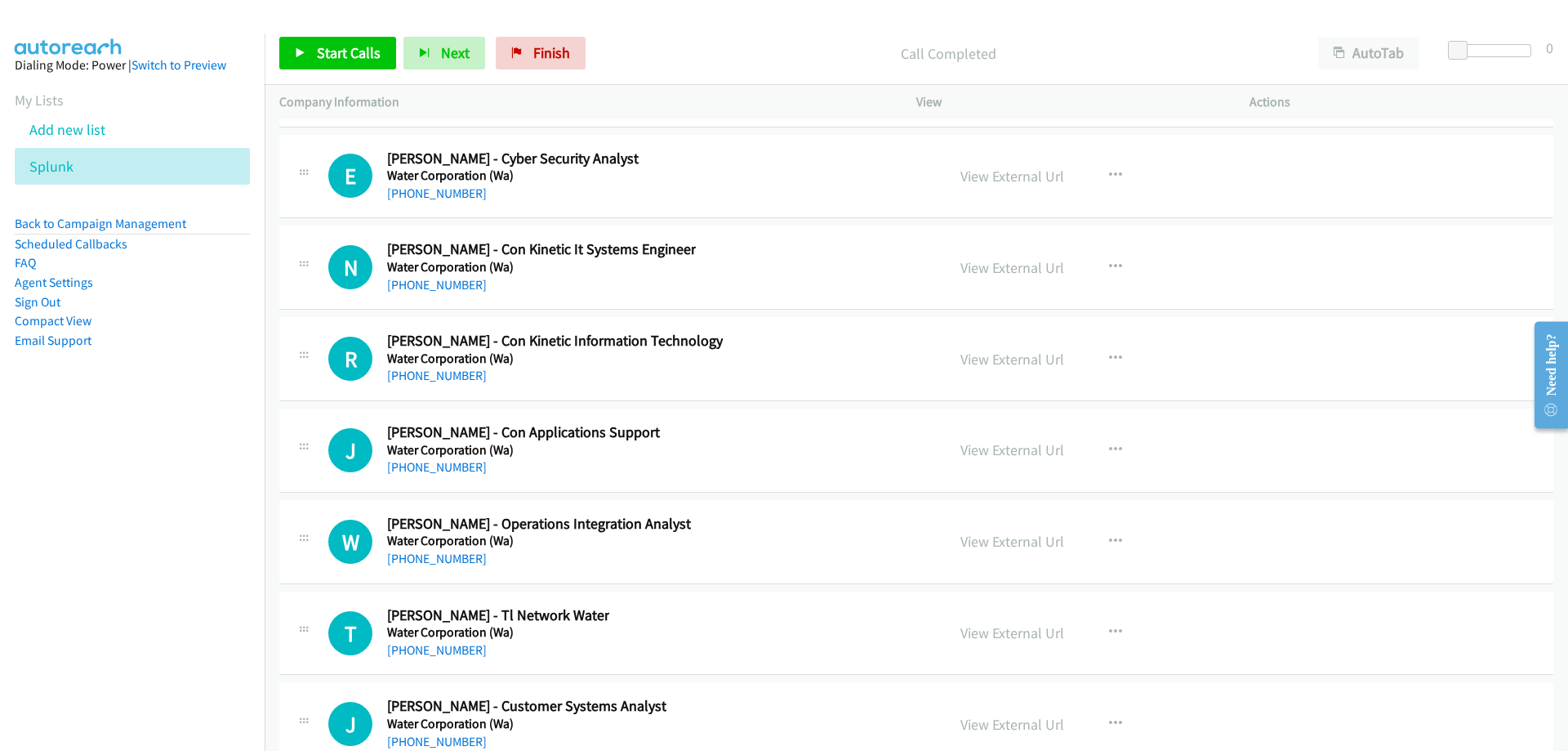
scroll to position [28341, 0]
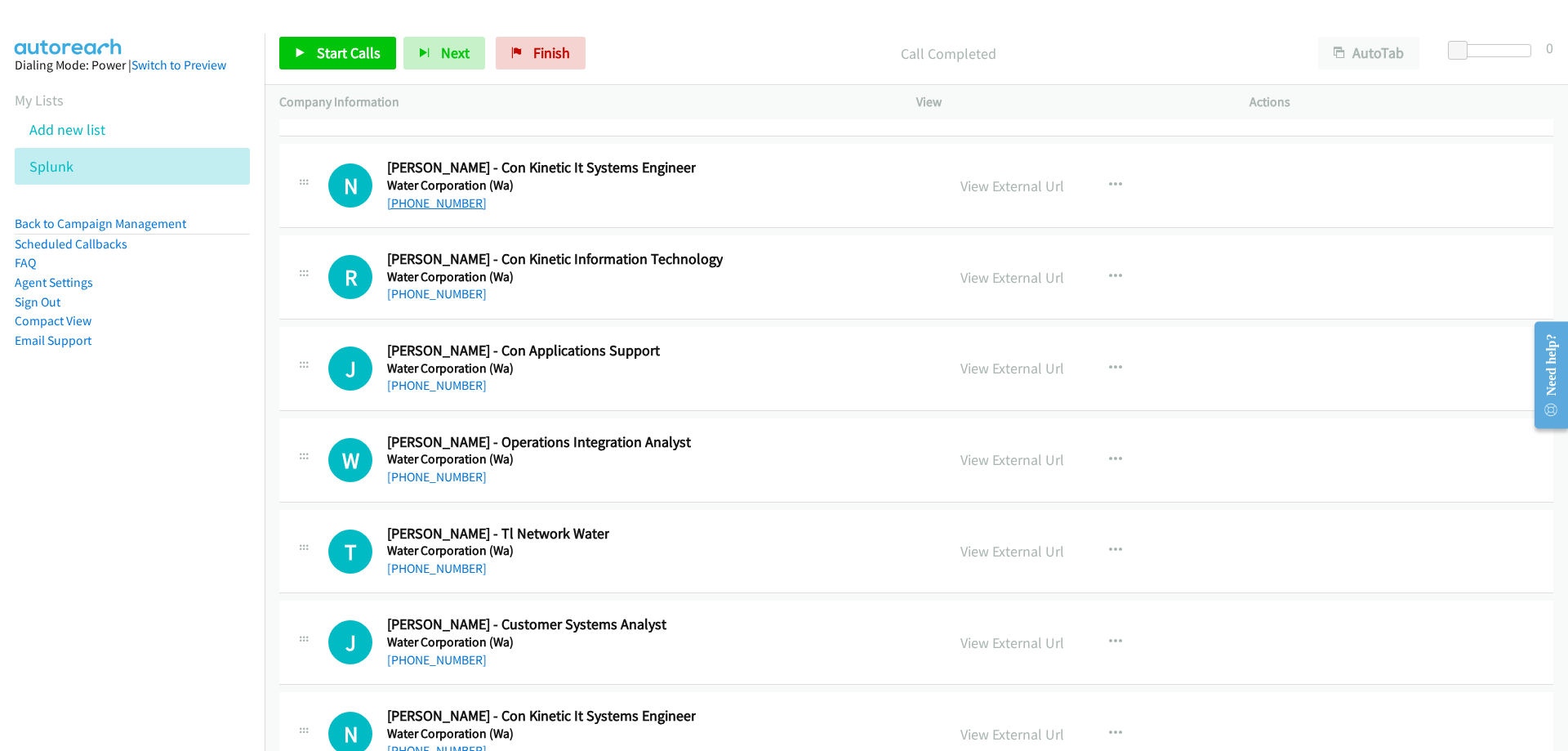
click at [429, 199] on link "+61 8 6330 6538" at bounding box center [436, 203] width 100 height 16
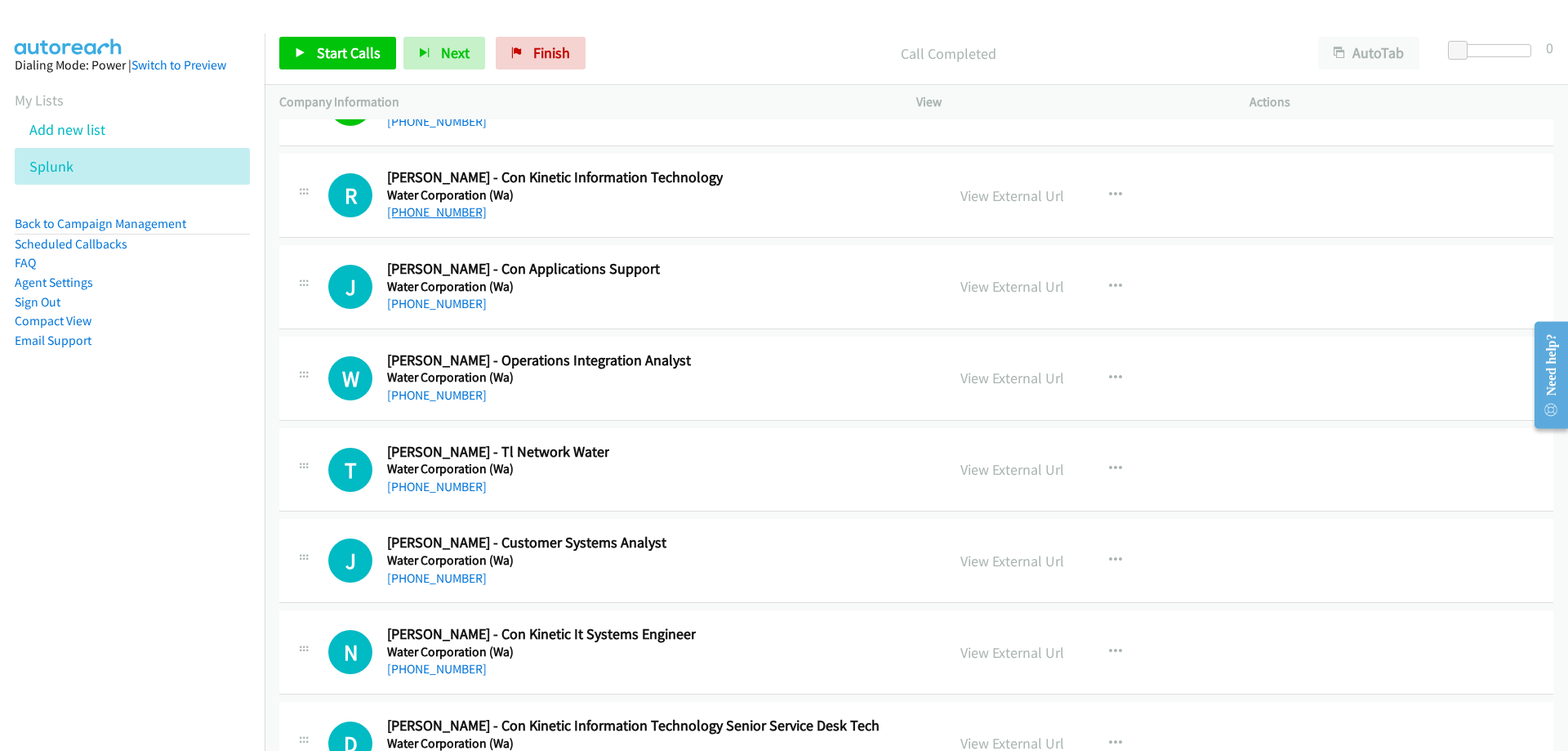
click at [440, 204] on link "+61 8 9420 2127" at bounding box center [436, 212] width 100 height 16
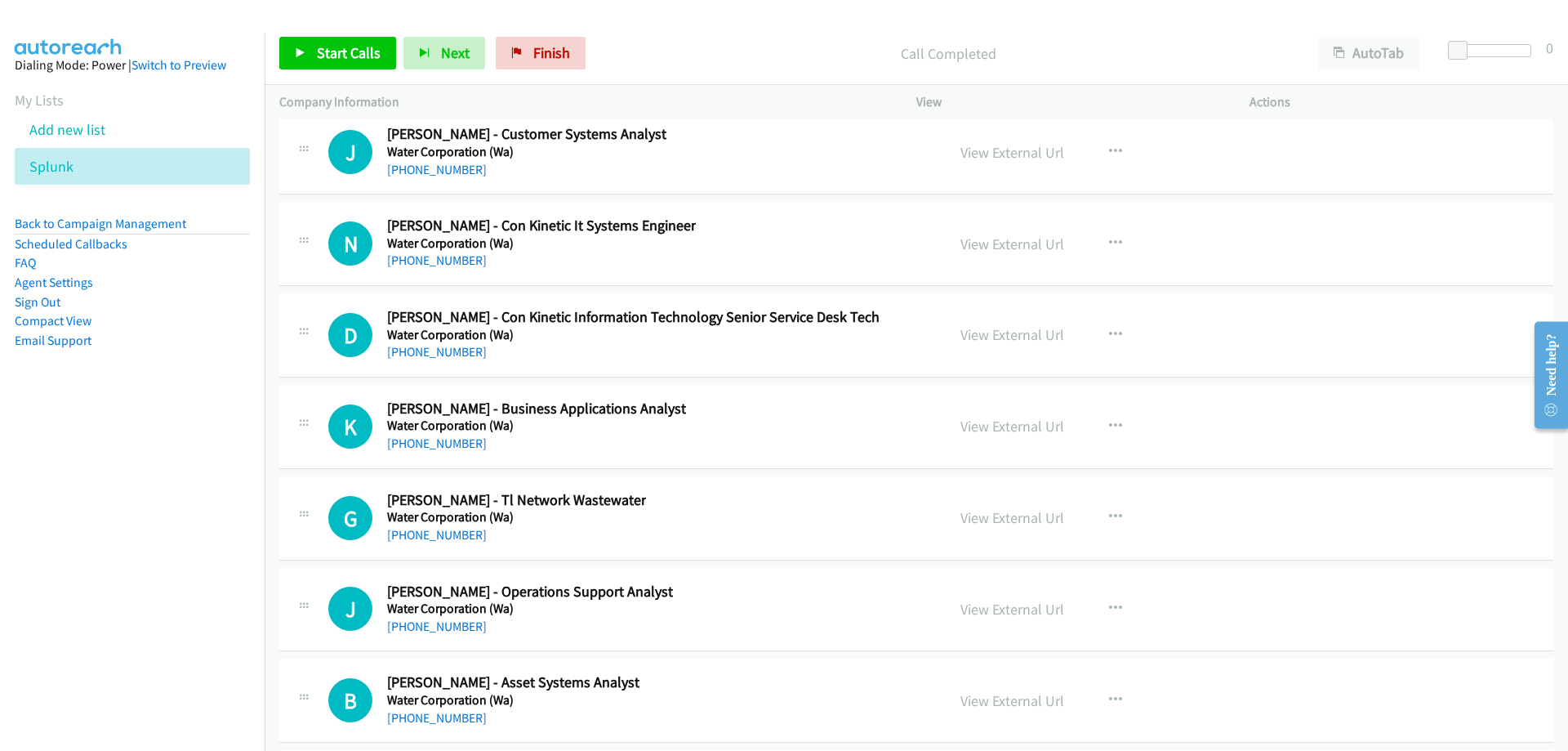
scroll to position [28913, 0]
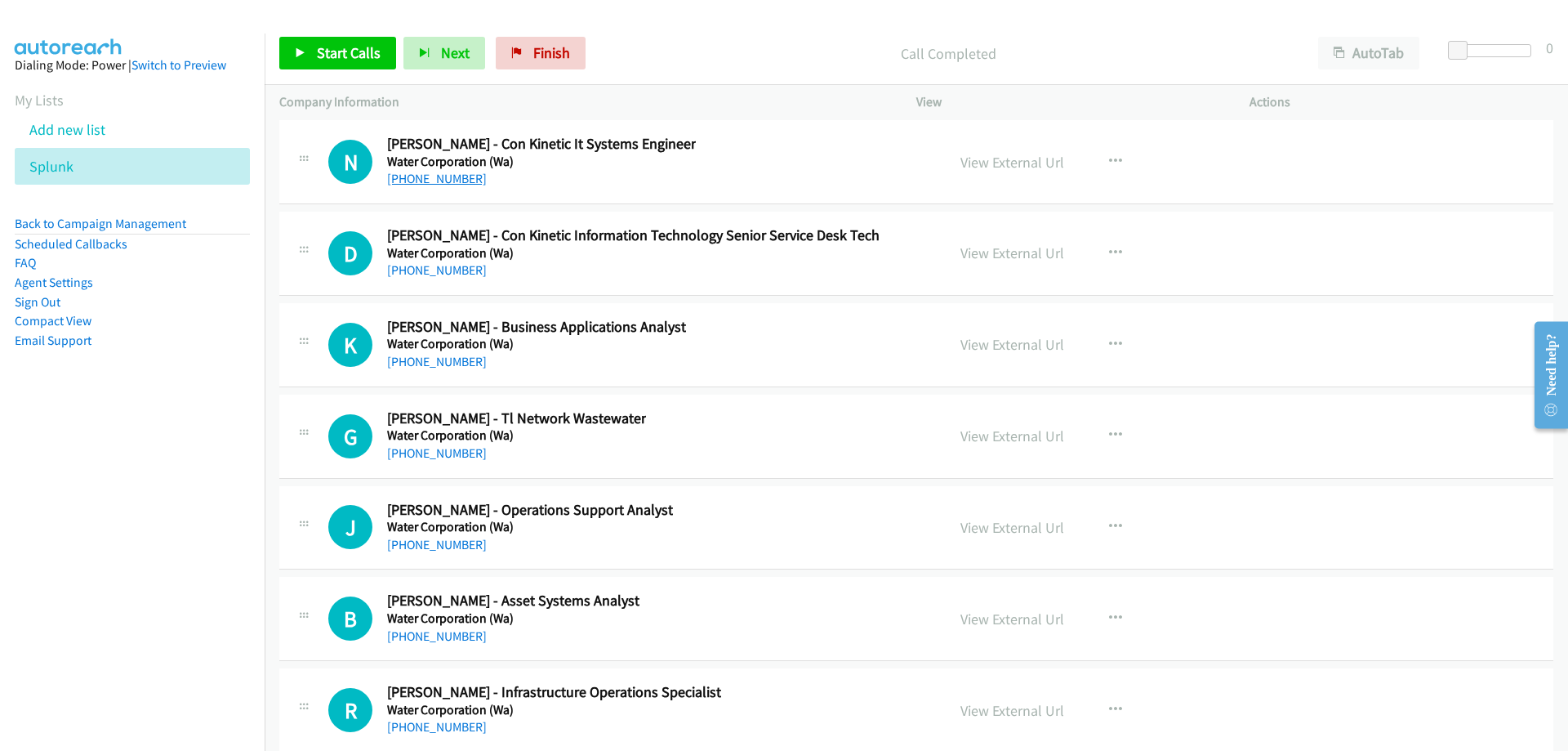
click at [430, 179] on link "+61 8 6330 3090" at bounding box center [436, 178] width 100 height 16
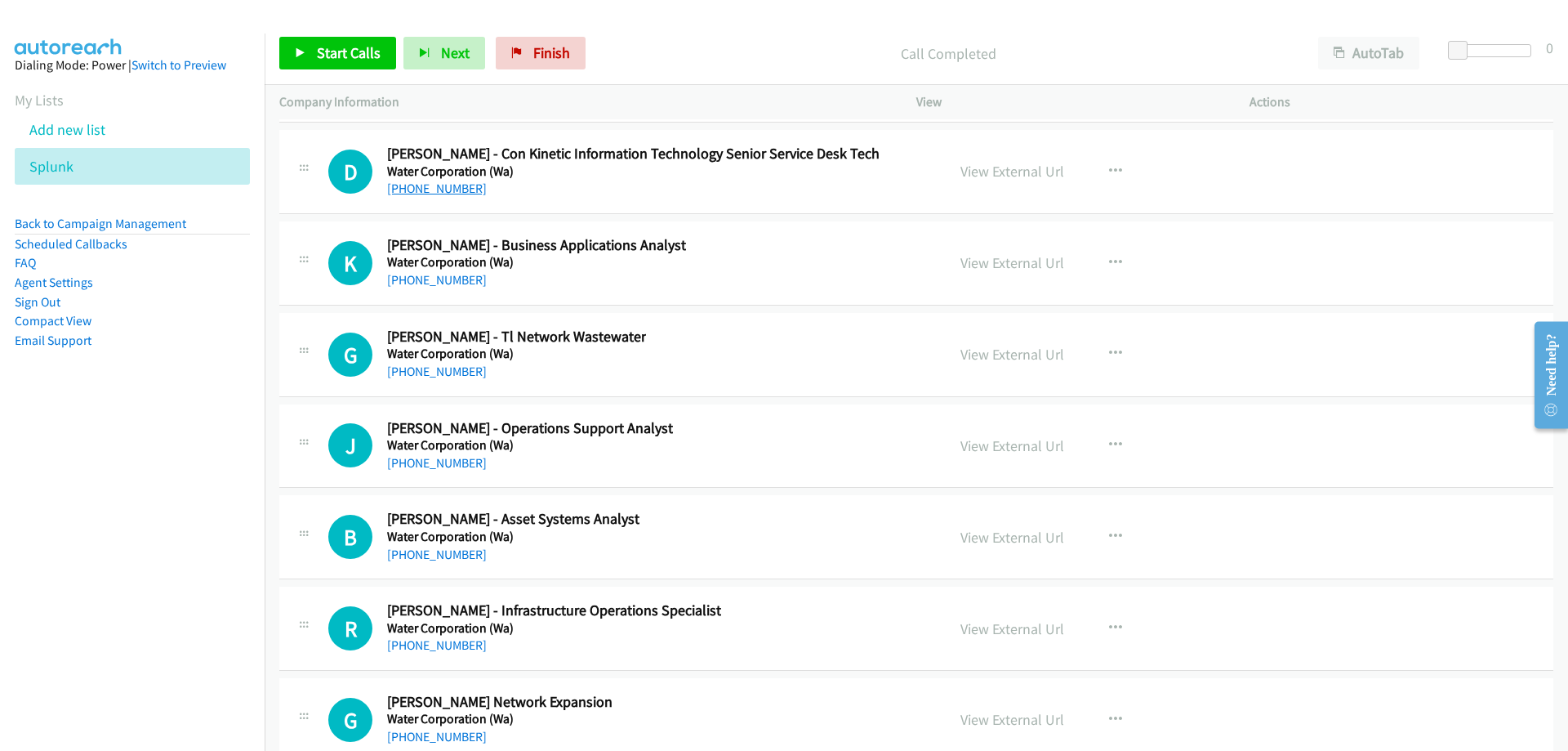
click at [421, 186] on link "+61 8 9420 3082" at bounding box center [436, 189] width 100 height 16
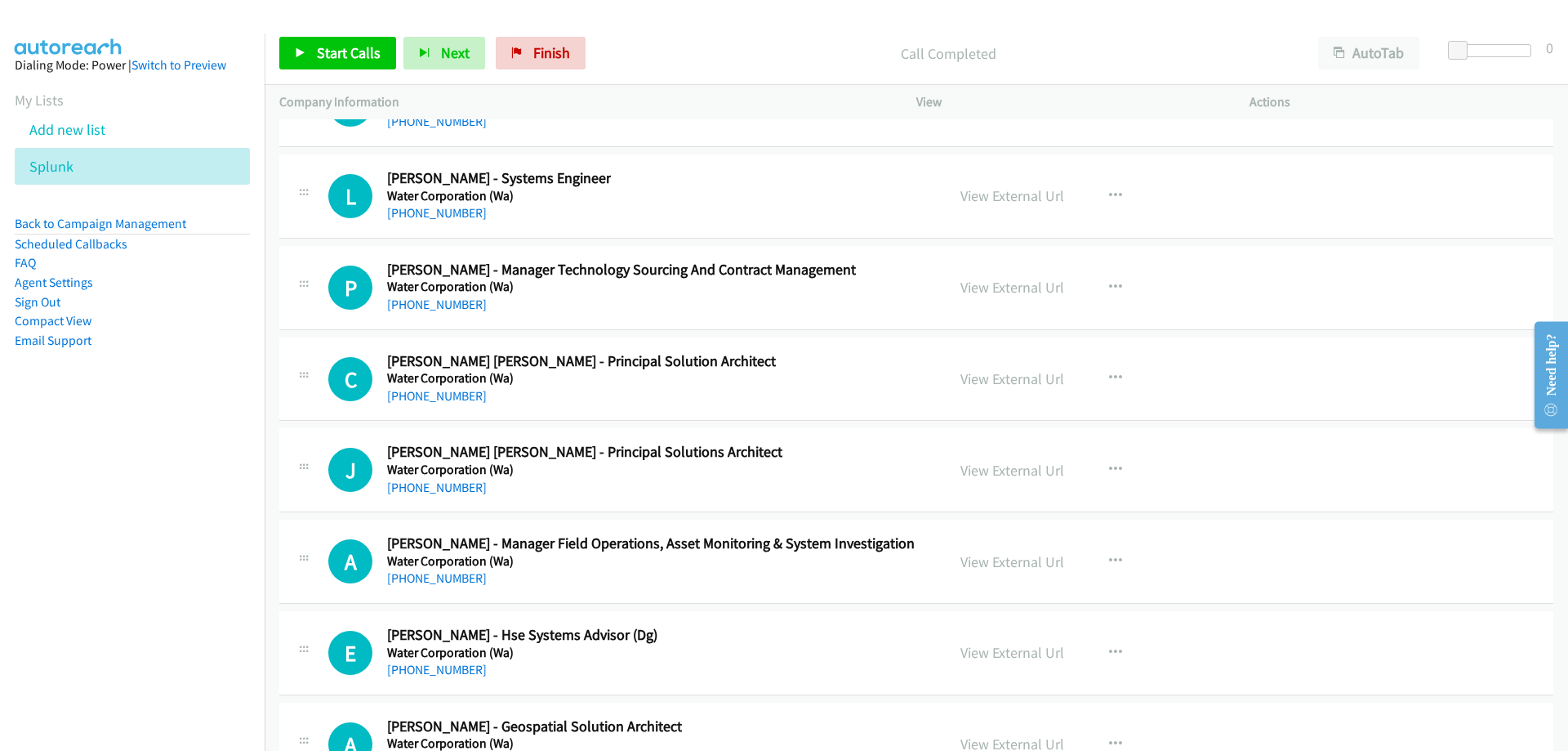
scroll to position [30056, 0]
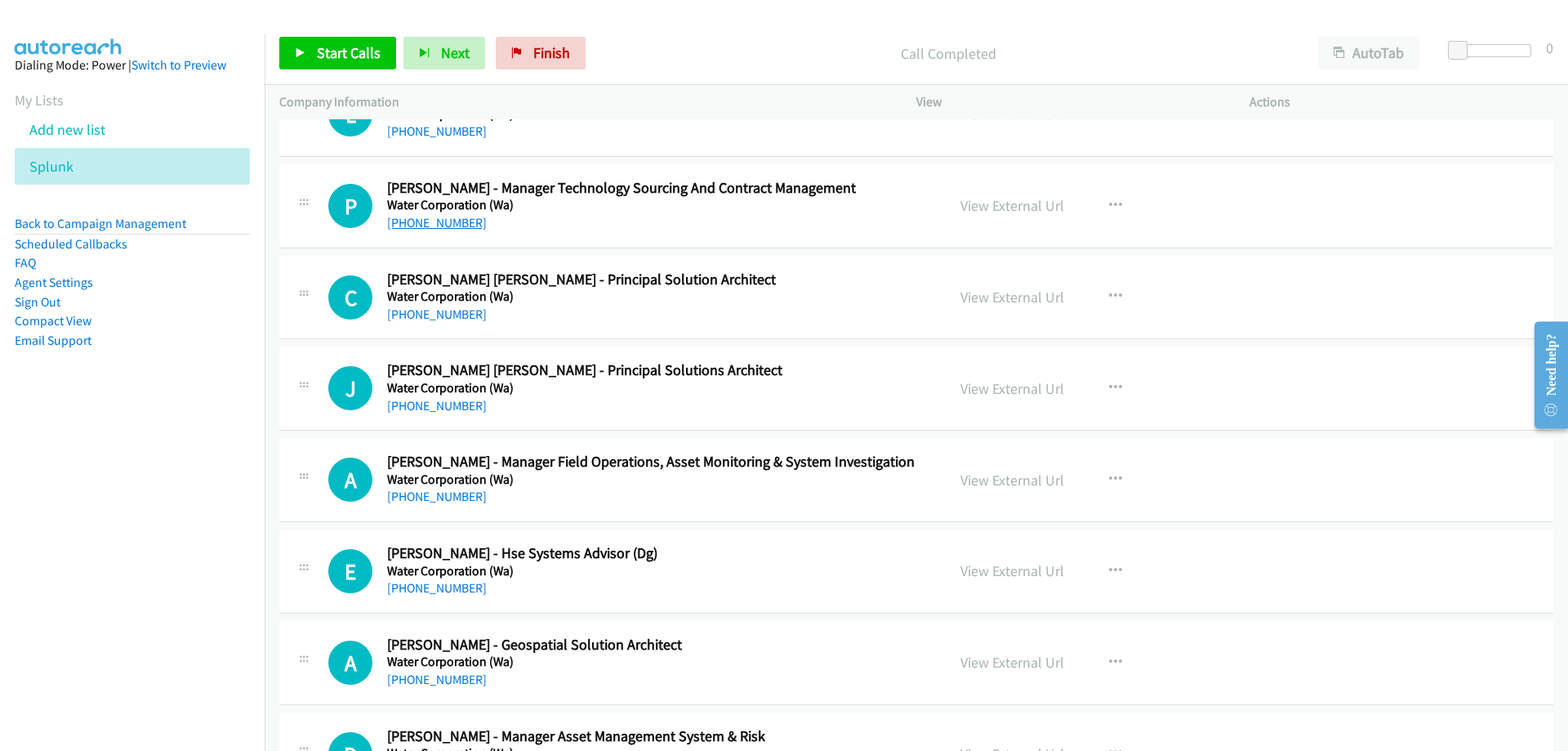
click at [459, 219] on link "+61 8 9420 3693" at bounding box center [436, 222] width 100 height 16
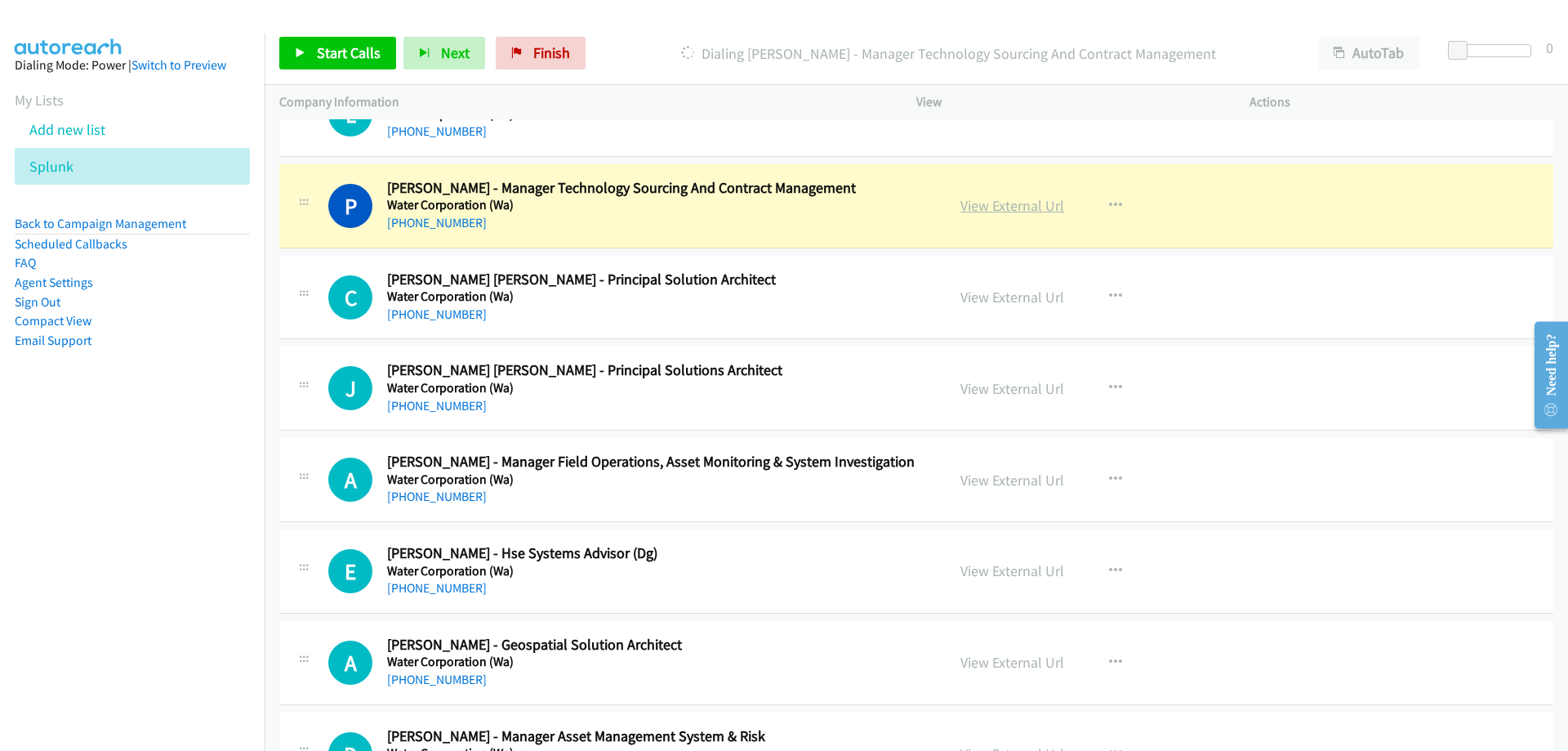
click at [1013, 202] on link "View External Url" at bounding box center [1012, 206] width 104 height 19
